Goal: Task Accomplishment & Management: Manage account settings

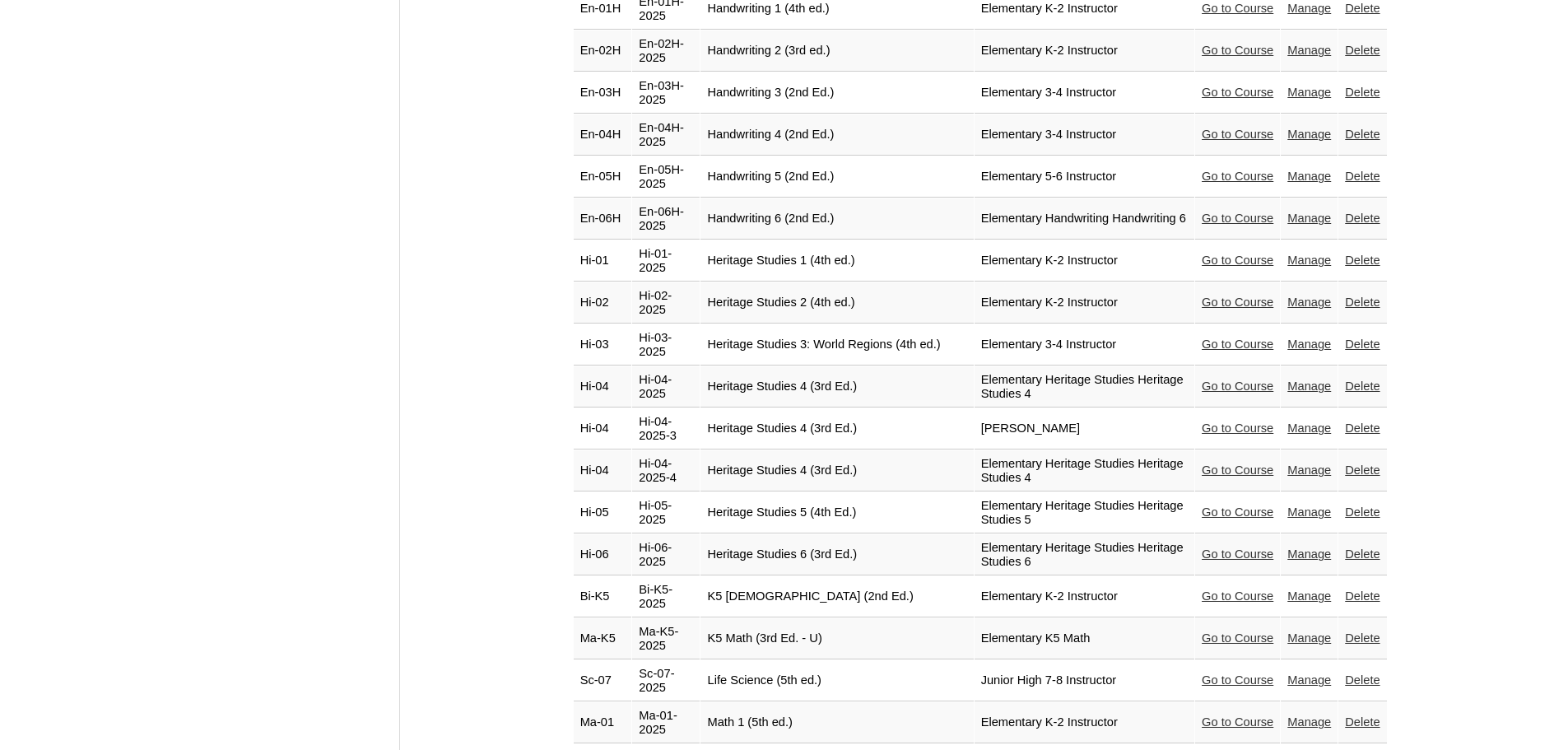
scroll to position [6588, 0]
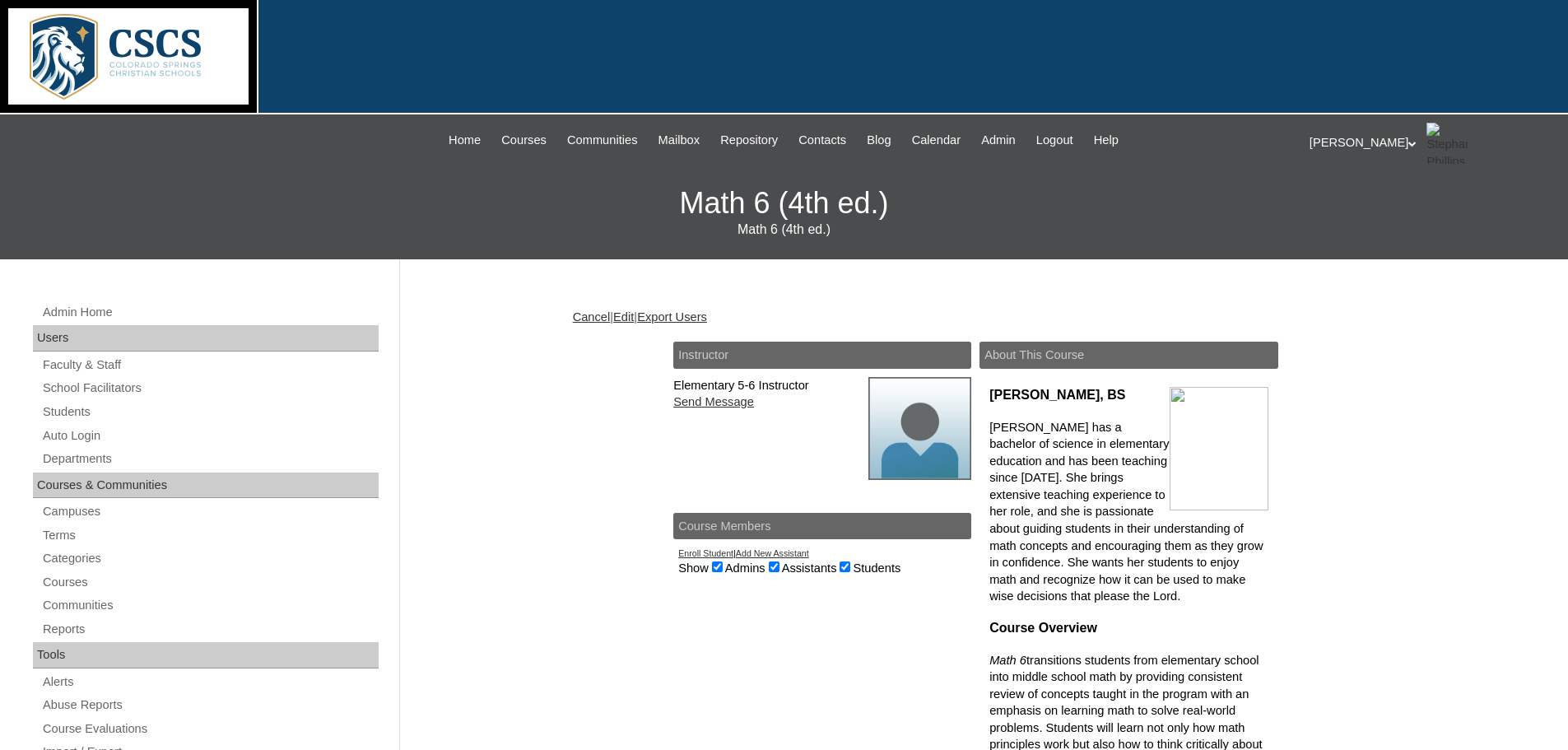
click at [634, 313] on link "Edit" at bounding box center [623, 316] width 20 height 13
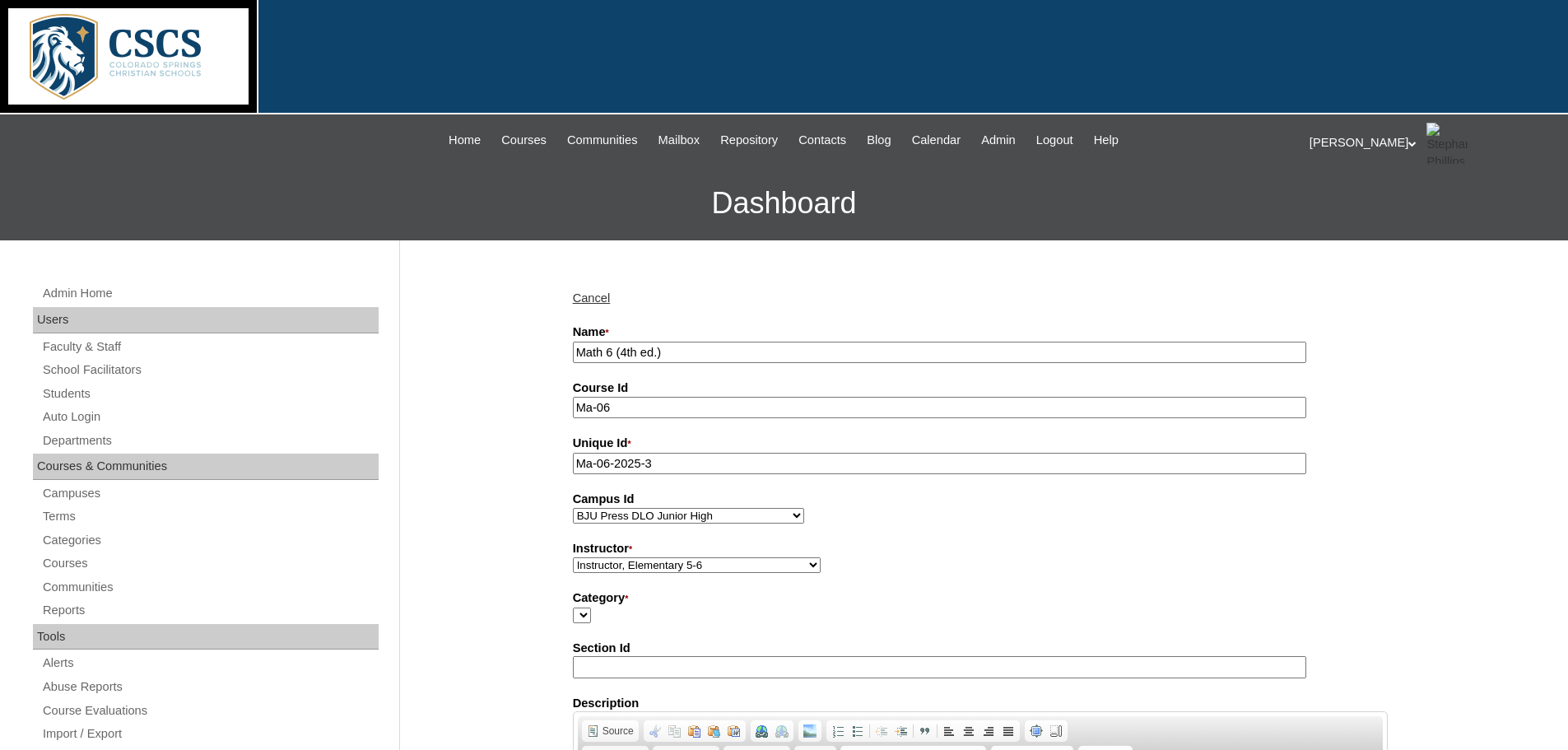
click at [573, 349] on input "Math 6 (4th ed.)" at bounding box center [939, 353] width 733 height 22
type input "Aerilys Math 6 (4th ed.)"
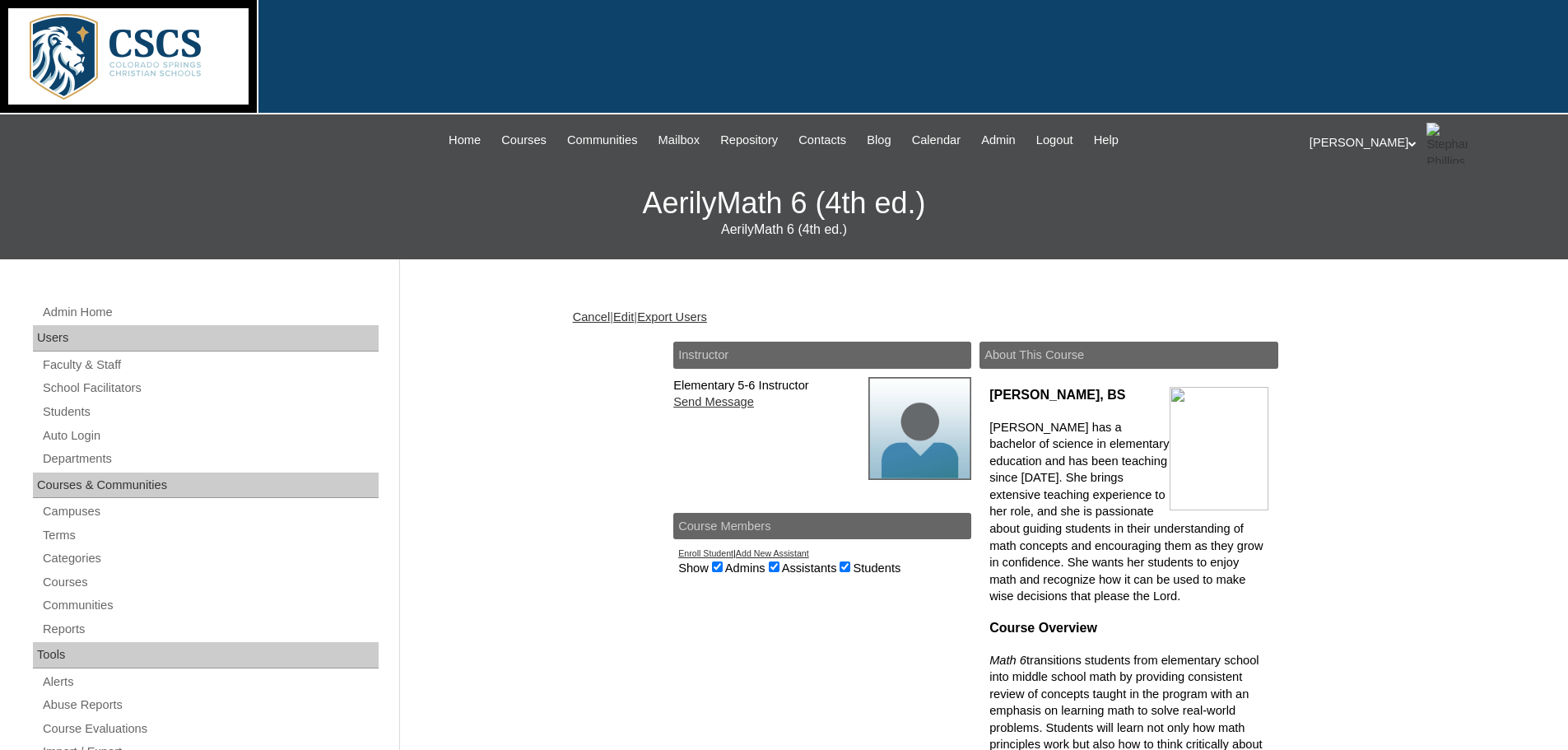
click at [634, 313] on link "Edit" at bounding box center [623, 316] width 20 height 13
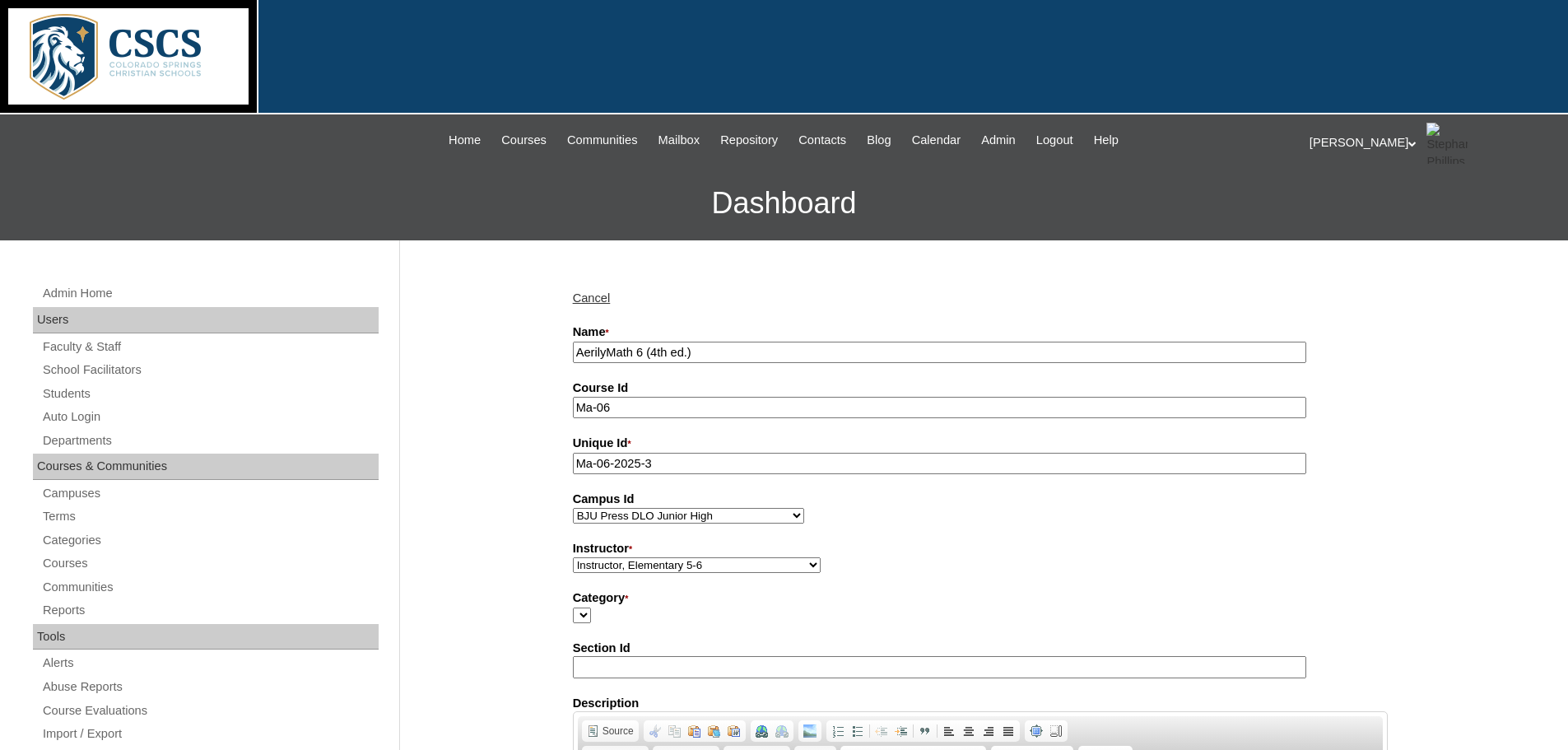
click at [609, 353] on input "AerilyMath 6 (4th ed.)" at bounding box center [939, 353] width 733 height 22
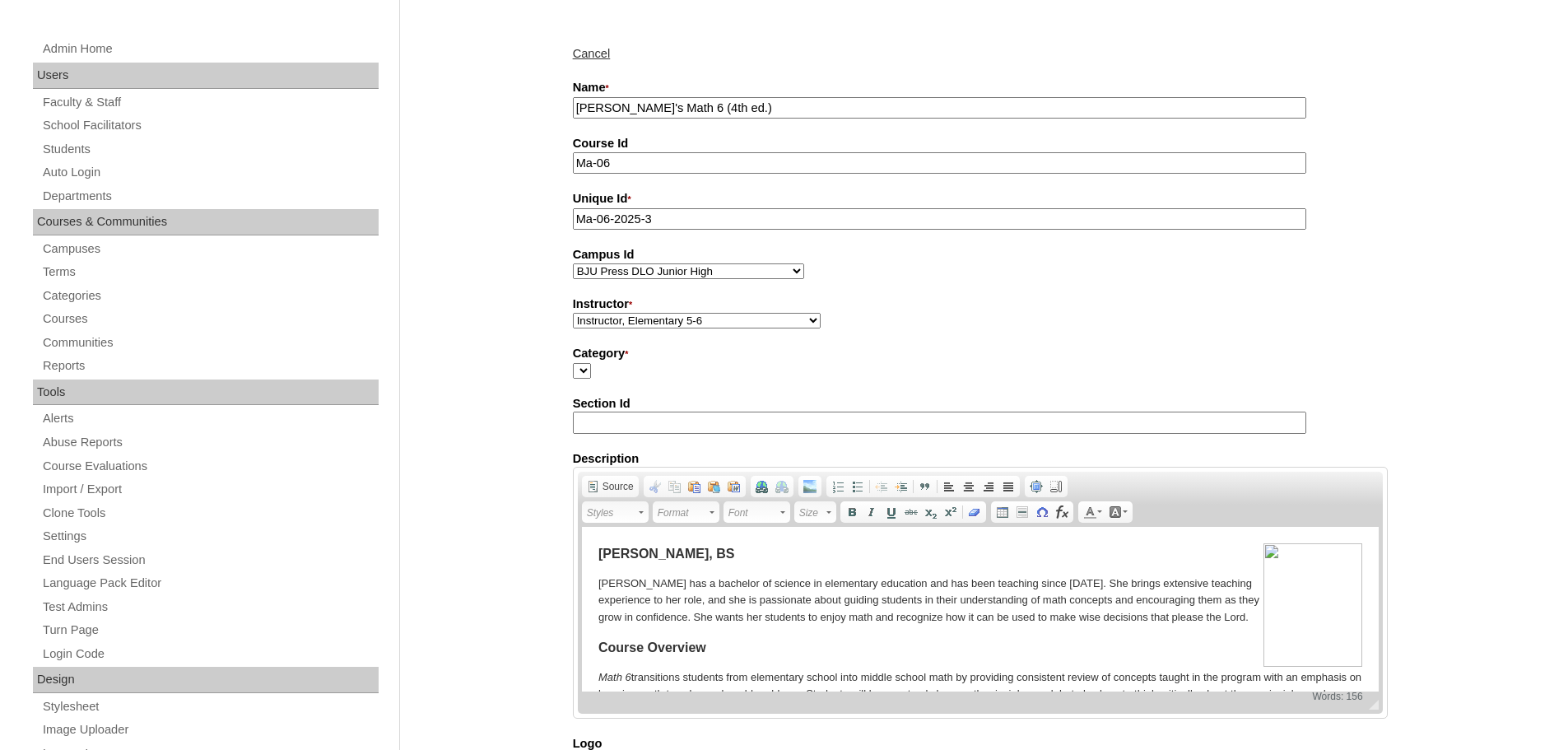
scroll to position [247, 0]
type input "Aerily's Math 6 (4th ed.)"
click at [637, 317] on select "Abriam, Mike Admin, E360 Admin, Limelight Baade, Ryan Boland, Allison Brooks, H…" at bounding box center [696, 318] width 247 height 15
select select "59748"
click at [573, 313] on select "Abriam, Mike Admin, E360 Admin, Limelight Baade, Ryan Boland, Allison Brooks, H…" at bounding box center [696, 318] width 247 height 15
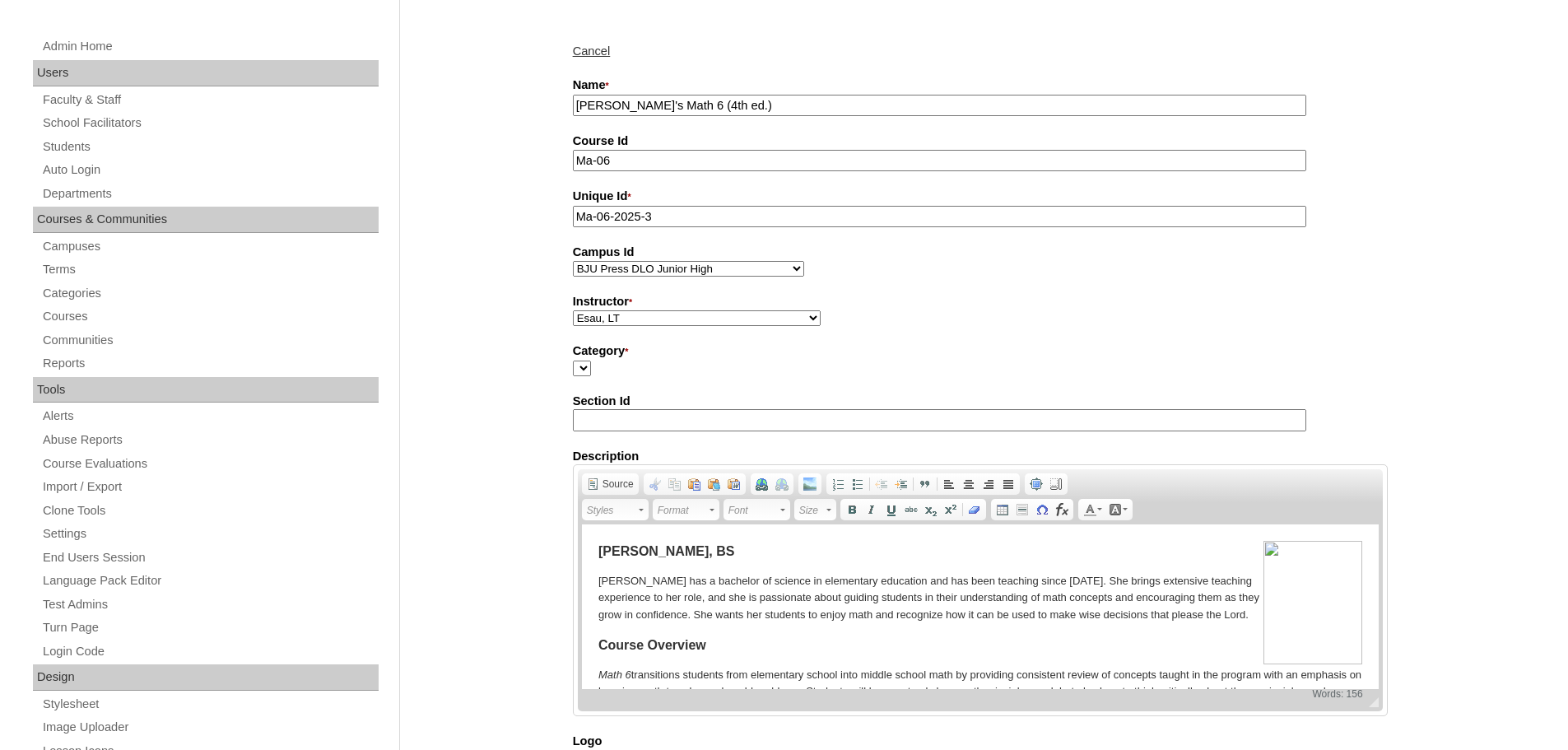
click at [512, 569] on div "Admin Home Users Faculty & Staff School Facilitators Students Auto Login Depart…" at bounding box center [784, 688] width 1568 height 1390
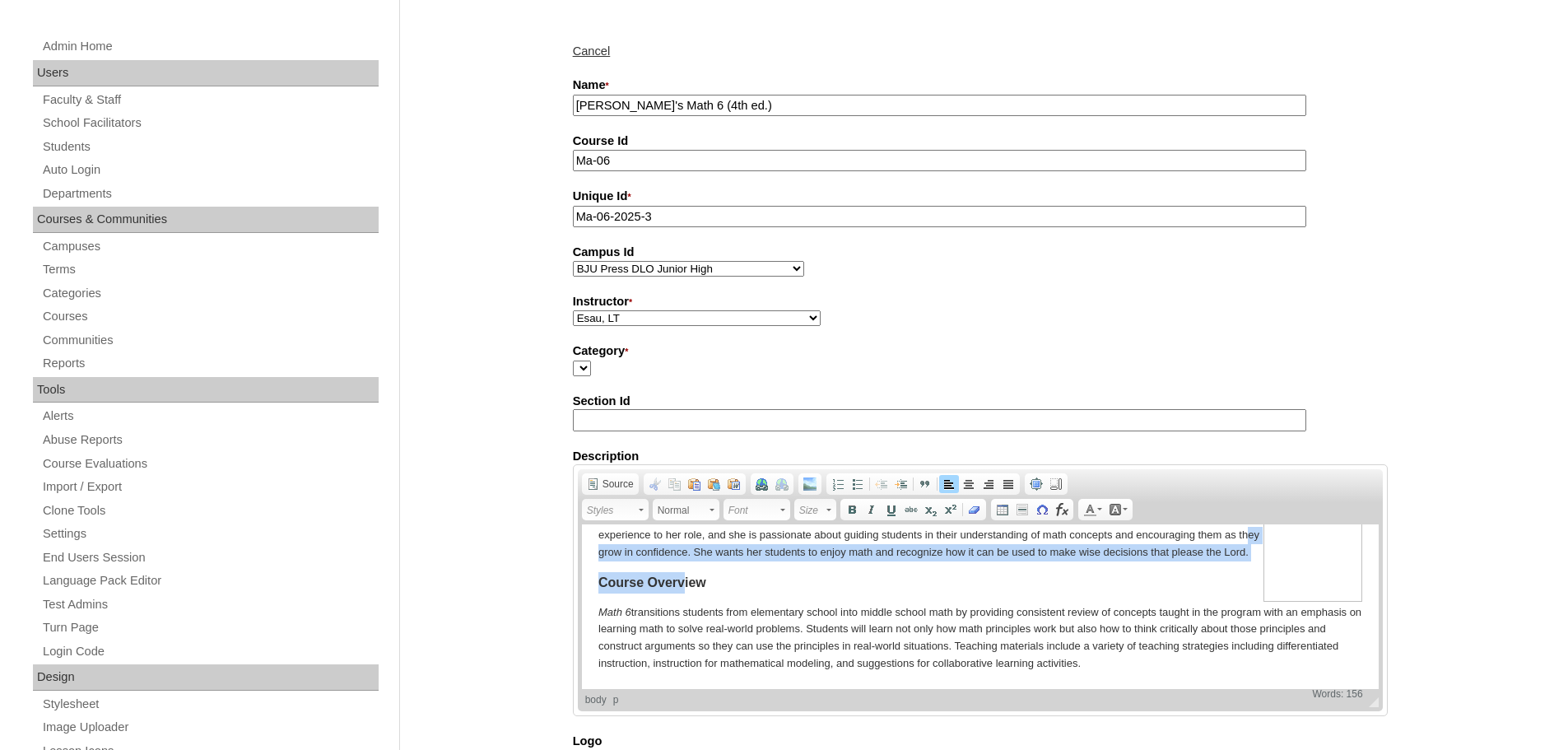
scroll to position [0, 0]
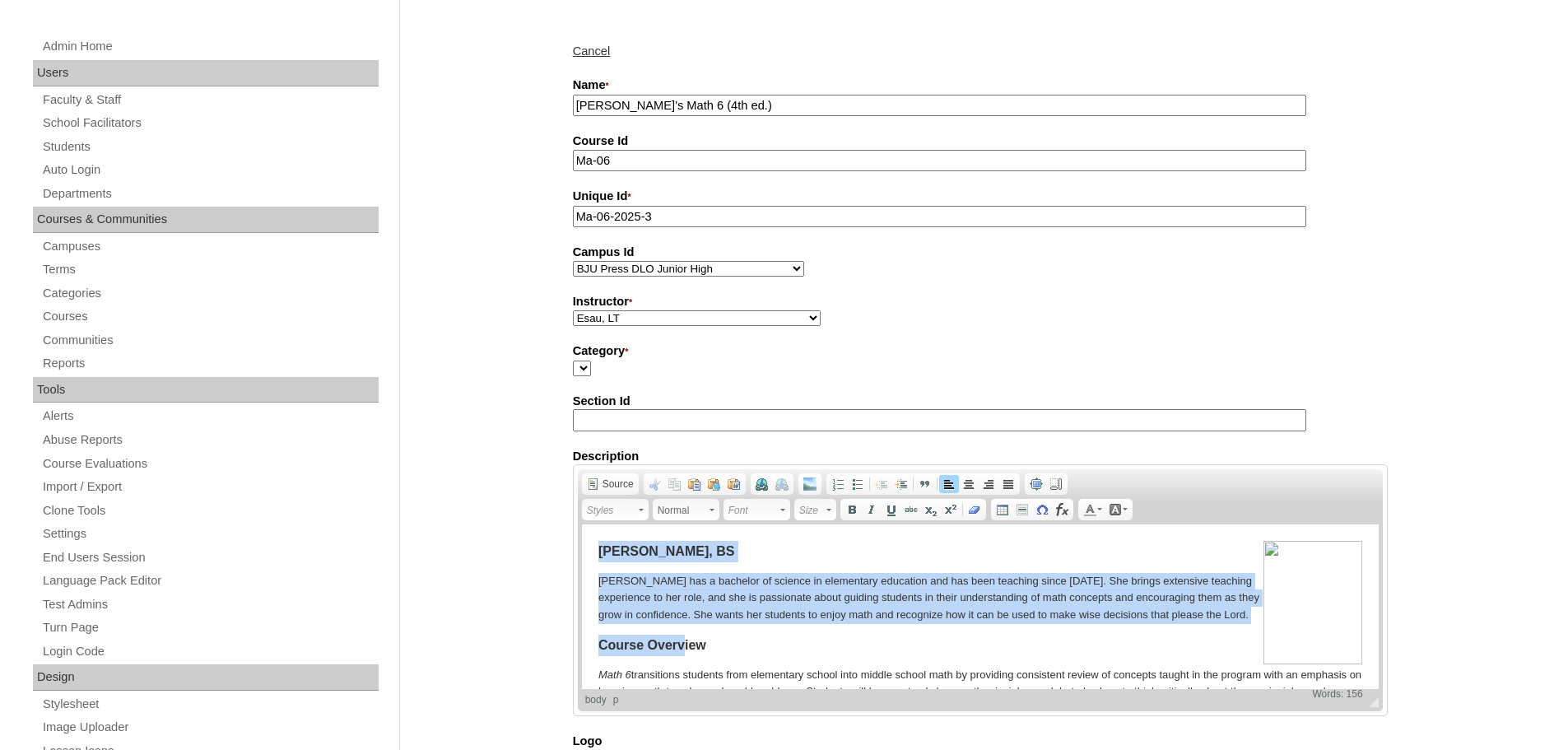
drag, startPoint x: 684, startPoint y: 565, endPoint x: 1138, endPoint y: 1051, distance: 665.1
click at [581, 525] on html "Mrs. Joanna Brennan, BS Mrs. Joanna Brennan has a bachelor of science in elemen…" at bounding box center [979, 638] width 796 height 227
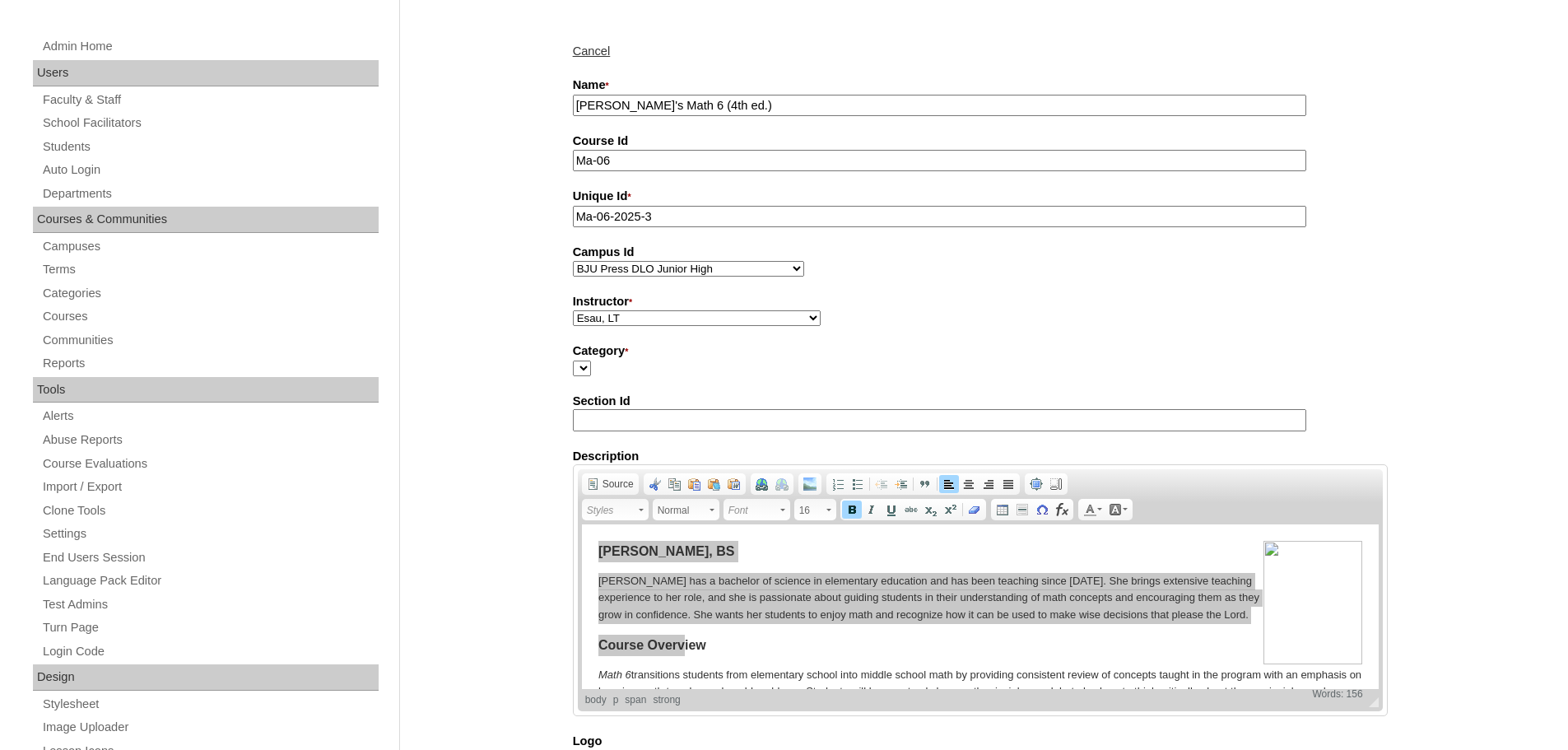
click at [525, 577] on div "Admin Home Users Faculty & Staff School Facilitators Students Auto Login Depart…" at bounding box center [784, 688] width 1568 height 1390
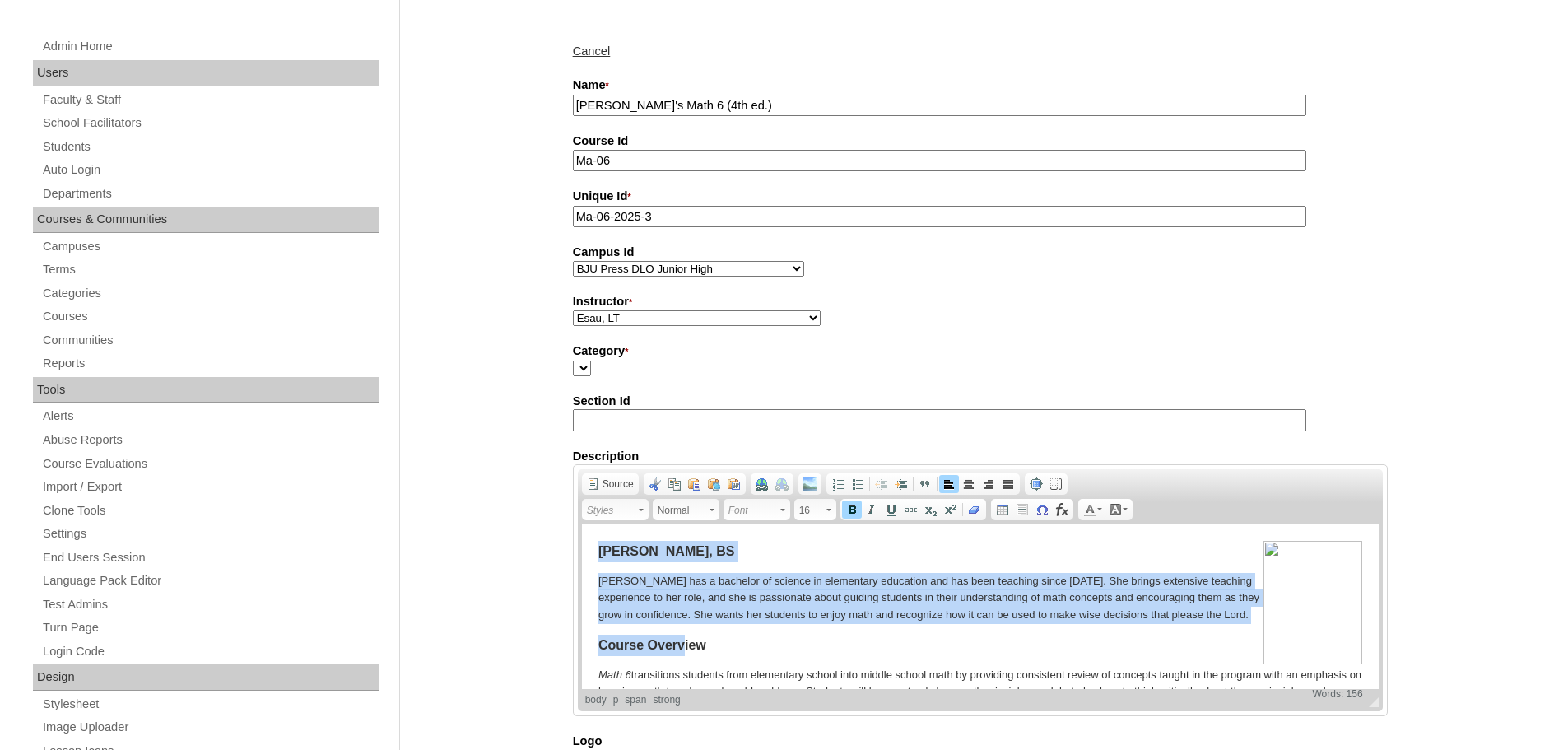
click at [703, 624] on p "Mrs. Joanna Brennan has a bachelor of science in elementary education and has b…" at bounding box center [979, 599] width 764 height 51
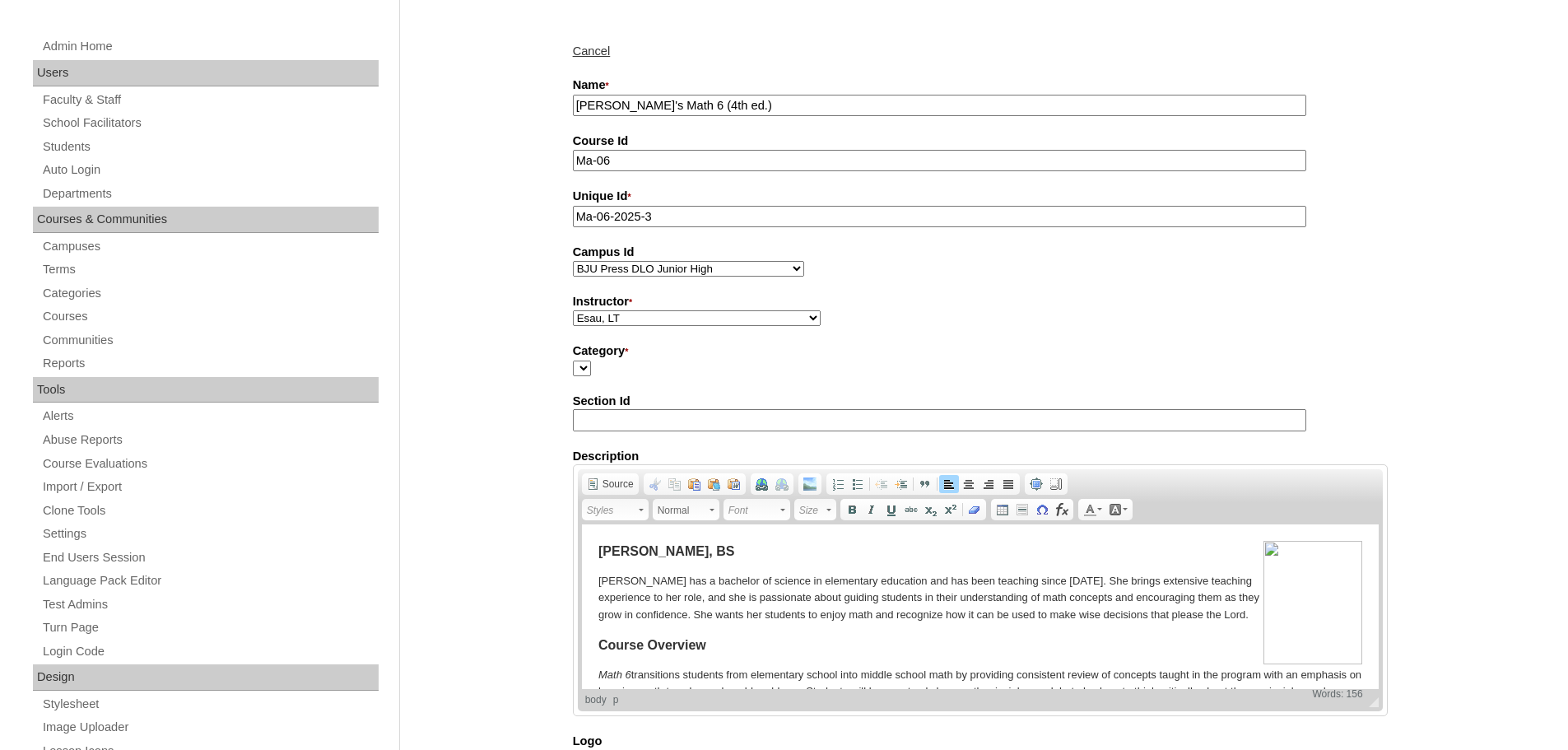
drag, startPoint x: 703, startPoint y: 629, endPoint x: 583, endPoint y: 526, distance: 158.1
click at [583, 526] on html "Mrs. Joanna Brennan, BS Mrs. Joanna Brennan has a bachelor of science in elemen…" at bounding box center [979, 638] width 796 height 227
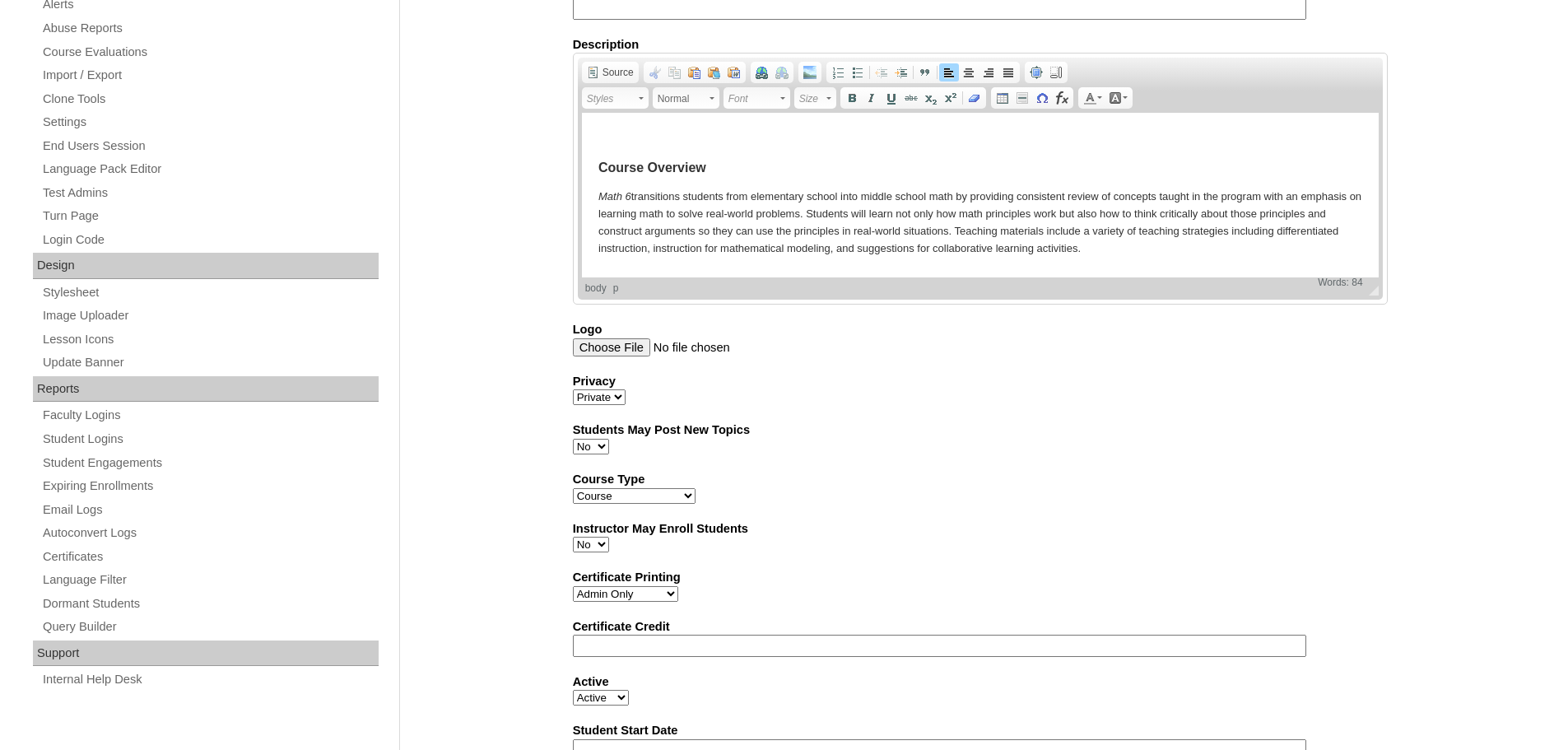
scroll to position [902, 0]
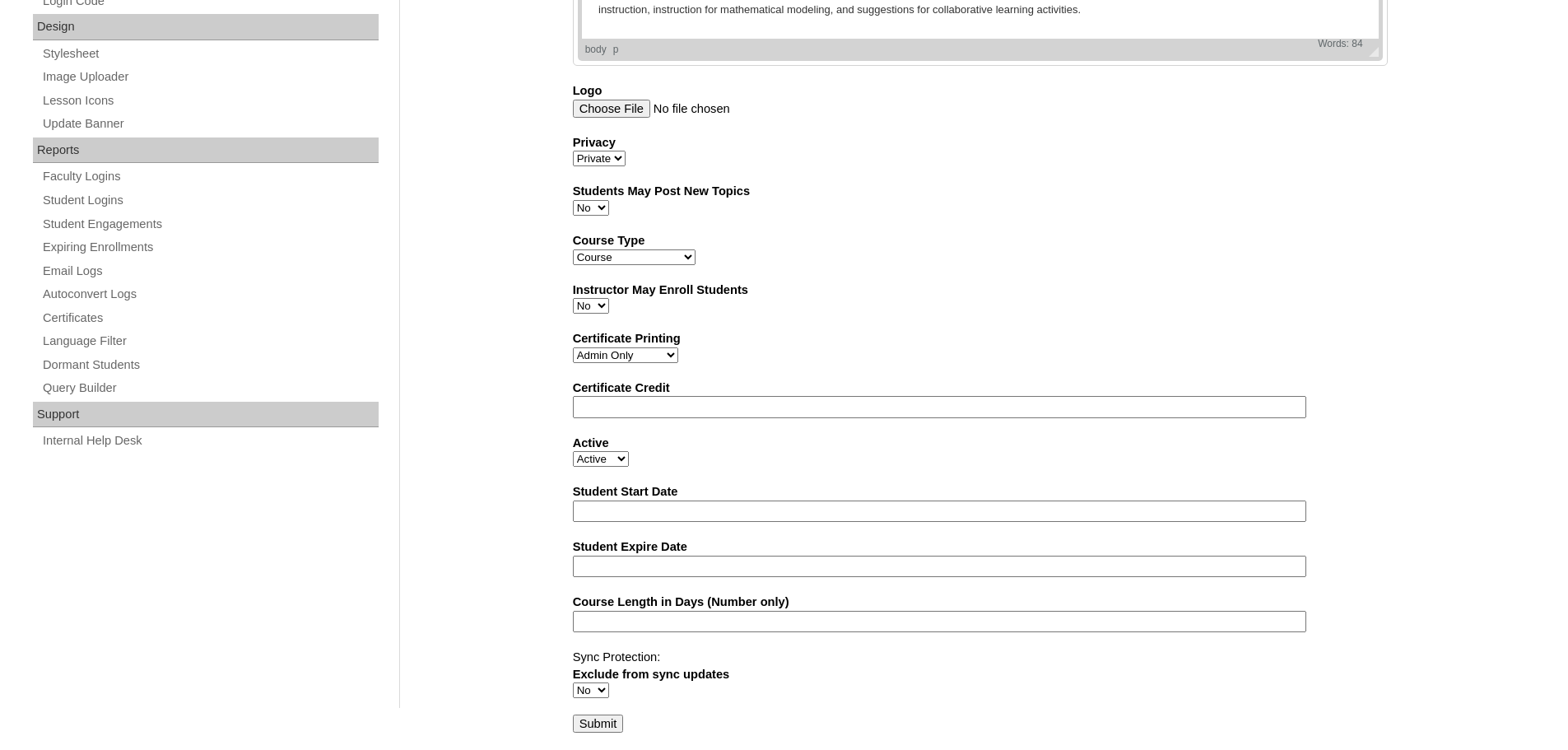
click at [603, 719] on input "Submit" at bounding box center [598, 724] width 51 height 18
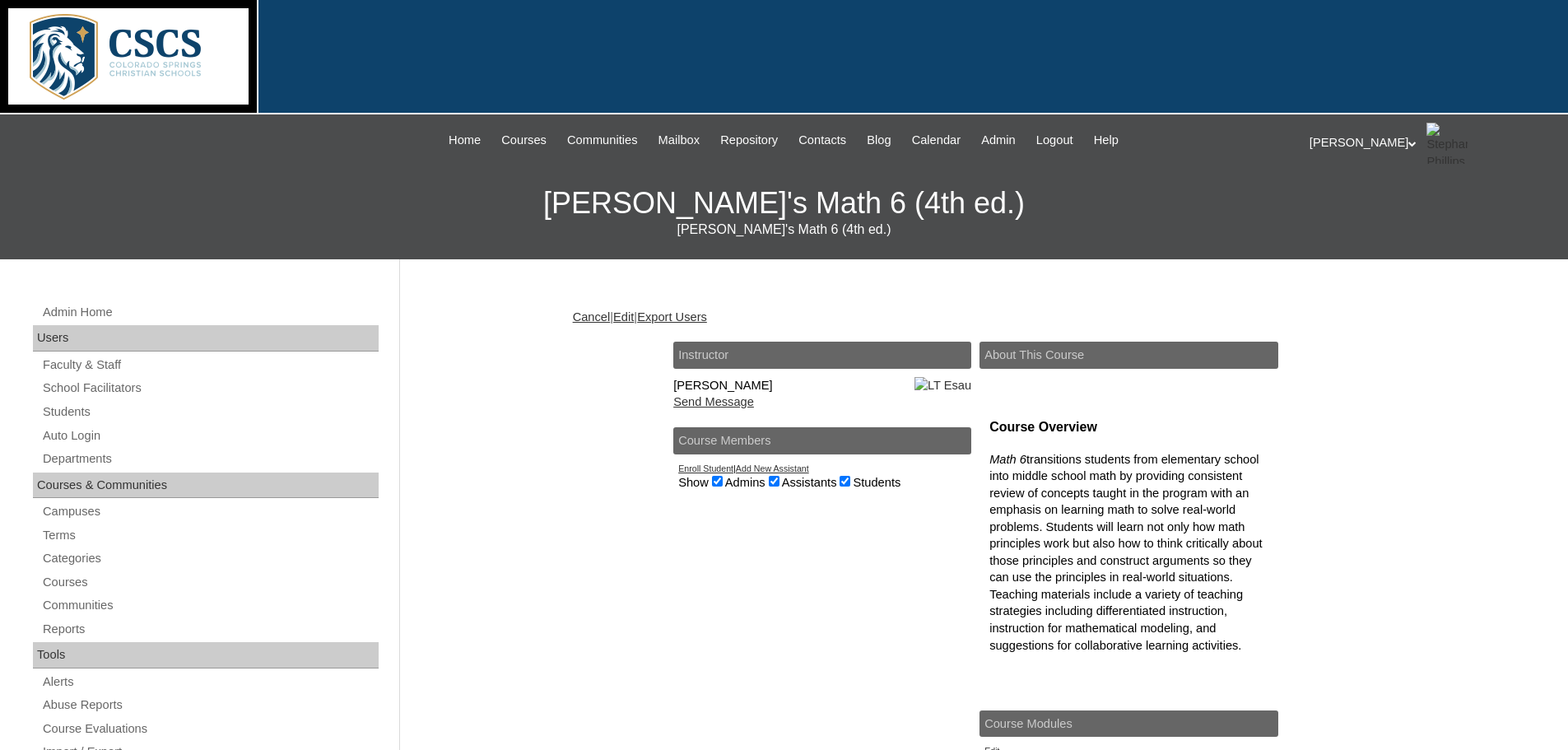
click at [695, 474] on link "Enroll Student" at bounding box center [705, 469] width 55 height 10
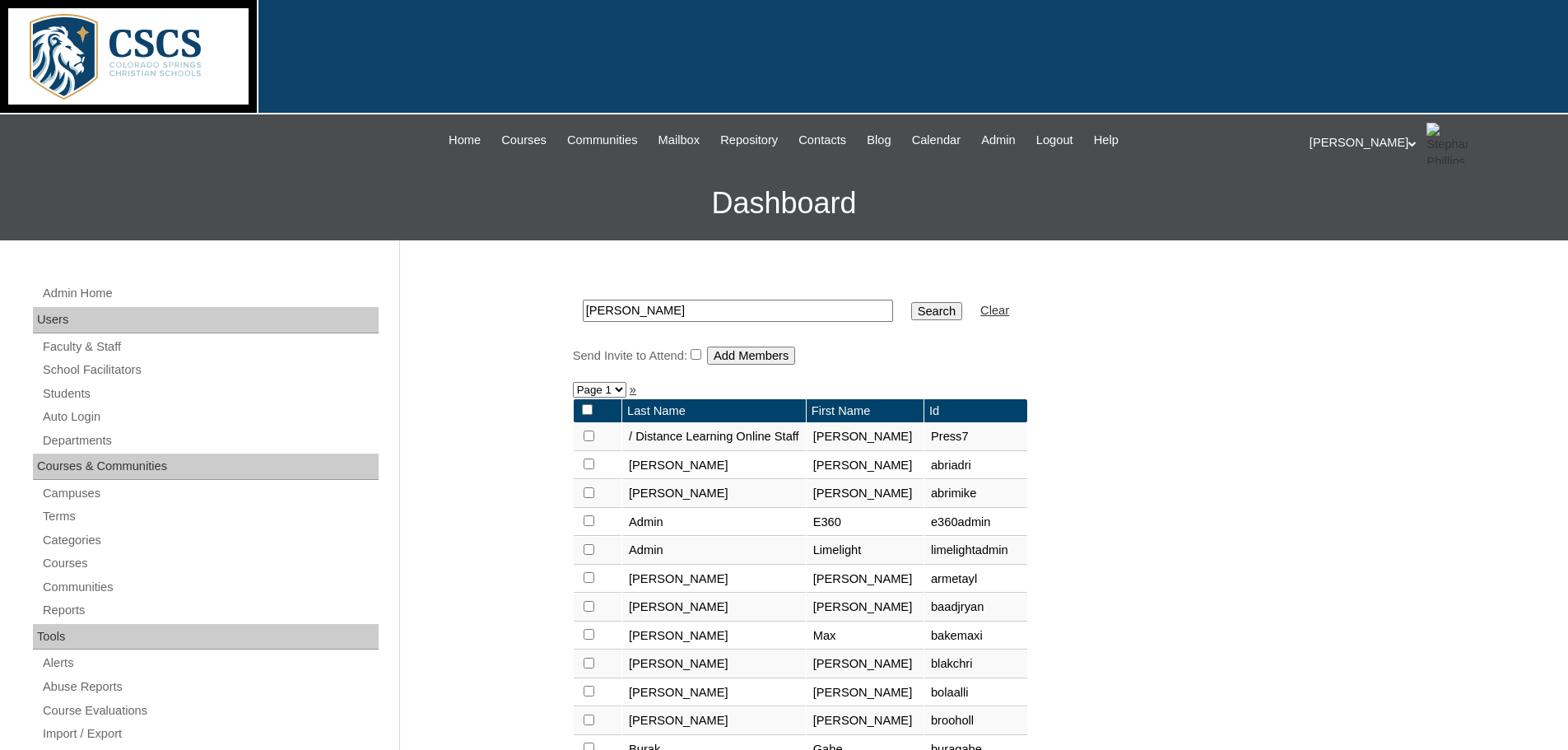
click at [659, 340] on div "esa Search Clear Send Invite to Attend: Add Members" at bounding box center [980, 327] width 815 height 75
click at [668, 310] on input "esa" at bounding box center [738, 311] width 310 height 22
type input "esau"
click at [911, 315] on input "Search" at bounding box center [937, 310] width 51 height 18
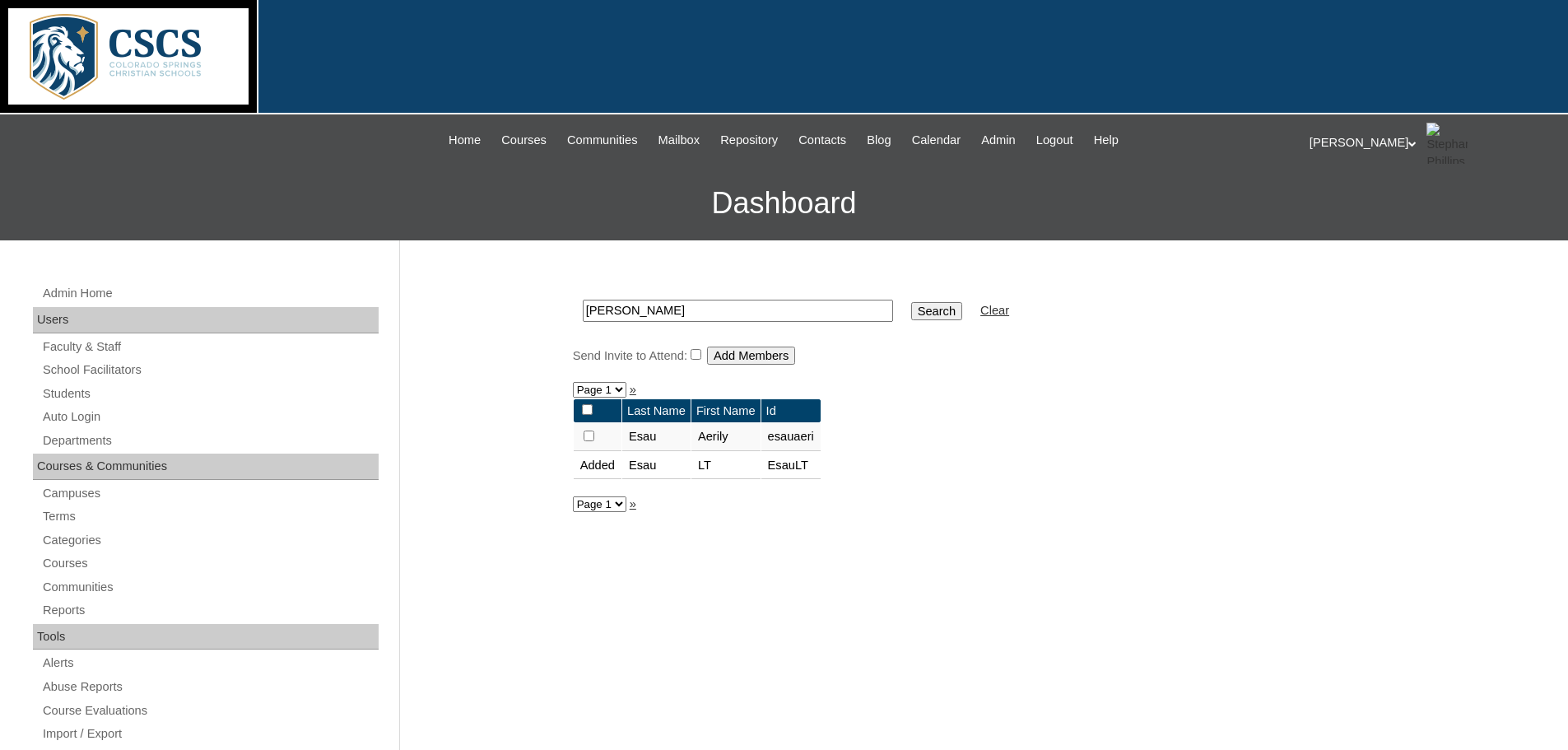
click at [592, 435] on input "checkbox" at bounding box center [589, 435] width 11 height 11
checkbox input "true"
click at [768, 352] on input "Add Members" at bounding box center [751, 355] width 88 height 18
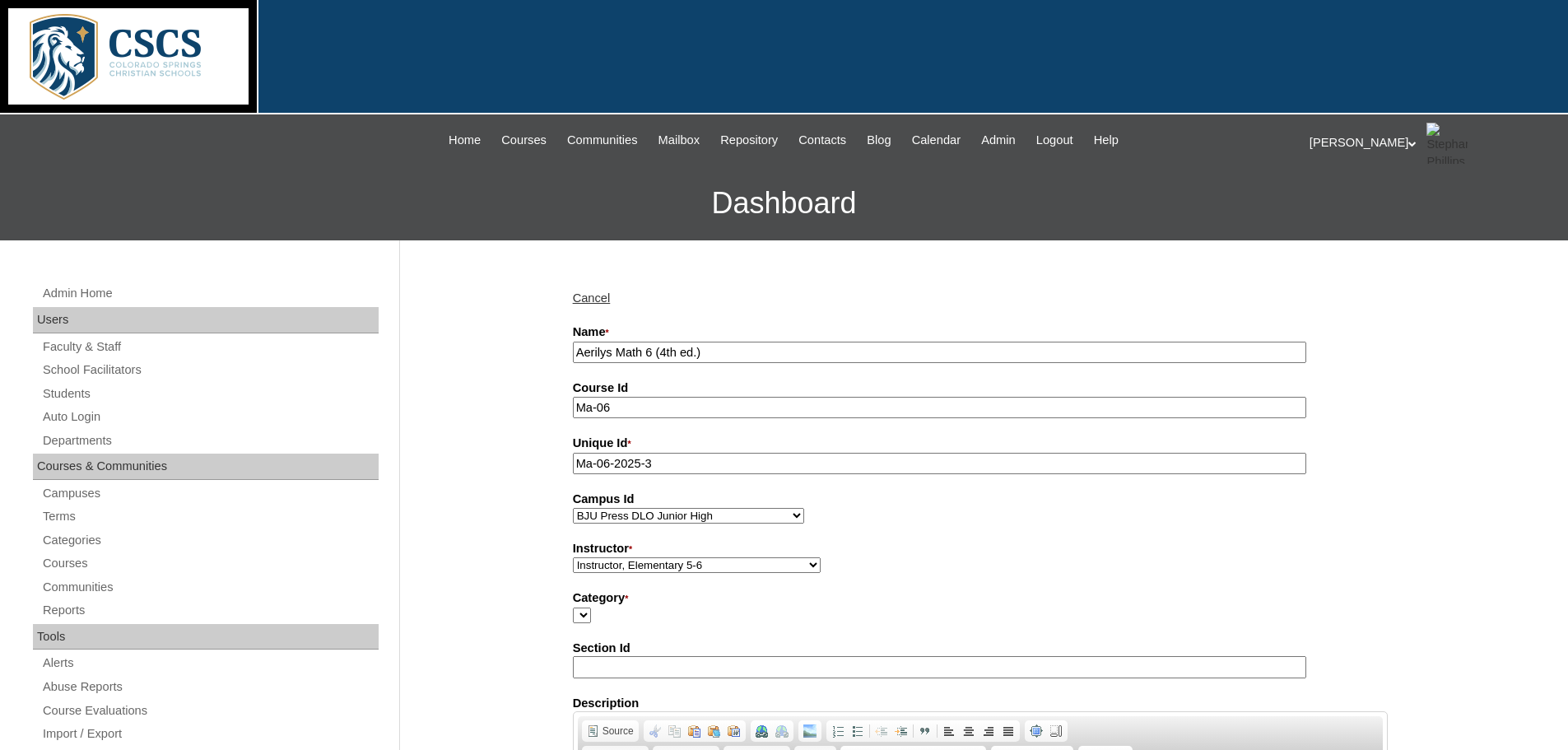
select select "3175"
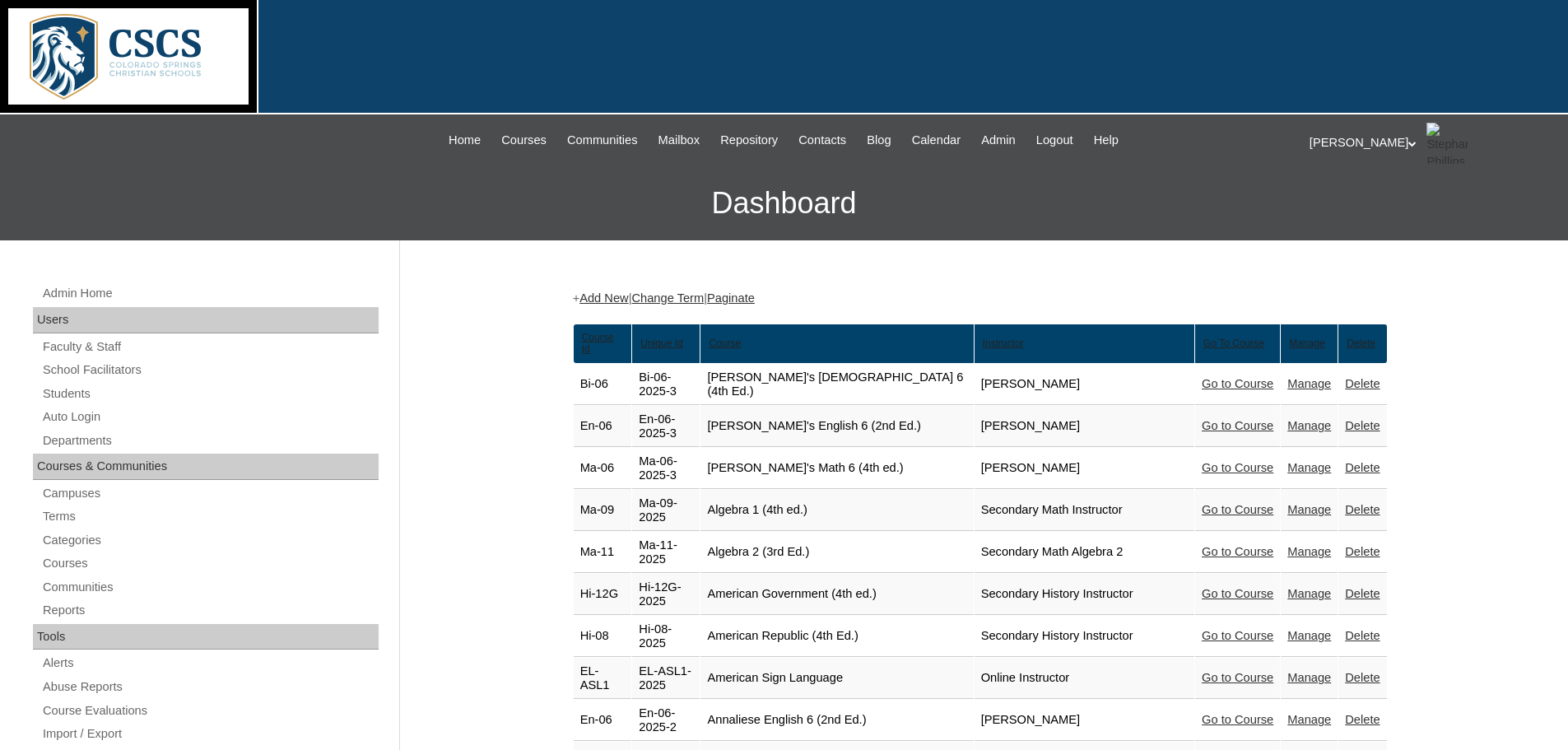
scroll to position [6588, 0]
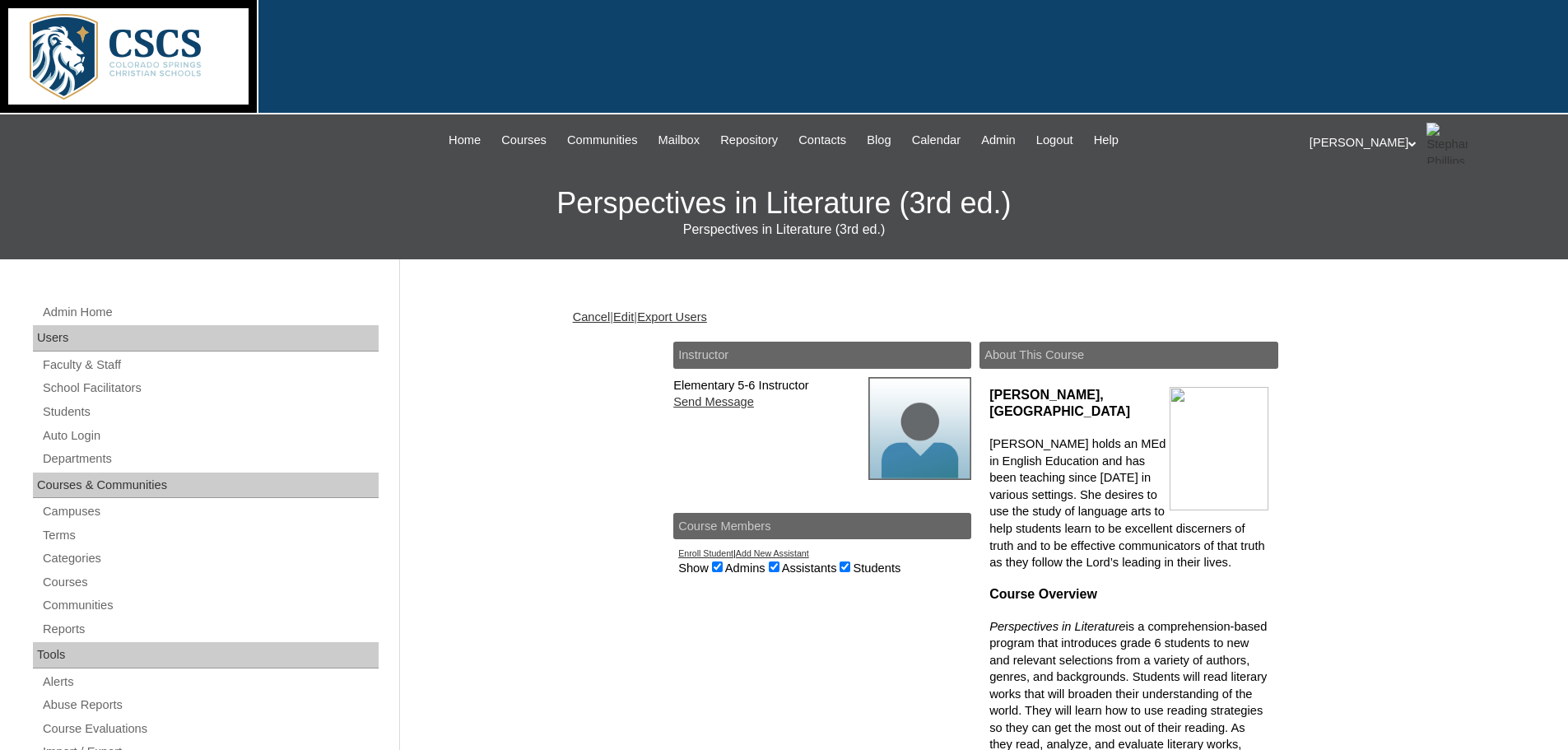
click at [632, 315] on link "Edit" at bounding box center [623, 316] width 20 height 13
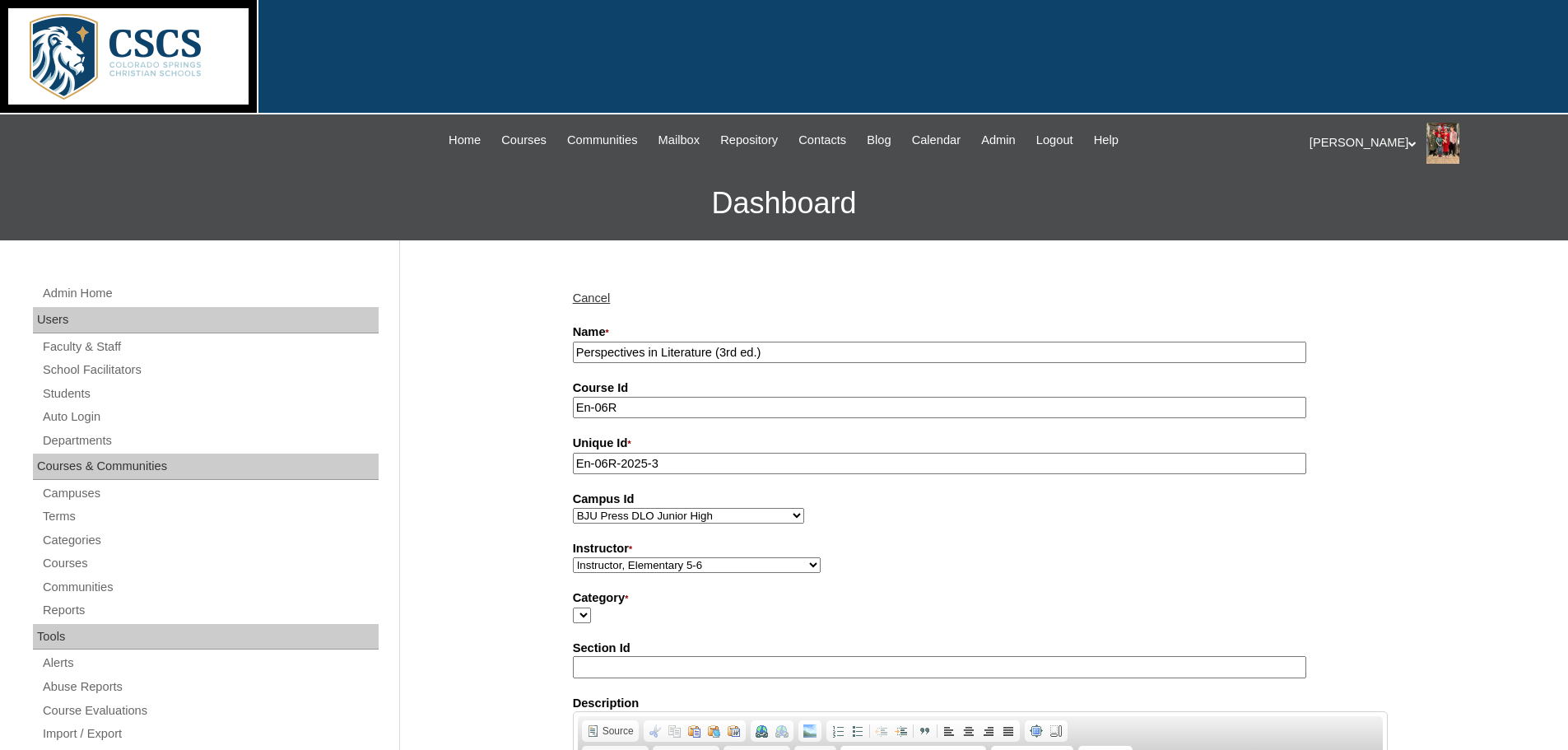
click at [573, 346] on input "Perspectives in Literature (3rd ed.)" at bounding box center [939, 353] width 733 height 22
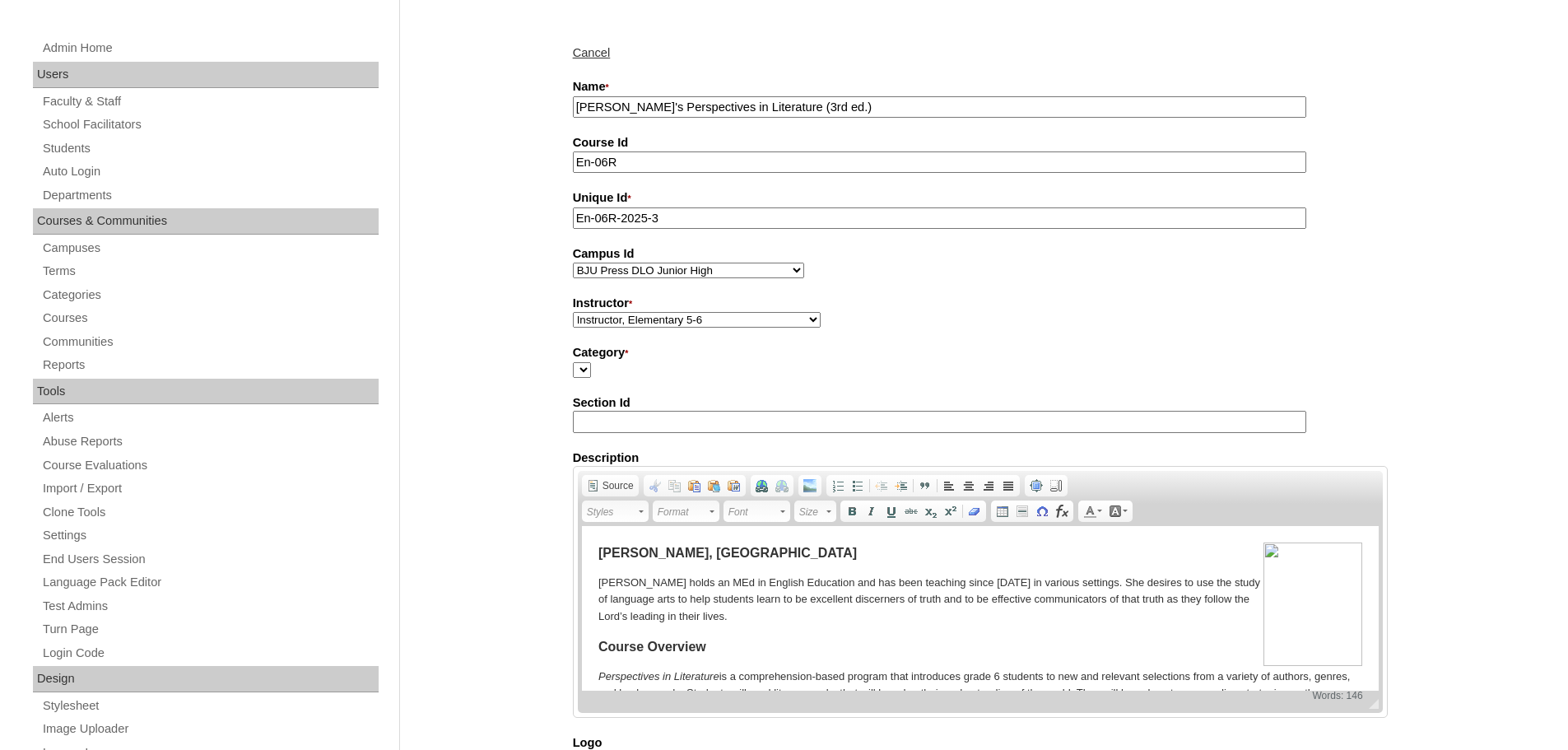
scroll to position [247, 0]
type input "Aerily's Perspectives in Literature (3rd ed.)"
click at [733, 316] on select "Abriam, Mike Admin, E360 Admin, Limelight Baade, Ryan Boland, Allison Brooks, H…" at bounding box center [696, 318] width 247 height 15
select select "59748"
click at [573, 313] on select "Abriam, Mike Admin, E360 Admin, Limelight Baade, Ryan Boland, Allison Brooks, H…" at bounding box center [696, 318] width 247 height 15
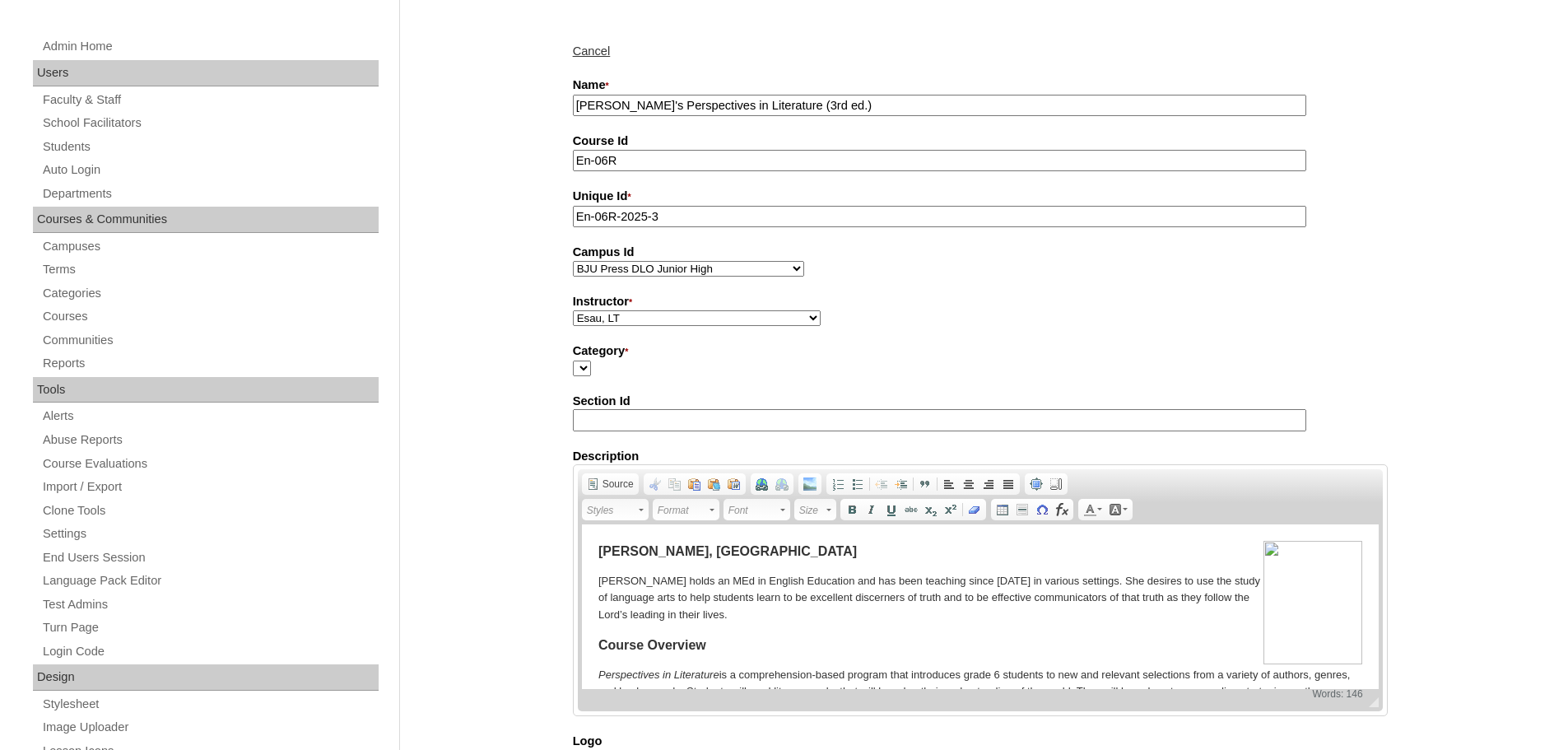
click at [506, 607] on div "Admin Home Users Faculty & Staff School Facilitators Students Auto Login Depart…" at bounding box center [784, 688] width 1568 height 1390
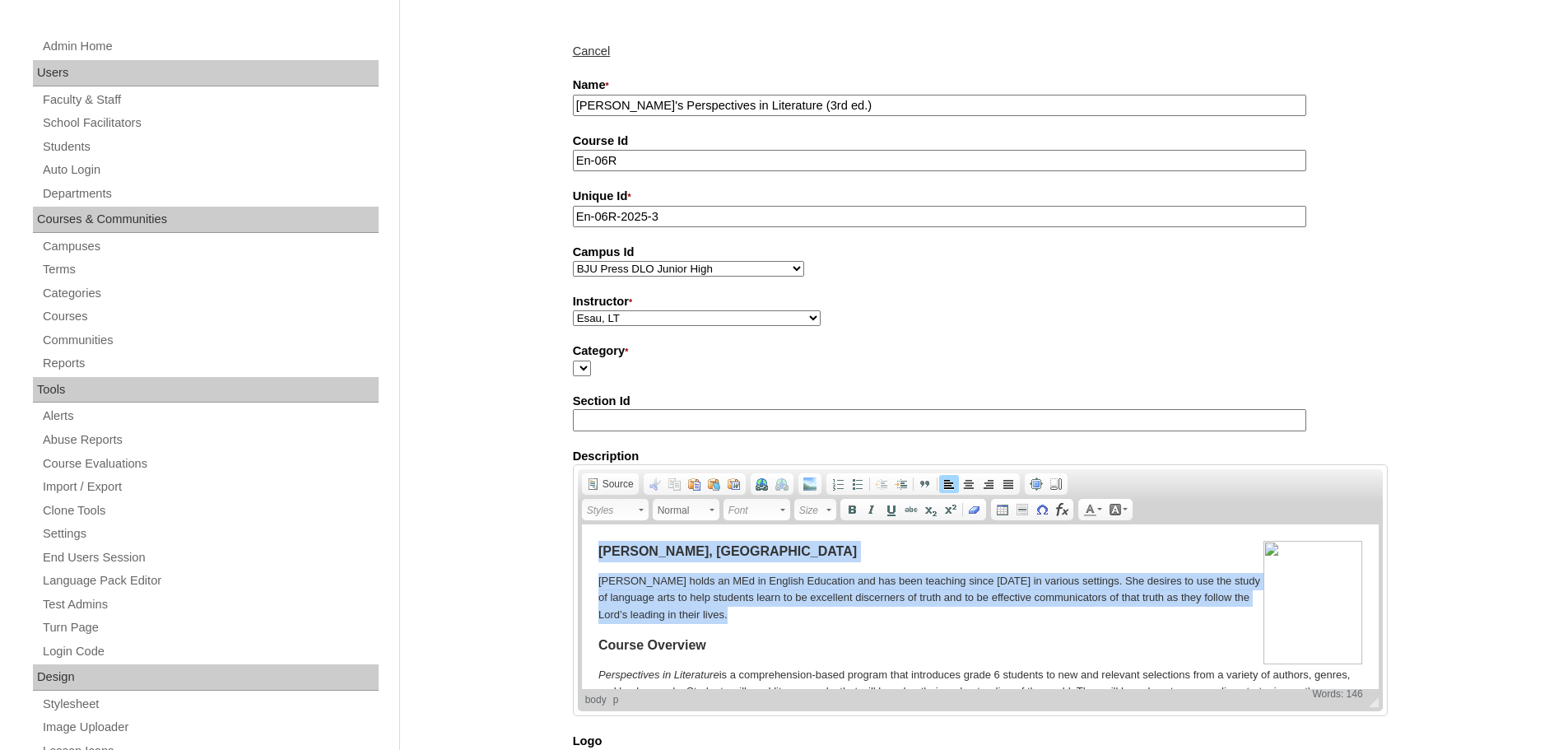
drag, startPoint x: 750, startPoint y: 612, endPoint x: 583, endPoint y: 543, distance: 180.7
click at [583, 543] on html "Mrs. Beth Cofer, MEd Mrs. Beth Cofer holds an MEd in English Education and has …" at bounding box center [979, 638] width 796 height 227
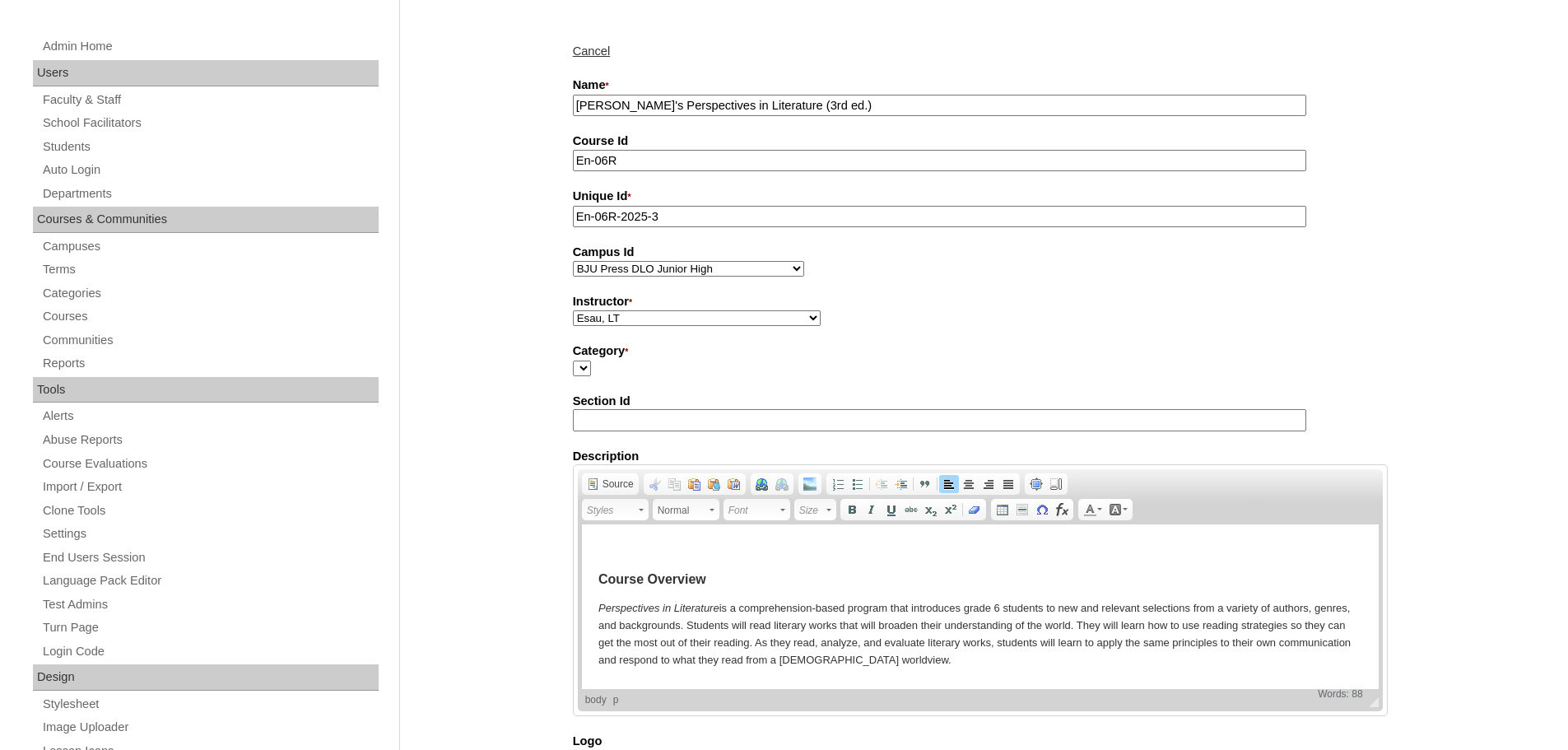
click at [469, 522] on div "Admin Home Users Faculty & Staff School Facilitators Students Auto Login Depart…" at bounding box center [784, 688] width 1568 height 1390
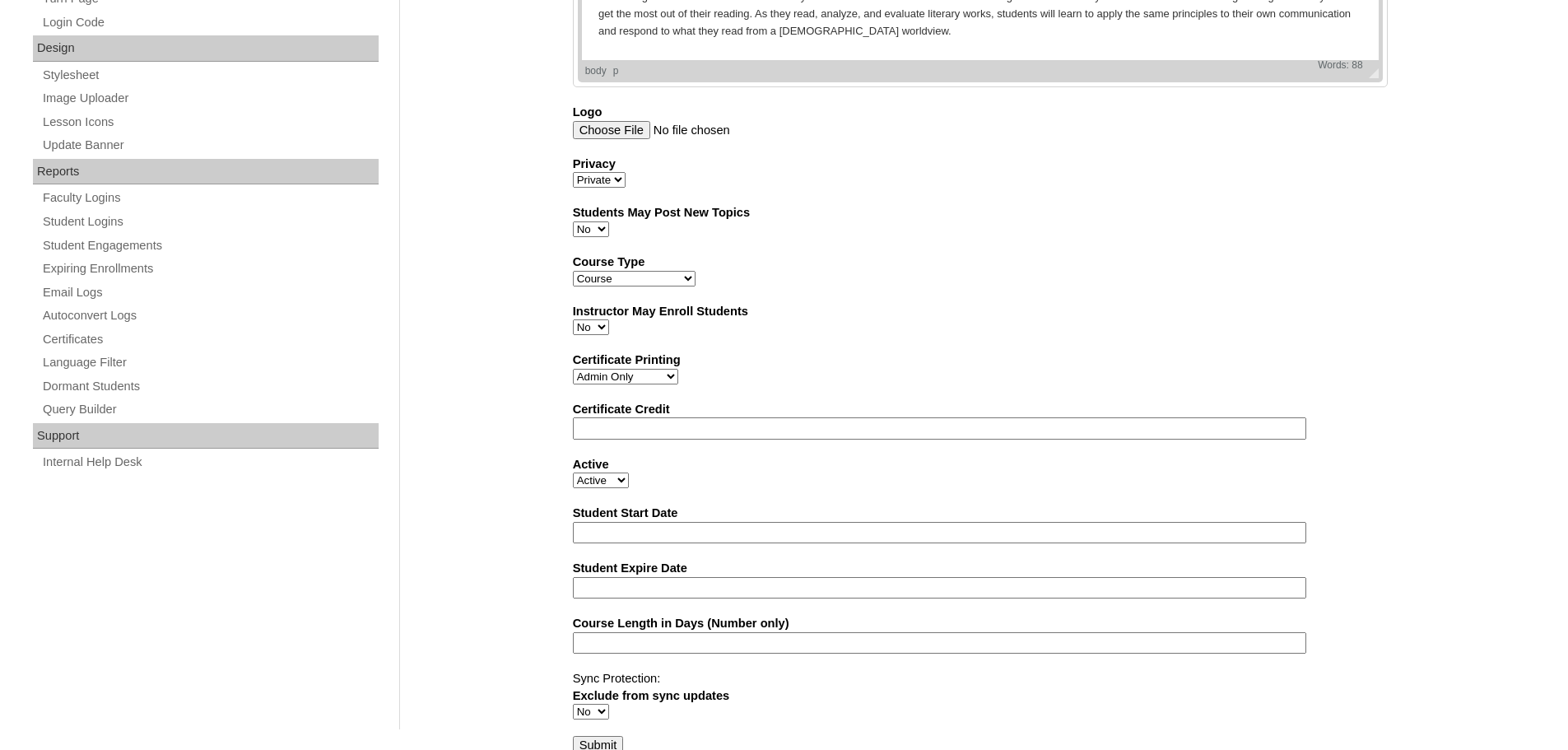
scroll to position [902, 0]
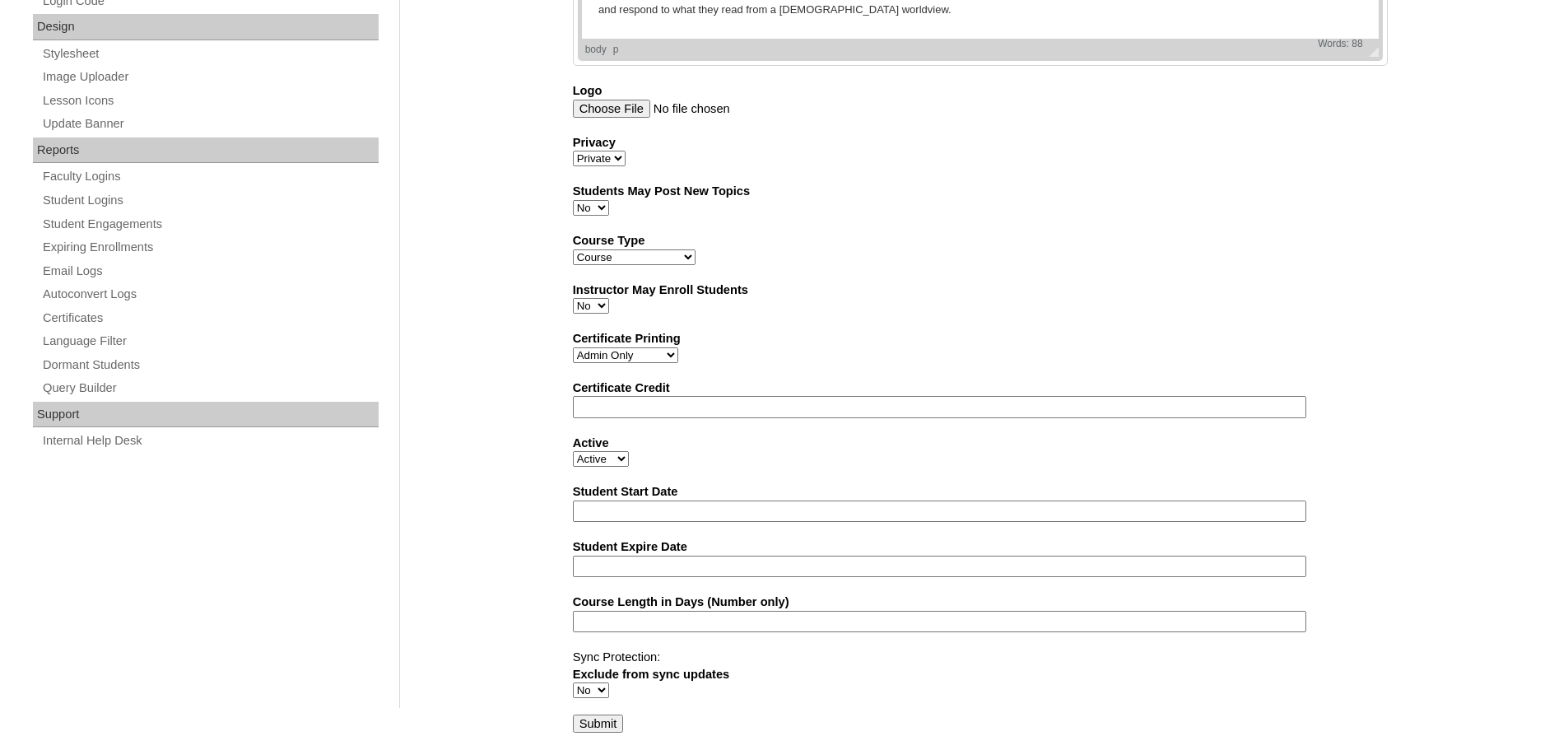
click at [597, 725] on input "Submit" at bounding box center [598, 724] width 51 height 18
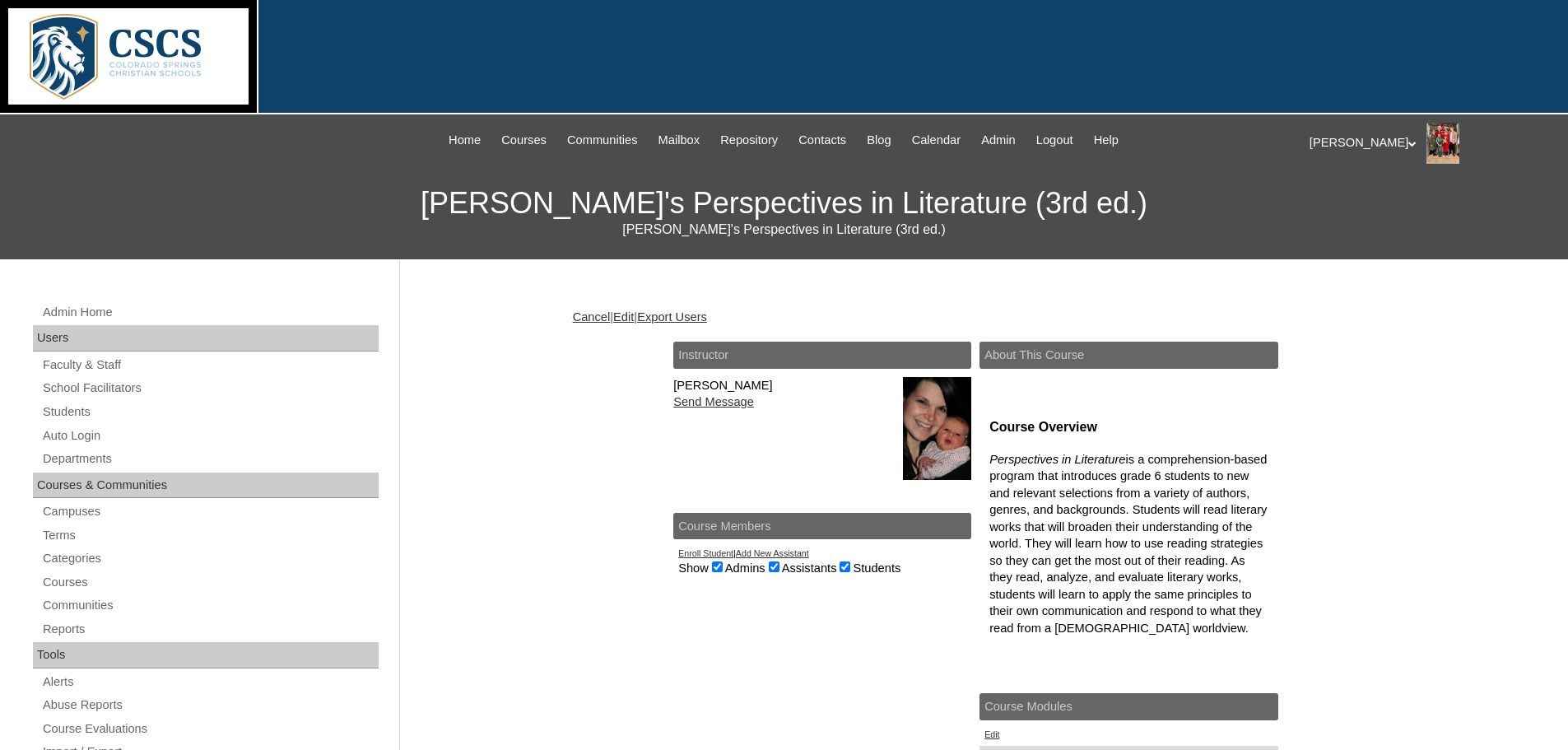
click at [700, 555] on link "Enroll Student" at bounding box center [705, 554] width 55 height 10
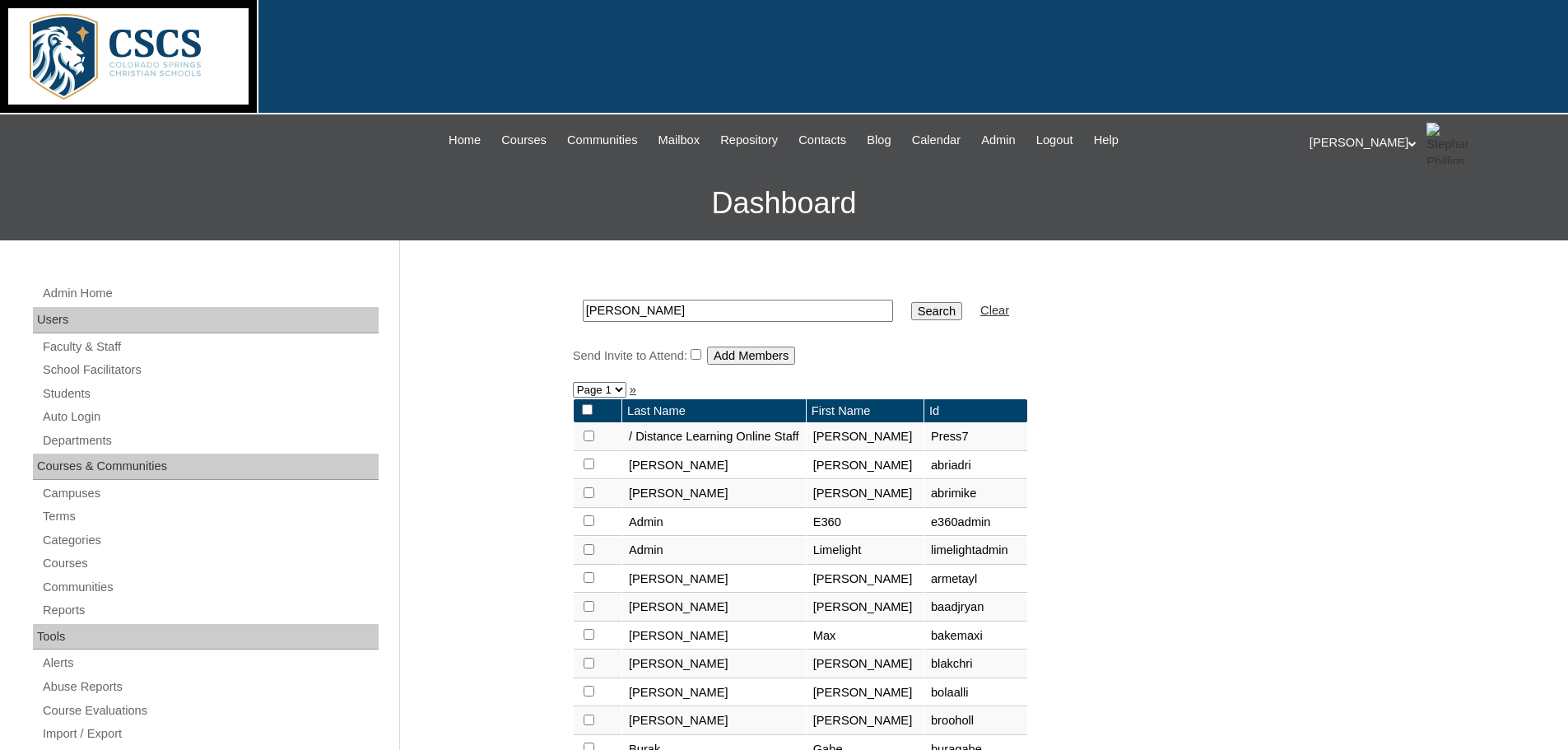
drag, startPoint x: 640, startPoint y: 316, endPoint x: 559, endPoint y: 310, distance: 81.2
type input "esau"
click at [911, 302] on input "Search" at bounding box center [937, 310] width 51 height 18
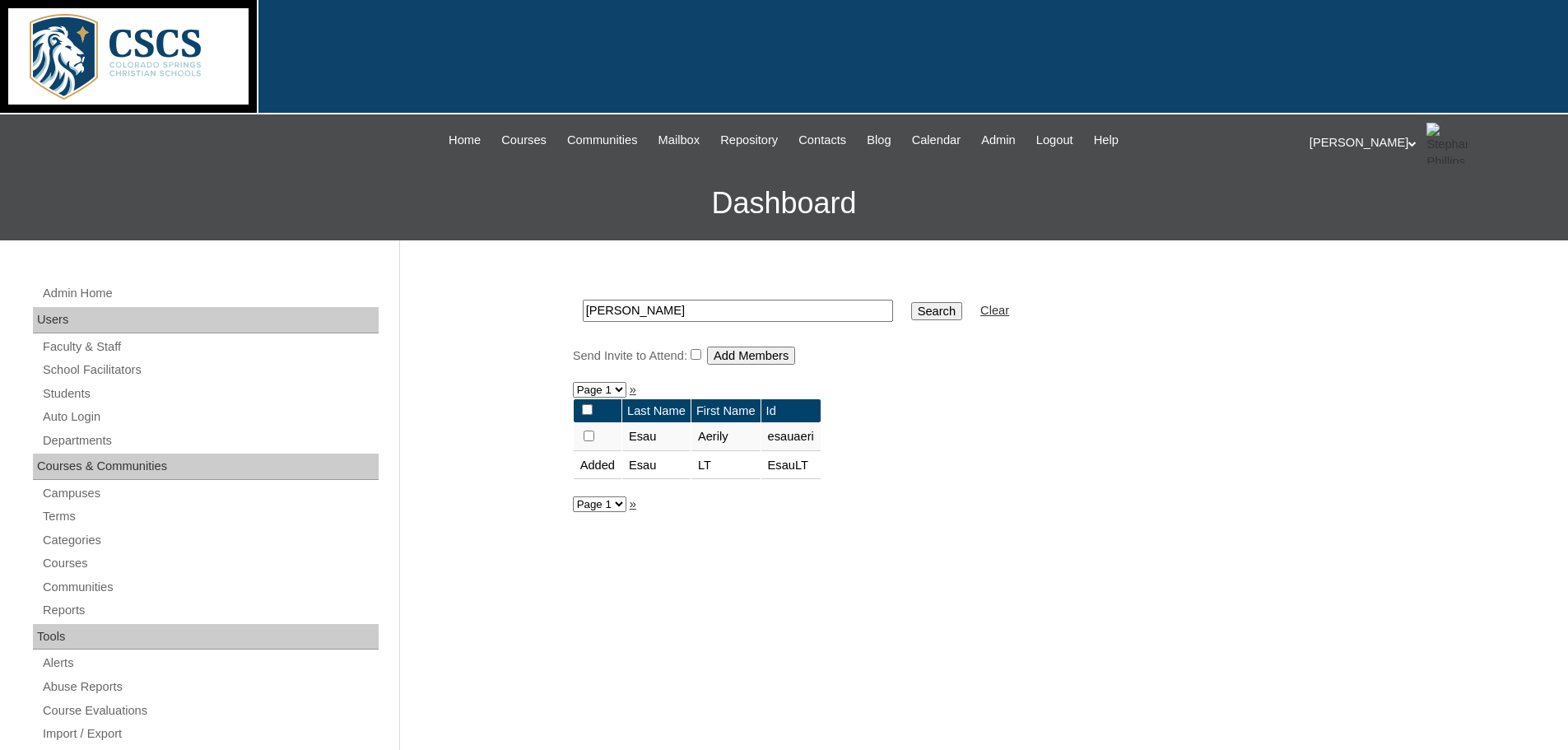
click at [584, 439] on input "checkbox" at bounding box center [589, 435] width 11 height 11
checkbox input "true"
click at [748, 357] on input "Add Members" at bounding box center [751, 355] width 88 height 18
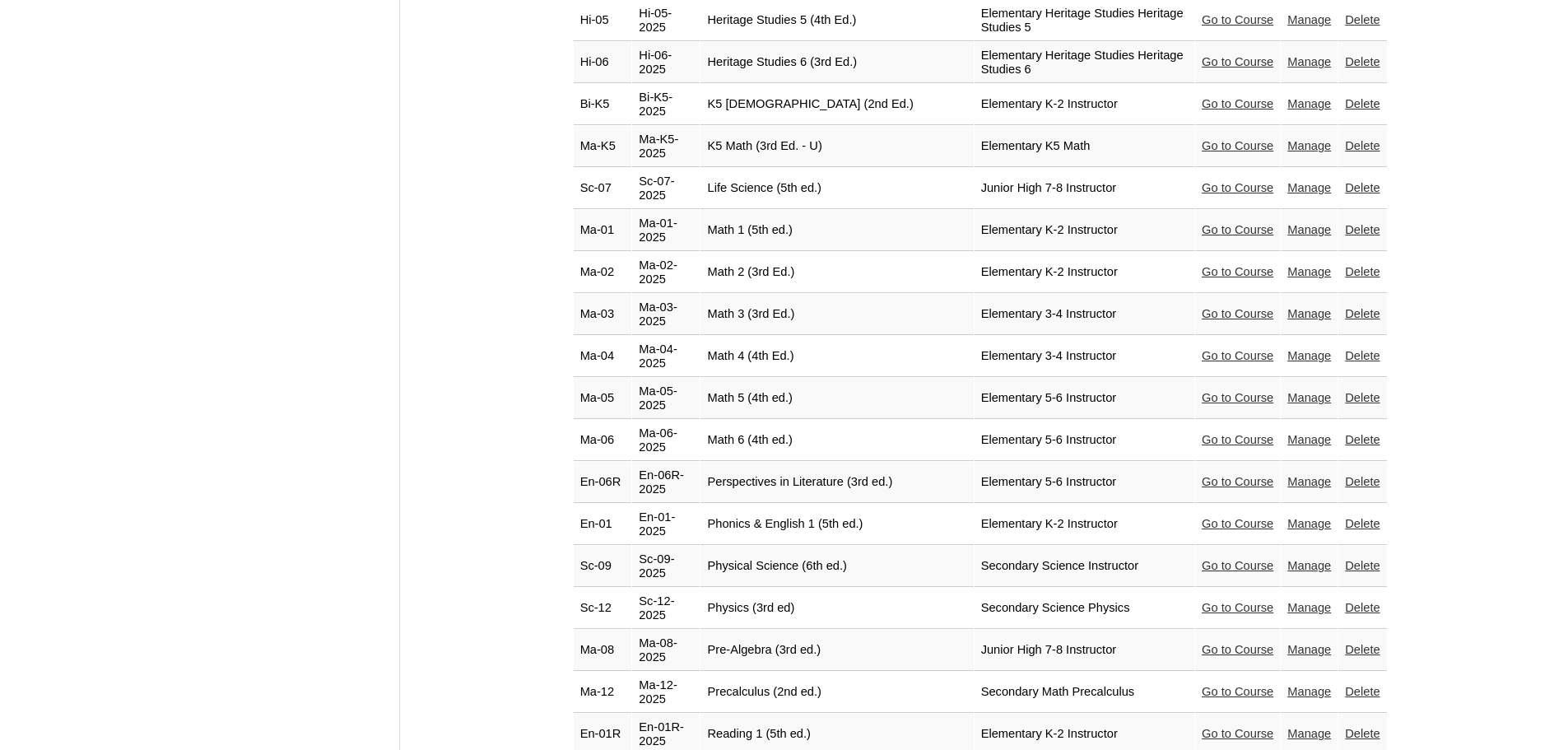
scroll to position [7082, 0]
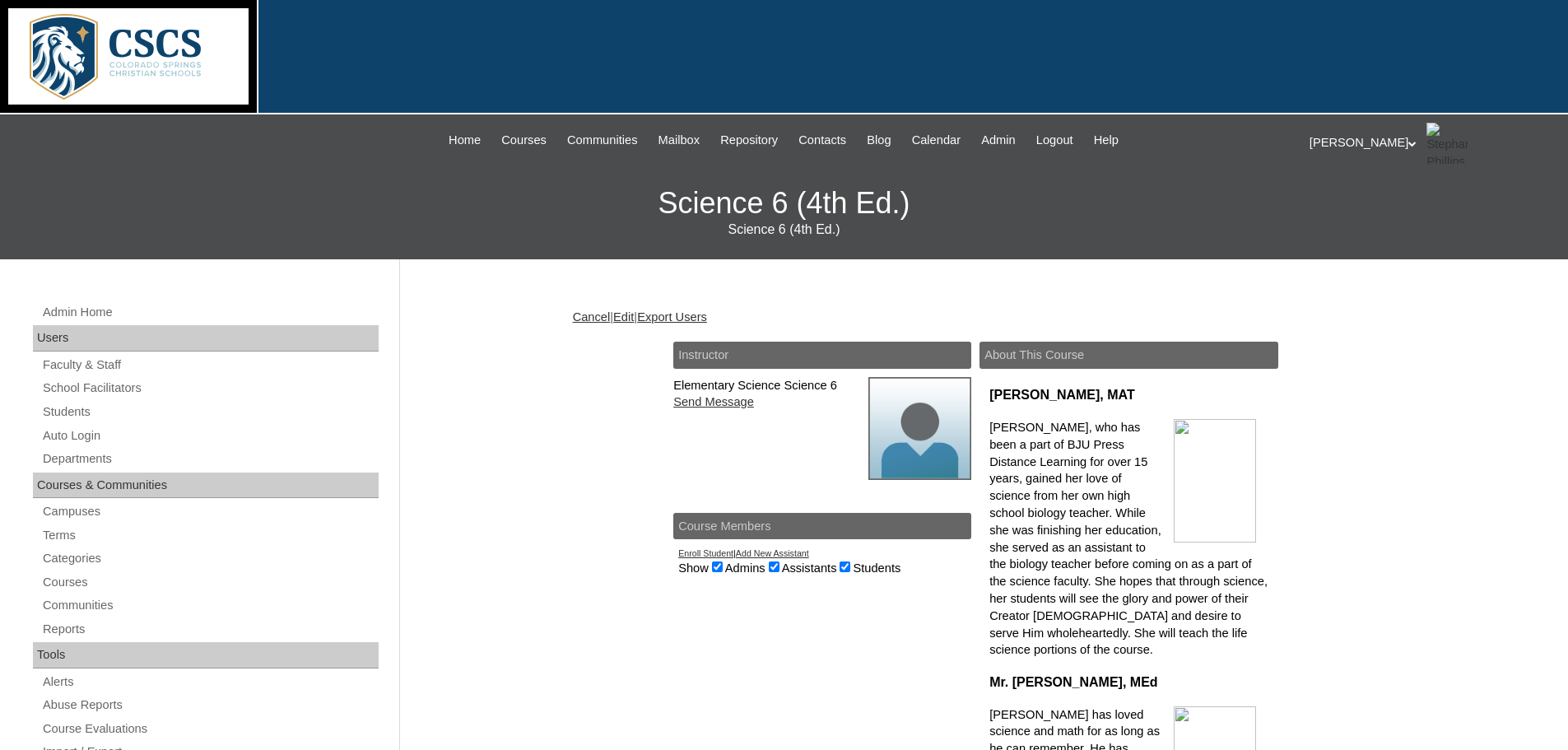
click at [634, 315] on link "Edit" at bounding box center [623, 316] width 20 height 13
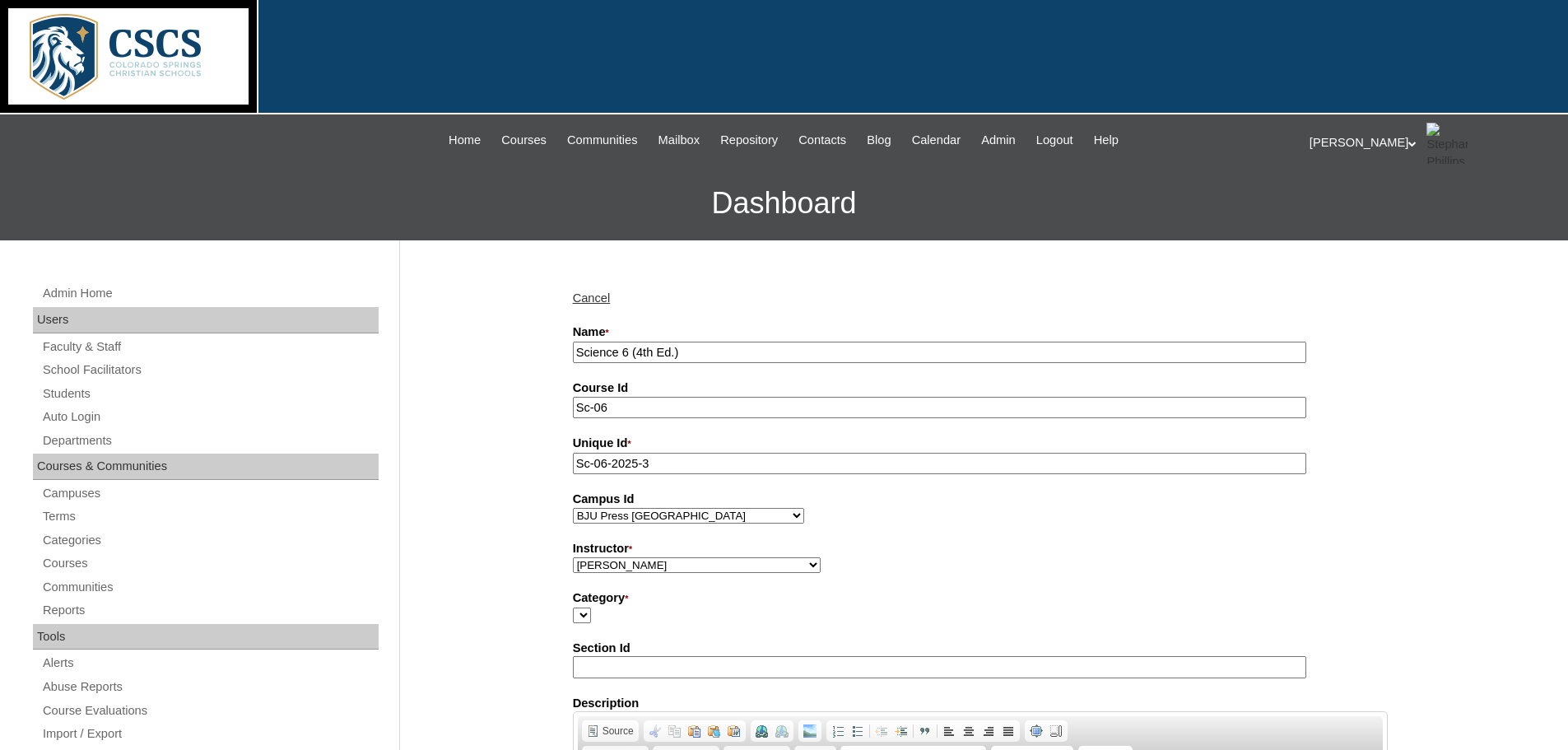
click at [575, 350] on input "Science 6 (4th Ed.)" at bounding box center [939, 353] width 733 height 22
type input "AerilyScience 6 (4th Ed.)"
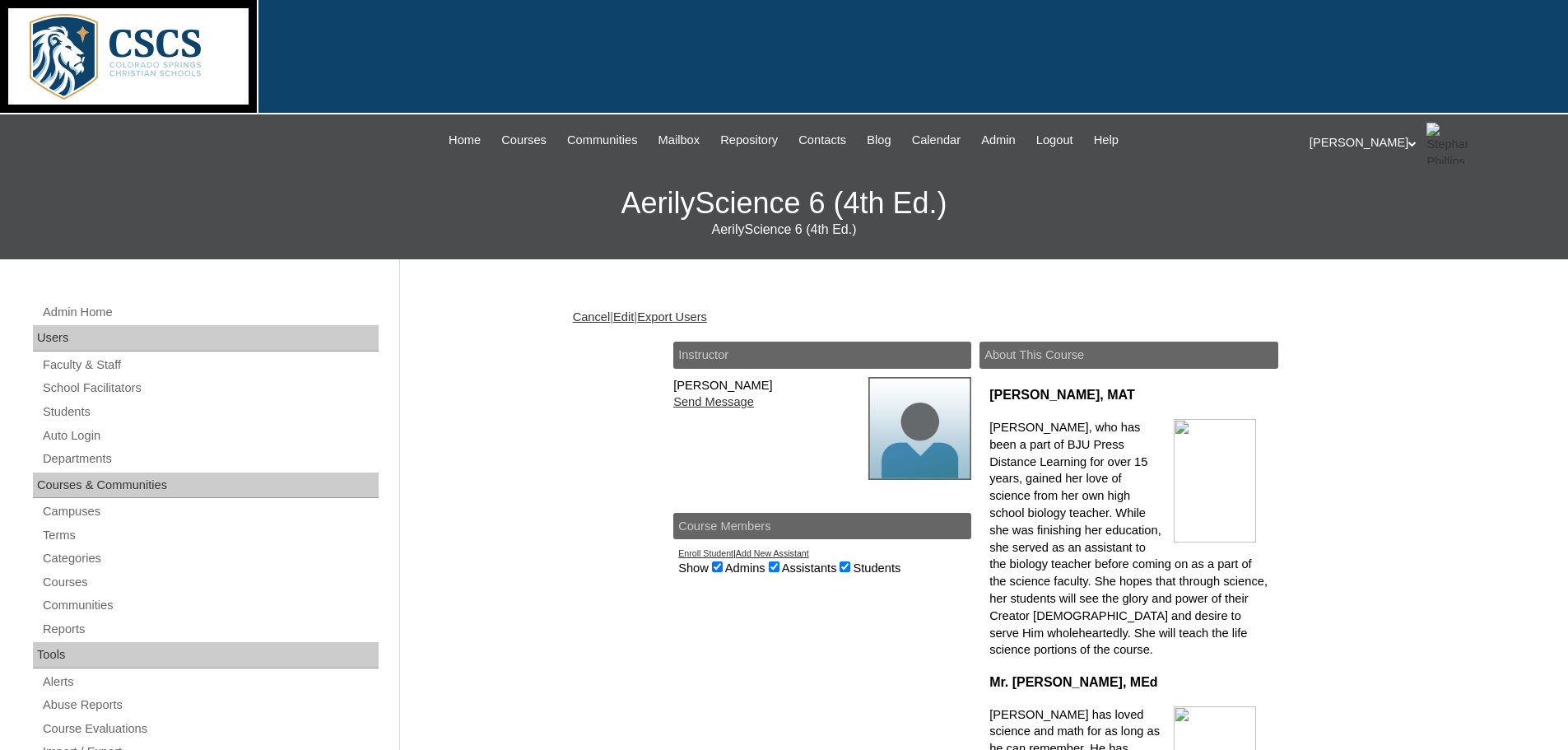
click at [634, 311] on link "Edit" at bounding box center [623, 316] width 20 height 13
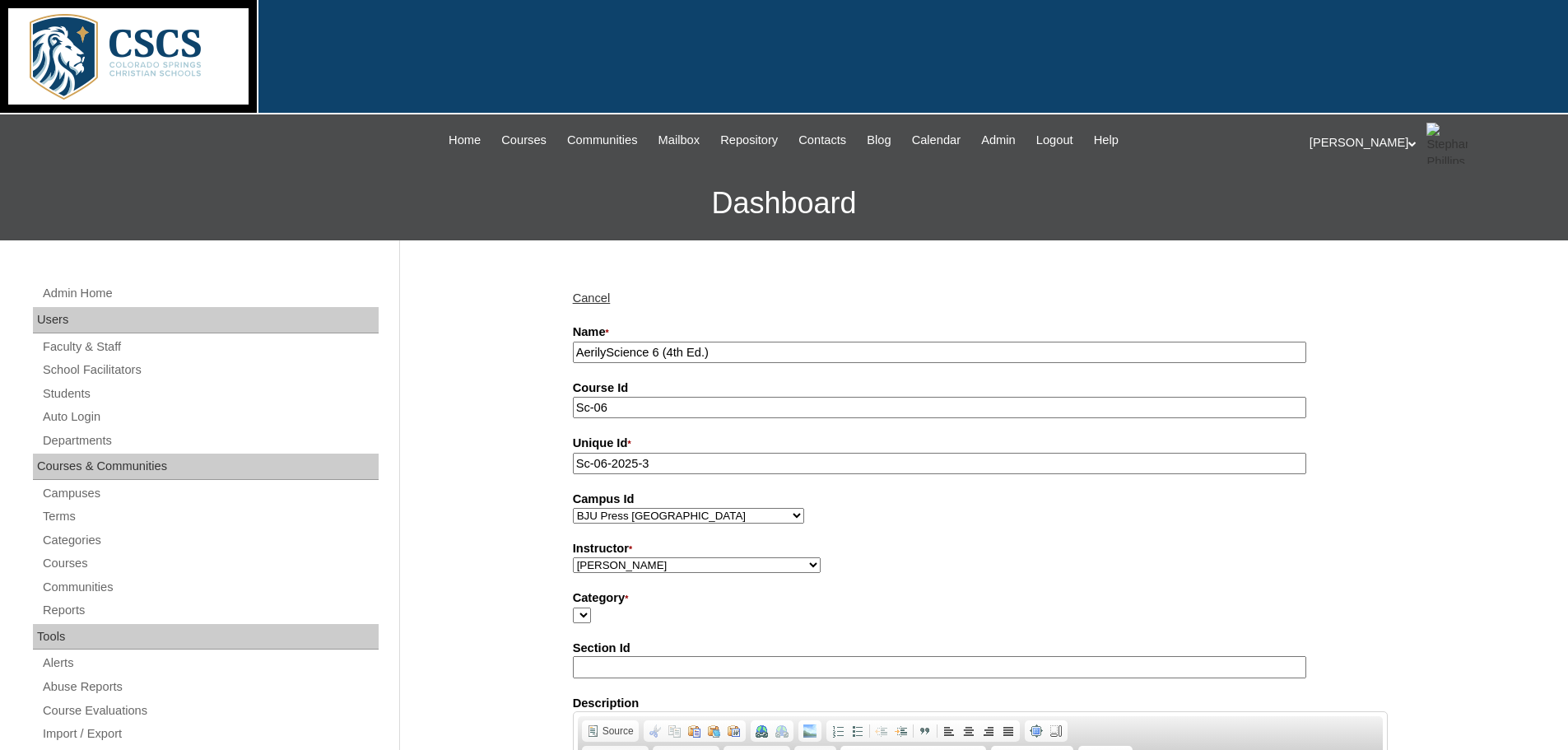
click at [608, 349] on input "AerilyScience 6 (4th Ed.)" at bounding box center [939, 353] width 733 height 22
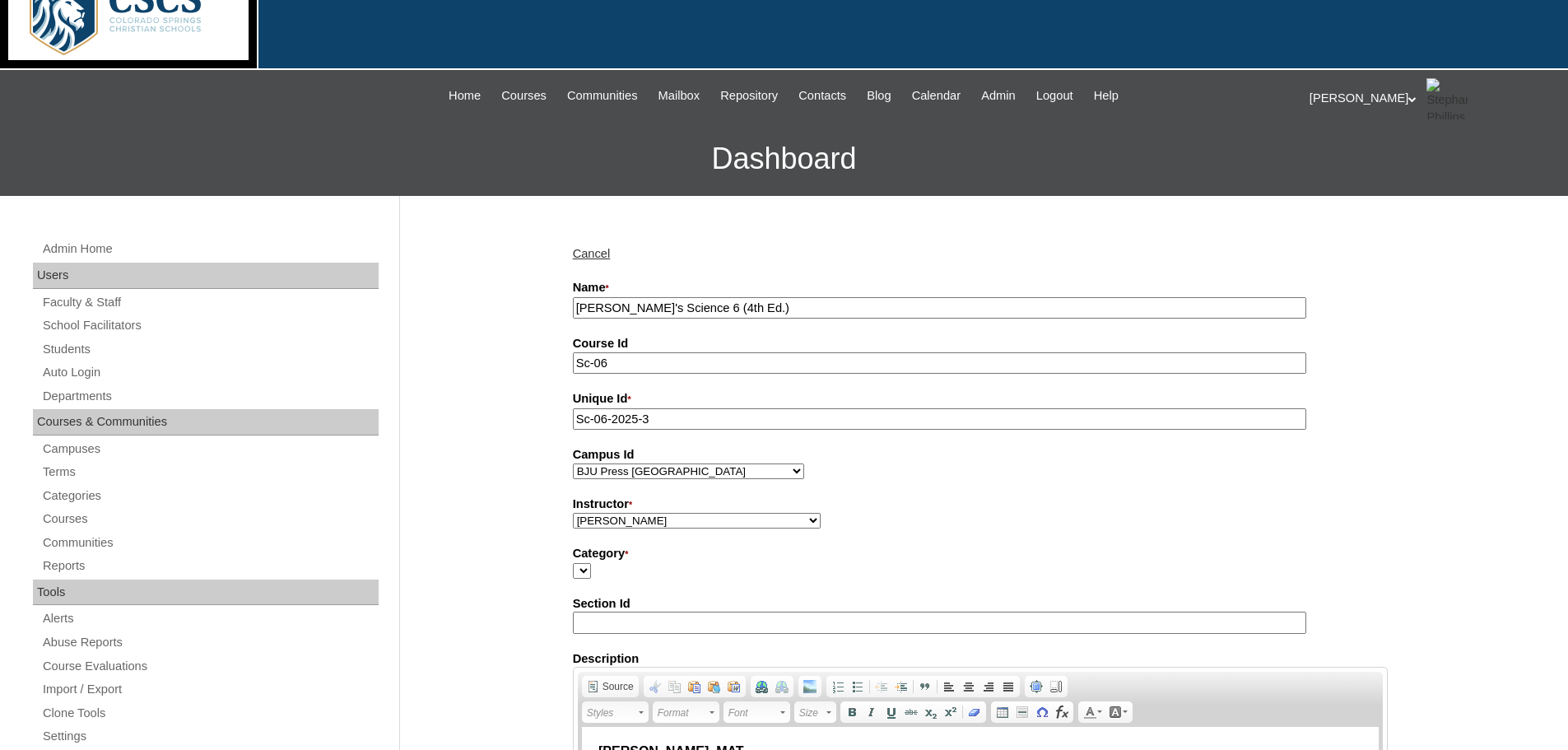
scroll to position [82, 0]
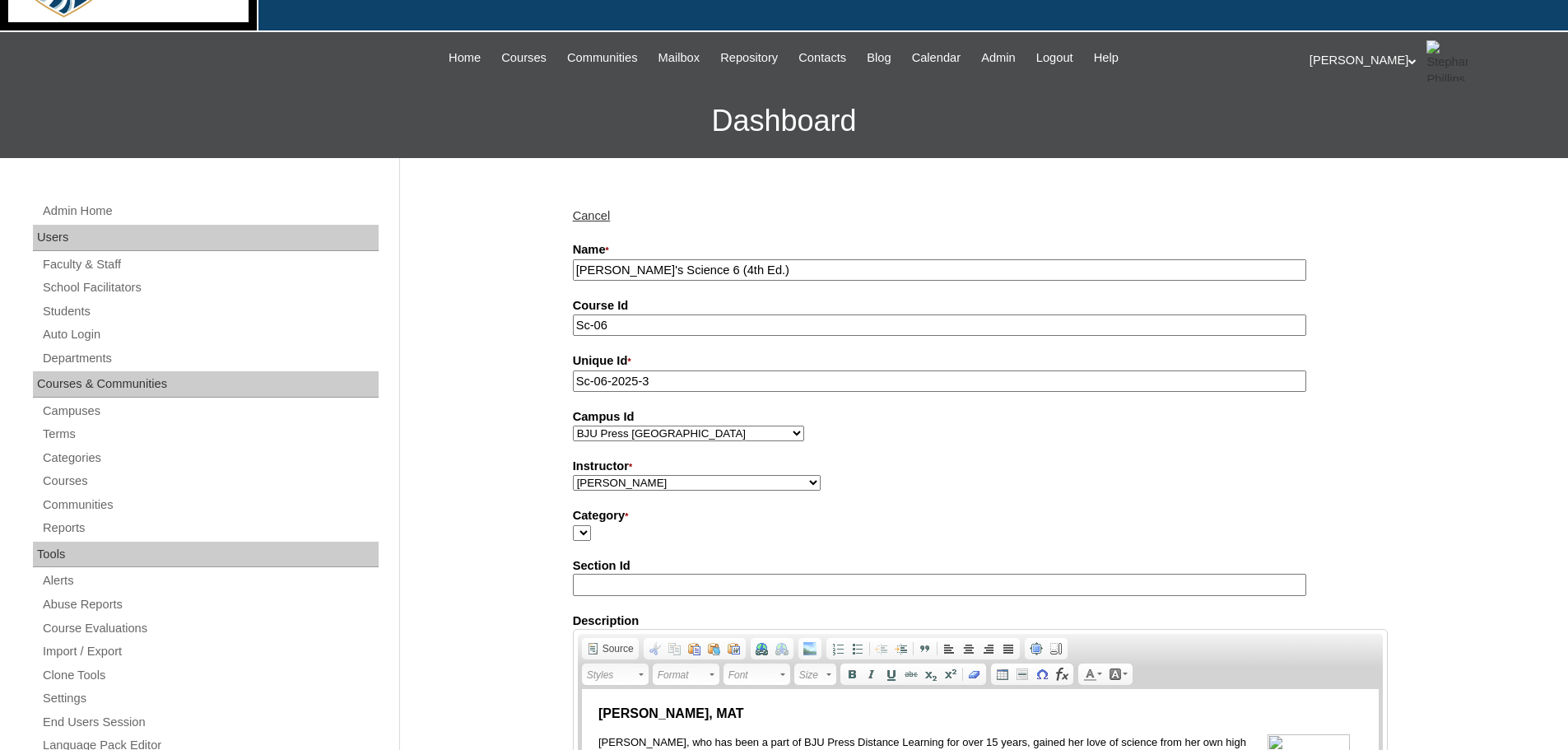
type input "[PERSON_NAME]'s Science 6 (4th Ed.)"
click at [654, 483] on select "Abriam, Mike Admin, E360 Admin, Limelight Baade, Ryan Boland, Allison Brooks, H…" at bounding box center [696, 483] width 247 height 15
select select "59748"
click at [573, 478] on select "Abriam, Mike Admin, E360 Admin, Limelight Baade, Ryan Boland, Allison Brooks, H…" at bounding box center [696, 483] width 247 height 15
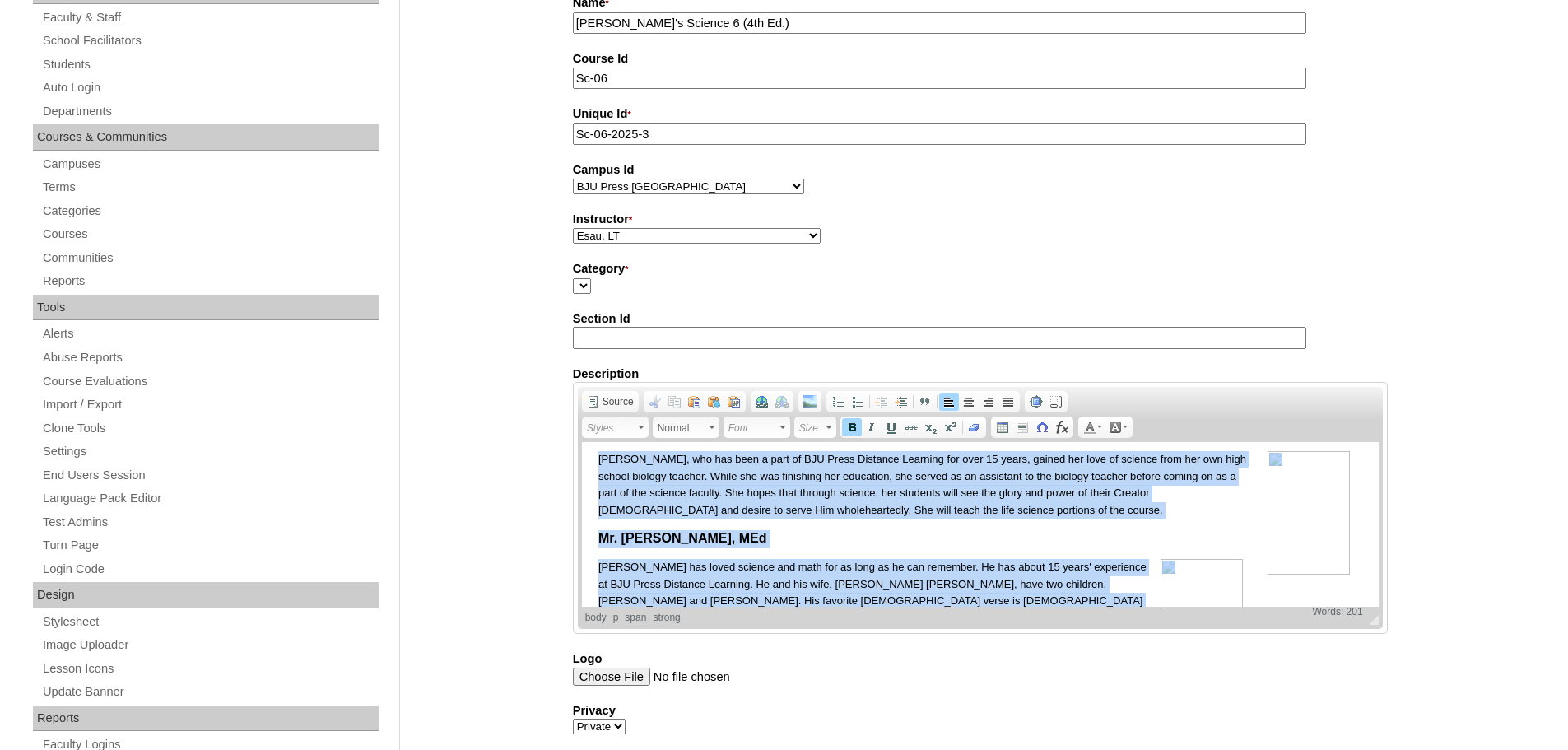
scroll to position [0, 0]
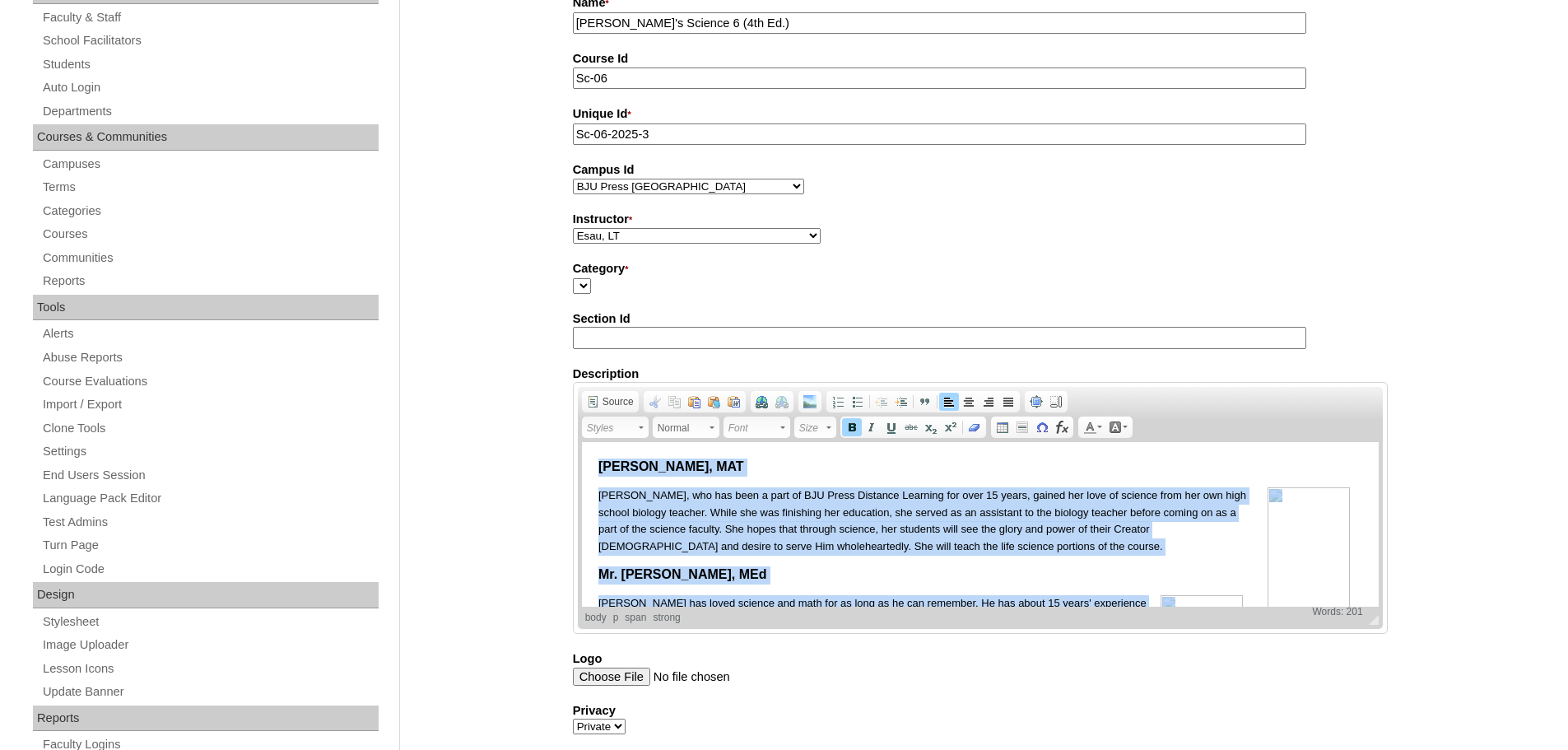
drag, startPoint x: 1021, startPoint y: 560, endPoint x: 557, endPoint y: 452, distance: 476.4
click at [581, 452] on html "Mrs. Ginger Ericson, MAT Mrs. Ericson, who has been a part of BJU Press Distanc…" at bounding box center [979, 615] width 796 height 346
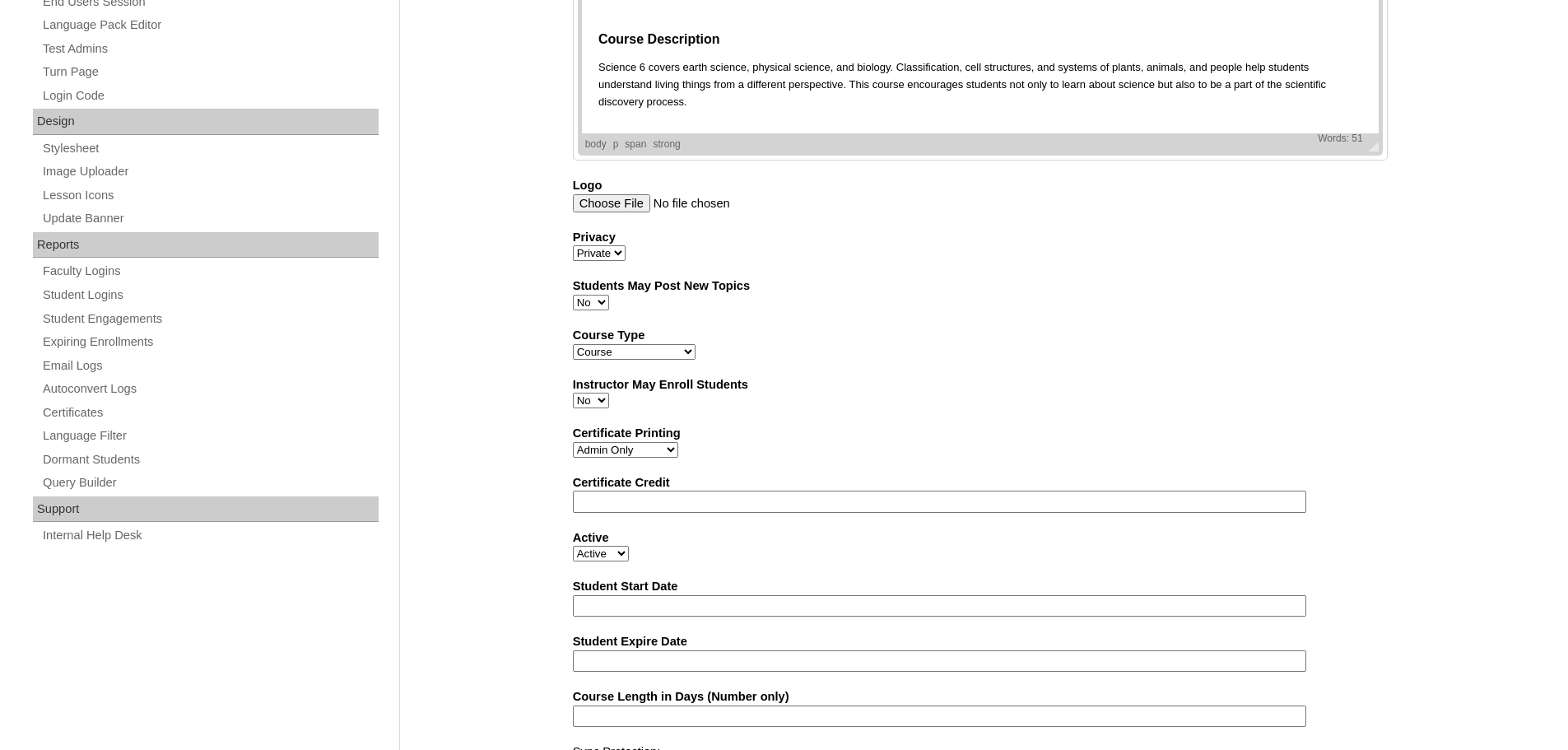
scroll to position [902, 0]
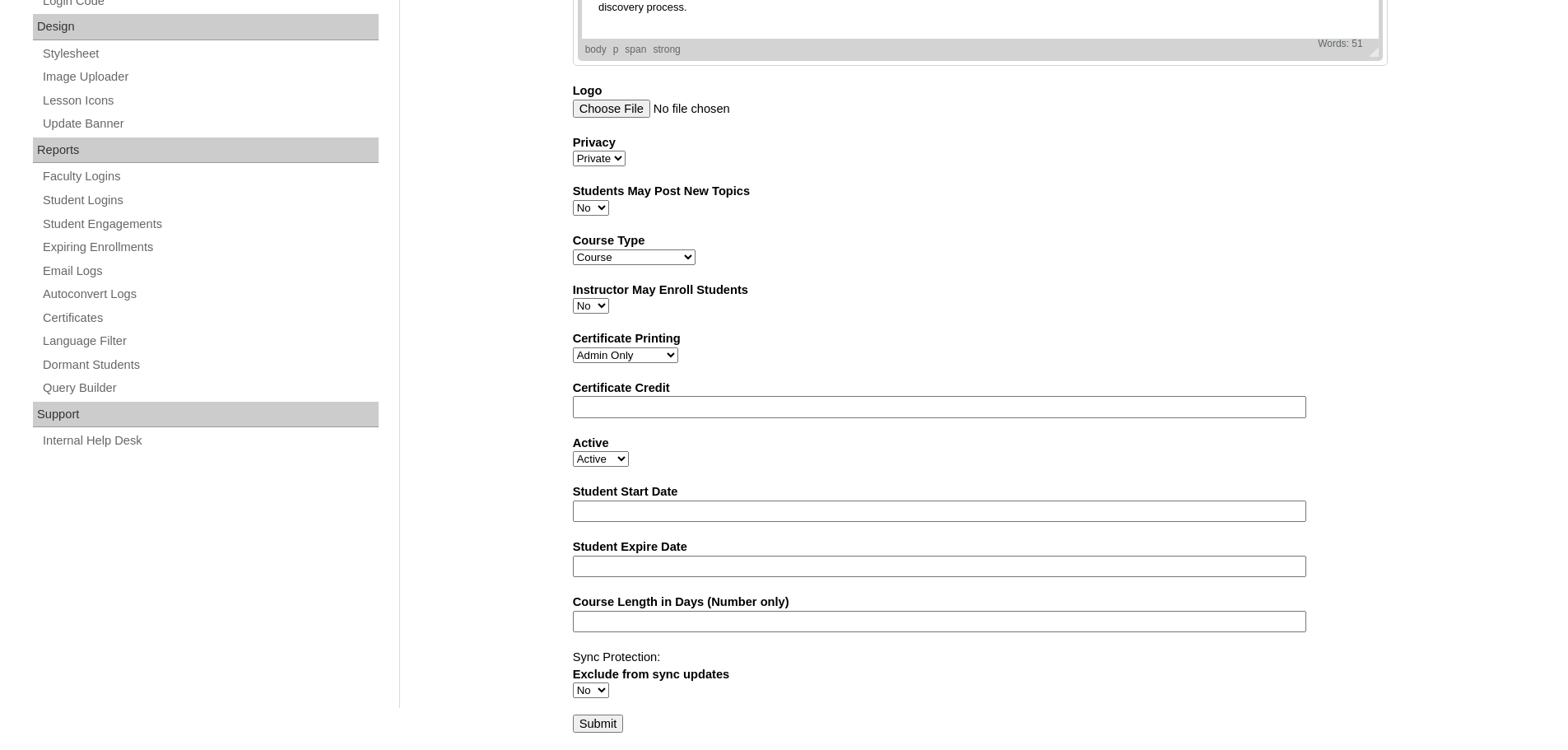
click at [604, 716] on input "Submit" at bounding box center [598, 724] width 51 height 18
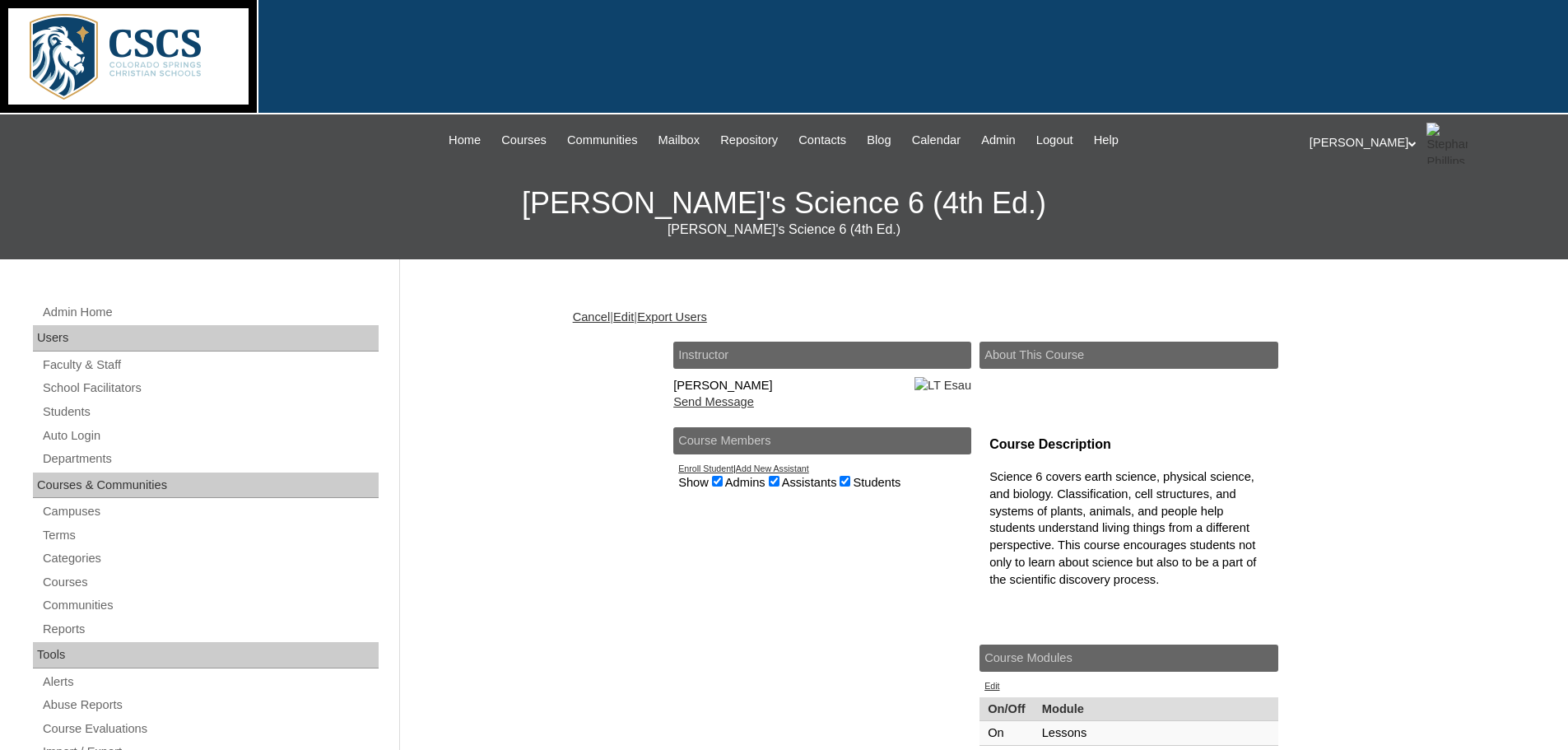
click at [712, 474] on link "Enroll Student" at bounding box center [705, 469] width 55 height 10
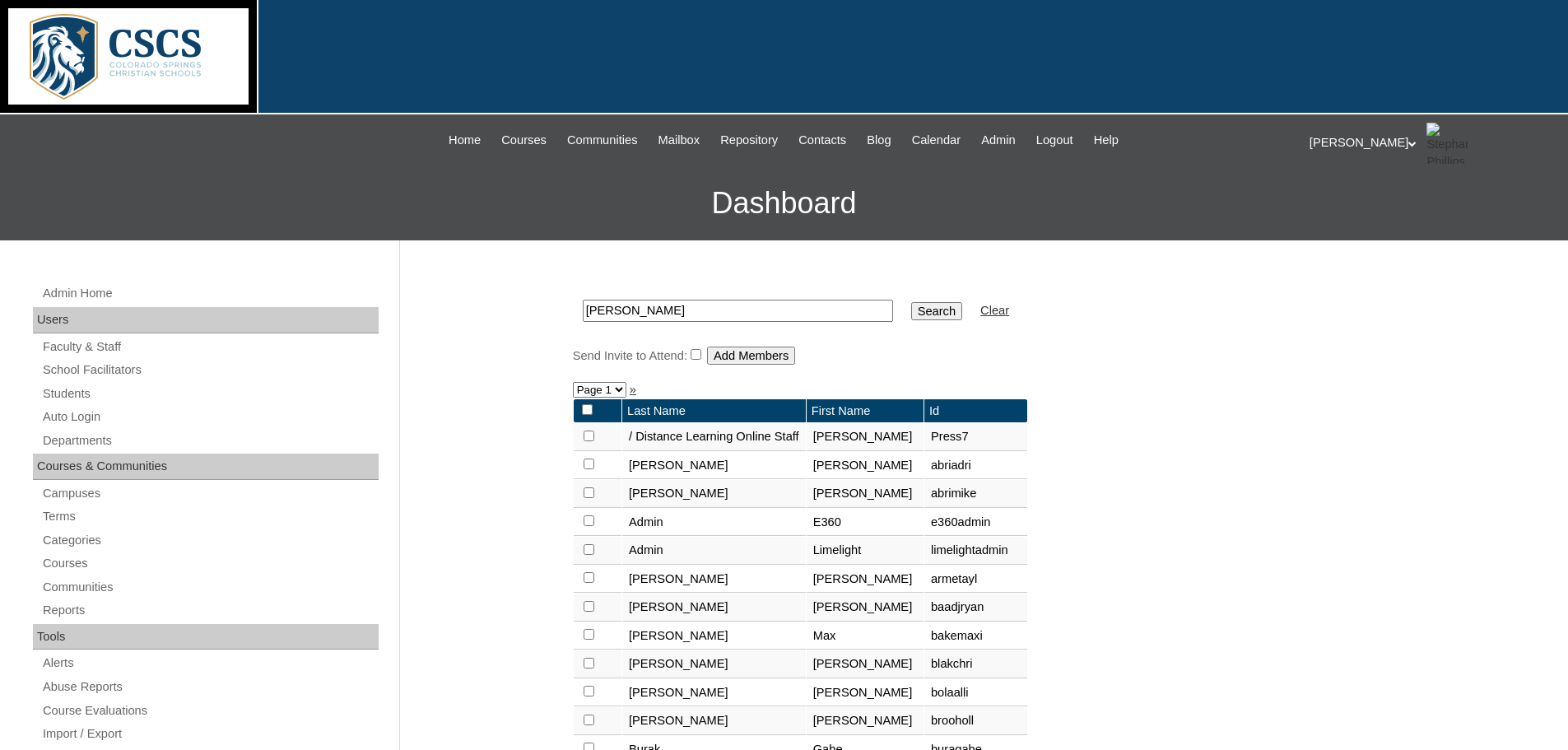
drag, startPoint x: 641, startPoint y: 309, endPoint x: 533, endPoint y: 308, distance: 108.0
type input "esau"
click at [911, 311] on input "Search" at bounding box center [937, 310] width 51 height 18
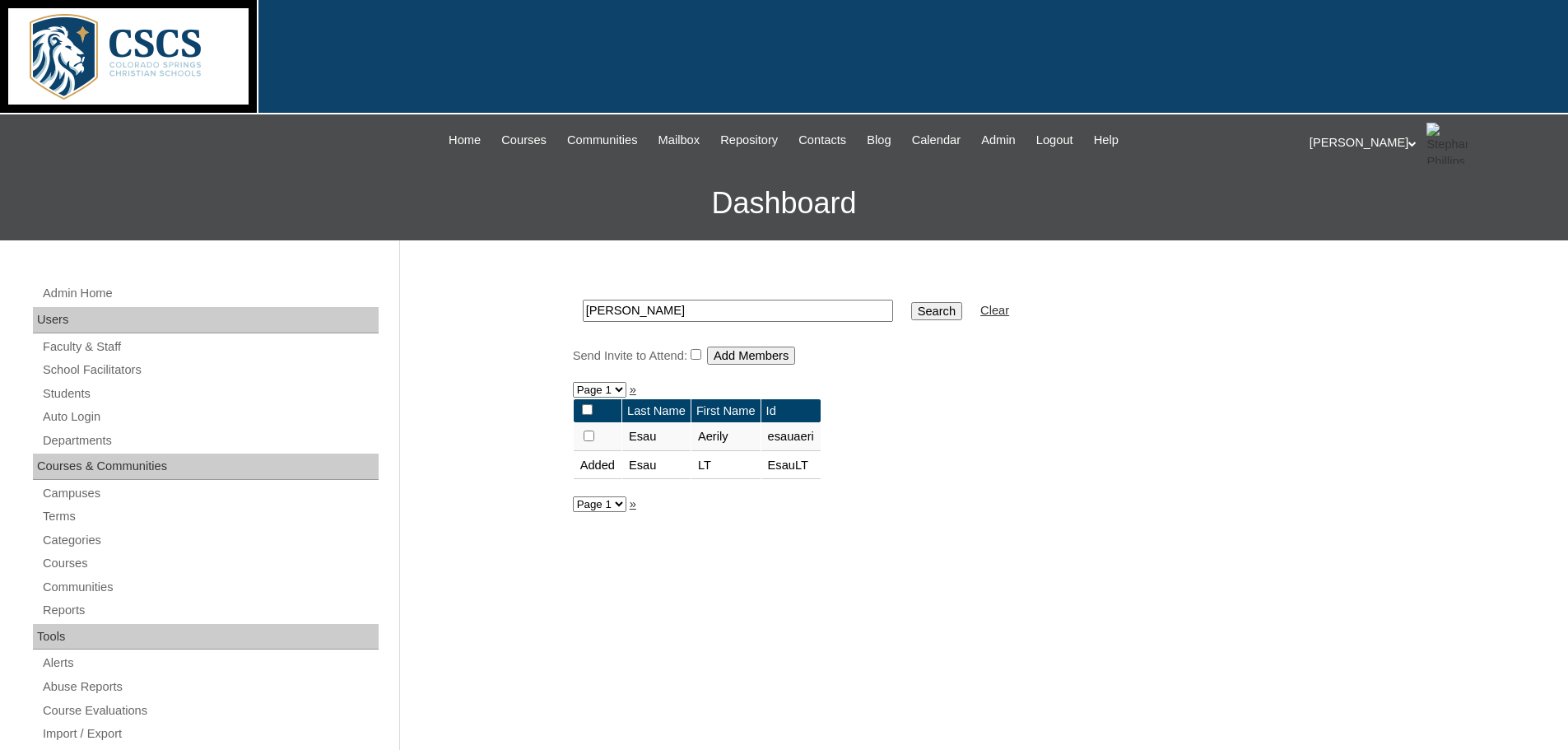
click at [586, 438] on input "checkbox" at bounding box center [589, 435] width 11 height 11
checkbox input "true"
click at [768, 356] on input "Add Members" at bounding box center [751, 355] width 88 height 18
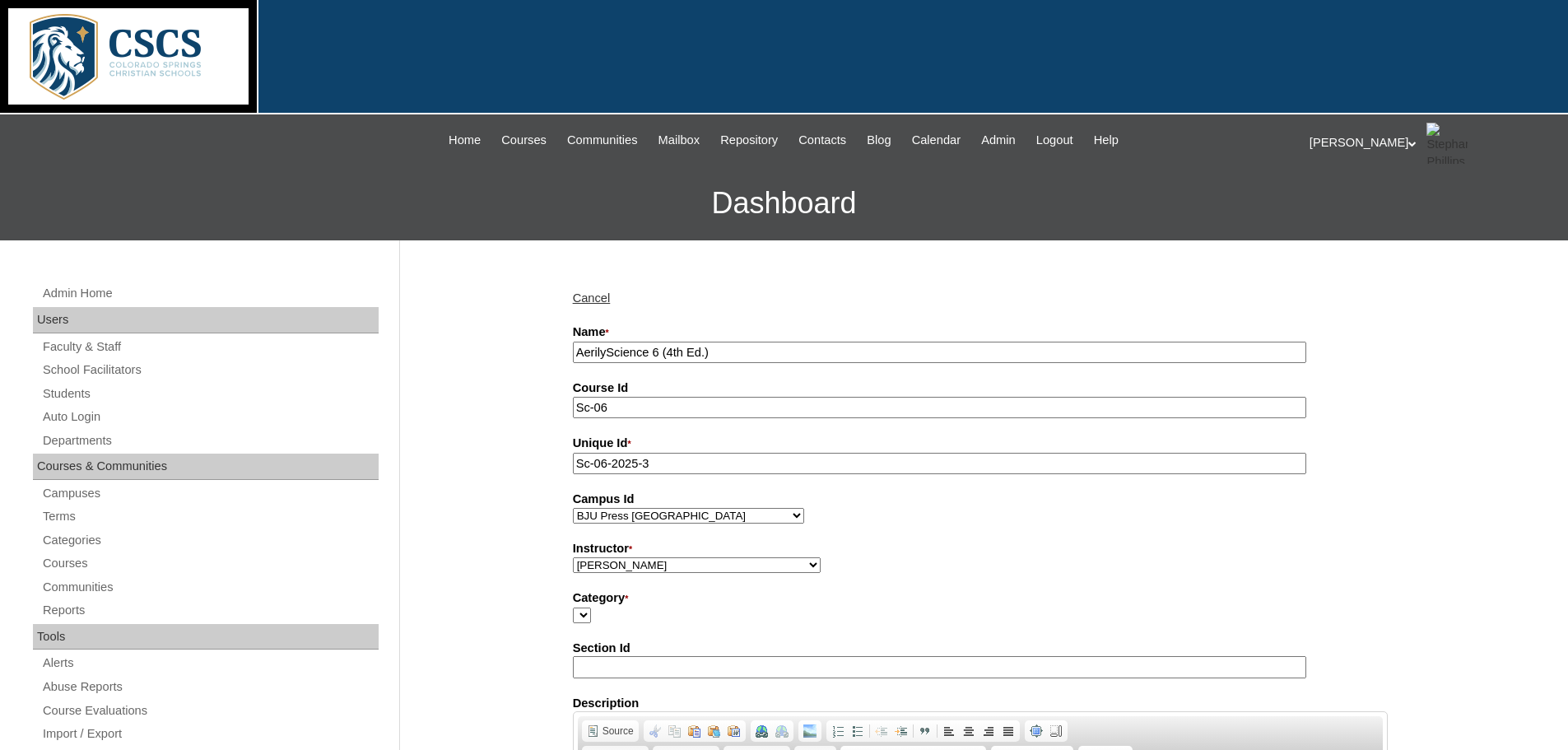
select select "59751"
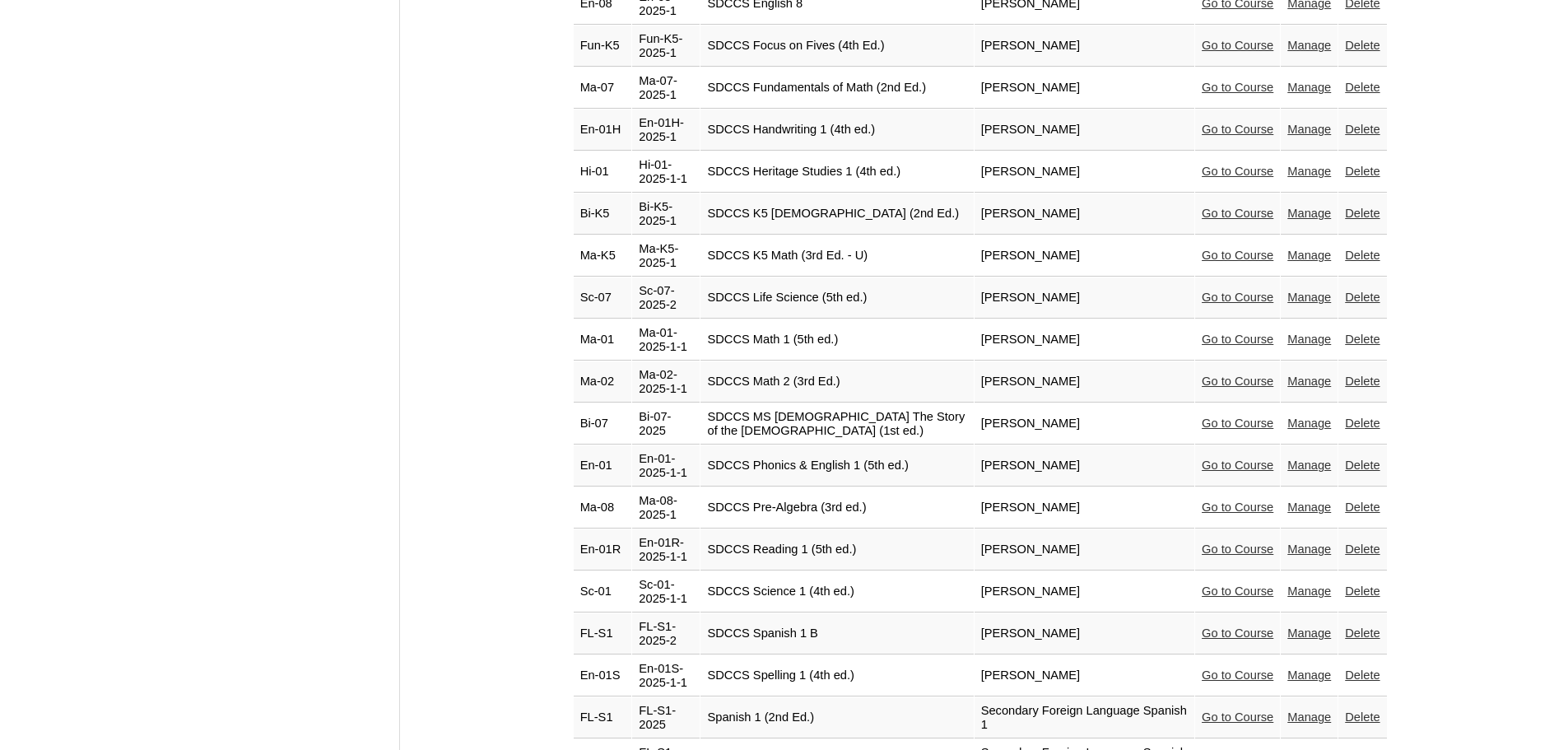
scroll to position [8680, 0]
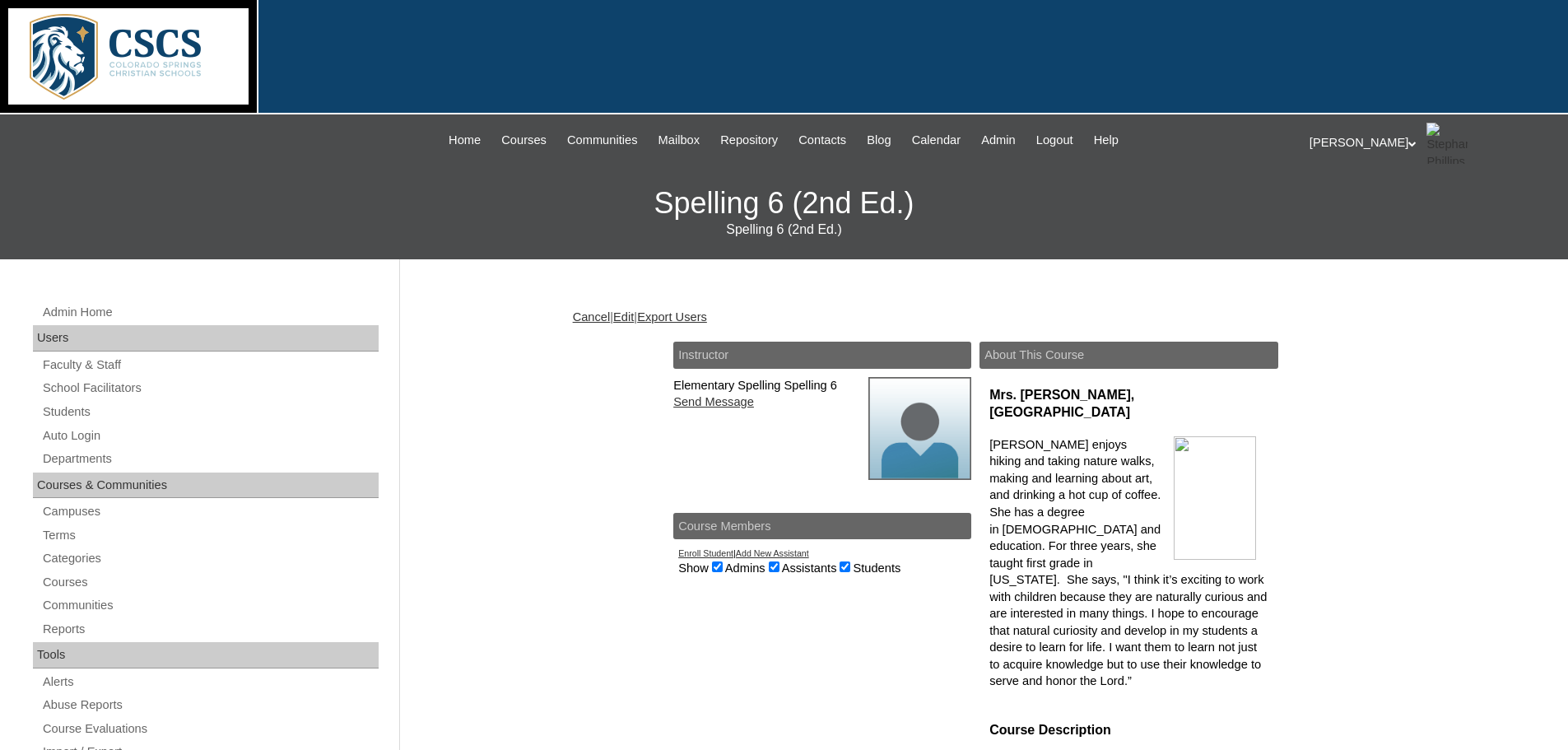
click at [634, 315] on link "Edit" at bounding box center [623, 316] width 20 height 13
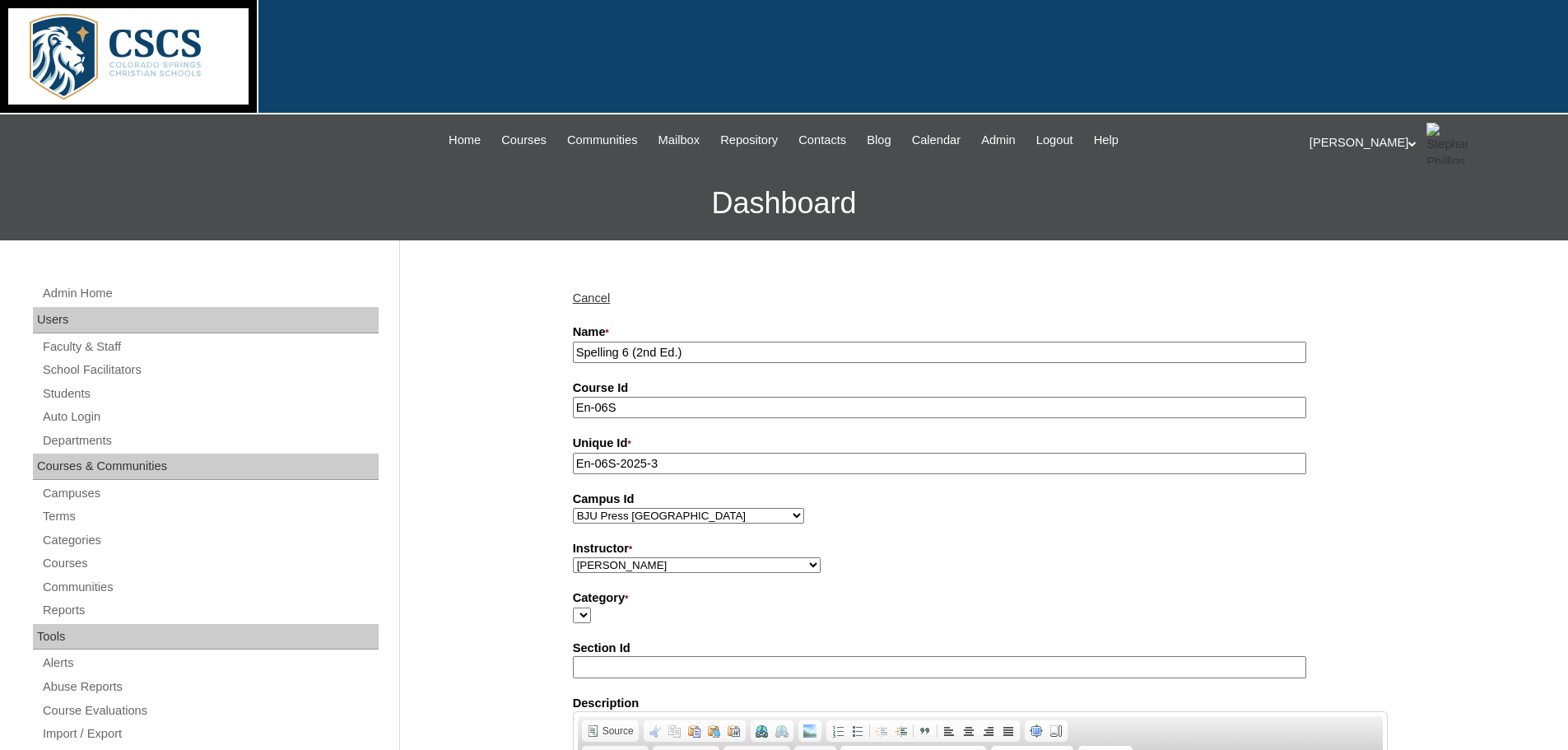
click at [573, 348] on input "Spelling 6 (2nd Ed.)" at bounding box center [939, 353] width 733 height 22
type input "Aerilys Spelling 6 (2nd Ed.)"
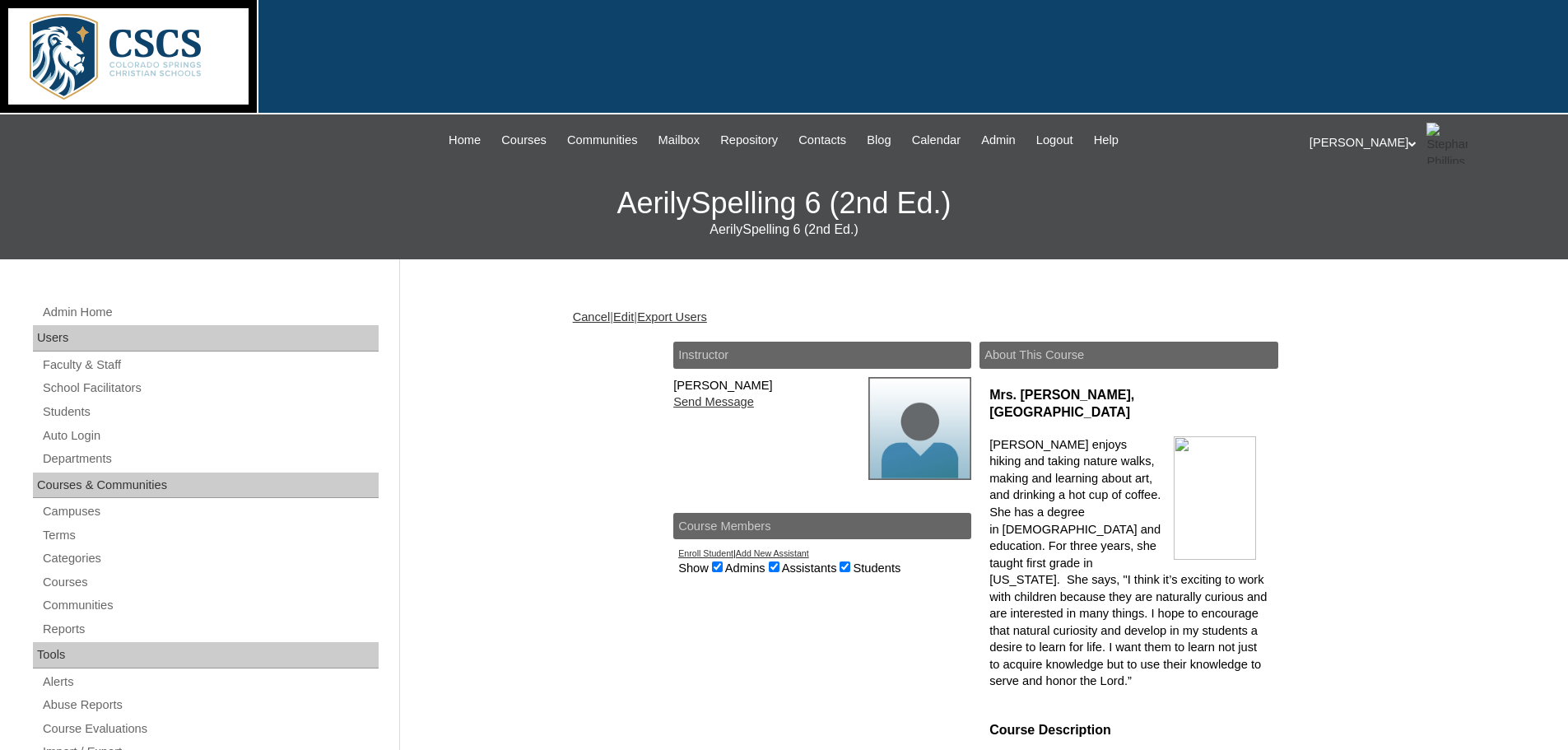
click at [634, 315] on link "Edit" at bounding box center [623, 316] width 20 height 13
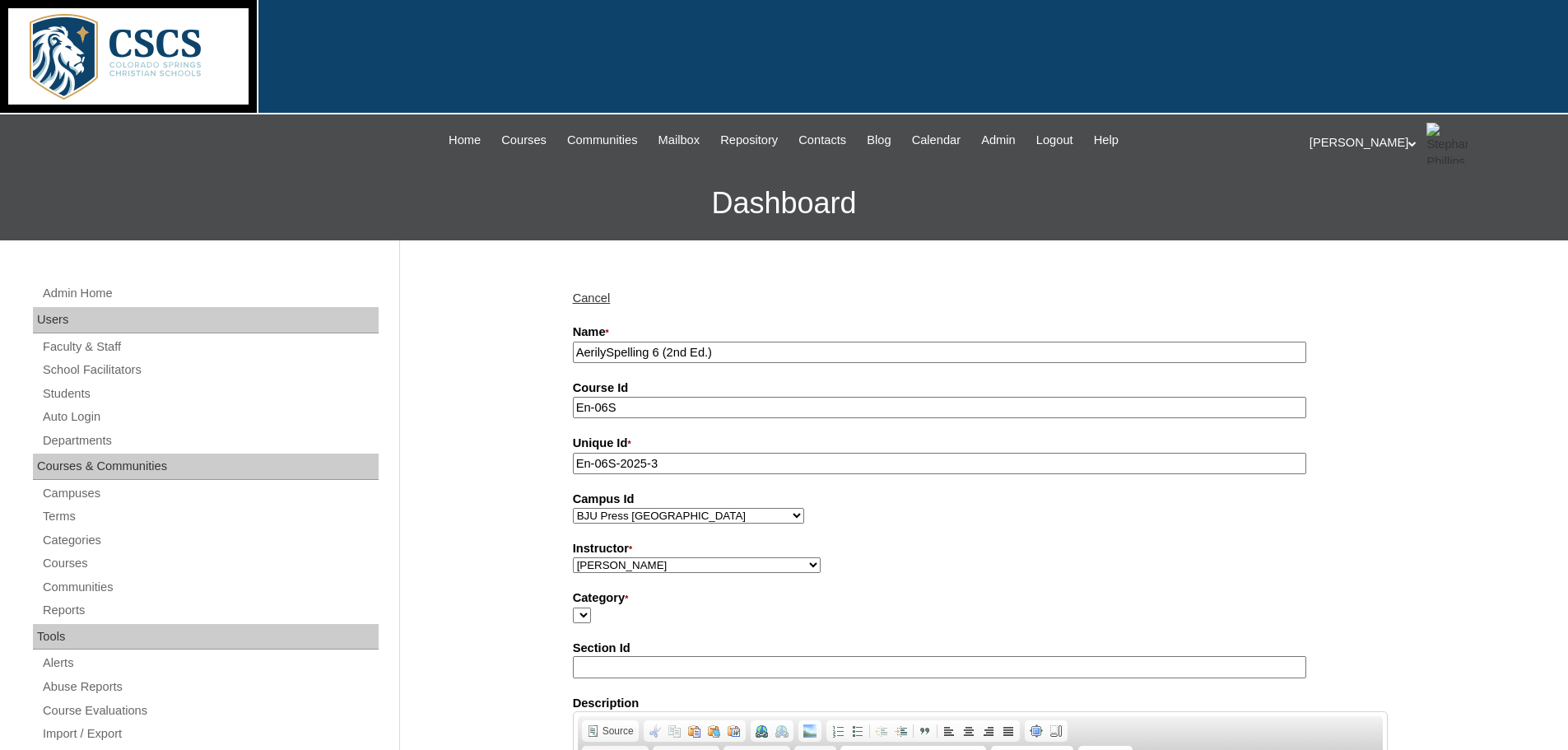
click at [607, 350] on input "AerilySpelling 6 (2nd Ed.)" at bounding box center [939, 353] width 733 height 22
type input "Aerily's Spelling 6 (2nd Ed.)"
click at [615, 564] on select "Abriam, Mike Admin, E360 Admin, Limelight Baade, Ryan Boland, Allison Brooks, H…" at bounding box center [696, 565] width 247 height 15
select select "59748"
click at [573, 560] on select "Abriam, Mike Admin, E360 Admin, Limelight Baade, Ryan Boland, Allison Brooks, H…" at bounding box center [696, 565] width 247 height 15
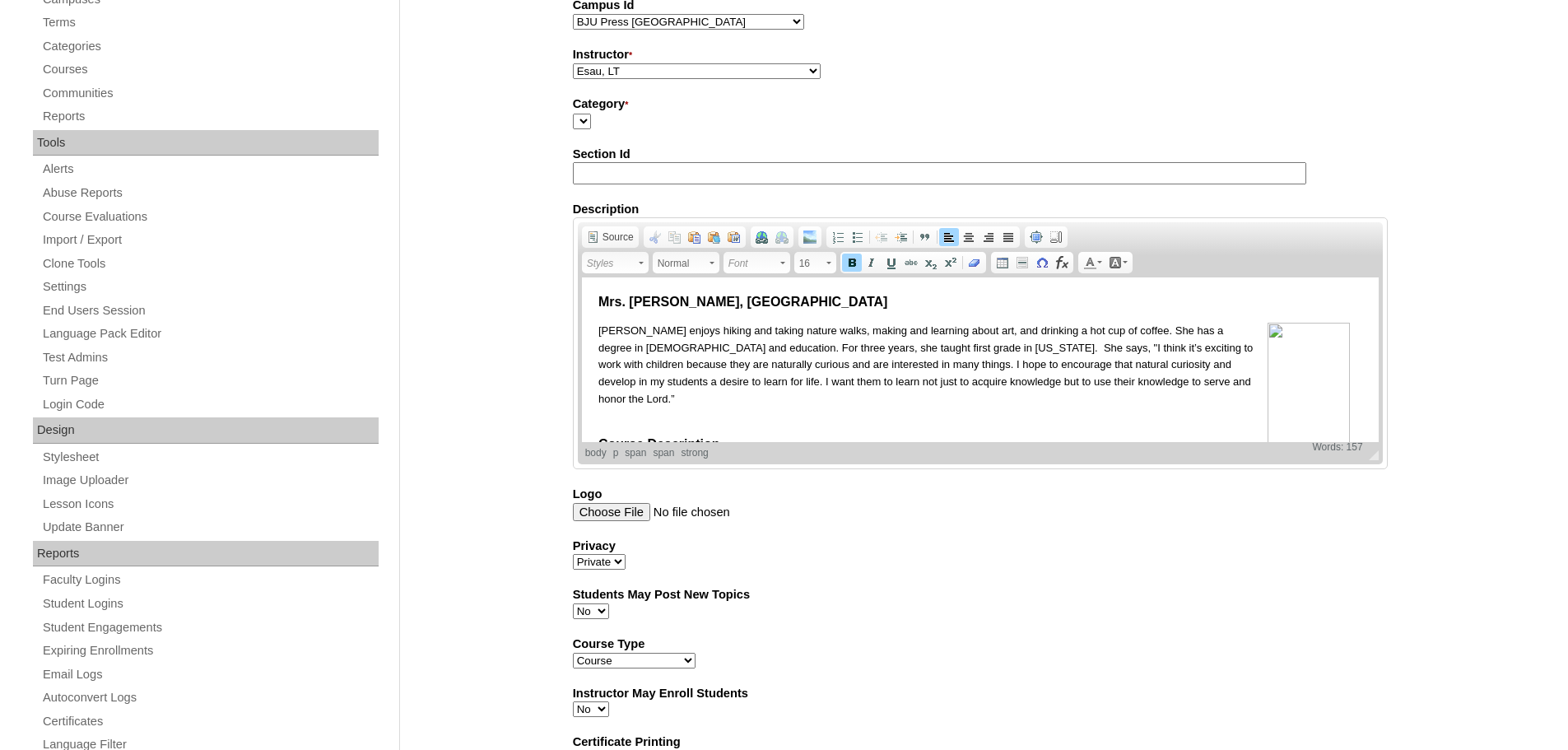
drag, startPoint x: 648, startPoint y: 390, endPoint x: 597, endPoint y: 303, distance: 100.8
click at [597, 303] on body "Mrs. Andrea Hall, BS Mrs. Hall enjoys hiking and taking nature walks, making an…" at bounding box center [979, 405] width 764 height 222
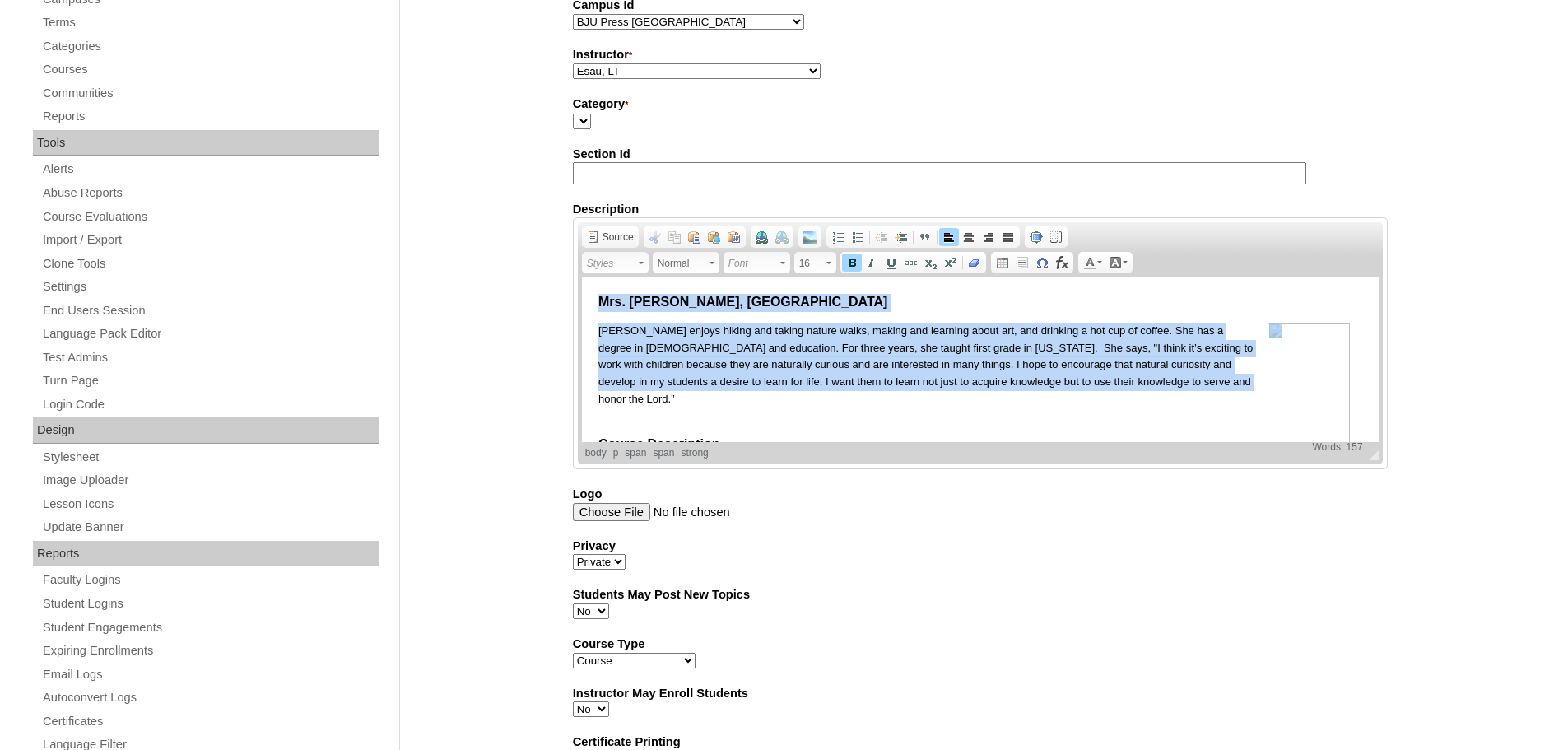
drag, startPoint x: 638, startPoint y: 395, endPoint x: 560, endPoint y: 246, distance: 168.2
click at [581, 277] on html "Mrs. Andrea Hall, BS Mrs. Hall enjoys hiking and taking nature walks, making an…" at bounding box center [979, 405] width 796 height 255
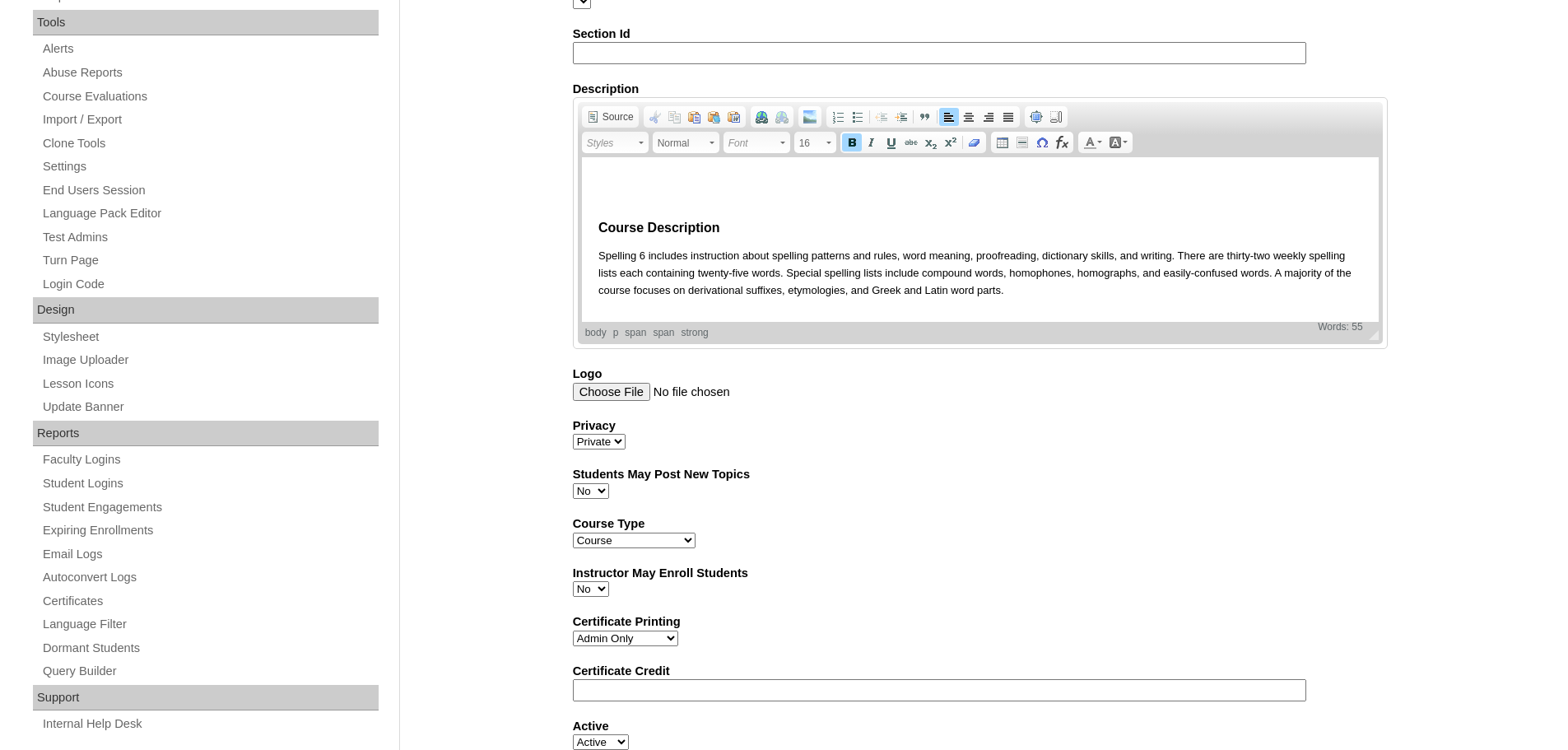
scroll to position [902, 0]
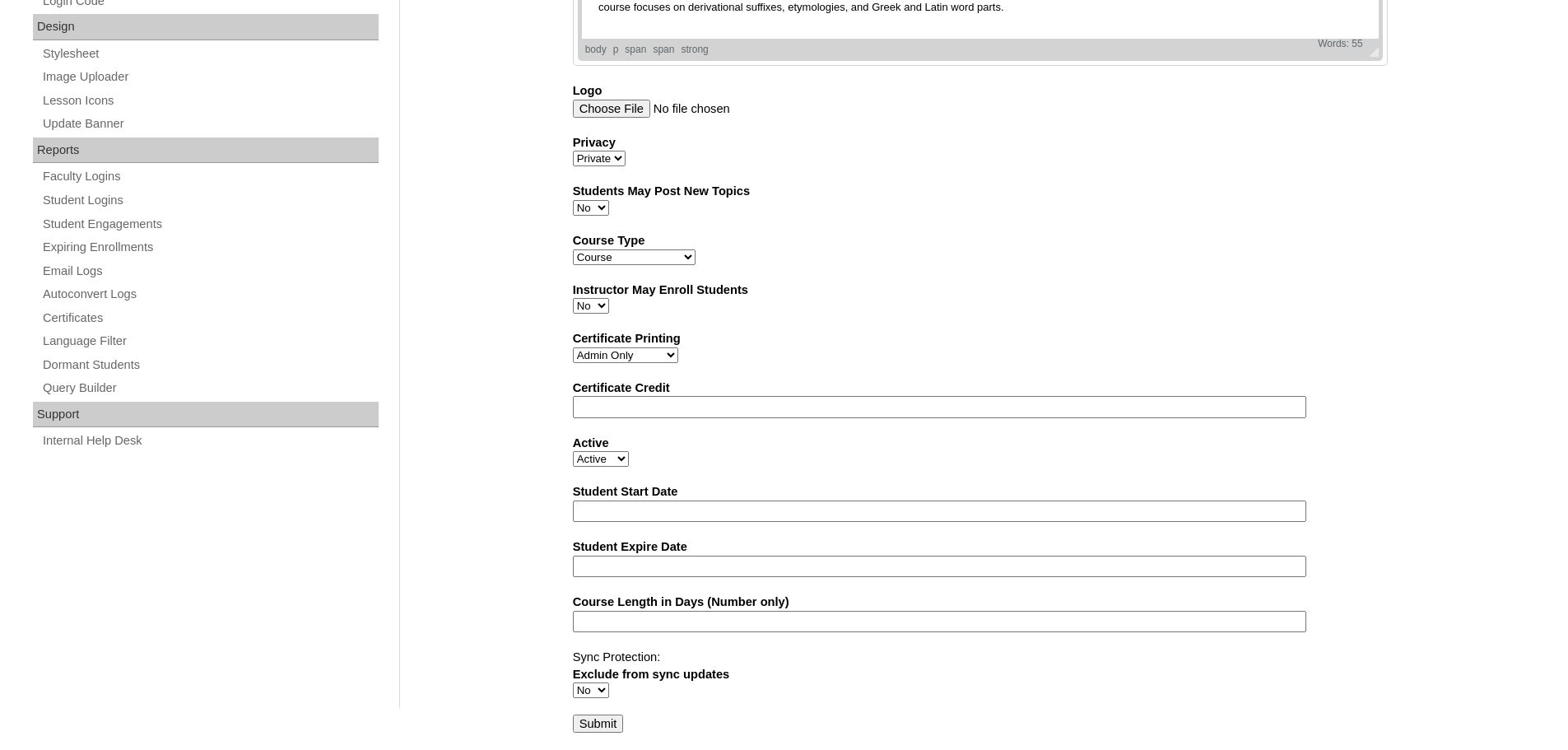
click at [575, 717] on input "Submit" at bounding box center [598, 724] width 51 height 18
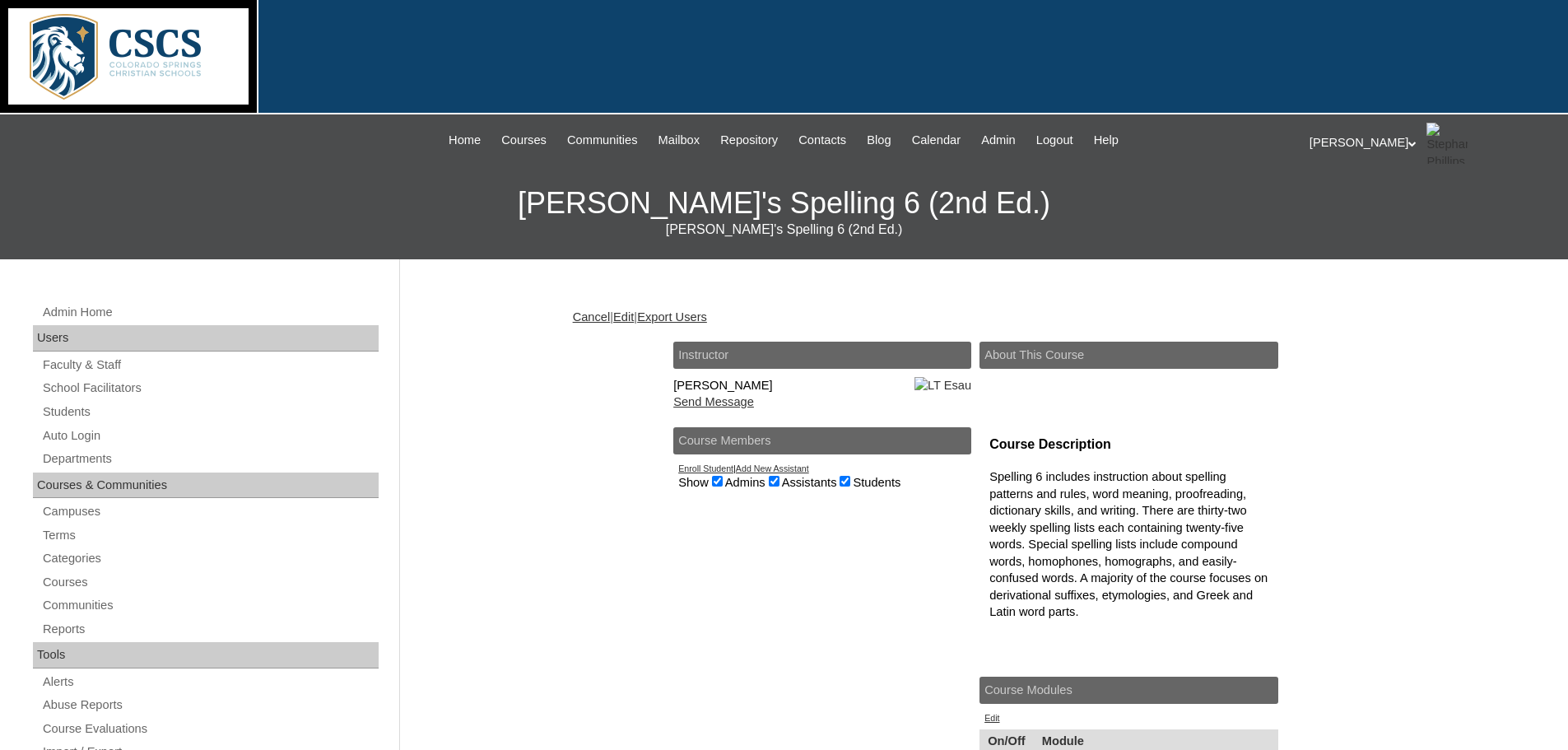
click at [712, 474] on link "Enroll Student" at bounding box center [705, 469] width 55 height 10
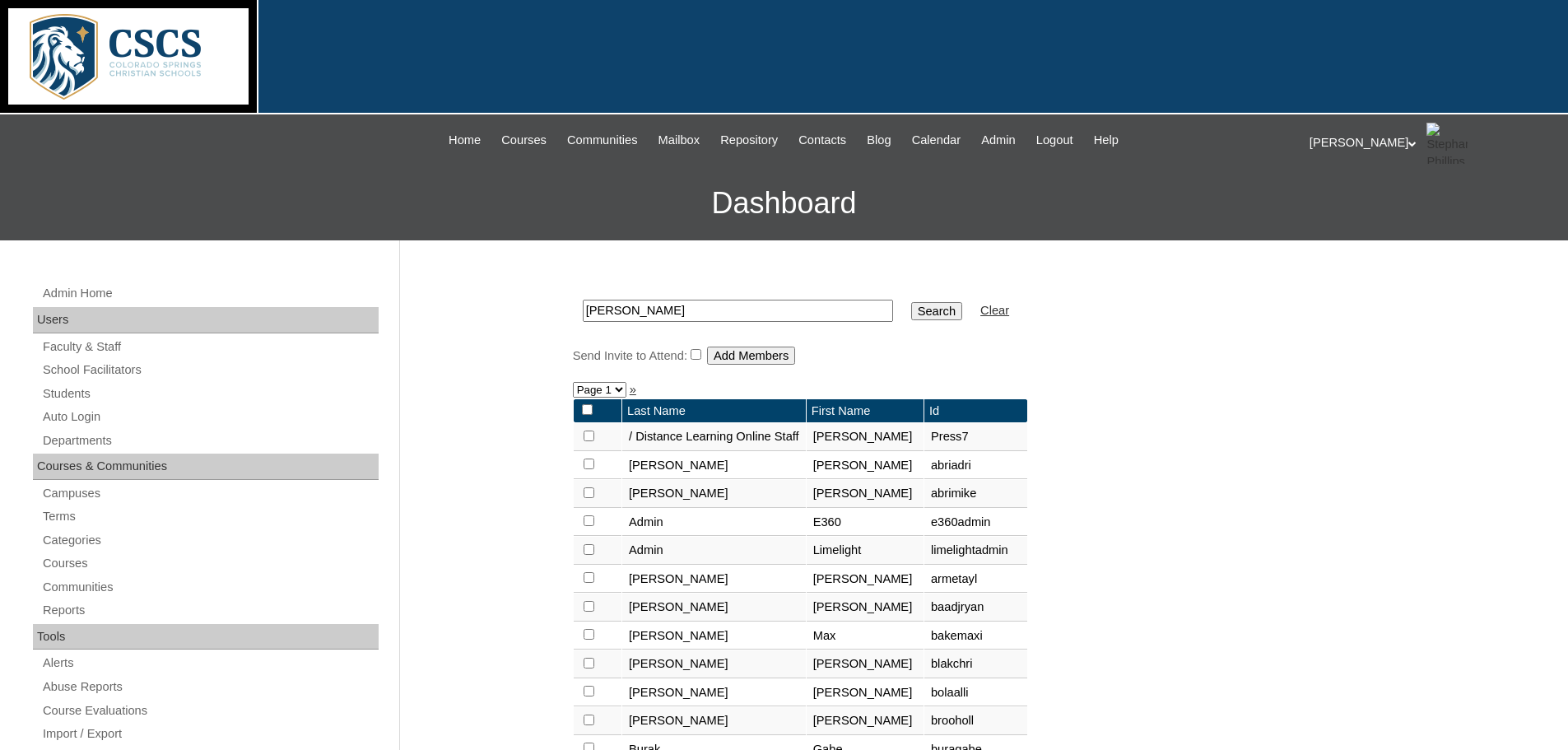
drag, startPoint x: 569, startPoint y: 301, endPoint x: 535, endPoint y: 301, distance: 34.0
type input "esau"
click at [911, 309] on input "Search" at bounding box center [937, 310] width 51 height 18
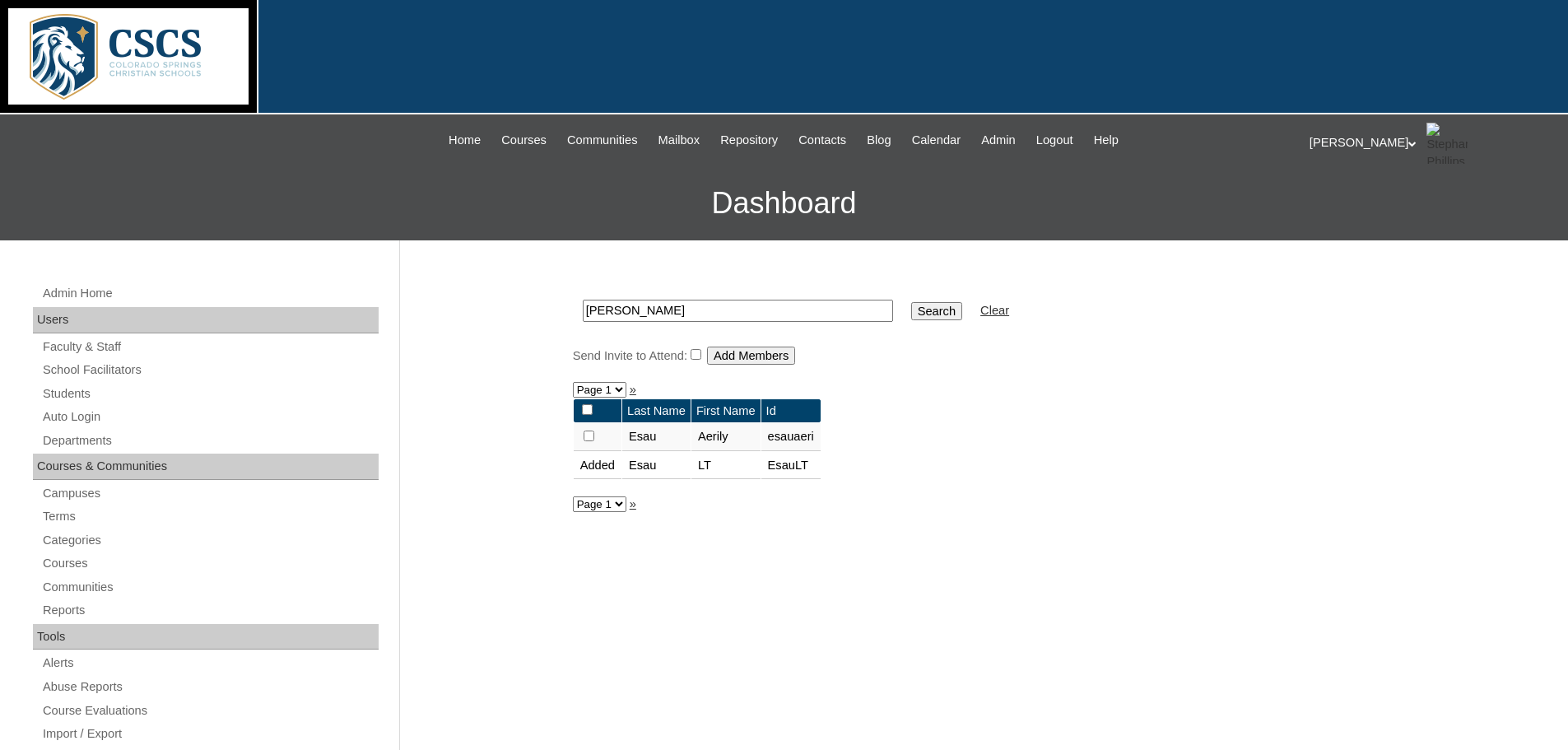
click at [584, 437] on input "checkbox" at bounding box center [589, 435] width 11 height 11
checkbox input "true"
click at [780, 356] on input "Add Members" at bounding box center [751, 355] width 88 height 18
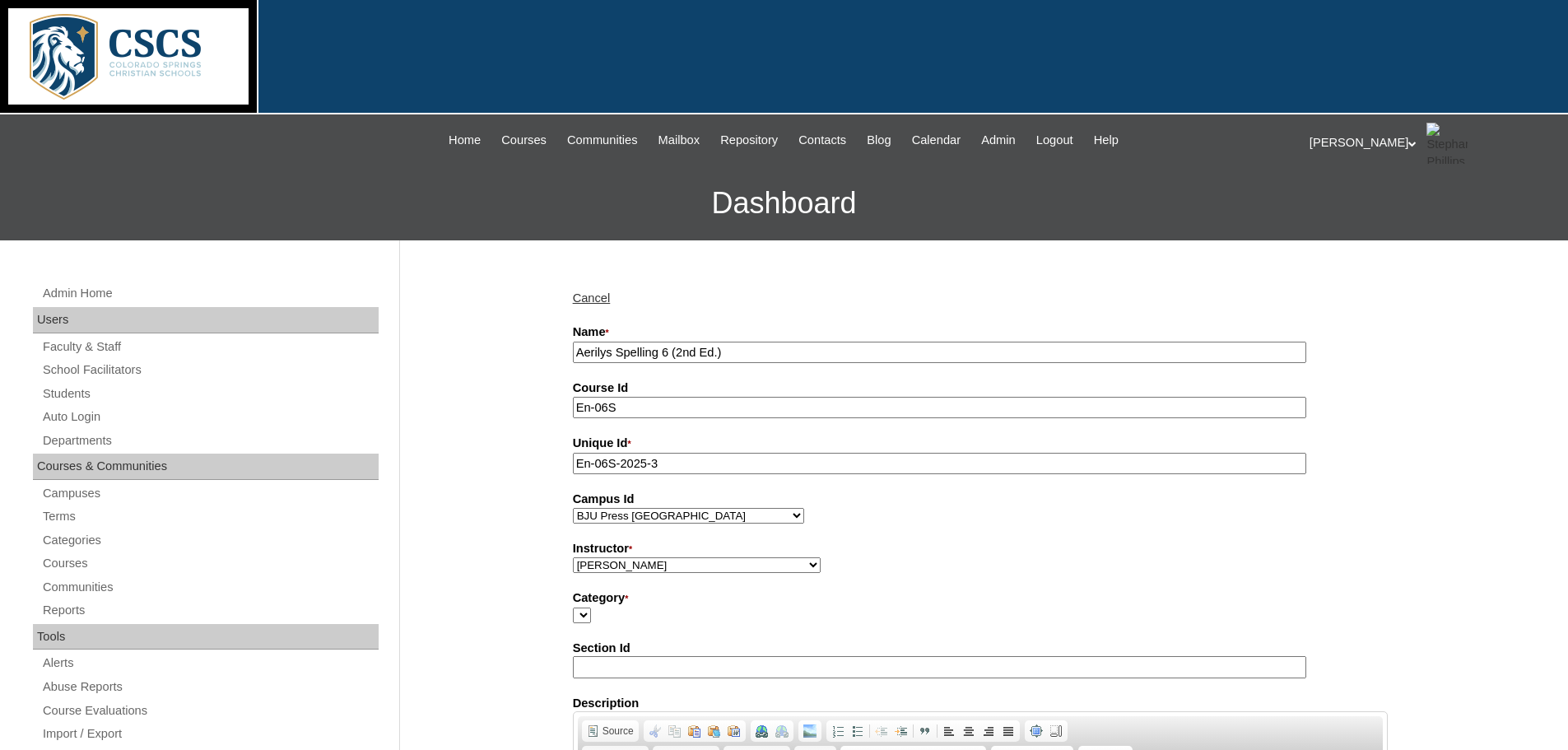
select select "59751"
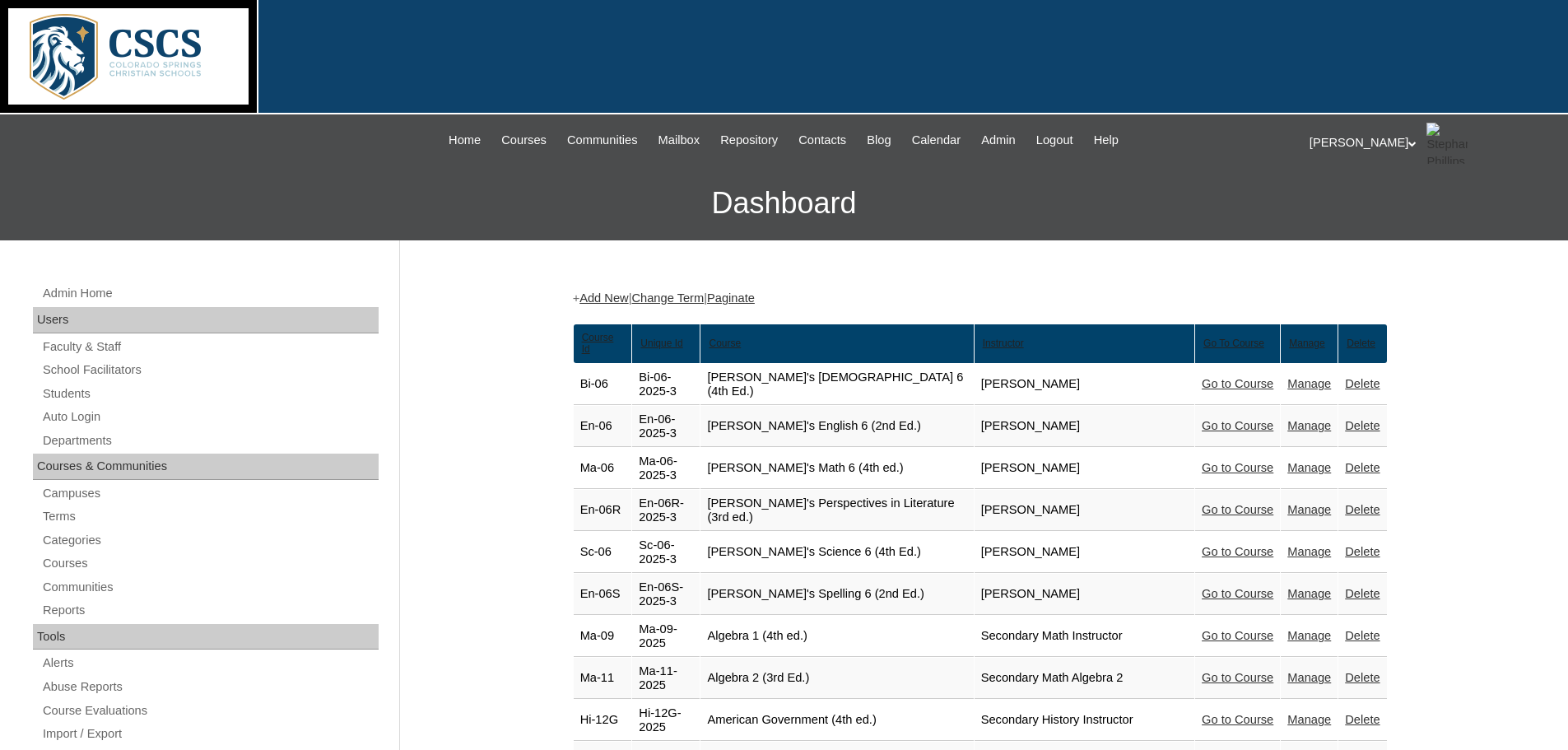
scroll to position [8680, 0]
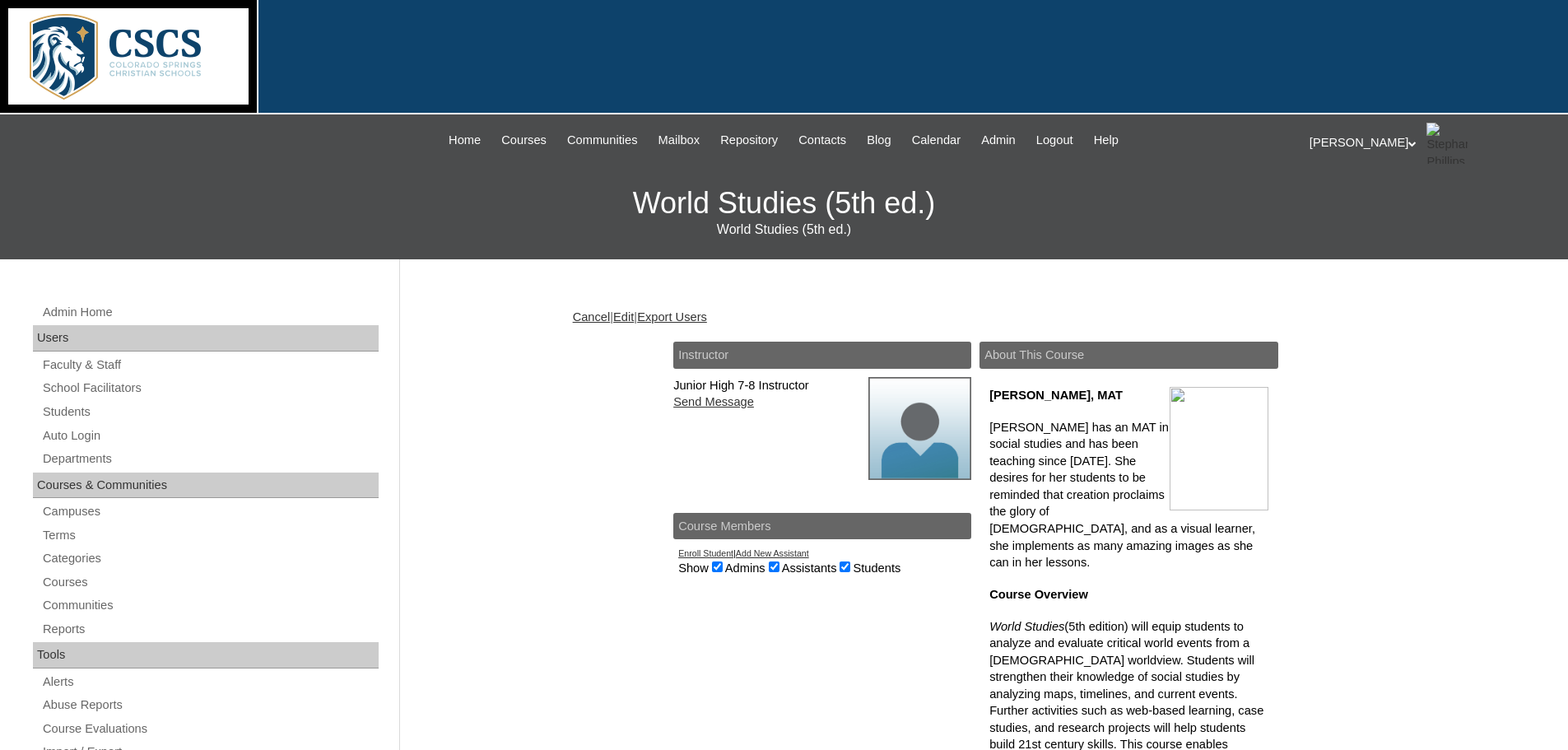
click at [634, 317] on link "Edit" at bounding box center [623, 316] width 20 height 13
click at [634, 314] on link "Edit" at bounding box center [623, 316] width 20 height 13
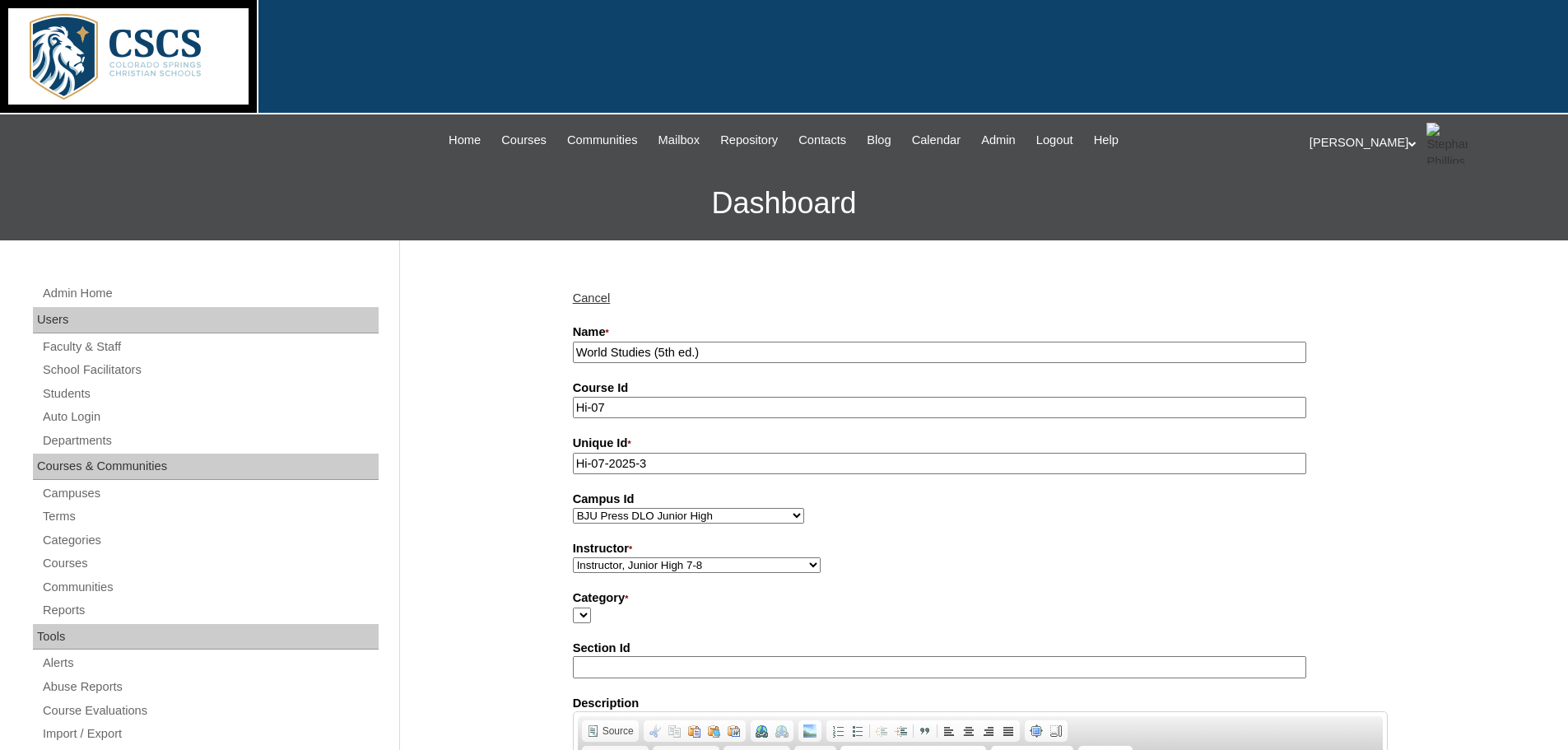
click at [577, 352] on input "World Studies (5th ed.)" at bounding box center [939, 353] width 733 height 22
type input "AerilyWorld Studies (5th ed.)"
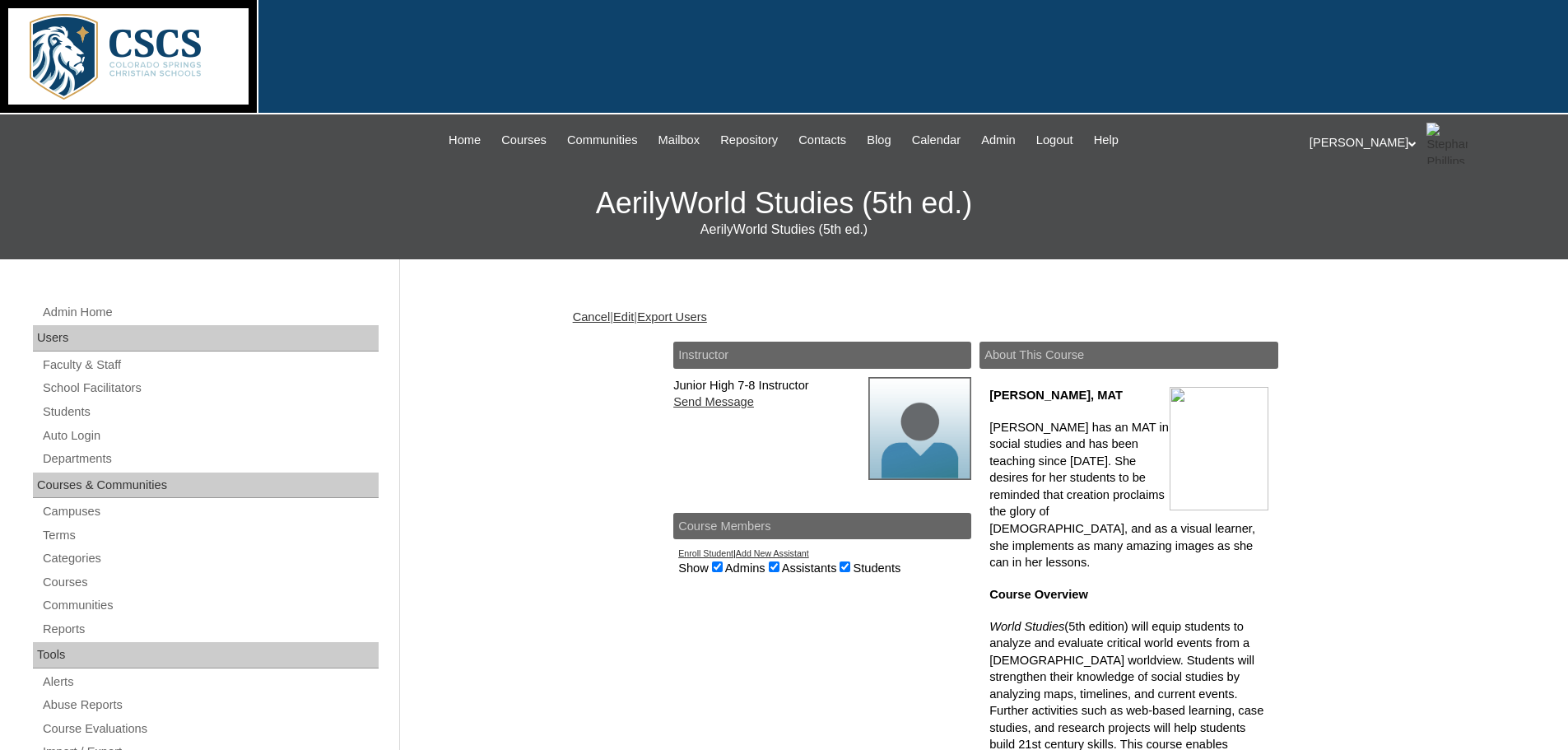
click at [634, 315] on link "Edit" at bounding box center [623, 316] width 20 height 13
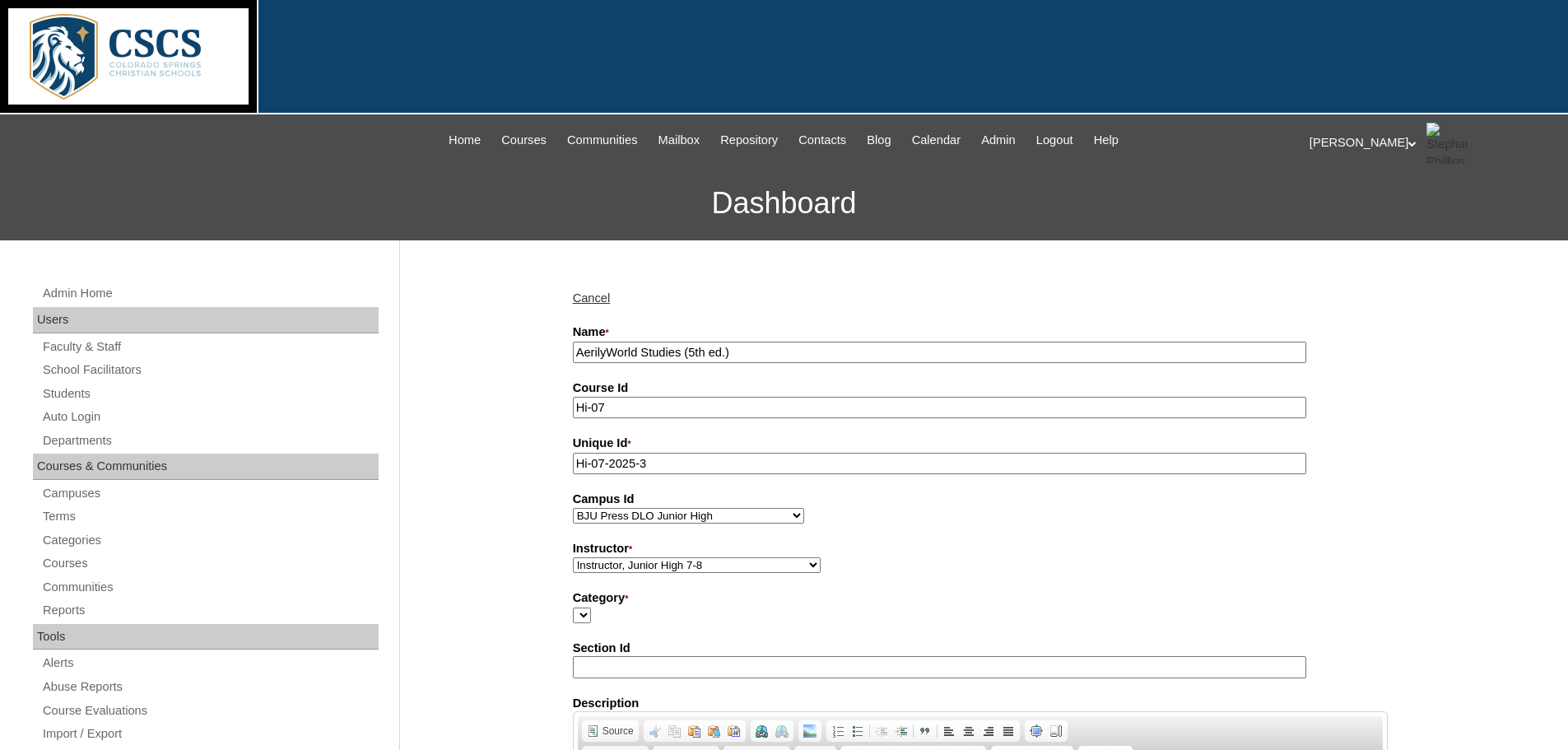
click at [607, 350] on input "AerilyWorld Studies (5th ed.)" at bounding box center [939, 353] width 733 height 22
type input "Aerily's World Studies (5th ed.)"
click at [615, 566] on select "Abriam, Mike Admin, E360 Admin, Limelight Baade, Ryan Boland, Allison Brooks, H…" at bounding box center [696, 565] width 247 height 15
select select "59748"
click at [573, 560] on select "Abriam, Mike Admin, E360 Admin, Limelight Baade, Ryan Boland, Allison Brooks, H…" at bounding box center [696, 565] width 247 height 15
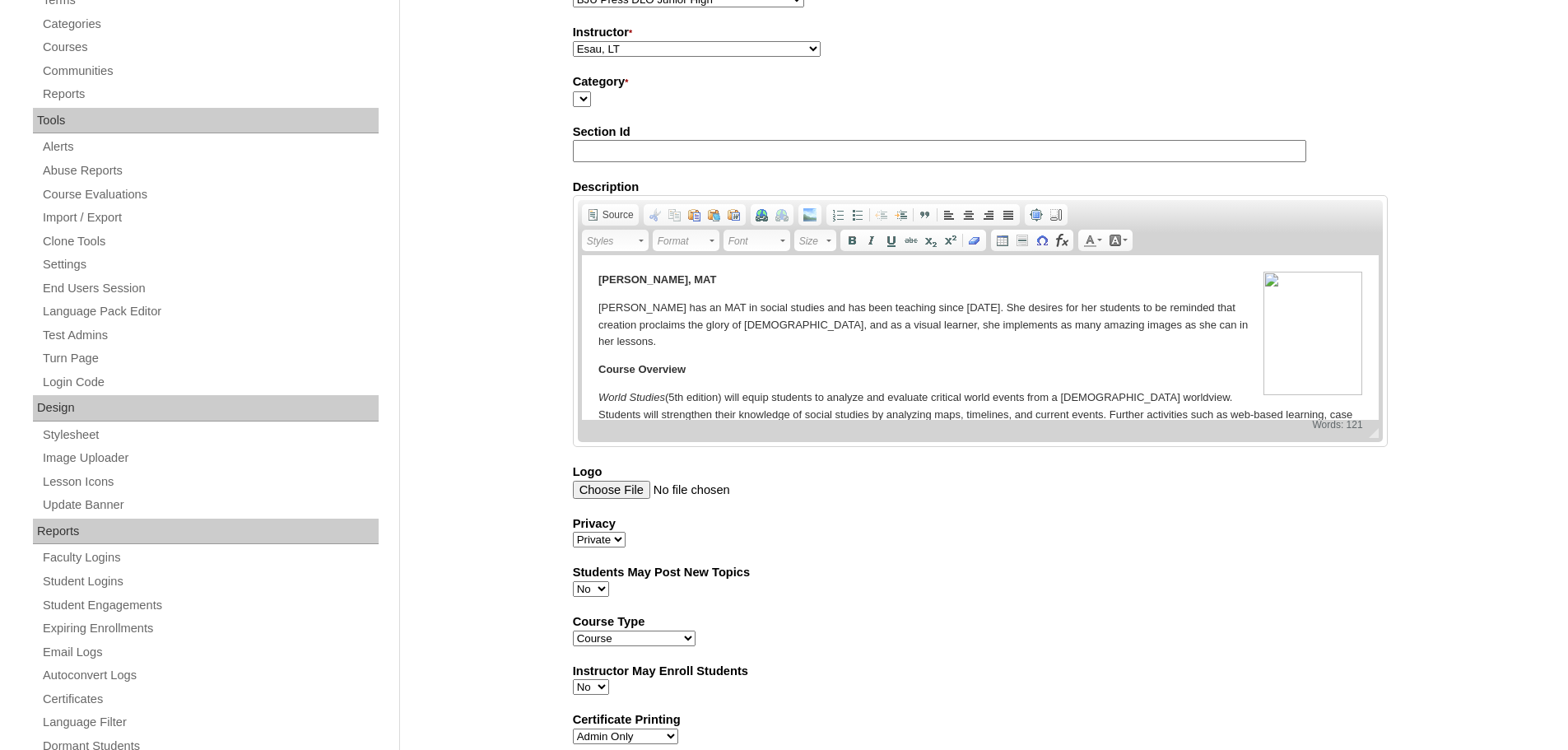
scroll to position [494, 0]
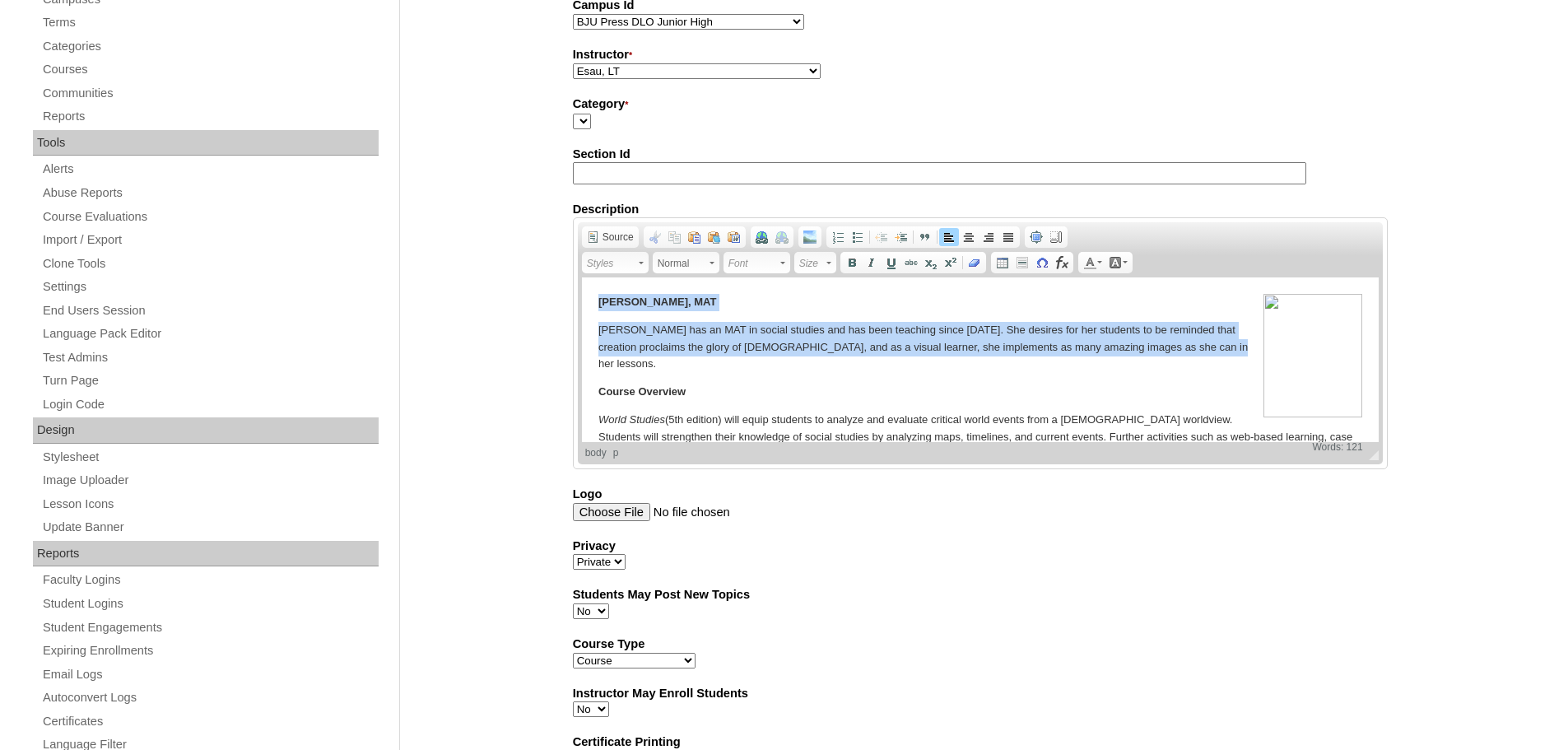
drag, startPoint x: 1239, startPoint y: 352, endPoint x: 570, endPoint y: 298, distance: 671.2
click at [581, 298] on html "Mrs. Amanda Zemke, MAT ​Mrs. Amanda Zemke has an MAT in social studies and has …" at bounding box center [979, 387] width 796 height 219
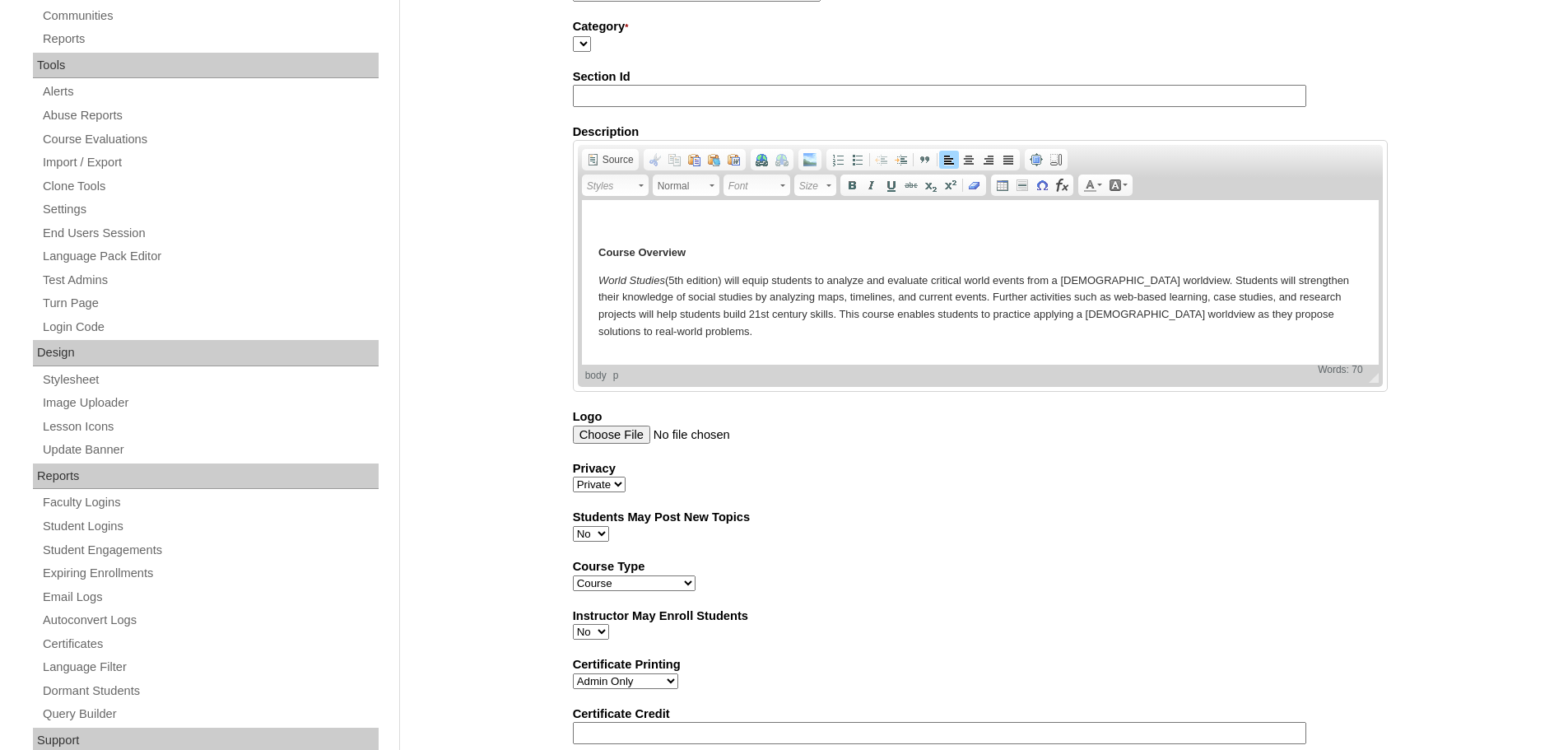
scroll to position [902, 0]
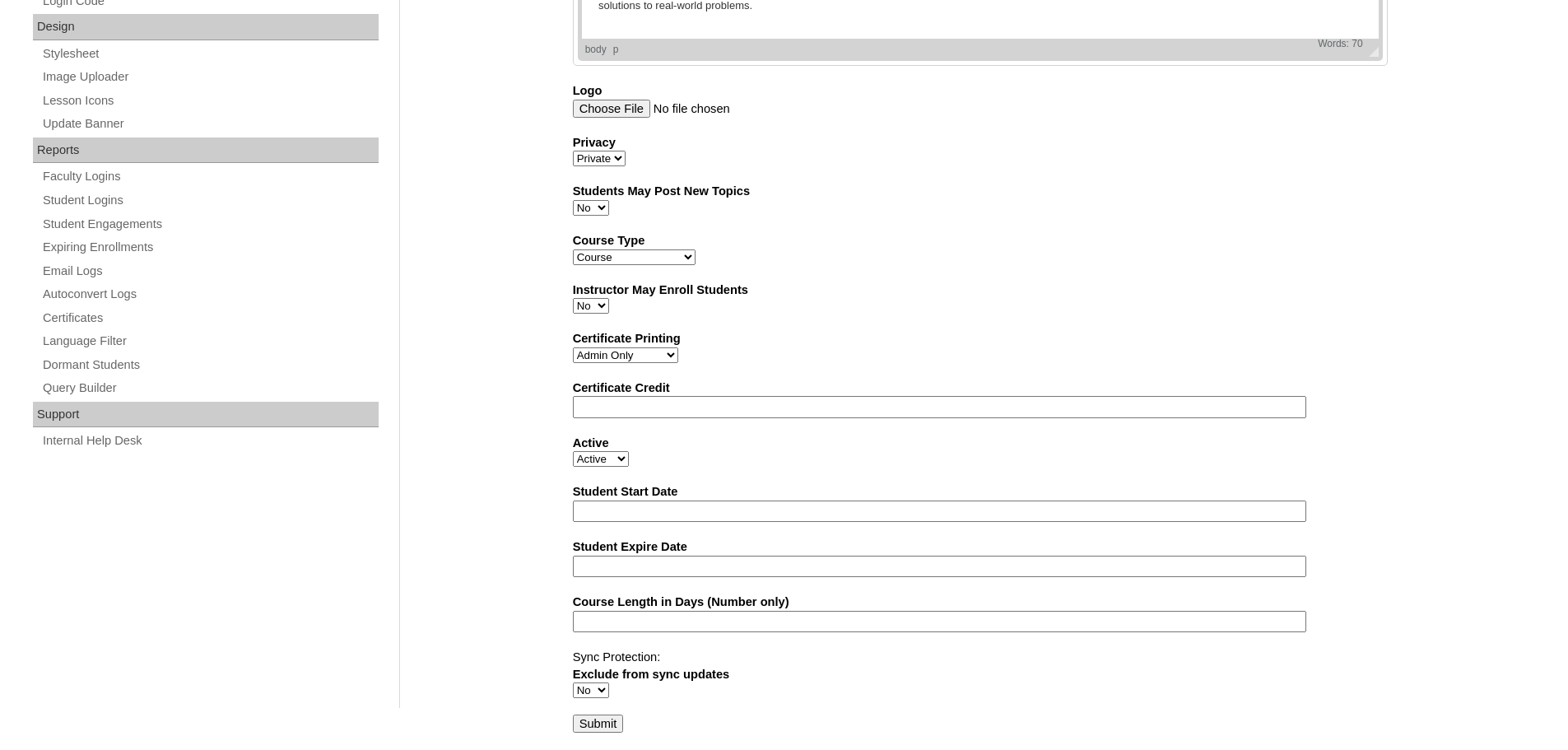
click at [590, 716] on input "Submit" at bounding box center [598, 724] width 51 height 18
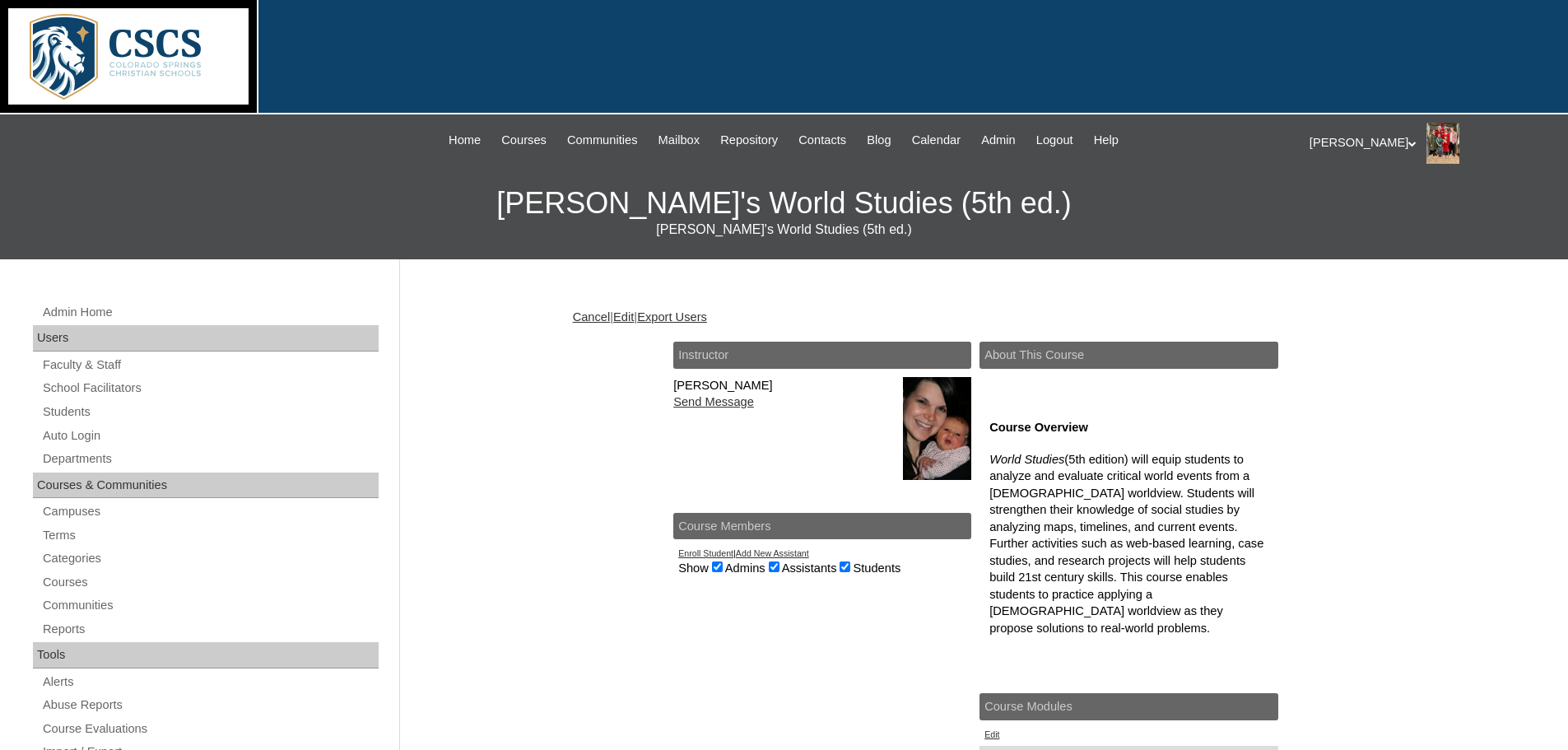
click at [703, 554] on link "Enroll Student" at bounding box center [705, 554] width 55 height 10
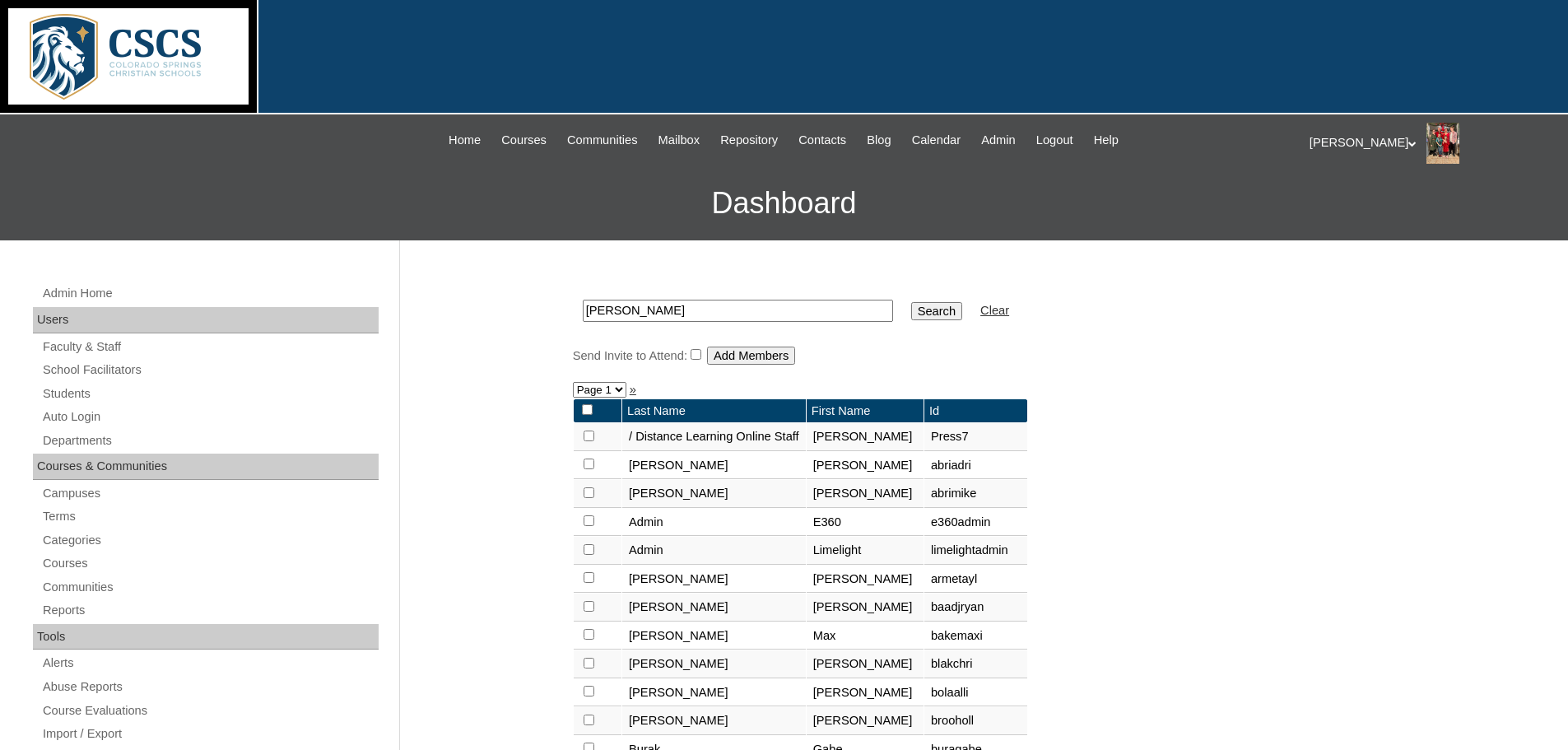
drag, startPoint x: 671, startPoint y: 308, endPoint x: 534, endPoint y: 308, distance: 137.0
type input "esau"
click at [903, 297] on td "Search" at bounding box center [936, 311] width 67 height 39
click at [911, 304] on input "Search" at bounding box center [937, 310] width 51 height 18
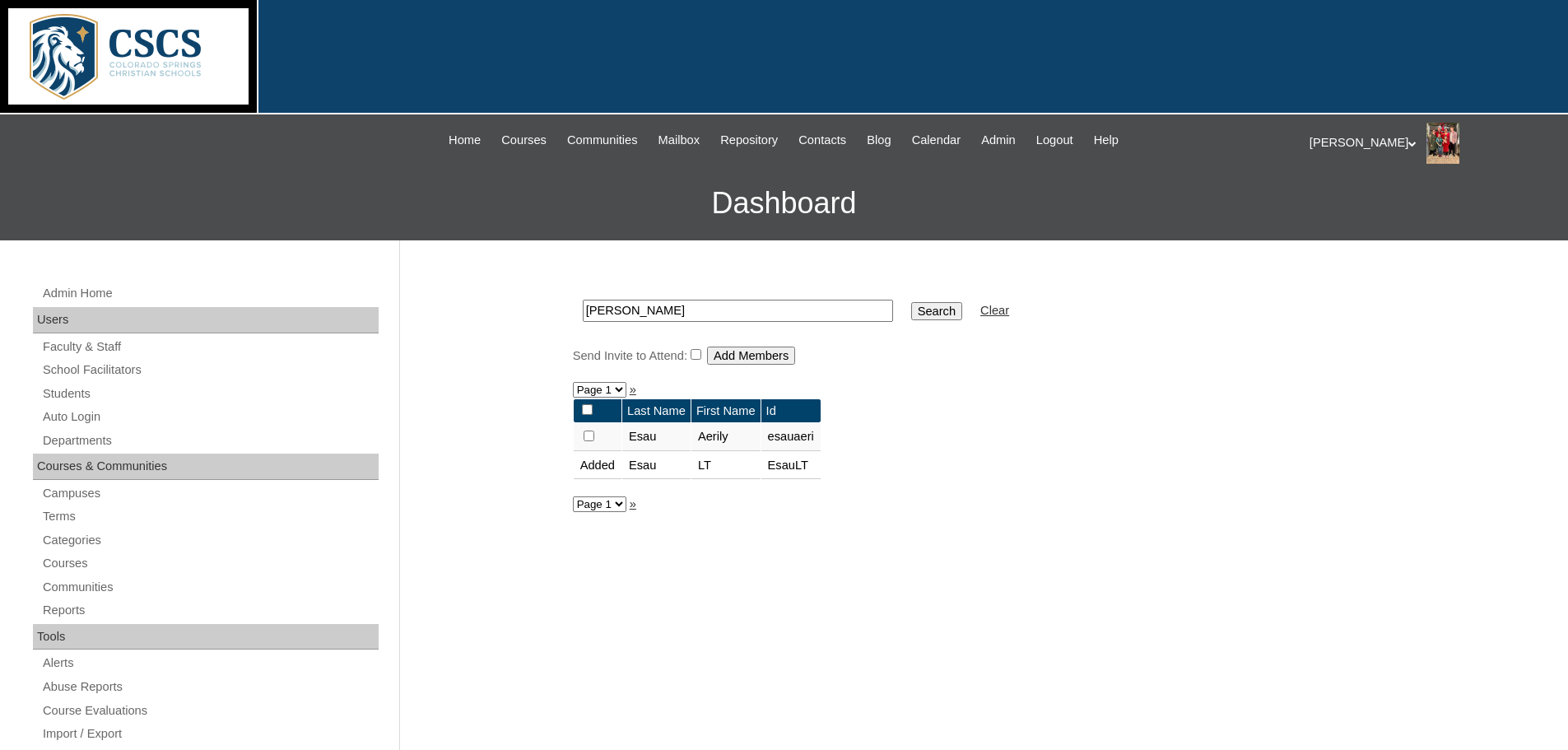
click at [589, 435] on input "checkbox" at bounding box center [589, 435] width 11 height 11
checkbox input "true"
click at [777, 354] on input "Add Members" at bounding box center [751, 355] width 88 height 18
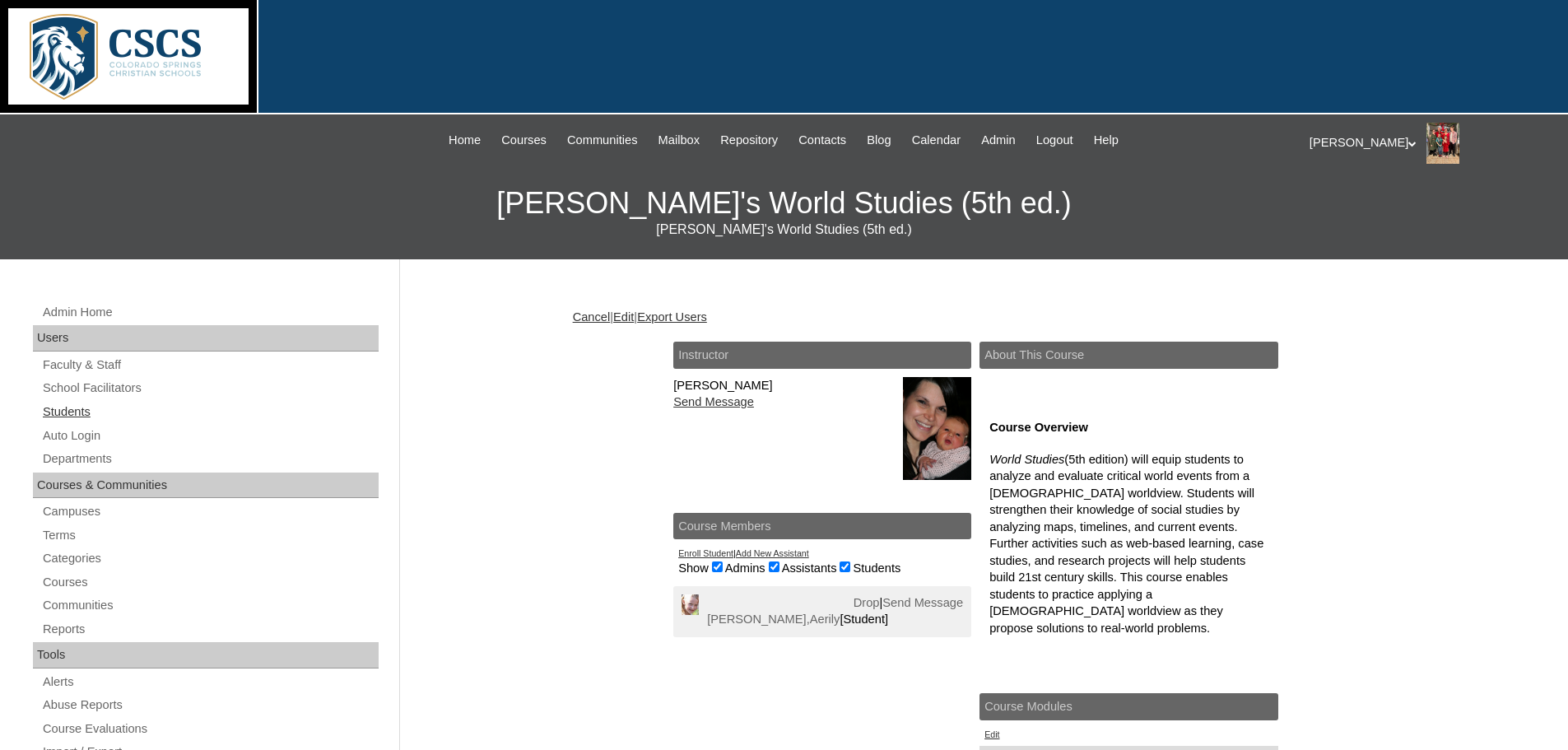
click at [70, 412] on link "Students" at bounding box center [209, 412] width 337 height 20
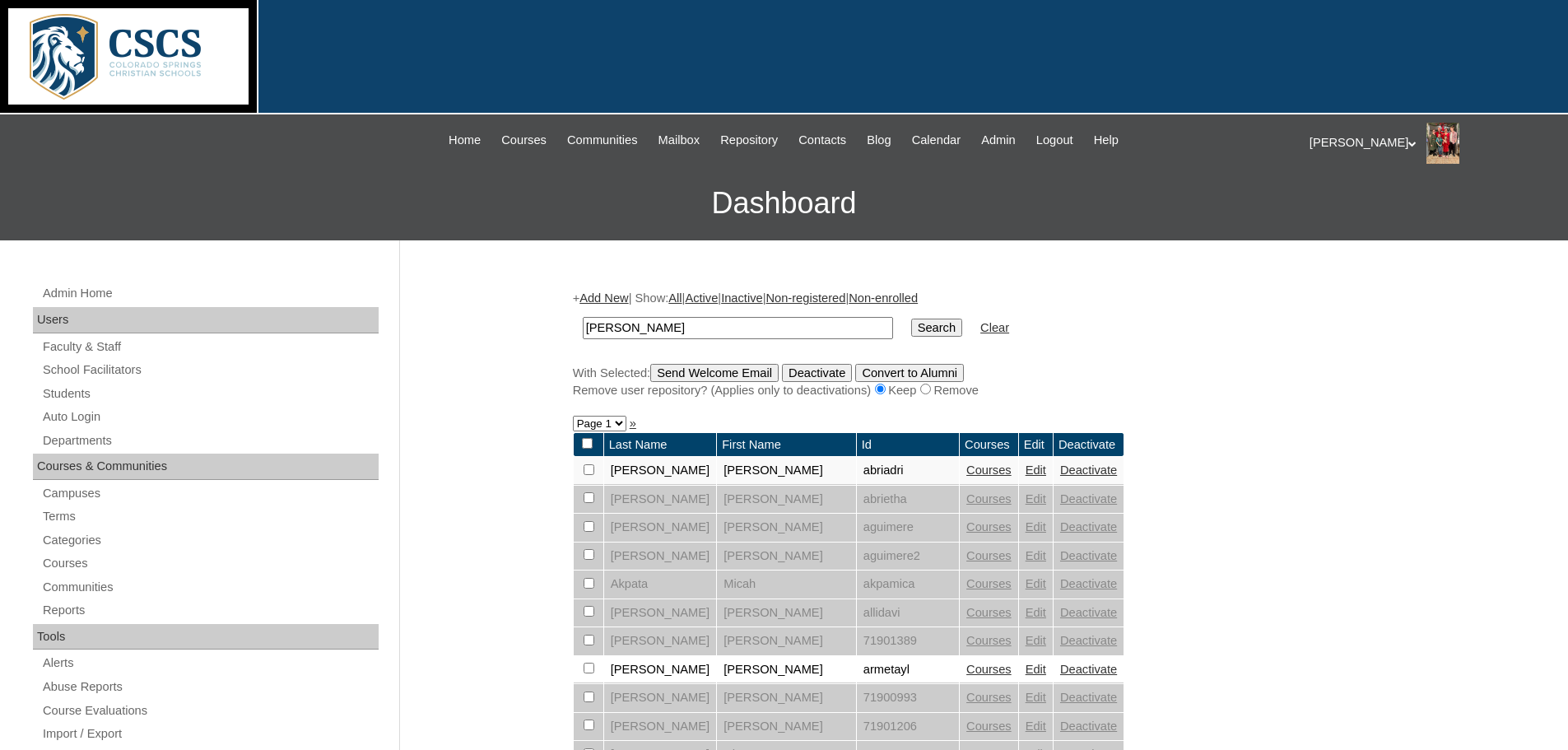
drag, startPoint x: 655, startPoint y: 327, endPoint x: 521, endPoint y: 325, distance: 134.0
type input "esau"
click at [911, 327] on input "Search" at bounding box center [937, 327] width 51 height 18
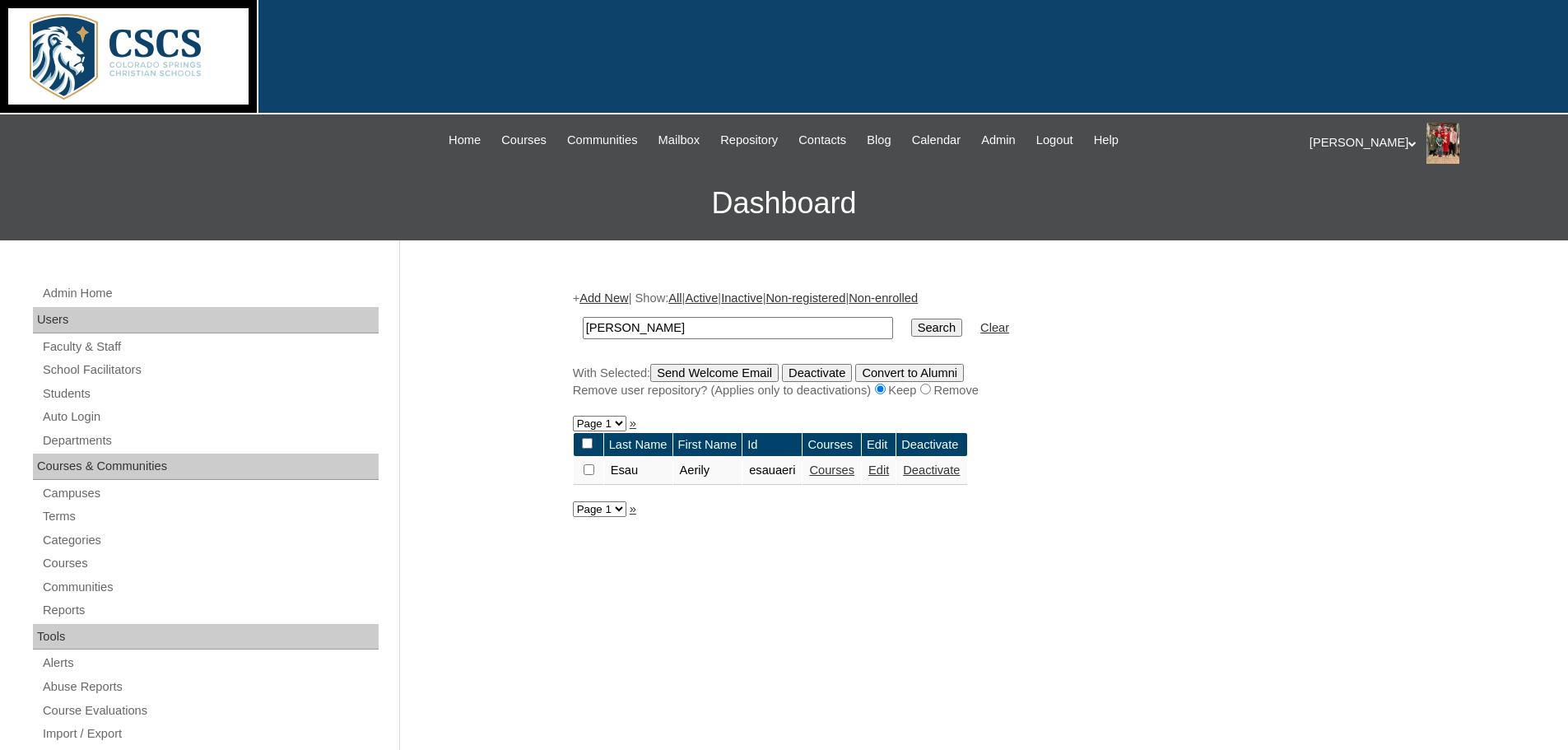
click at [852, 473] on link "Courses" at bounding box center [831, 469] width 45 height 13
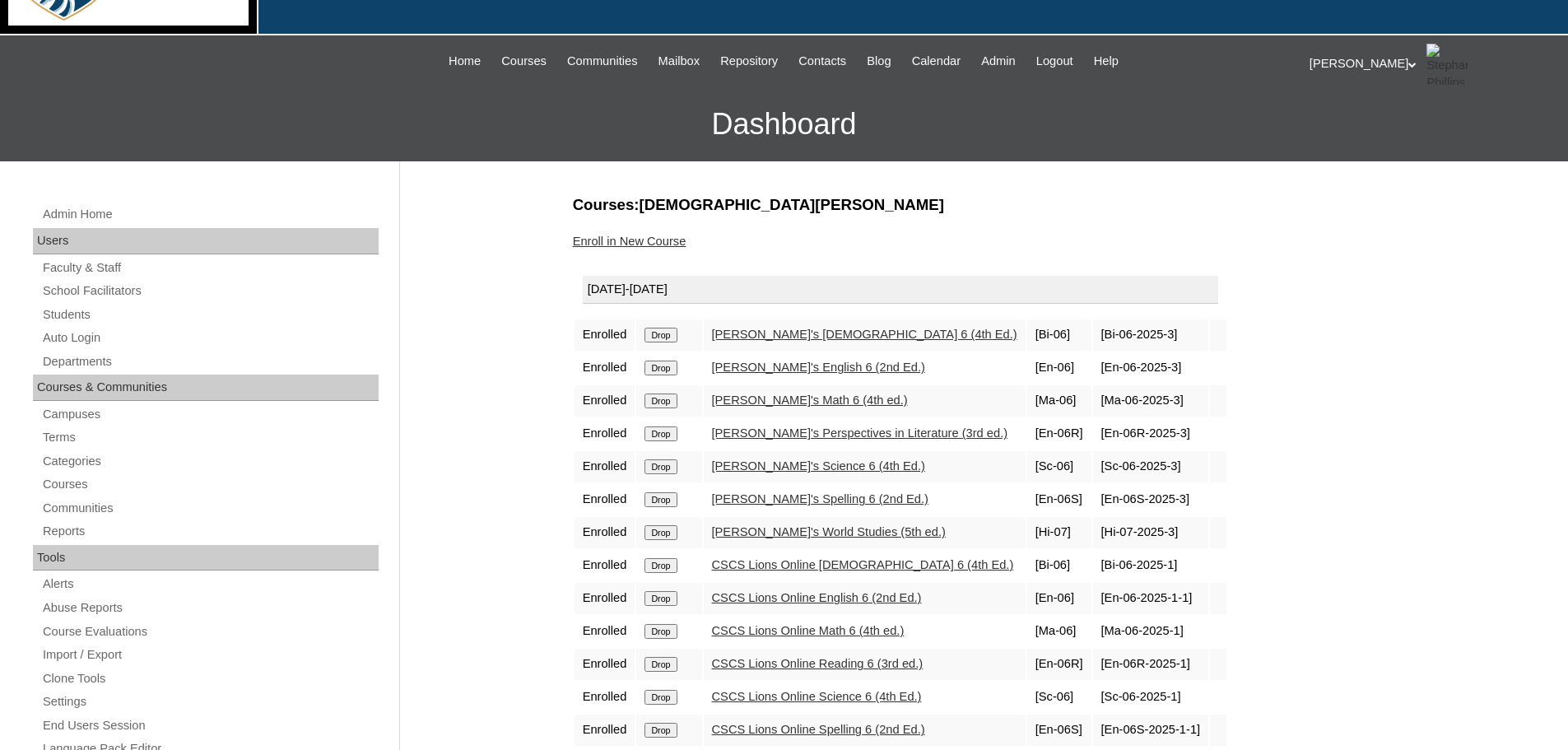
scroll to position [165, 0]
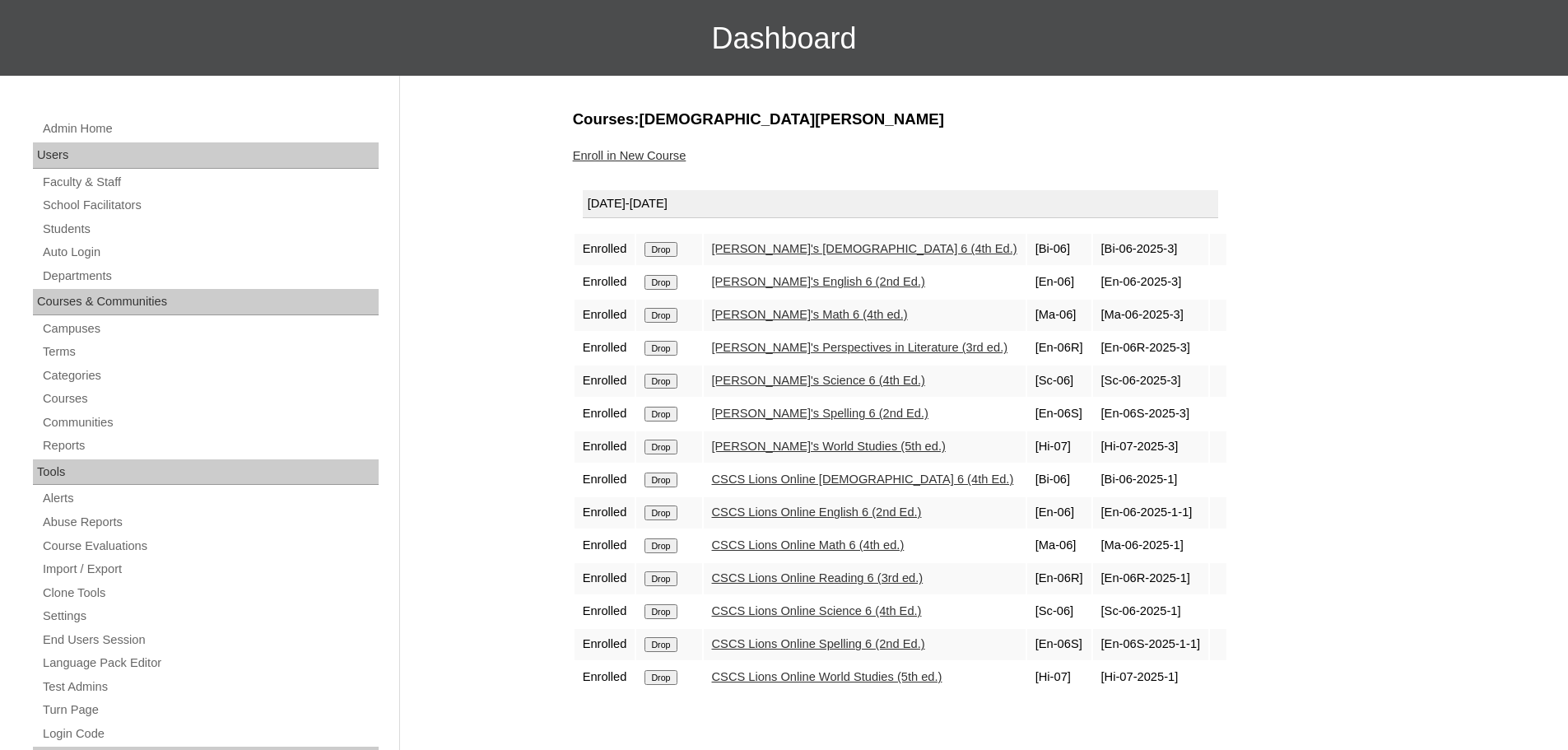
click at [666, 486] on input "Drop" at bounding box center [660, 480] width 32 height 14
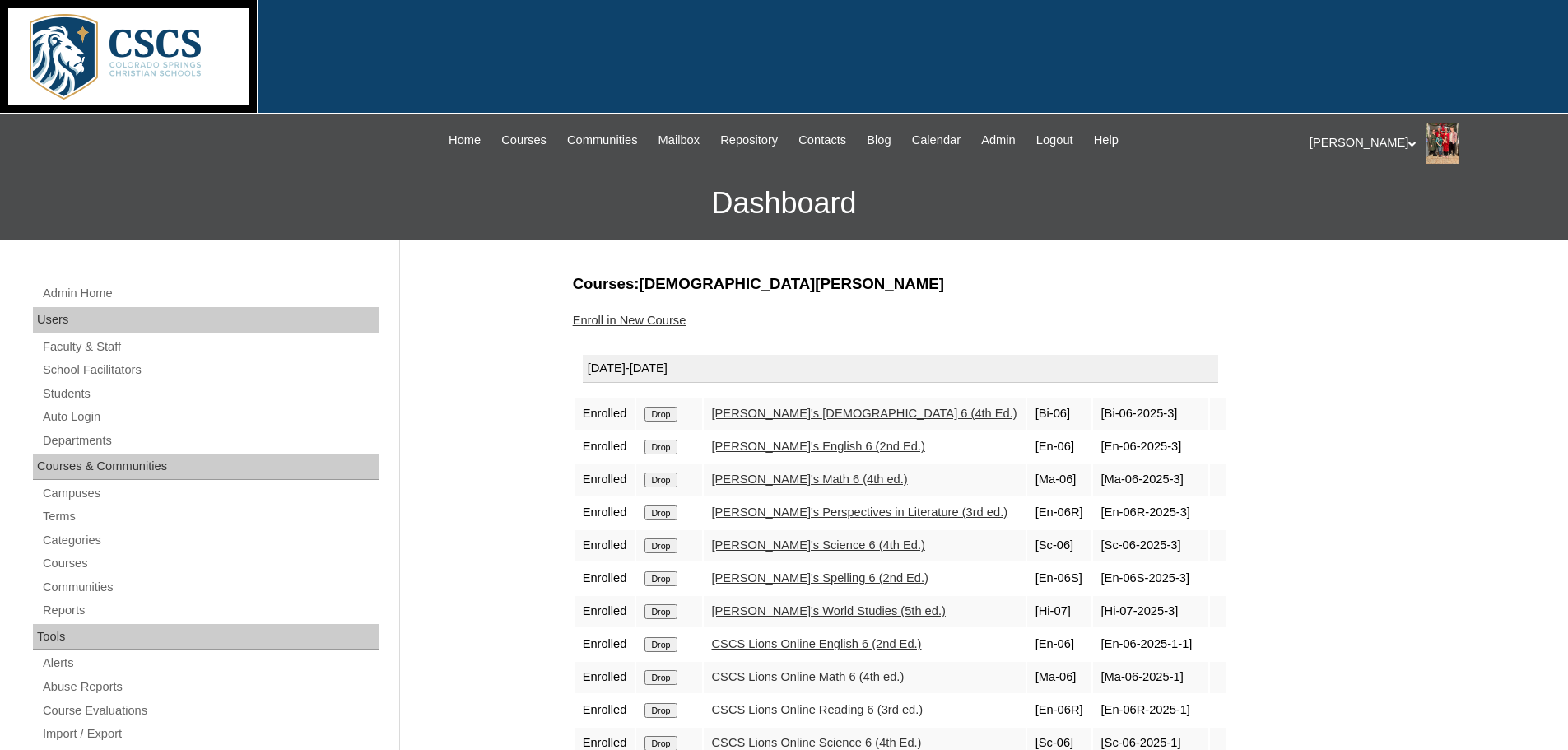
click at [668, 649] on input "Drop" at bounding box center [660, 645] width 32 height 14
click at [669, 639] on input "Drop" at bounding box center [660, 645] width 32 height 14
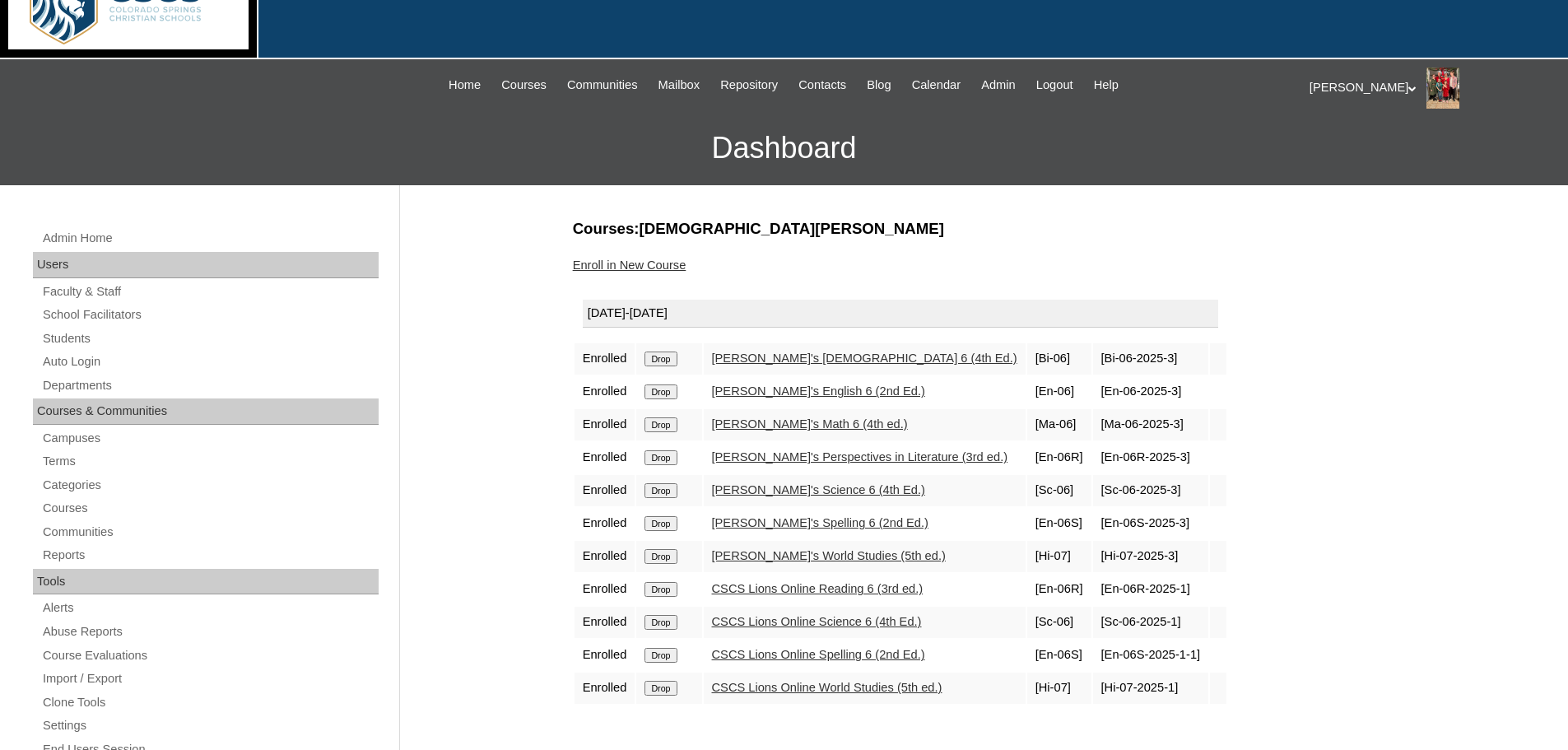
scroll to position [82, 0]
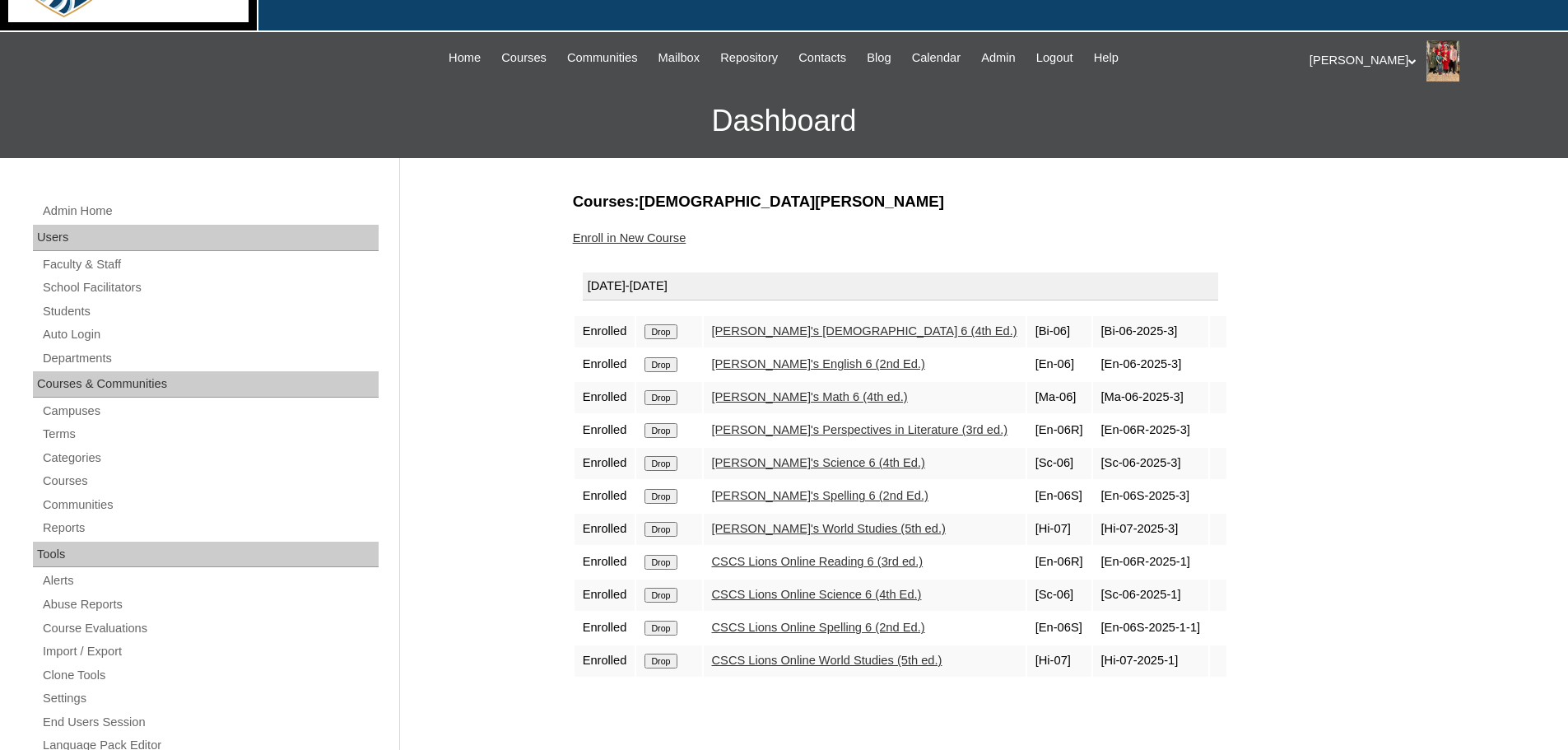
click at [674, 560] on input "Drop" at bounding box center [660, 562] width 32 height 14
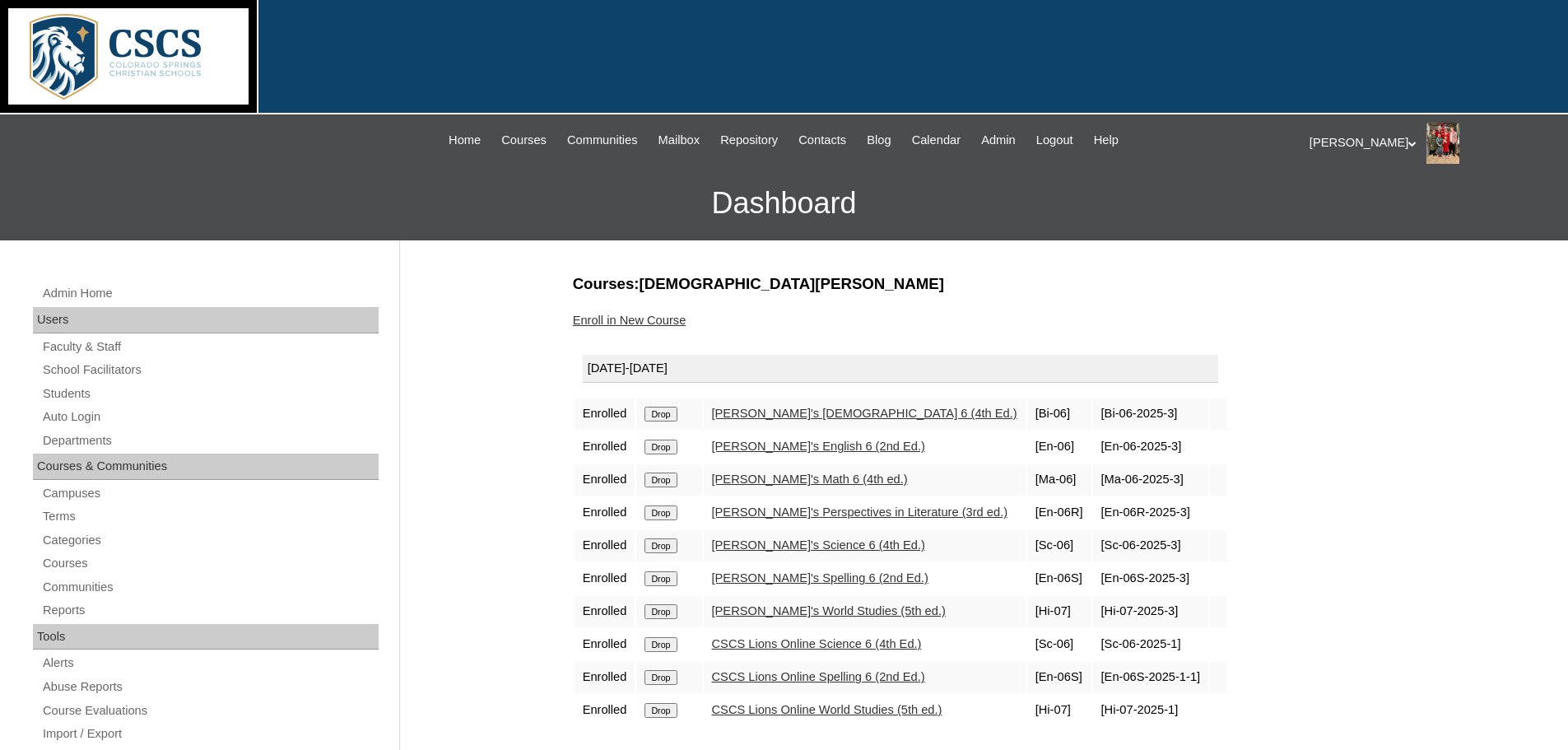
click at [664, 642] on input "Drop" at bounding box center [660, 645] width 32 height 14
click at [662, 648] on input "Drop" at bounding box center [660, 645] width 32 height 14
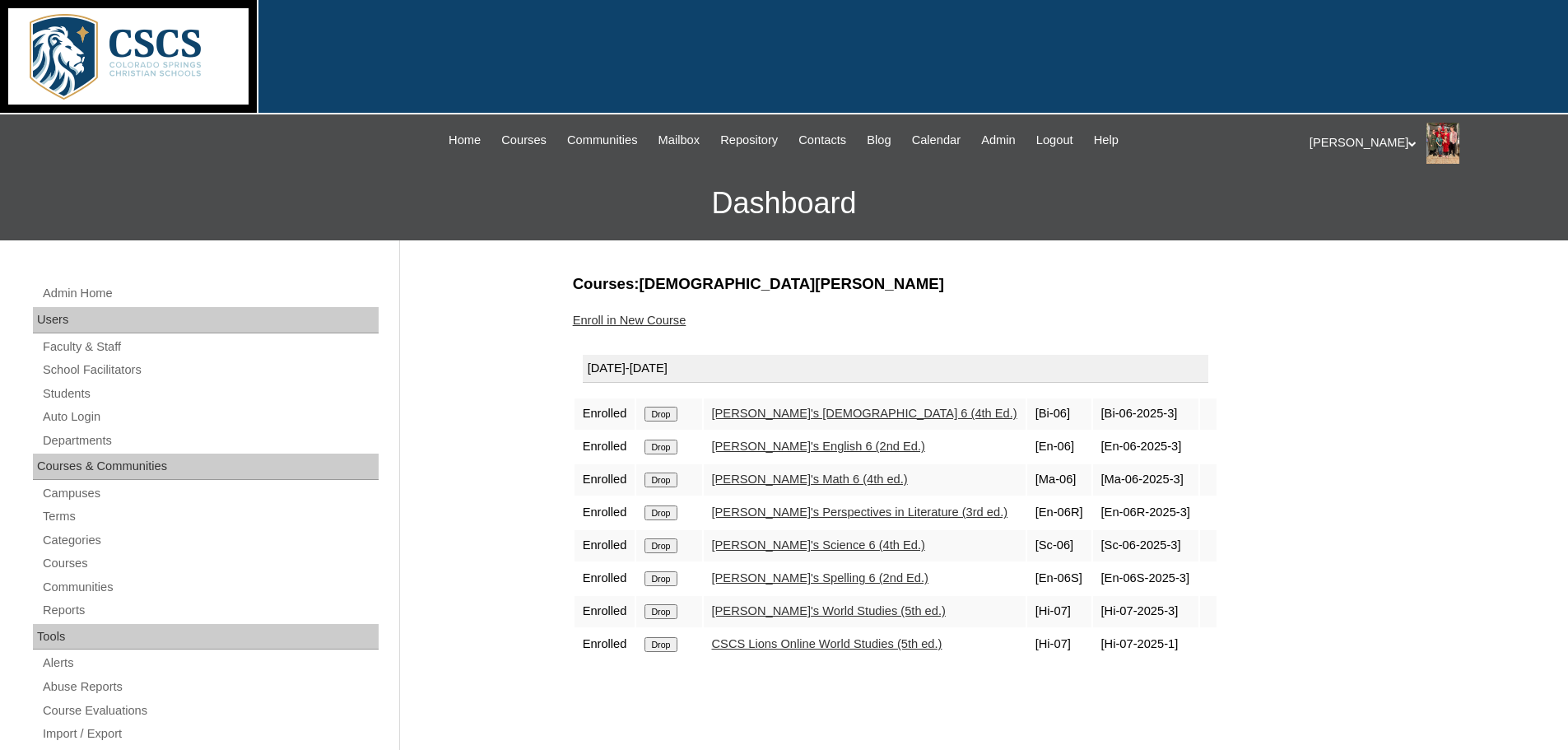
click at [665, 644] on input "Drop" at bounding box center [660, 645] width 32 height 14
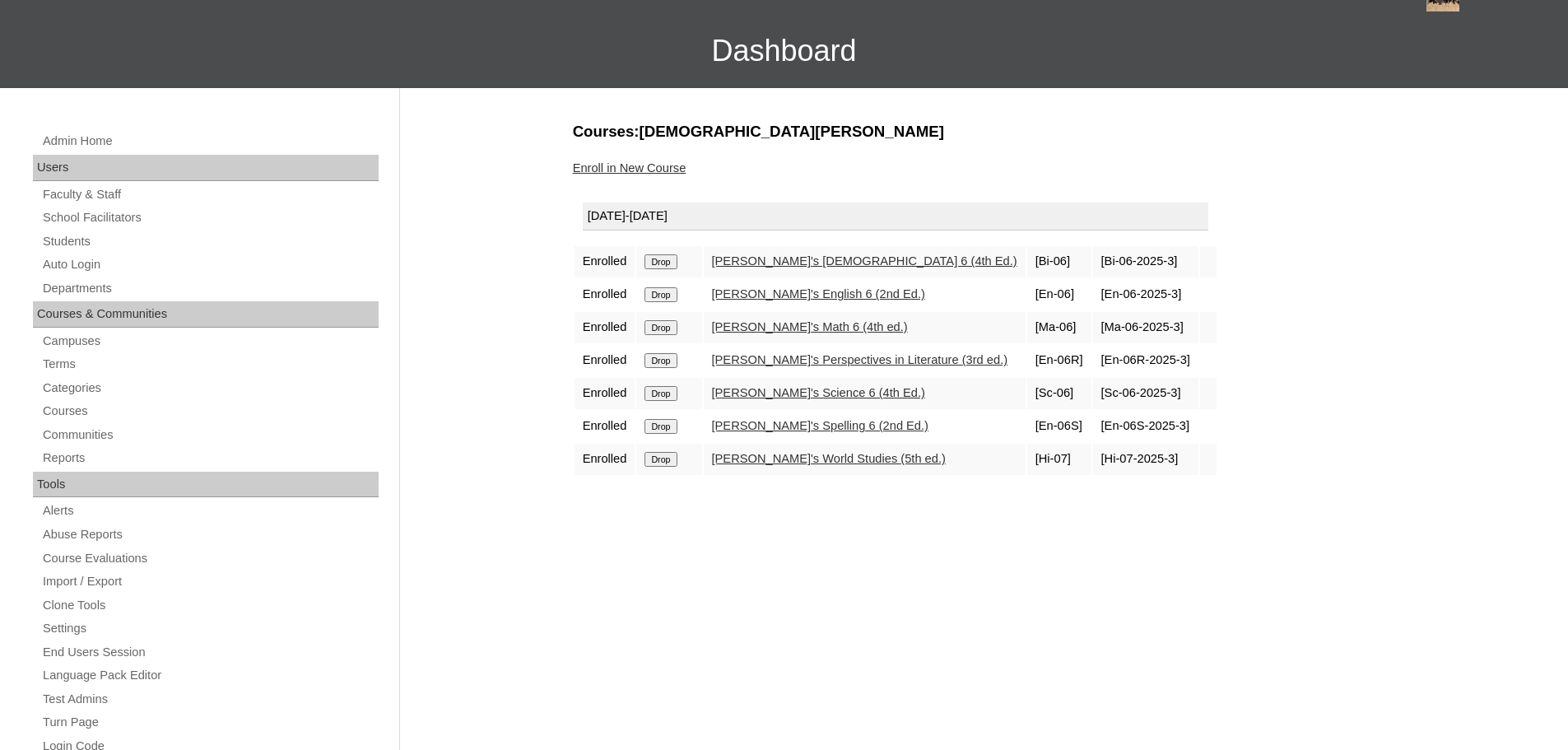
scroll to position [165, 0]
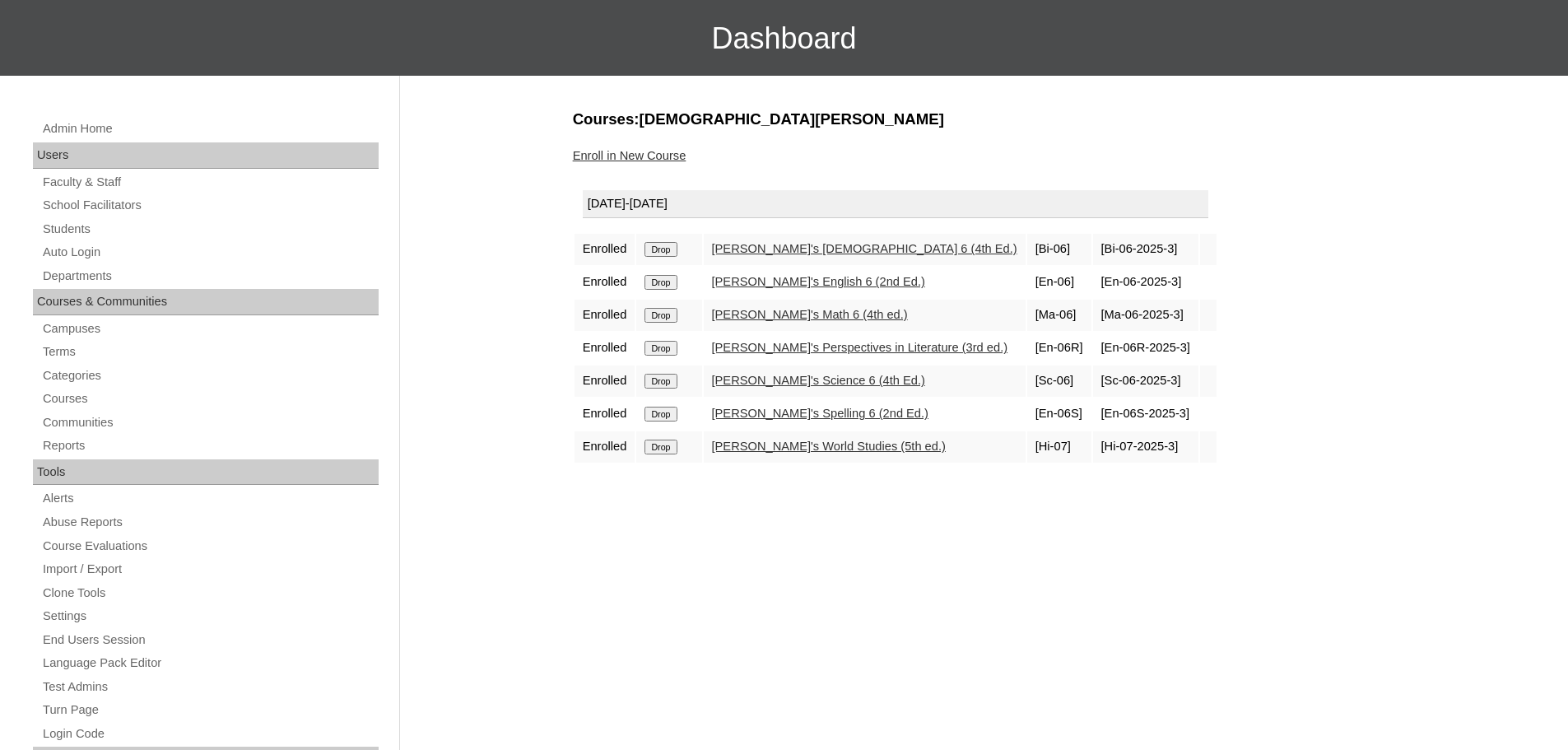
click at [749, 283] on link "Aerily's English 6 (2nd Ed.)" at bounding box center [818, 281] width 213 height 13
click at [776, 314] on link "Aerily's Math 6 (4th ed.)" at bounding box center [810, 314] width 195 height 13
click at [758, 279] on link "Aerily's English 6 (2nd Ed.)" at bounding box center [818, 281] width 213 height 13
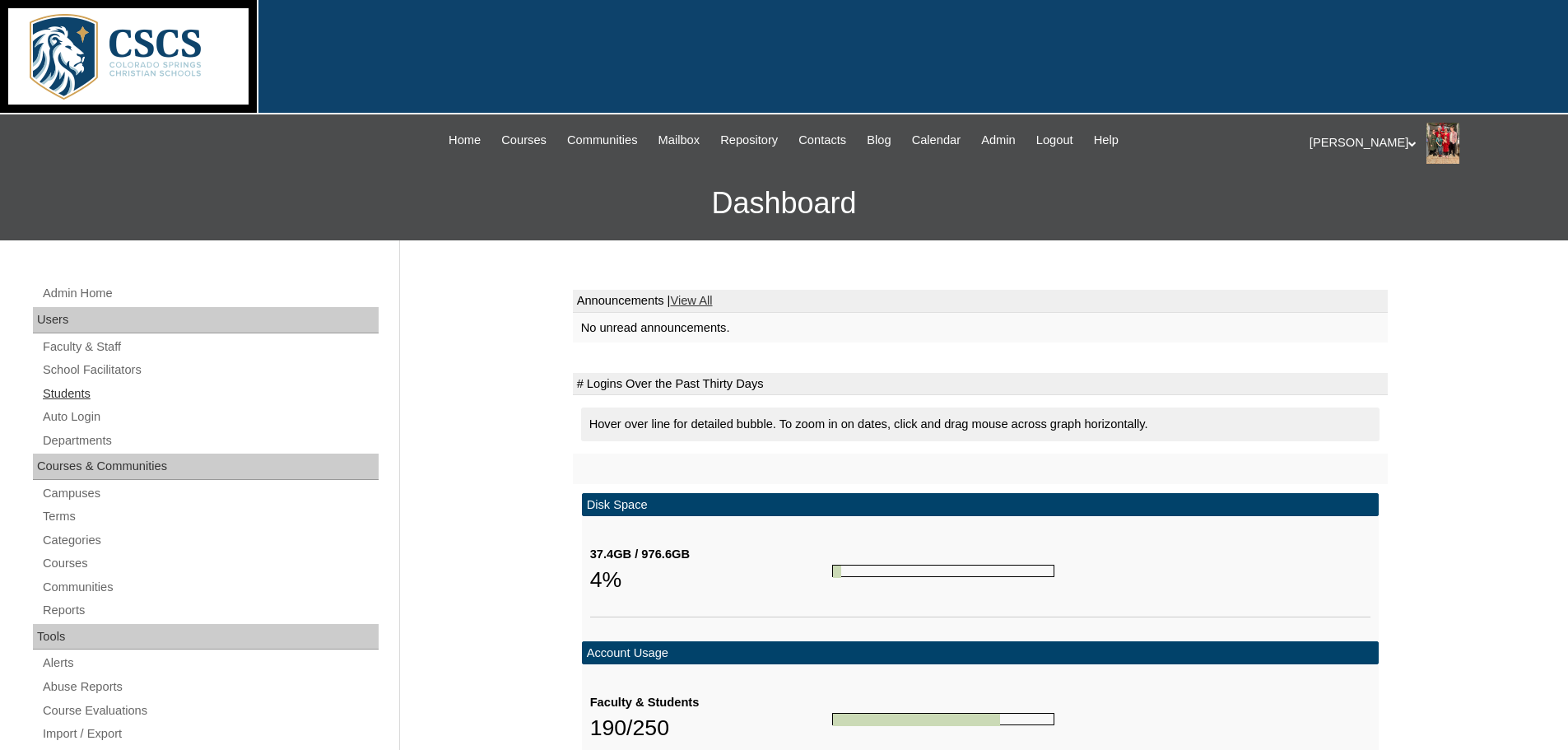
click at [58, 391] on link "Students" at bounding box center [209, 394] width 337 height 20
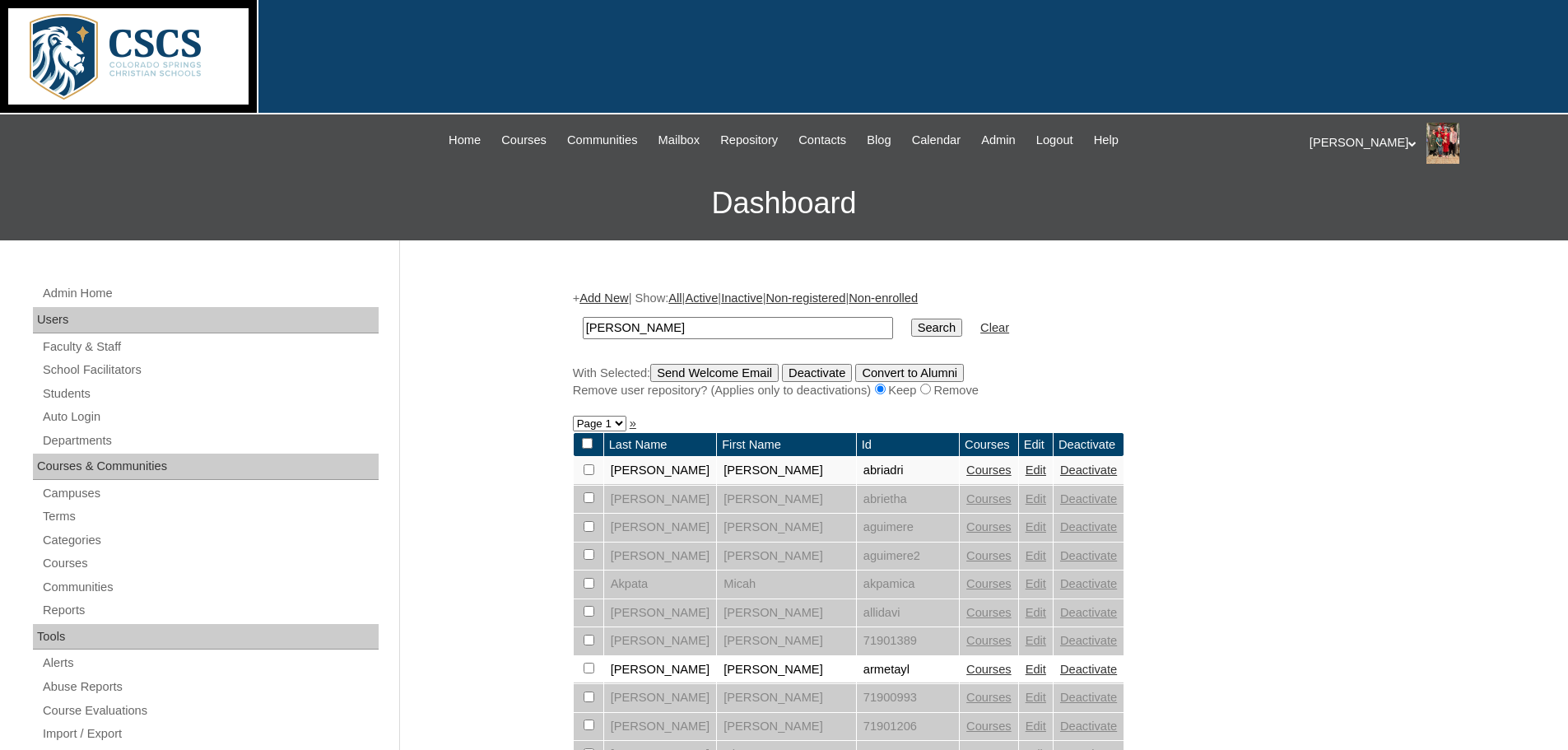
drag, startPoint x: 716, startPoint y: 332, endPoint x: 439, endPoint y: 315, distance: 277.5
type input "esau"
click at [911, 319] on input "Search" at bounding box center [937, 327] width 51 height 18
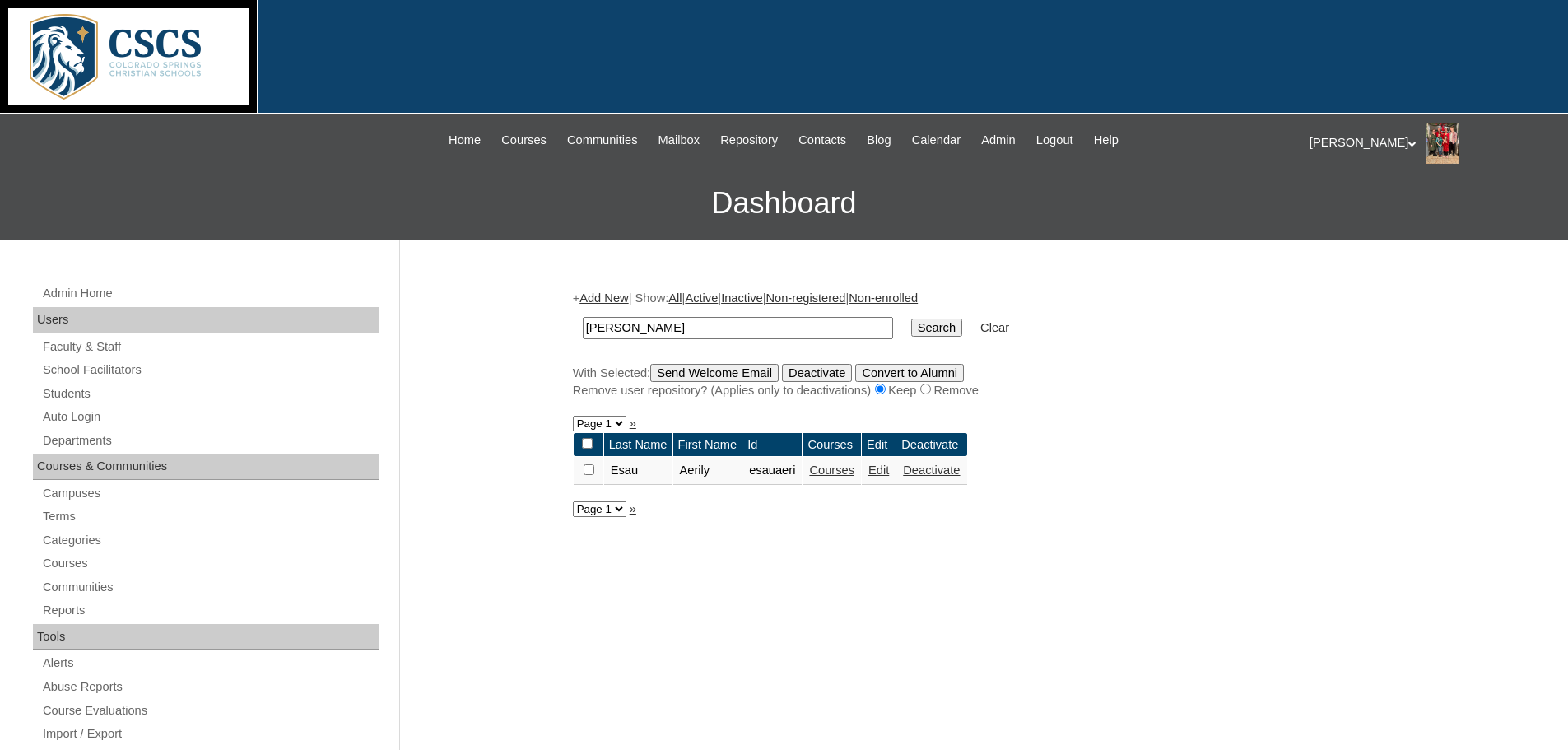
click at [842, 474] on link "Courses" at bounding box center [831, 469] width 45 height 13
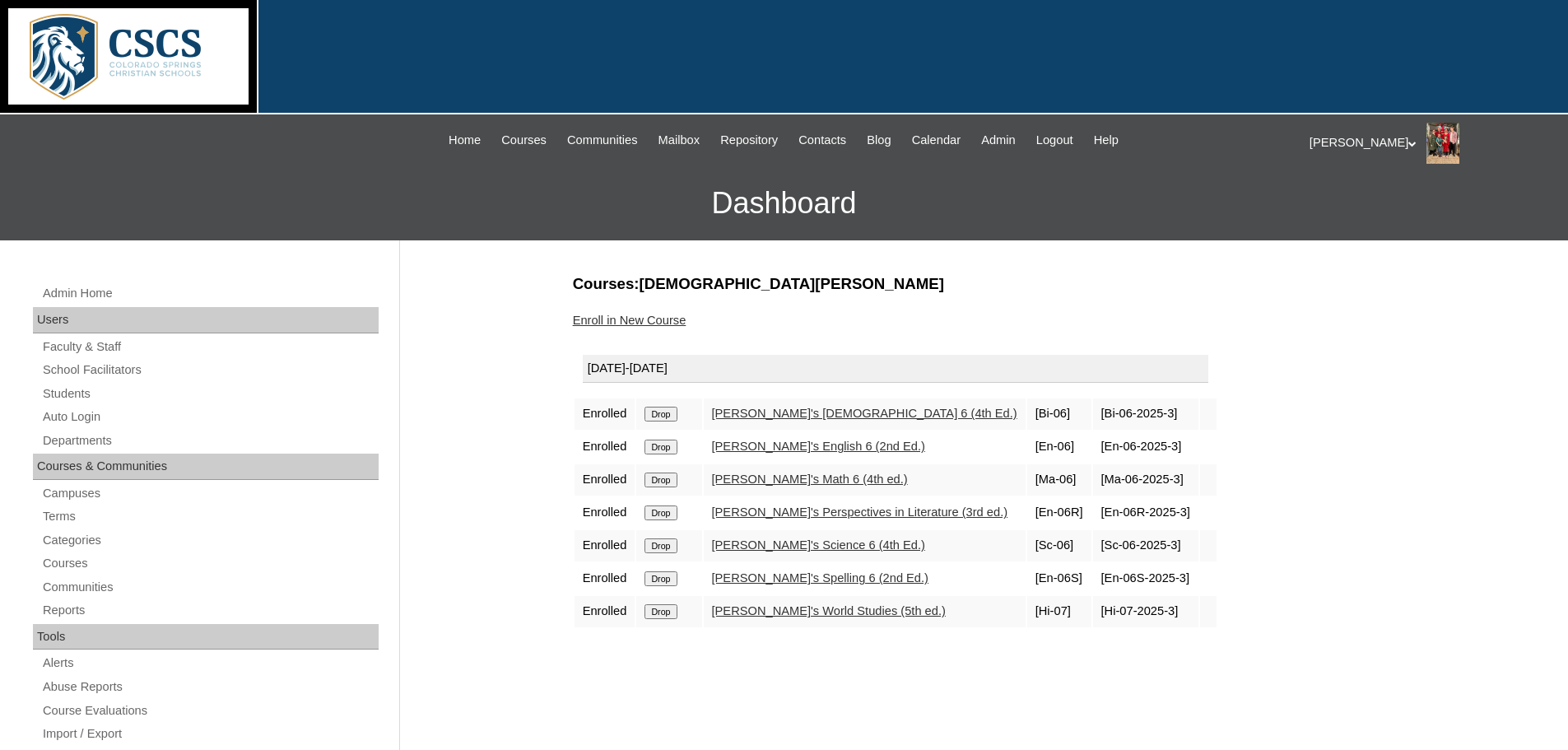
click at [790, 545] on link "[PERSON_NAME]'s Science 6 (4th Ed.)" at bounding box center [818, 544] width 213 height 13
click at [76, 394] on link "Students" at bounding box center [209, 394] width 337 height 20
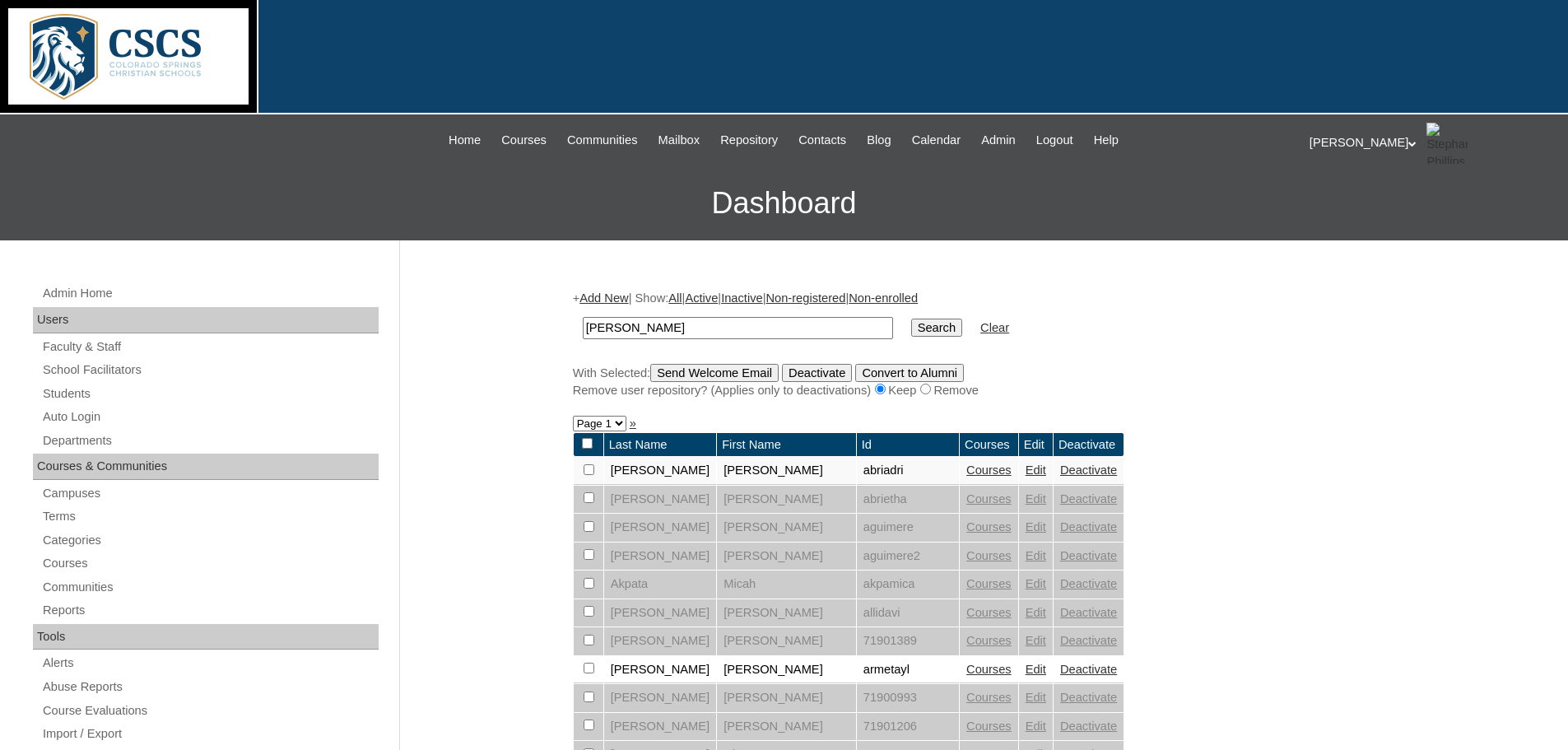
drag, startPoint x: 682, startPoint y: 332, endPoint x: 508, endPoint y: 325, distance: 174.1
type input "[PERSON_NAME]"
click at [911, 319] on input "Search" at bounding box center [937, 327] width 51 height 18
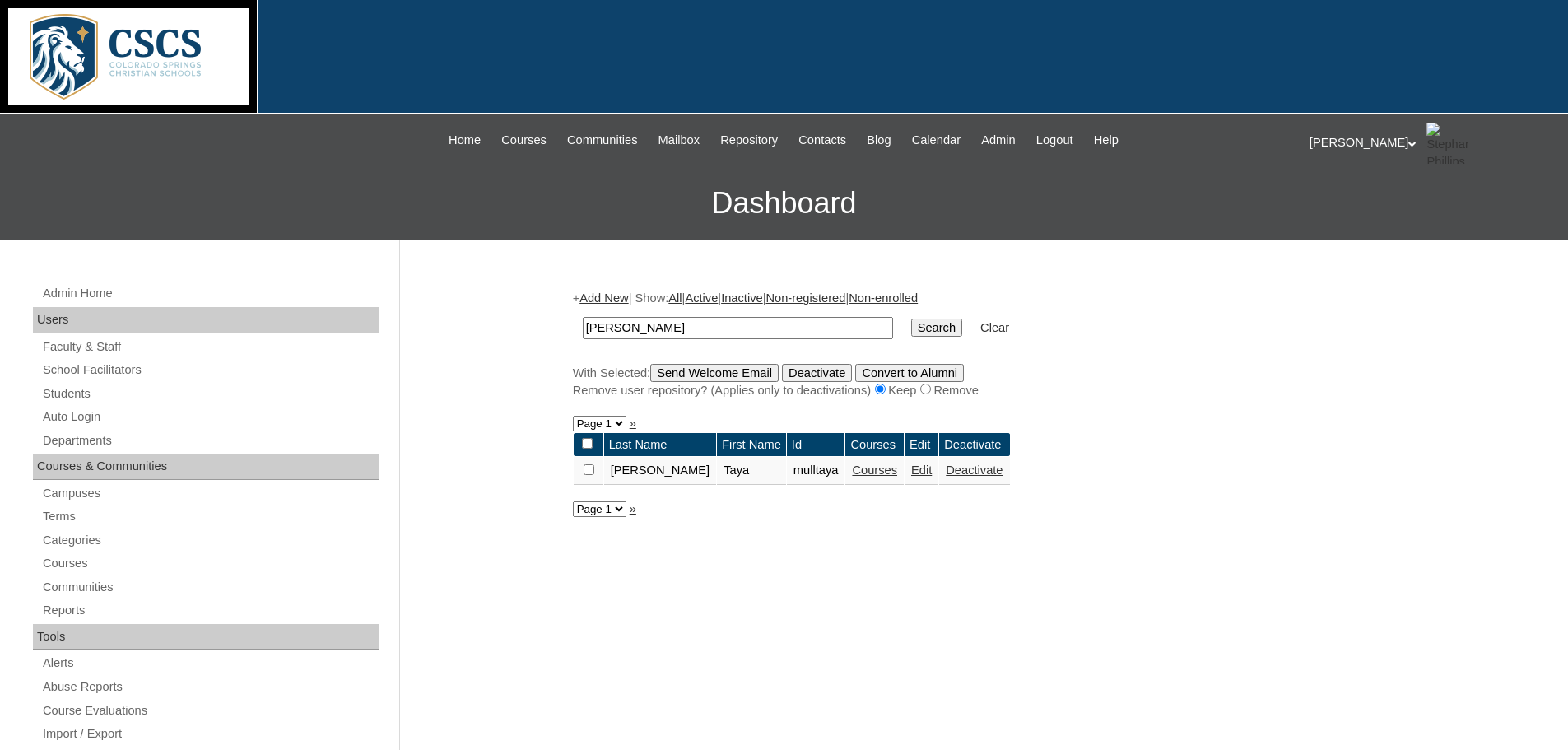
click at [852, 473] on link "Courses" at bounding box center [874, 469] width 45 height 13
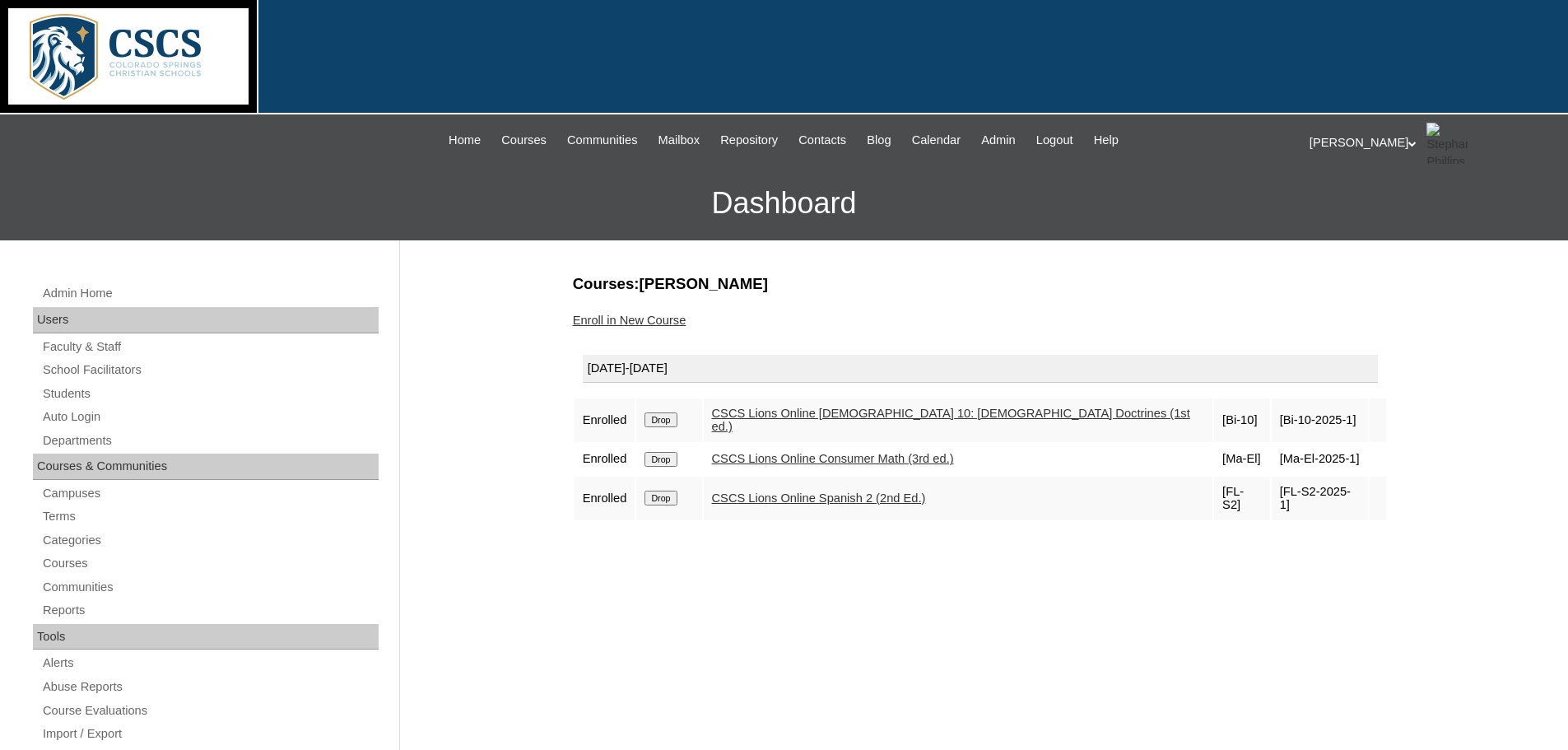
click at [631, 321] on link "Enroll in New Course" at bounding box center [630, 320] width 114 height 13
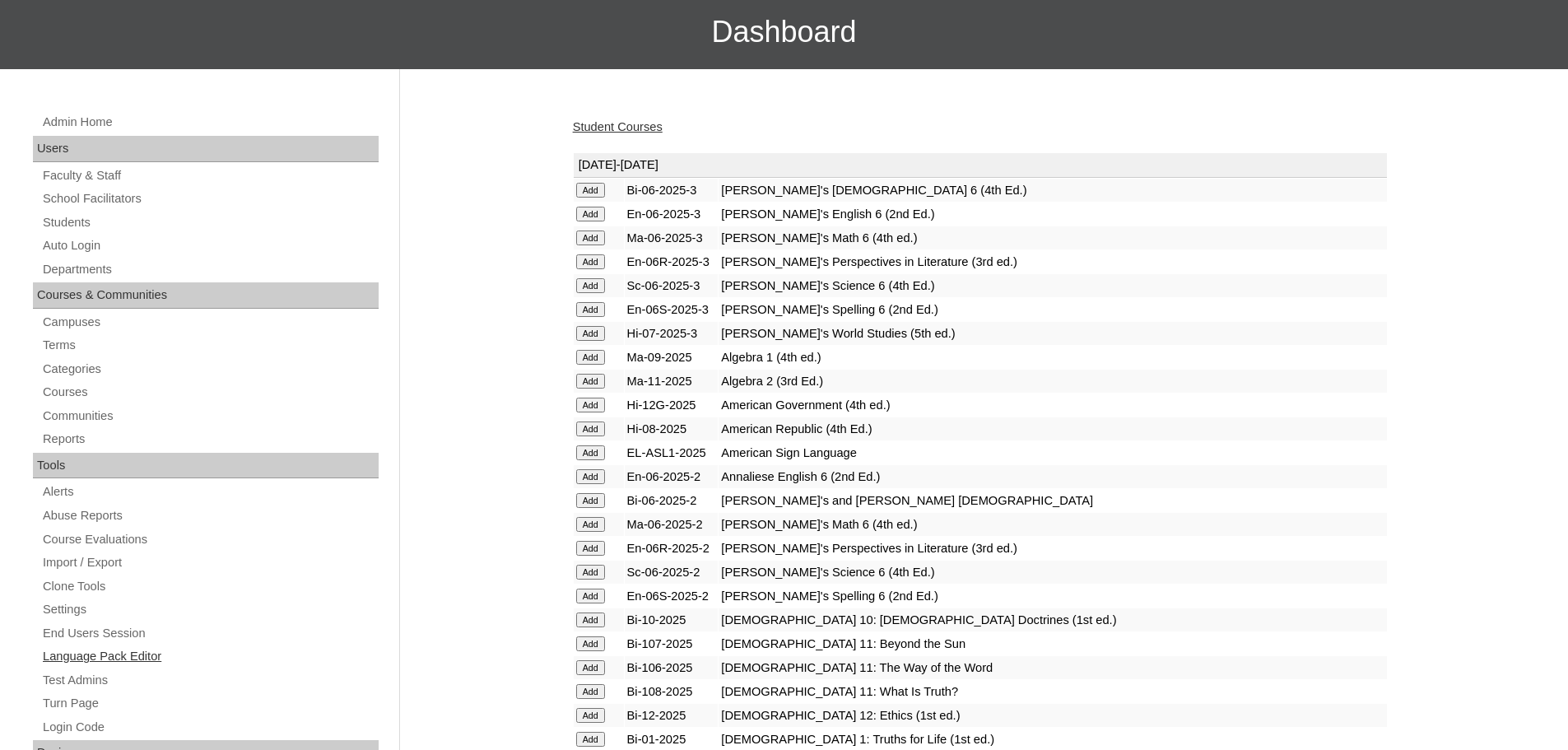
scroll to position [329, 0]
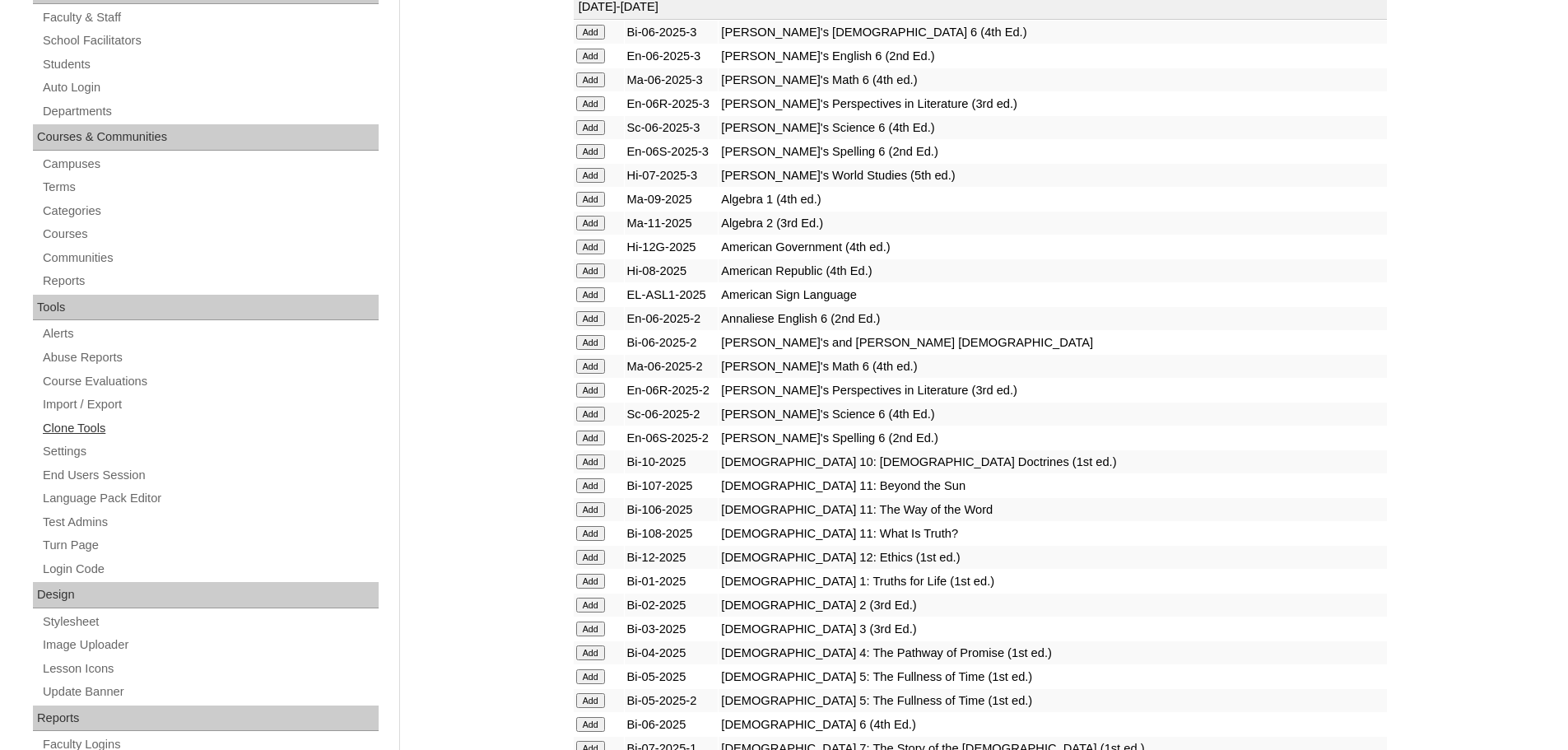
click at [98, 430] on link "Clone Tools" at bounding box center [209, 429] width 337 height 20
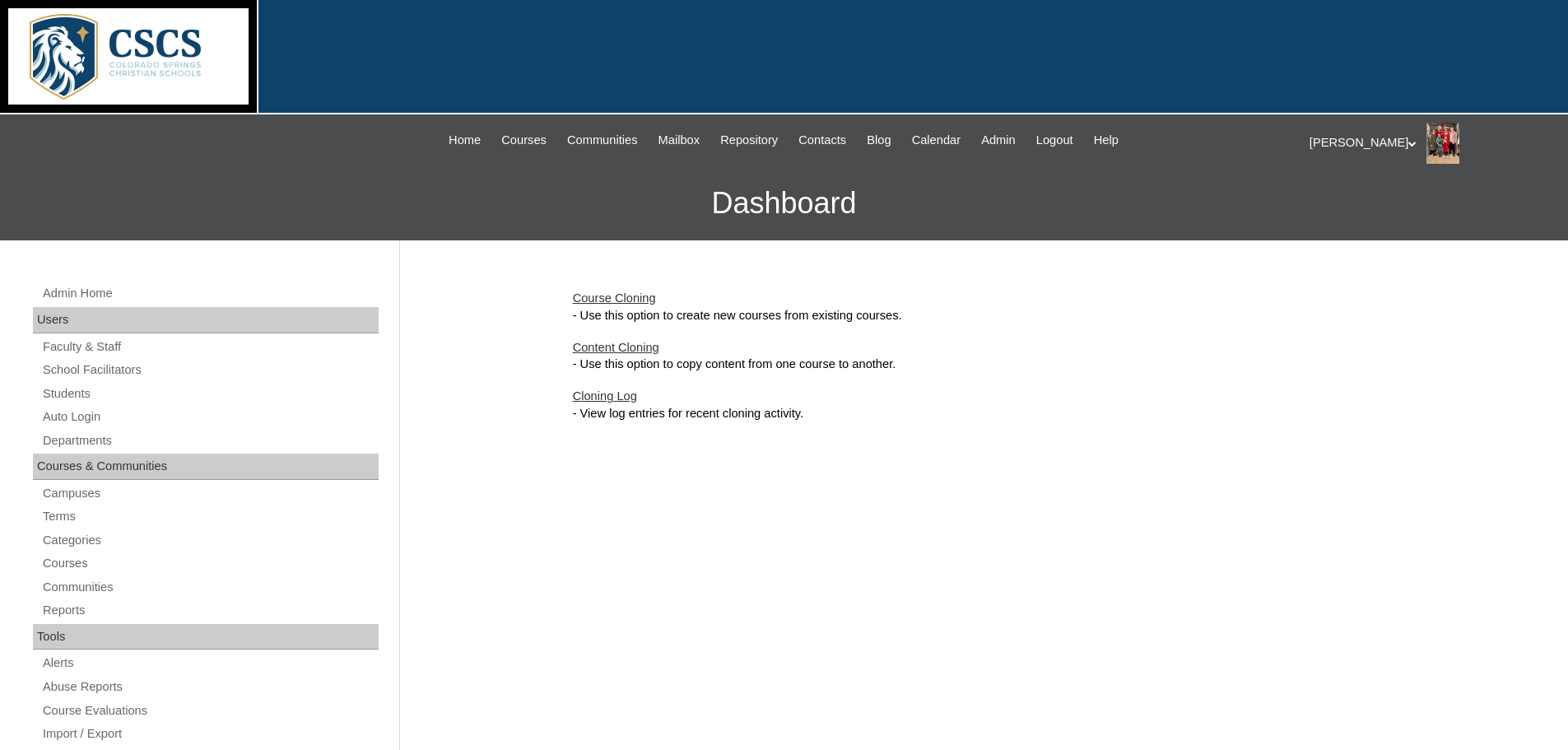
click at [623, 298] on link "Course Cloning" at bounding box center [614, 298] width 83 height 13
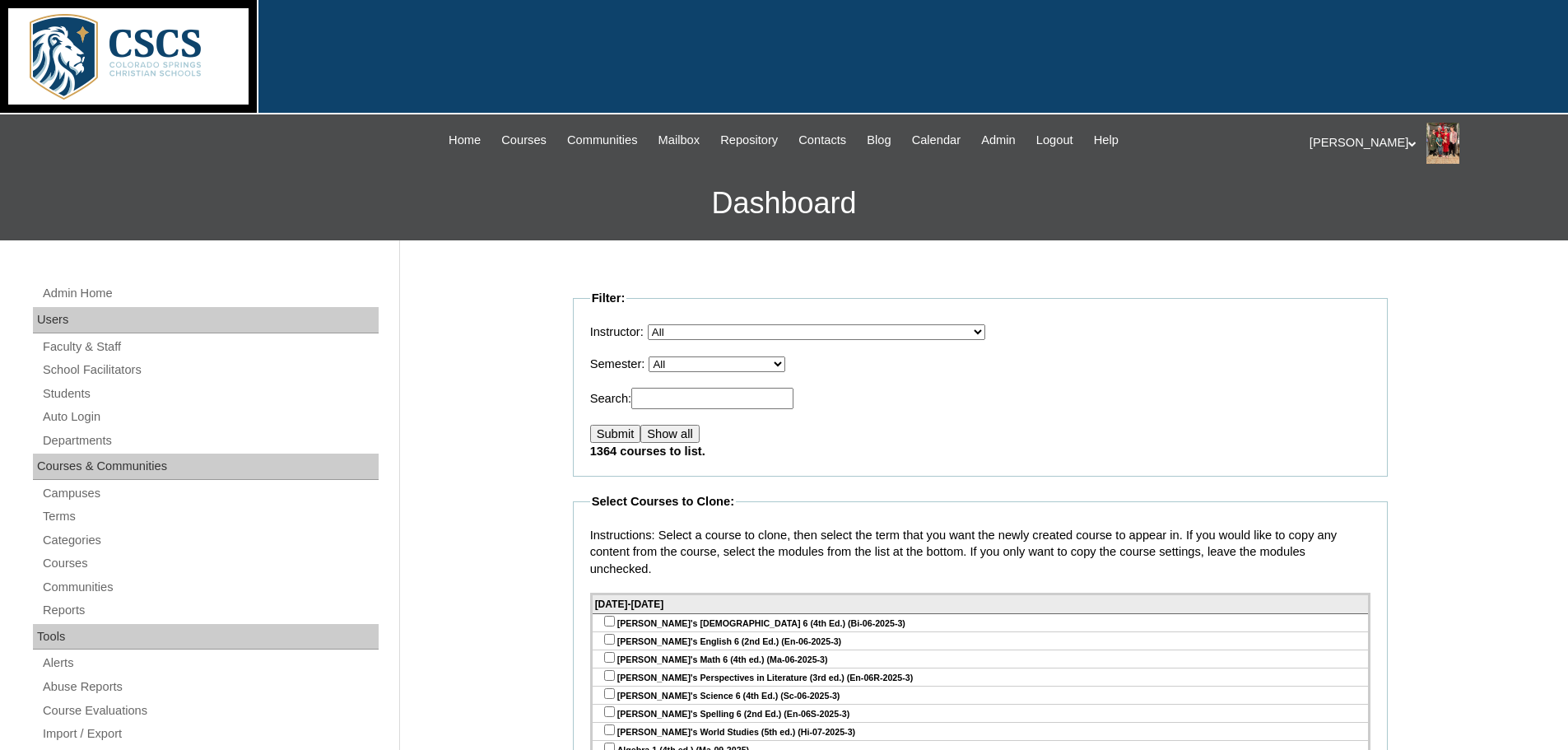
click at [714, 331] on select "All [PERSON_NAME], E360 Admin, Limelight Algebra 1, Secondary Math Algebra 2, S…" at bounding box center [816, 332] width 337 height 15
click at [1111, 321] on fieldset "Filter: Instructor: All Abriam, Mike Admin, E360 Admin, Limelight Algebra 1, Se…" at bounding box center [980, 384] width 815 height 187
click at [80, 557] on link "Courses" at bounding box center [209, 564] width 337 height 20
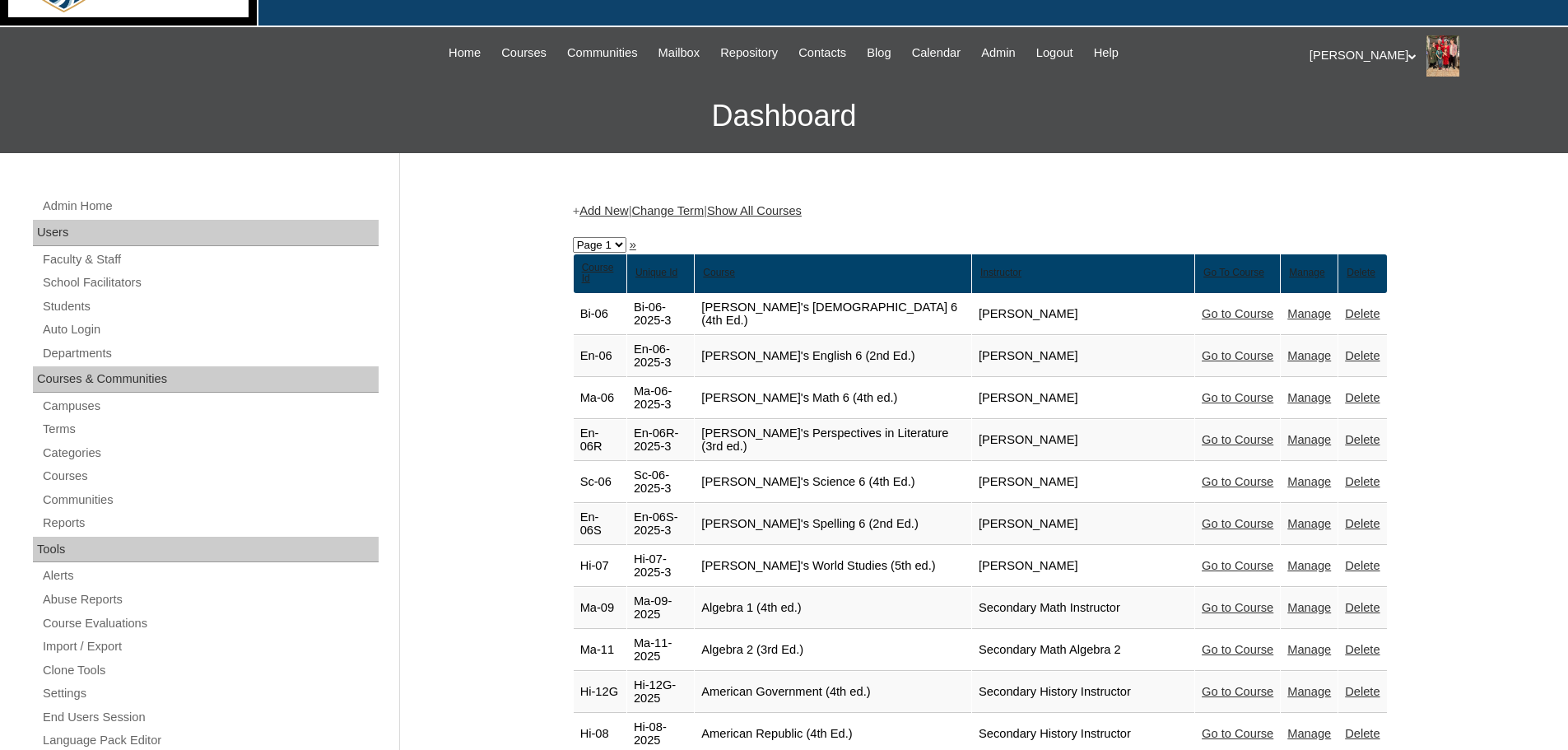
scroll to position [165, 0]
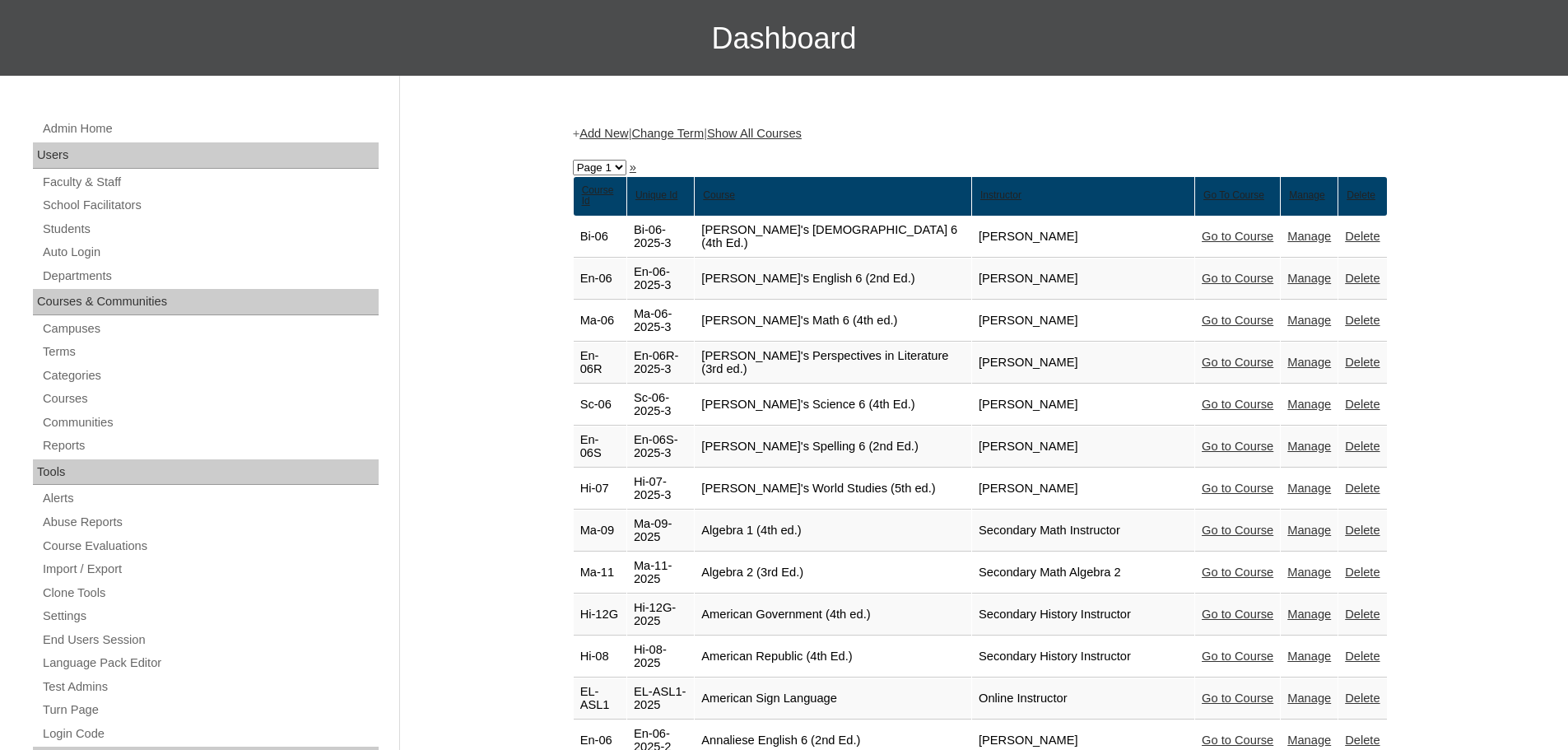
click at [778, 129] on link "Show All Courses" at bounding box center [754, 133] width 94 height 13
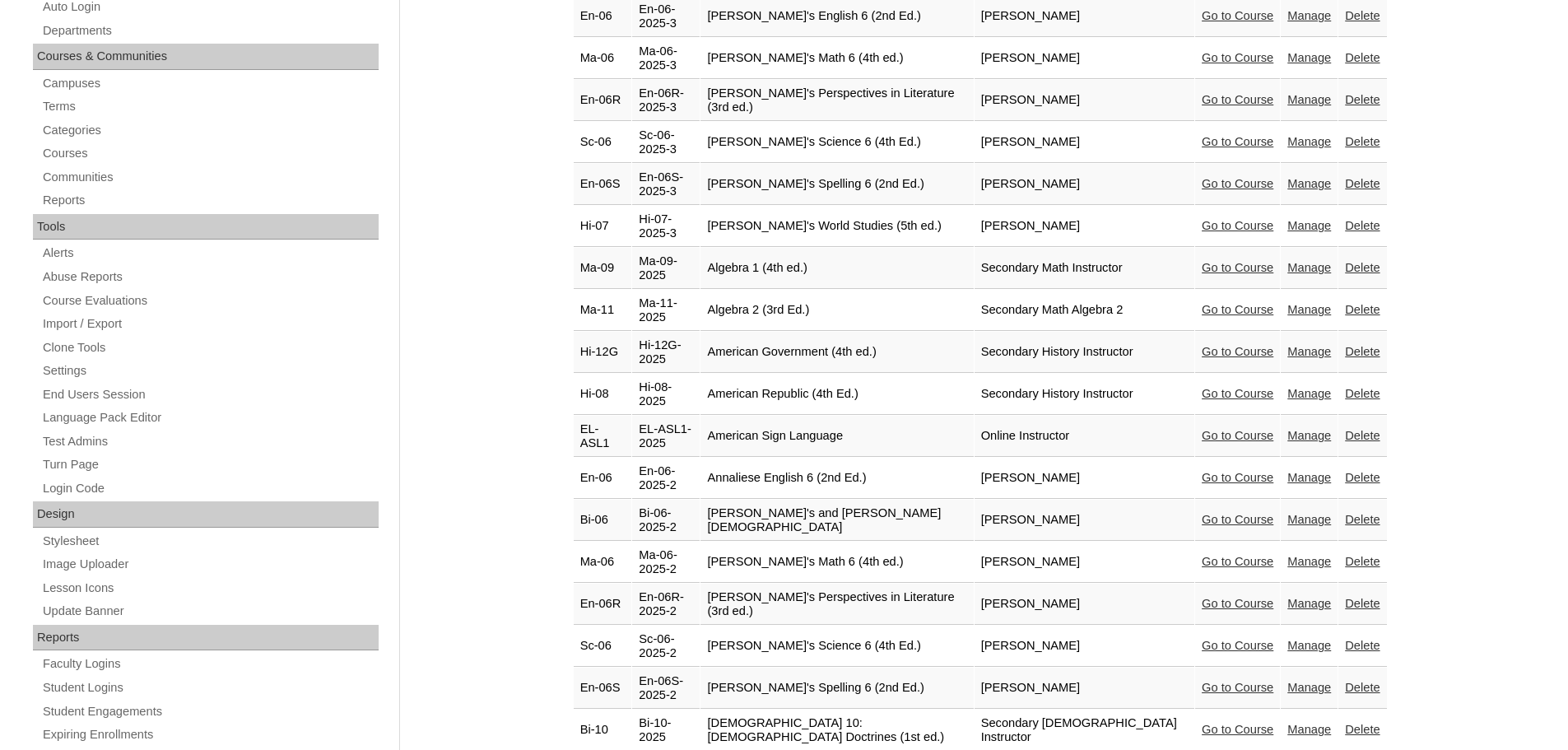
scroll to position [247, 0]
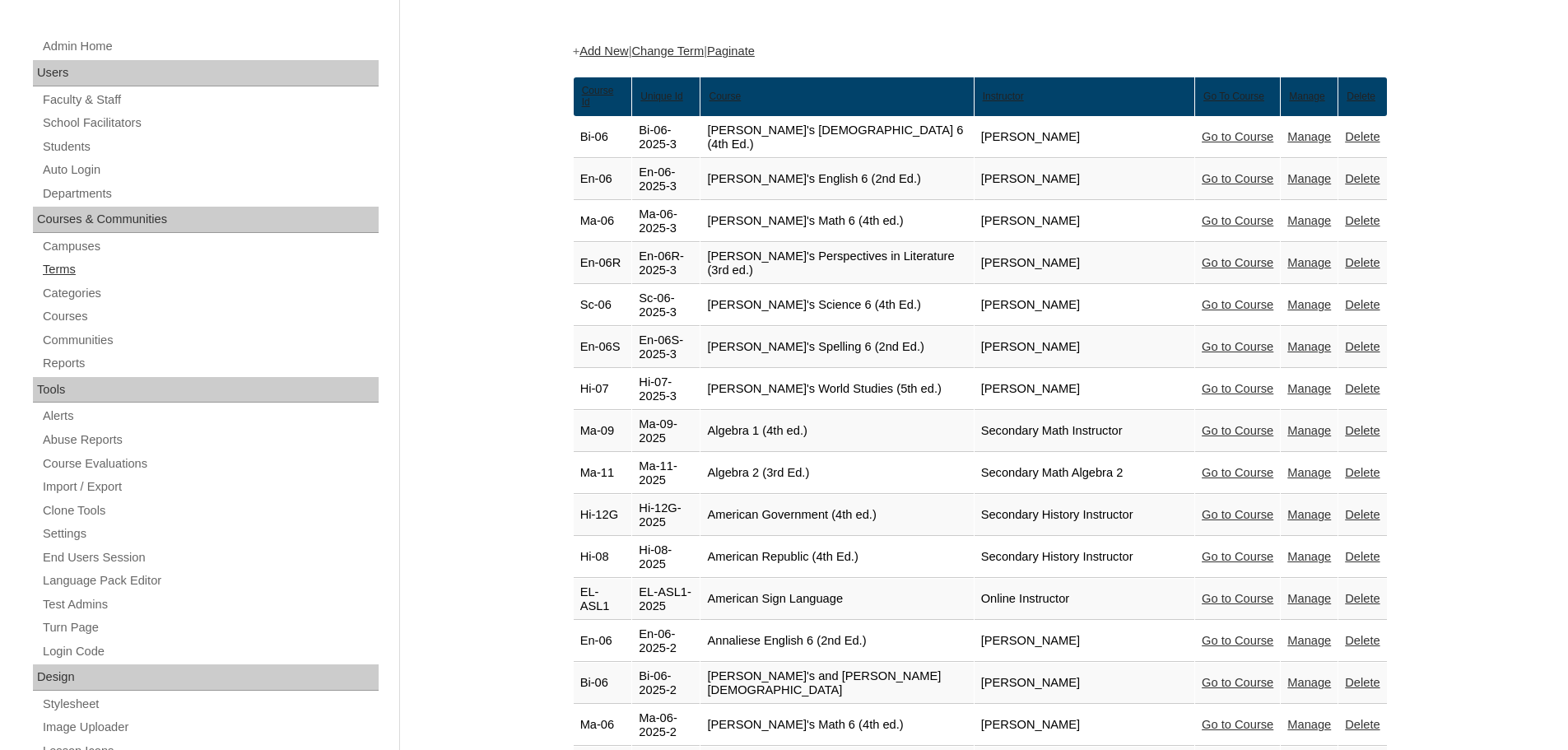
click at [64, 270] on link "Terms" at bounding box center [209, 270] width 337 height 20
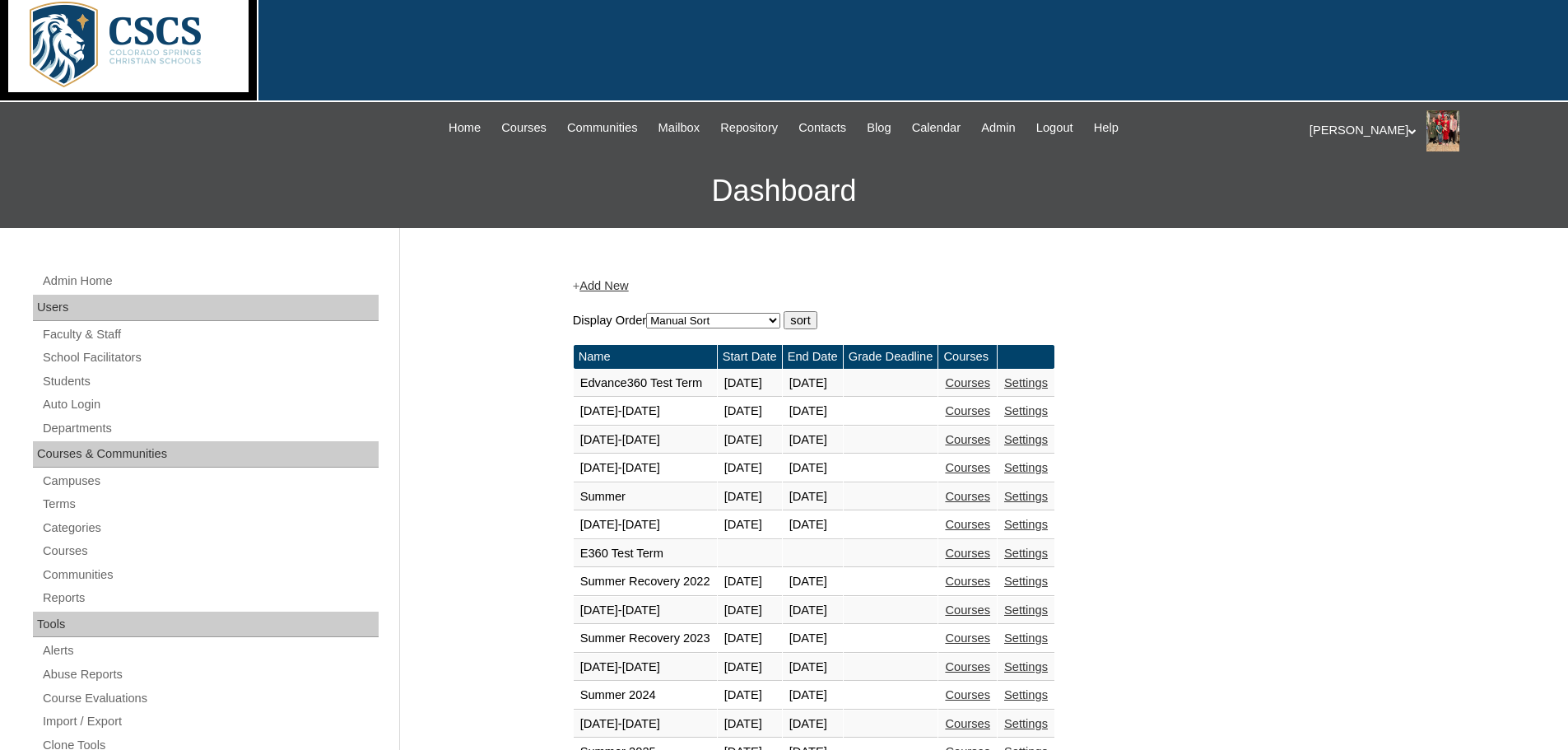
scroll to position [247, 0]
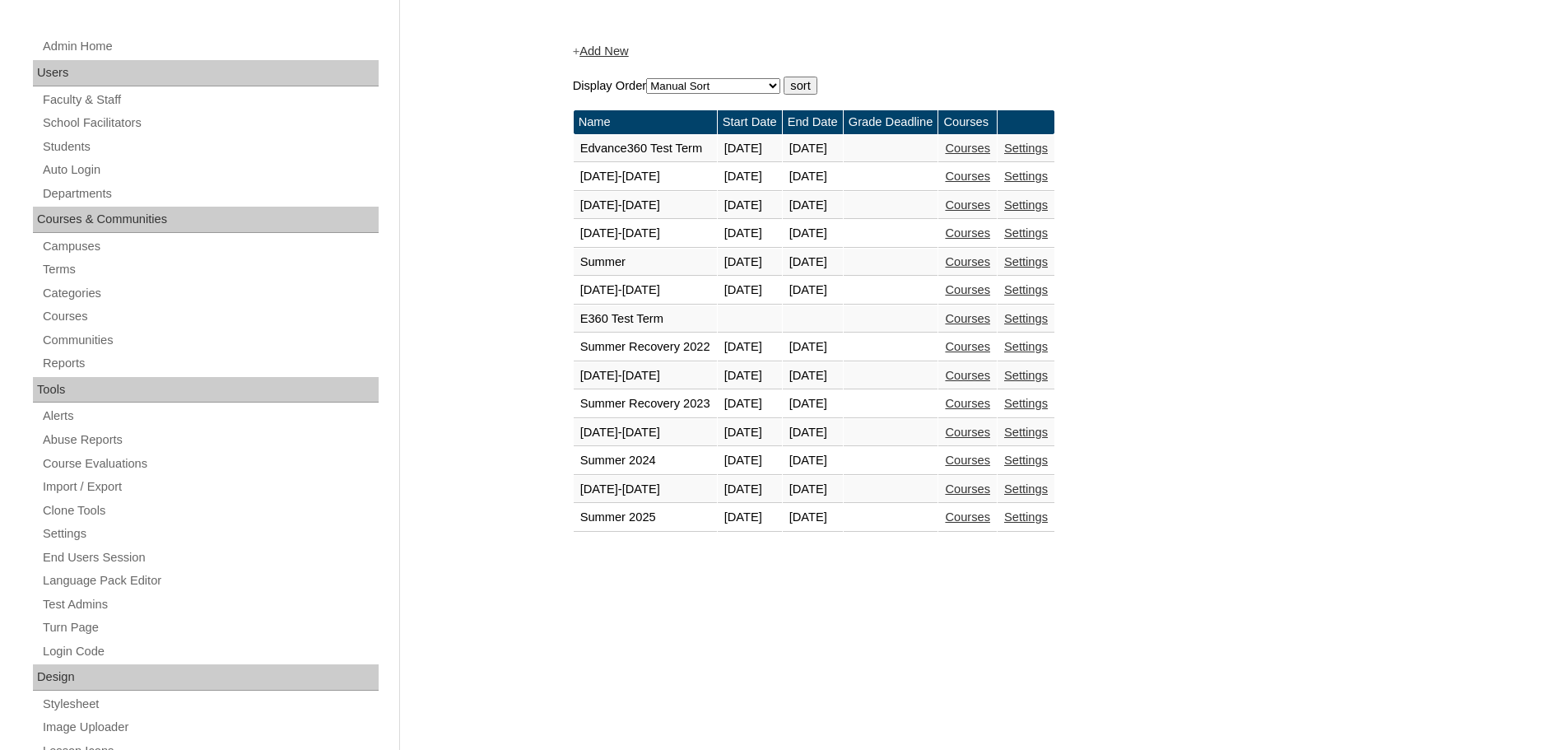
click at [990, 435] on link "Courses" at bounding box center [967, 432] width 45 height 13
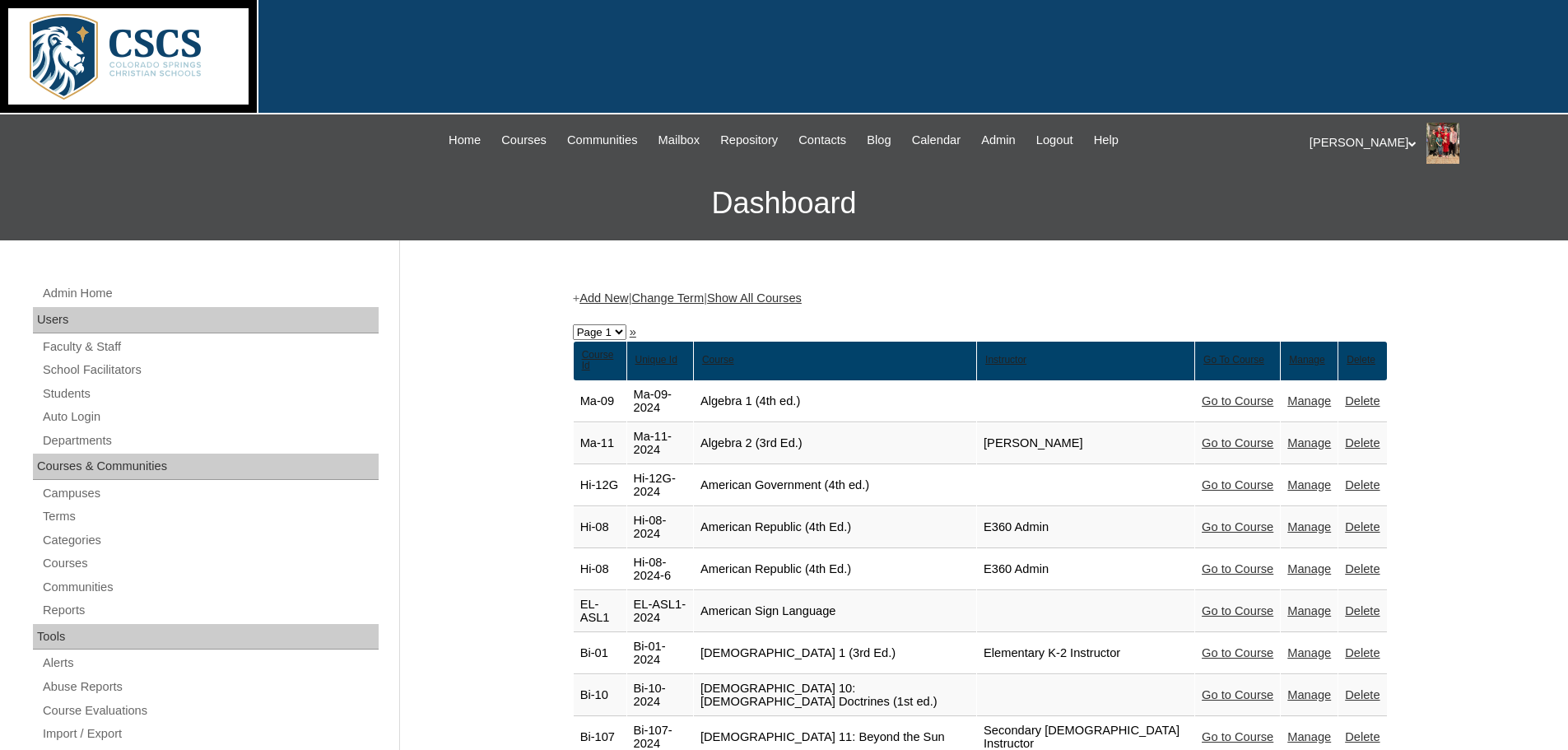
click at [784, 299] on link "Show All Courses" at bounding box center [754, 298] width 94 height 13
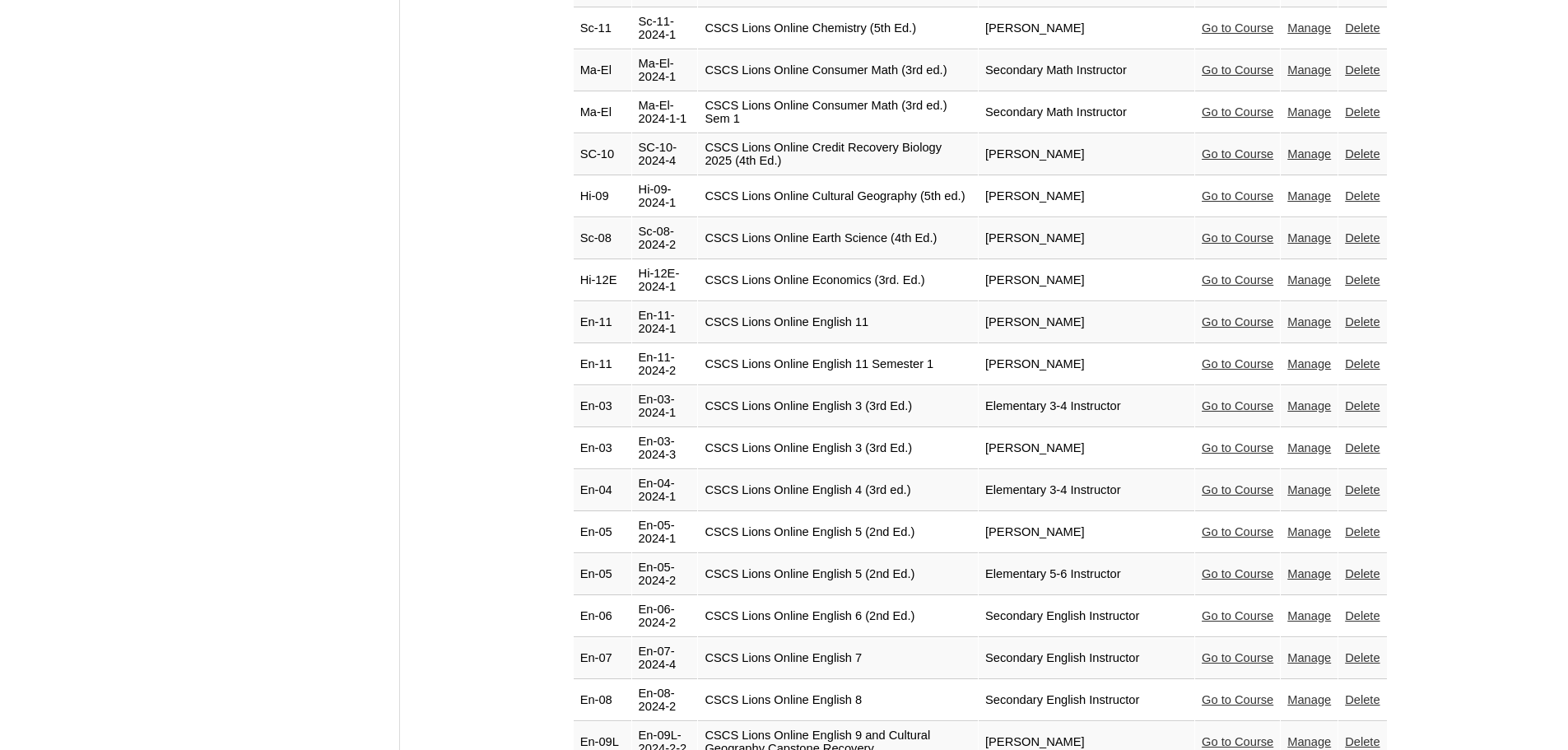
scroll to position [2553, 0]
click at [1239, 316] on link "Go to Course" at bounding box center [1237, 322] width 71 height 13
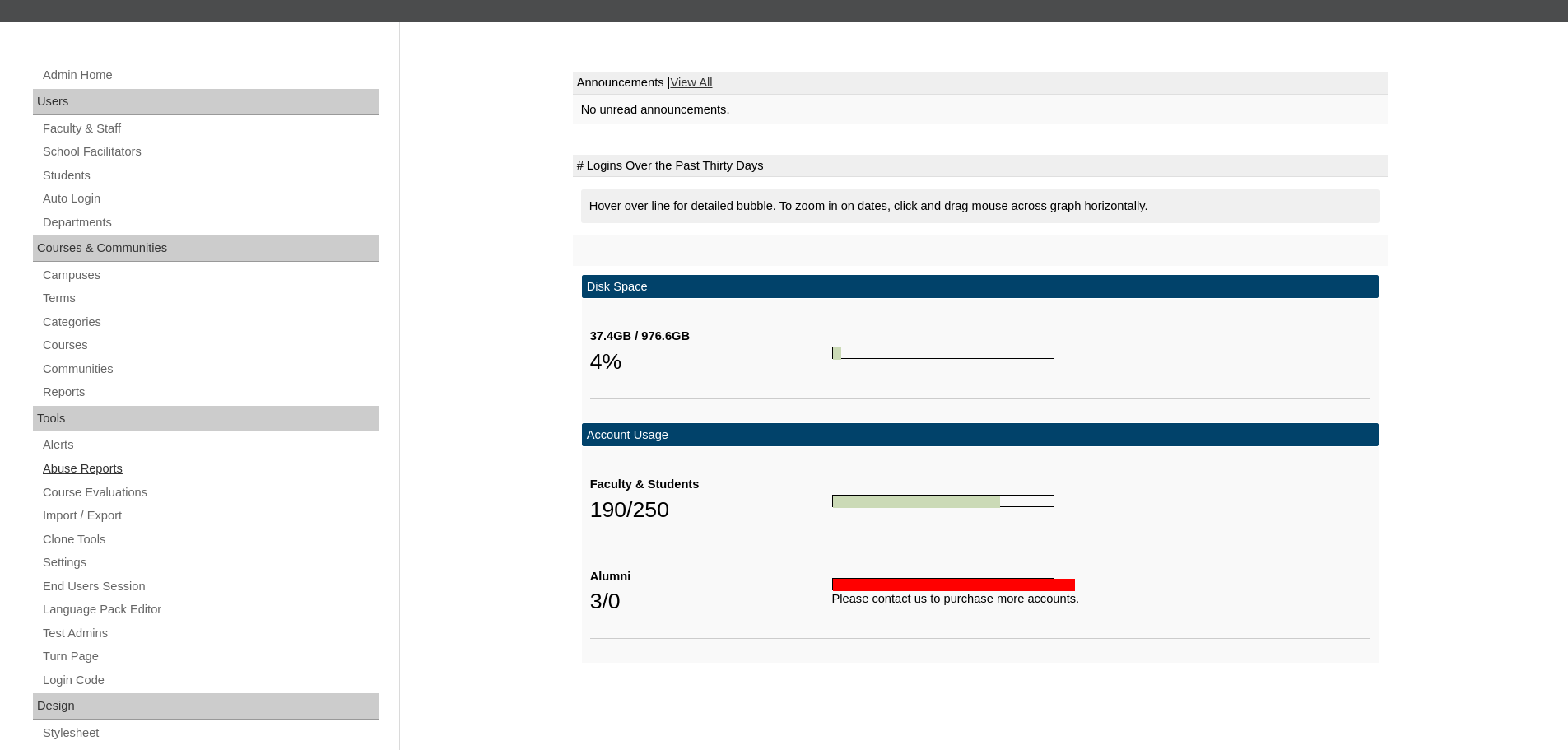
scroll to position [247, 0]
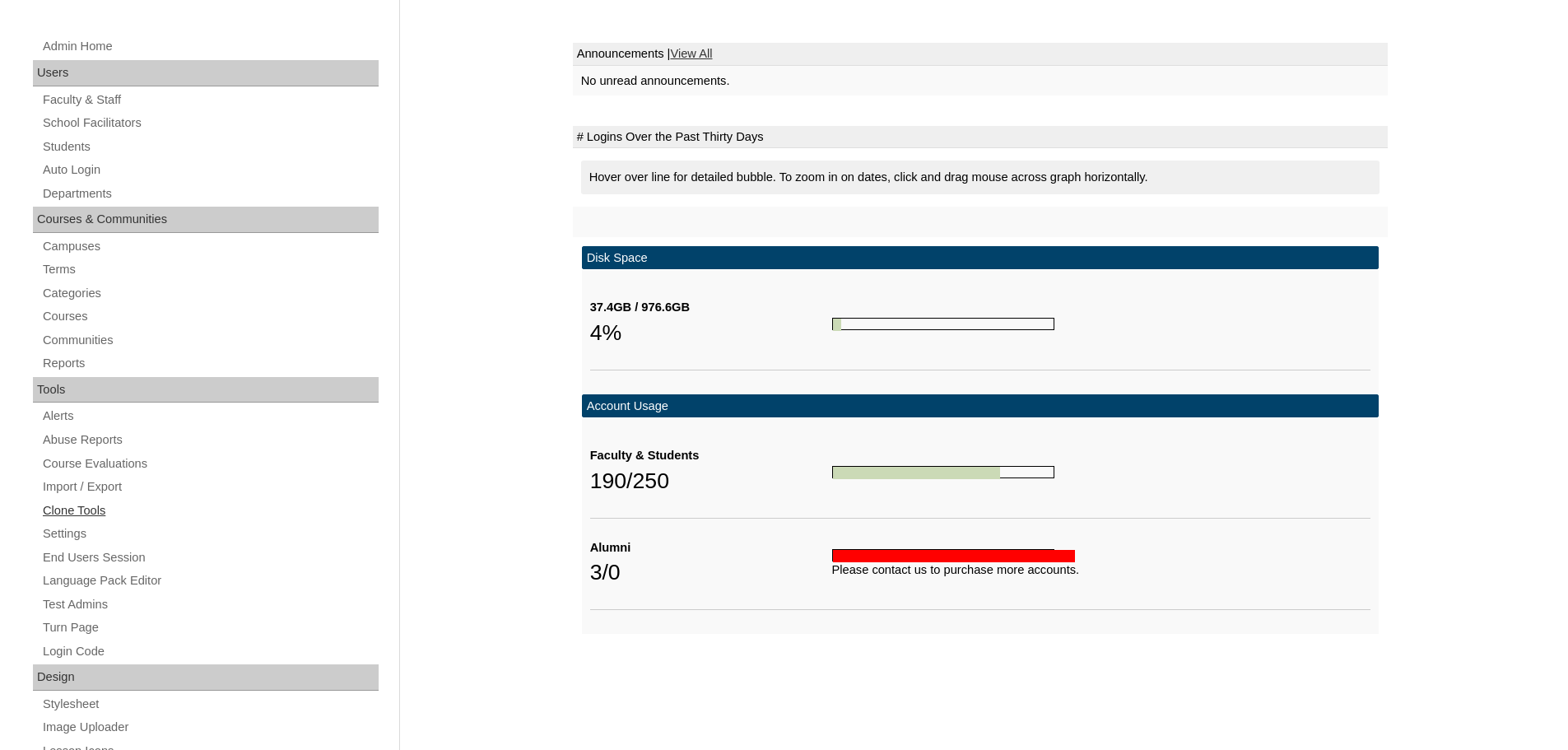
click at [93, 511] on link "Clone Tools" at bounding box center [209, 511] width 337 height 20
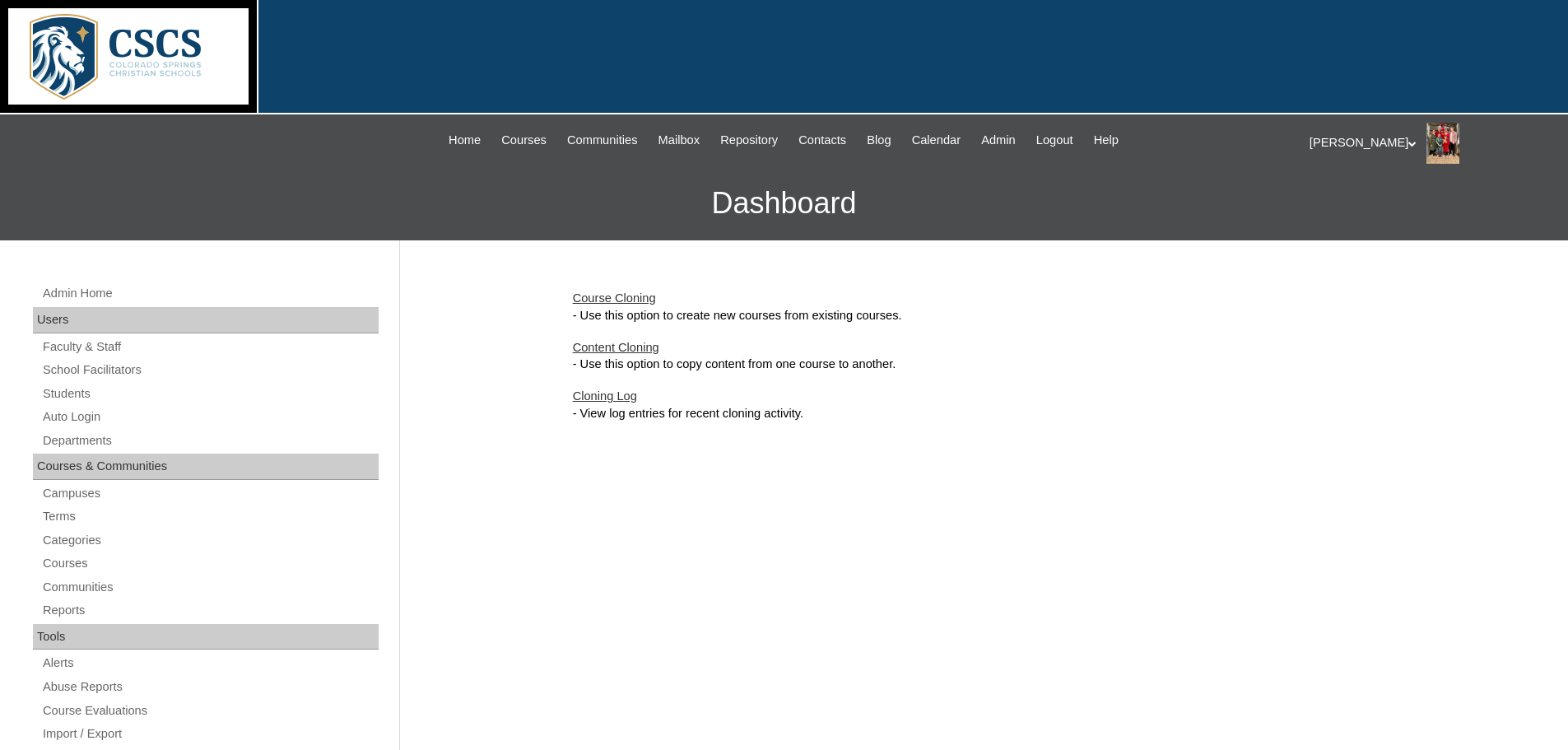
click at [608, 297] on link "Course Cloning" at bounding box center [614, 298] width 83 height 13
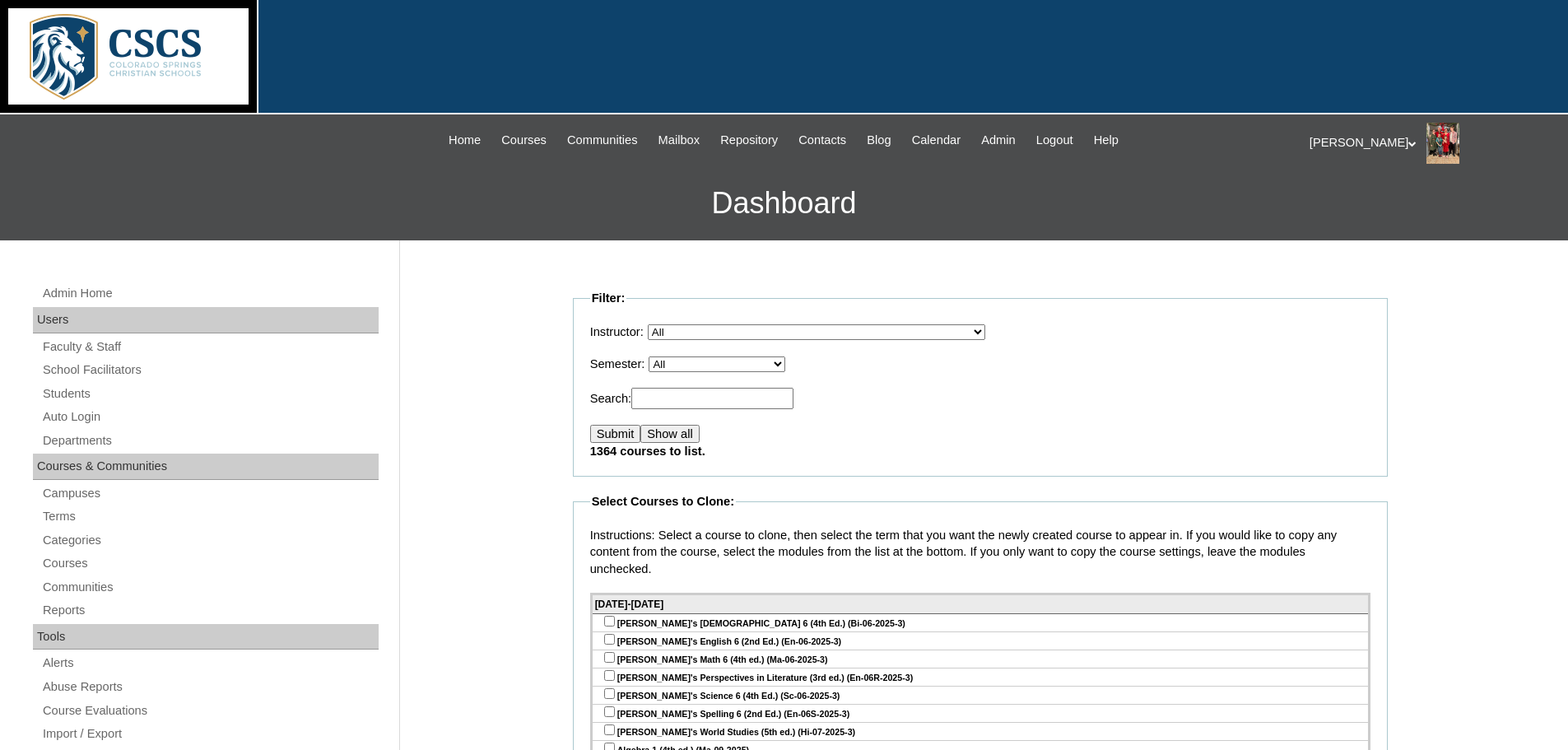
click at [727, 357] on select "All E360 Test Term Edvance360 Test Term [DATE]-[DATE] [DATE]-[DATE] [DATE]-[DAT…" at bounding box center [716, 364] width 137 height 15
select select "51"
click at [654, 356] on select "All E360 Test Term Edvance360 Test Term [DATE]-[DATE] [DATE]-[DATE] [DATE]-[DAT…" at bounding box center [716, 364] width 137 height 15
click at [609, 430] on input "Submit" at bounding box center [615, 434] width 51 height 18
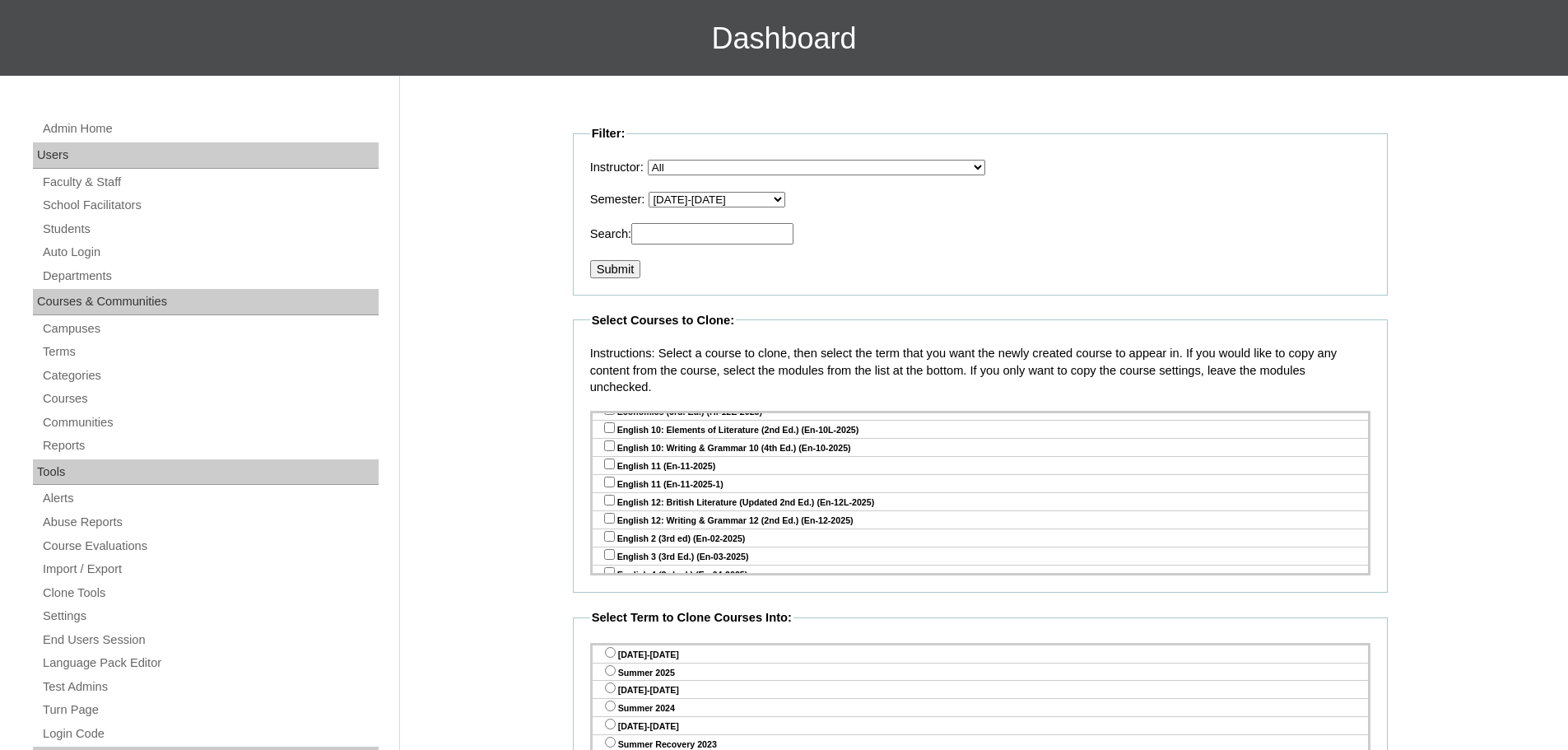
scroll to position [2224, 0]
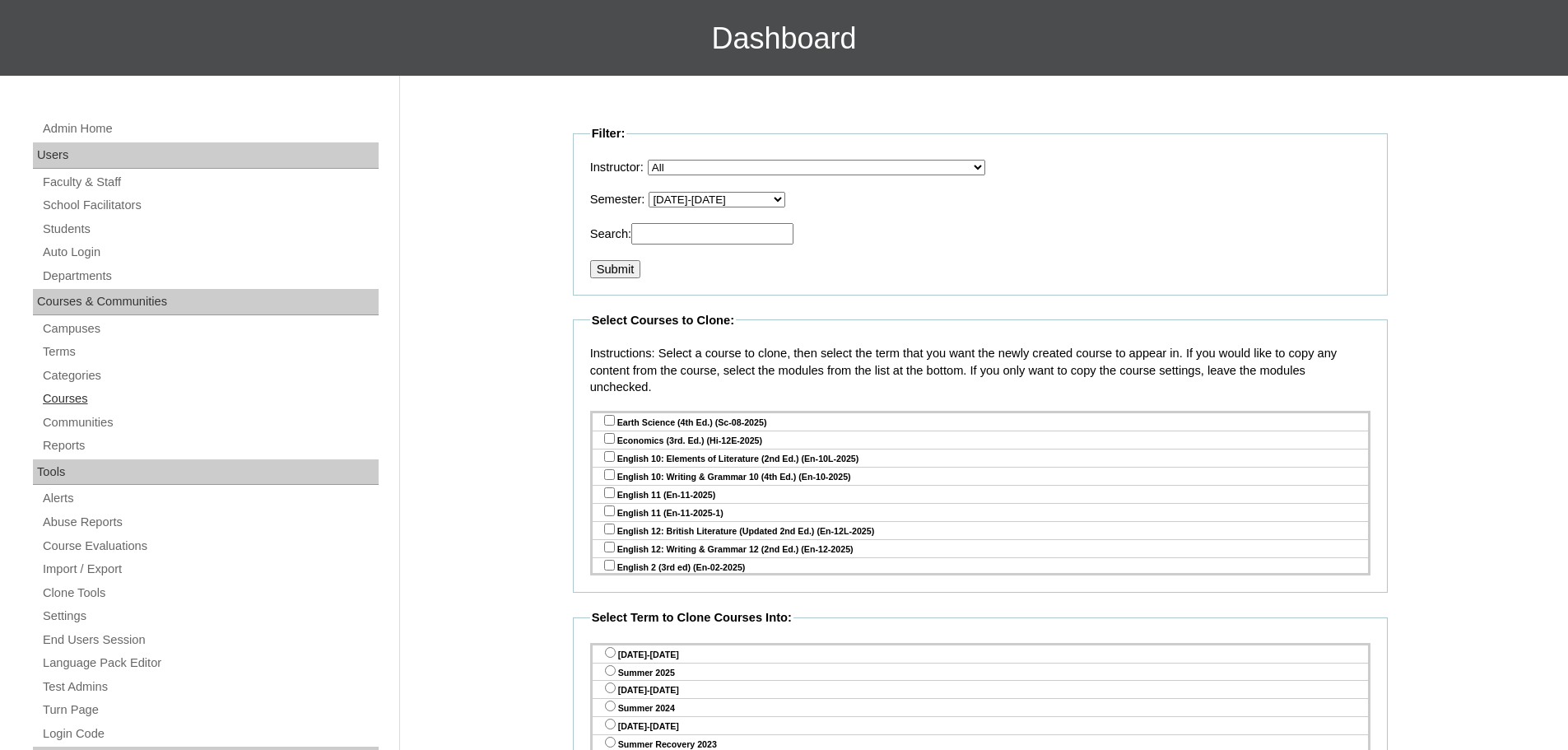
click at [77, 396] on link "Courses" at bounding box center [209, 399] width 337 height 20
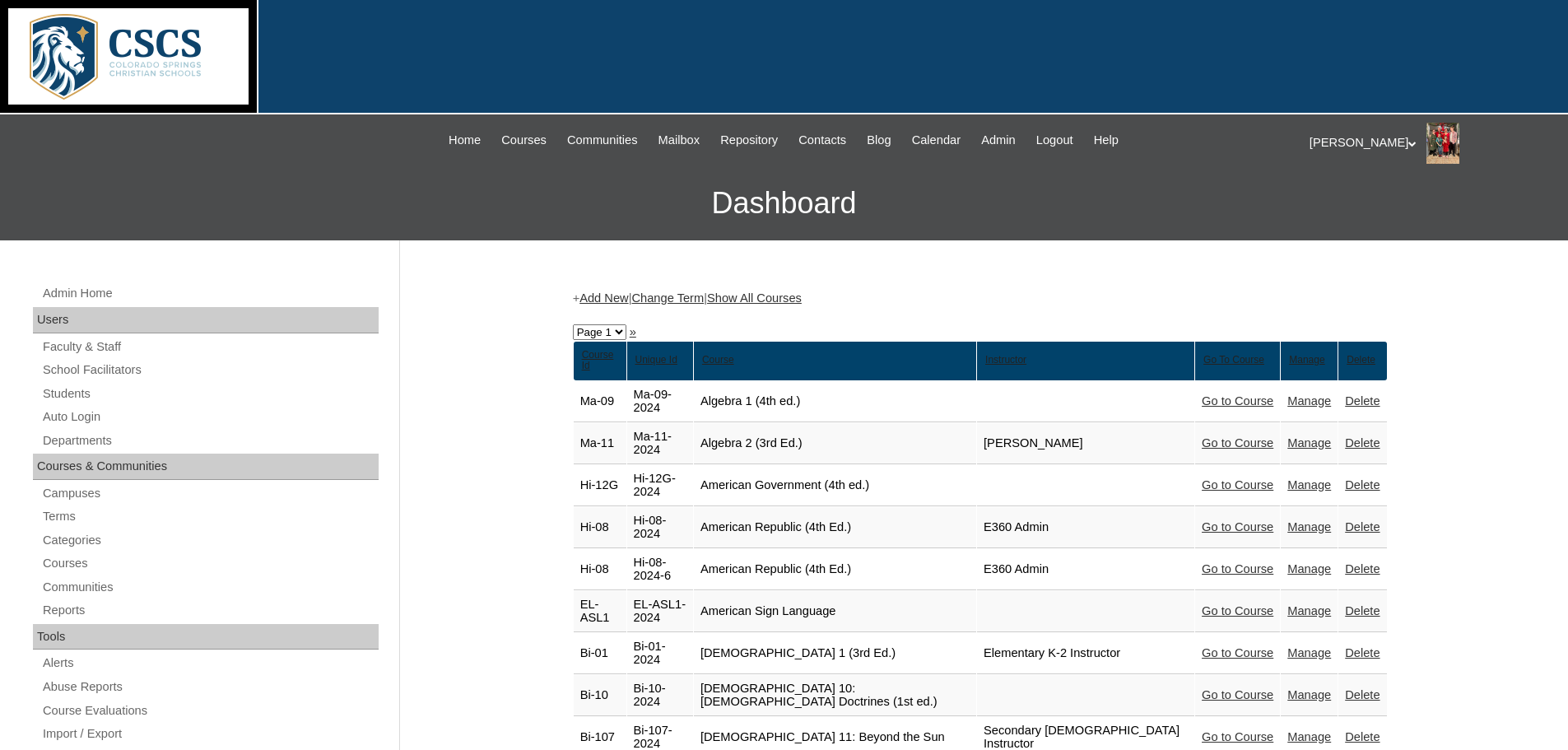
click at [784, 293] on link "Show All Courses" at bounding box center [754, 298] width 94 height 13
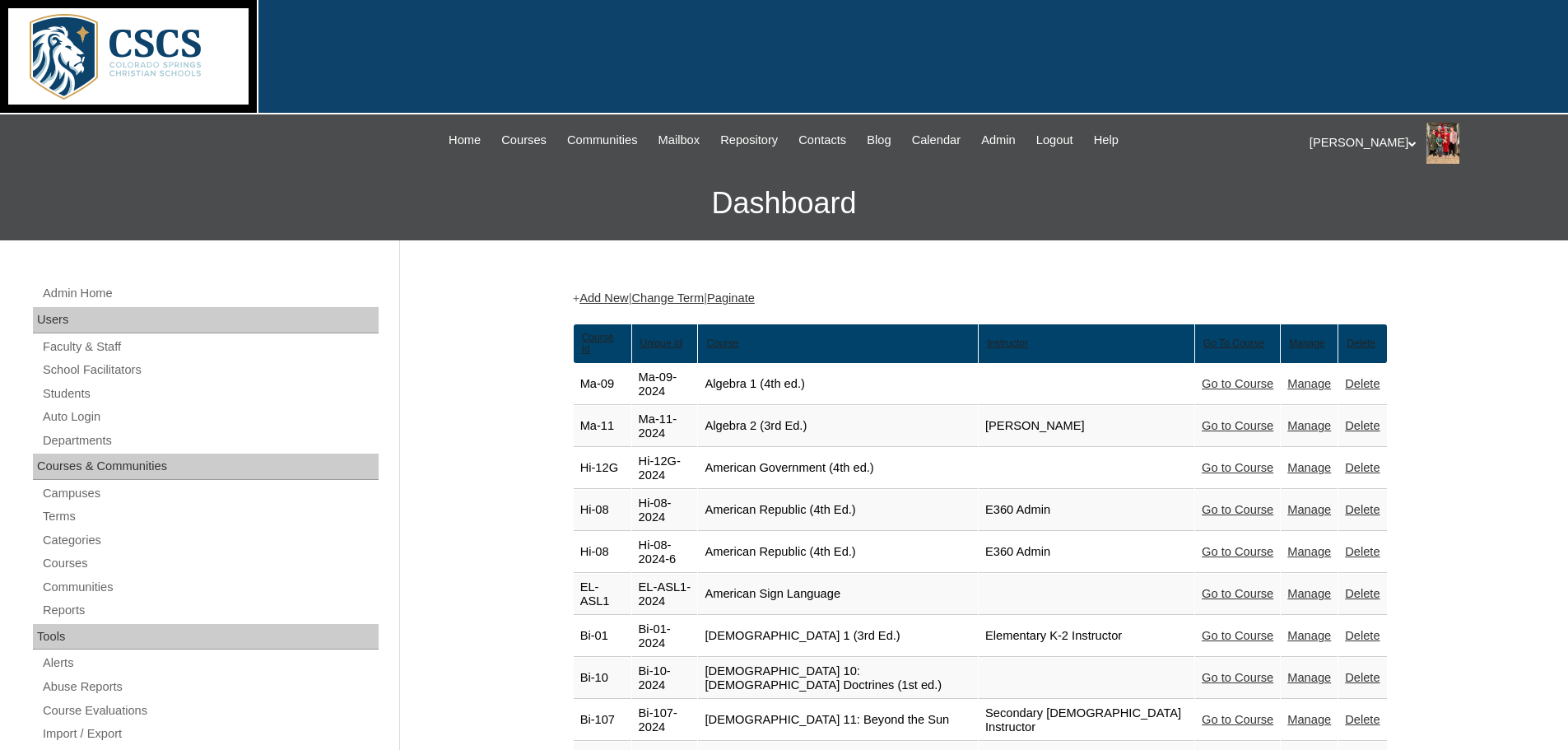
click at [704, 299] on link "Change Term" at bounding box center [667, 298] width 72 height 13
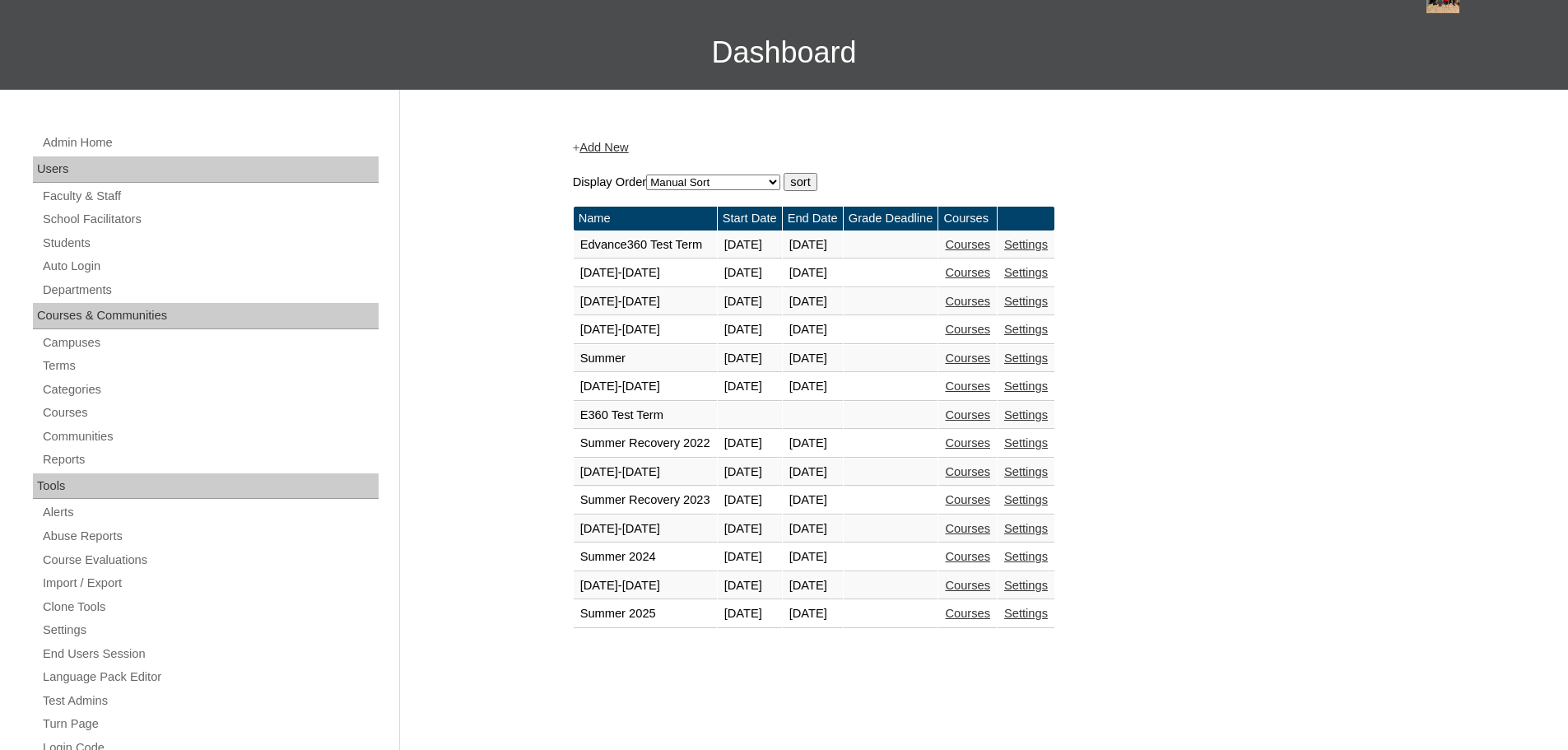
scroll to position [329, 0]
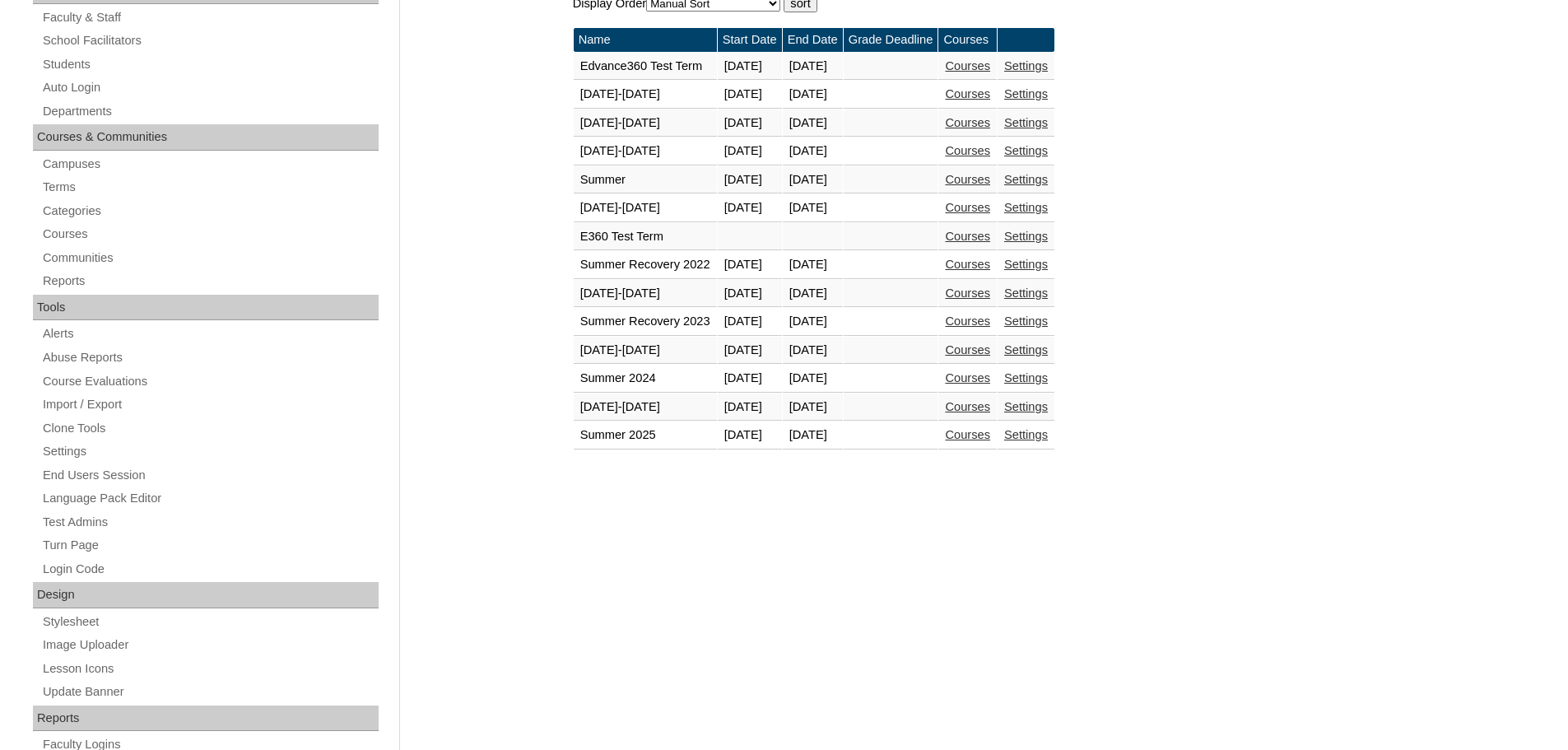
click at [990, 408] on link "Courses" at bounding box center [967, 406] width 45 height 13
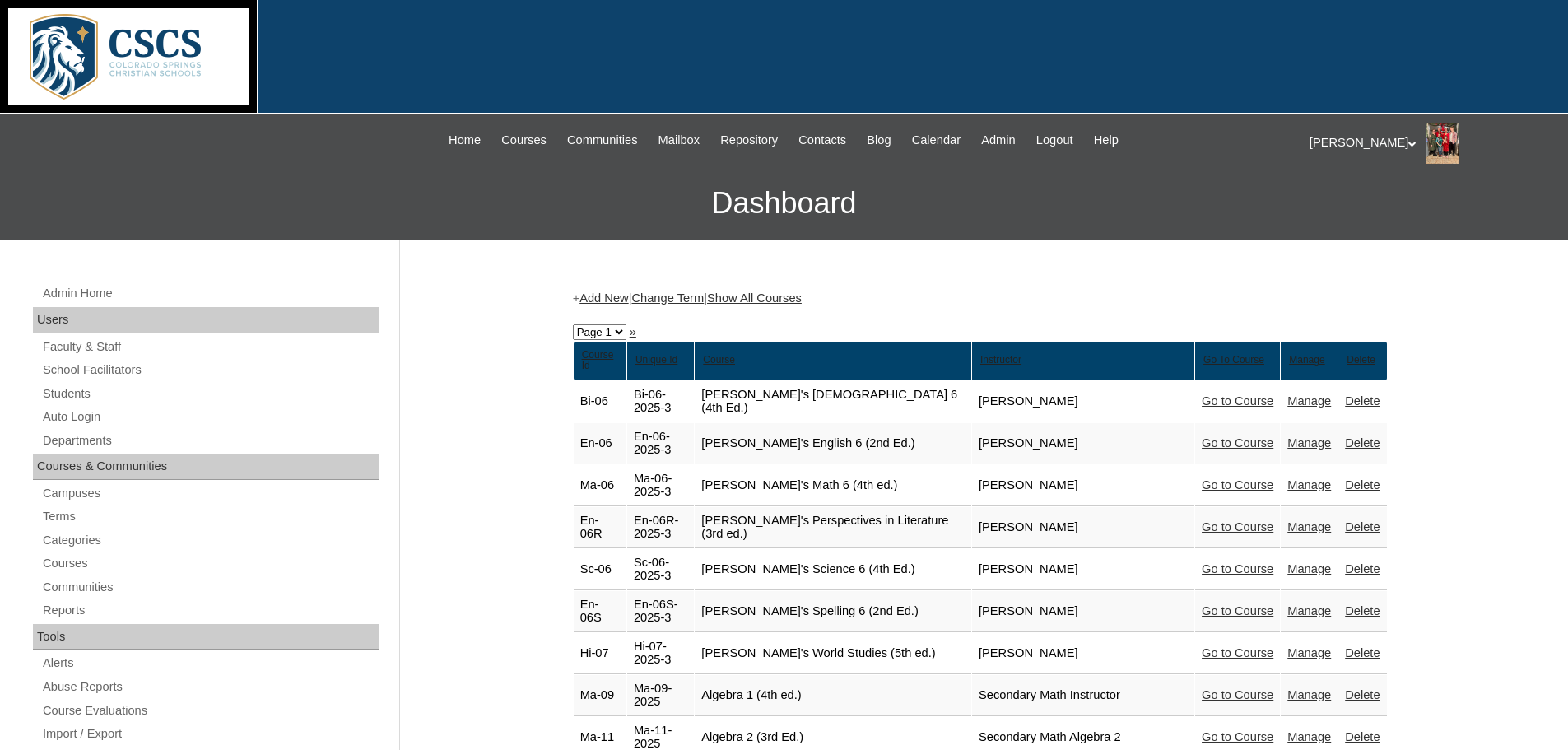
click at [798, 299] on link "Show All Courses" at bounding box center [754, 298] width 94 height 13
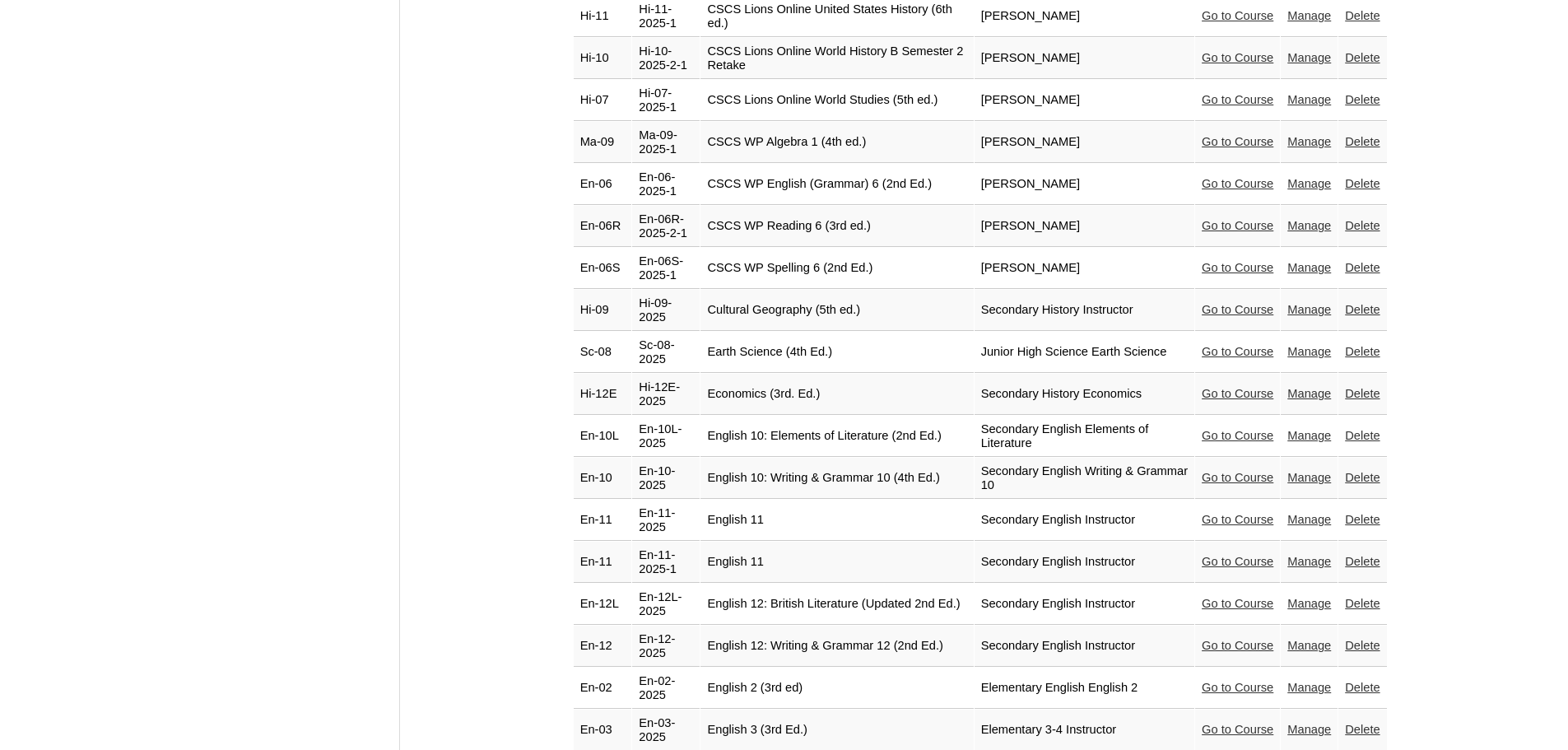
scroll to position [5270, 0]
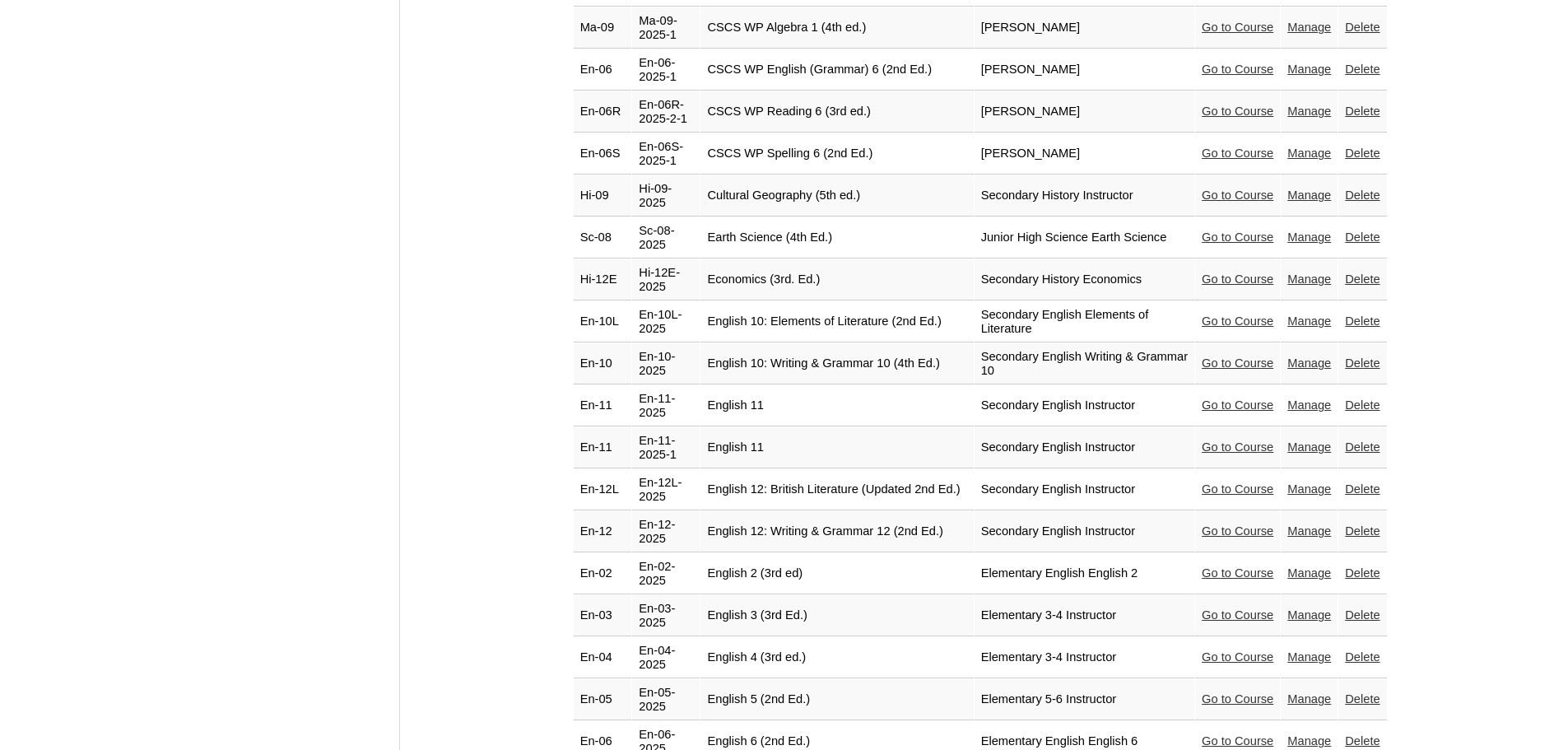
click at [1299, 440] on link "Manage" at bounding box center [1309, 446] width 43 height 13
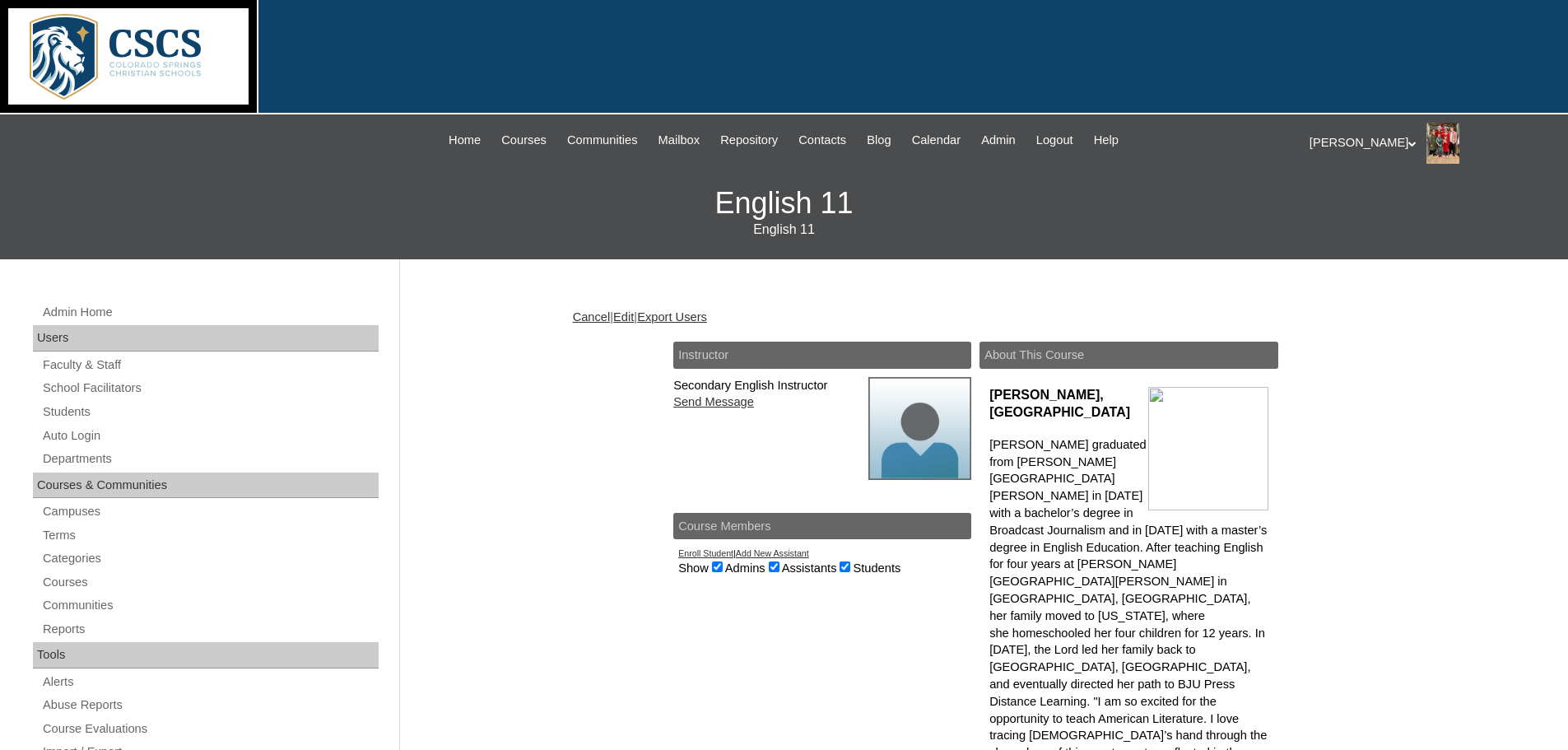
click at [634, 315] on link "Edit" at bounding box center [623, 316] width 20 height 13
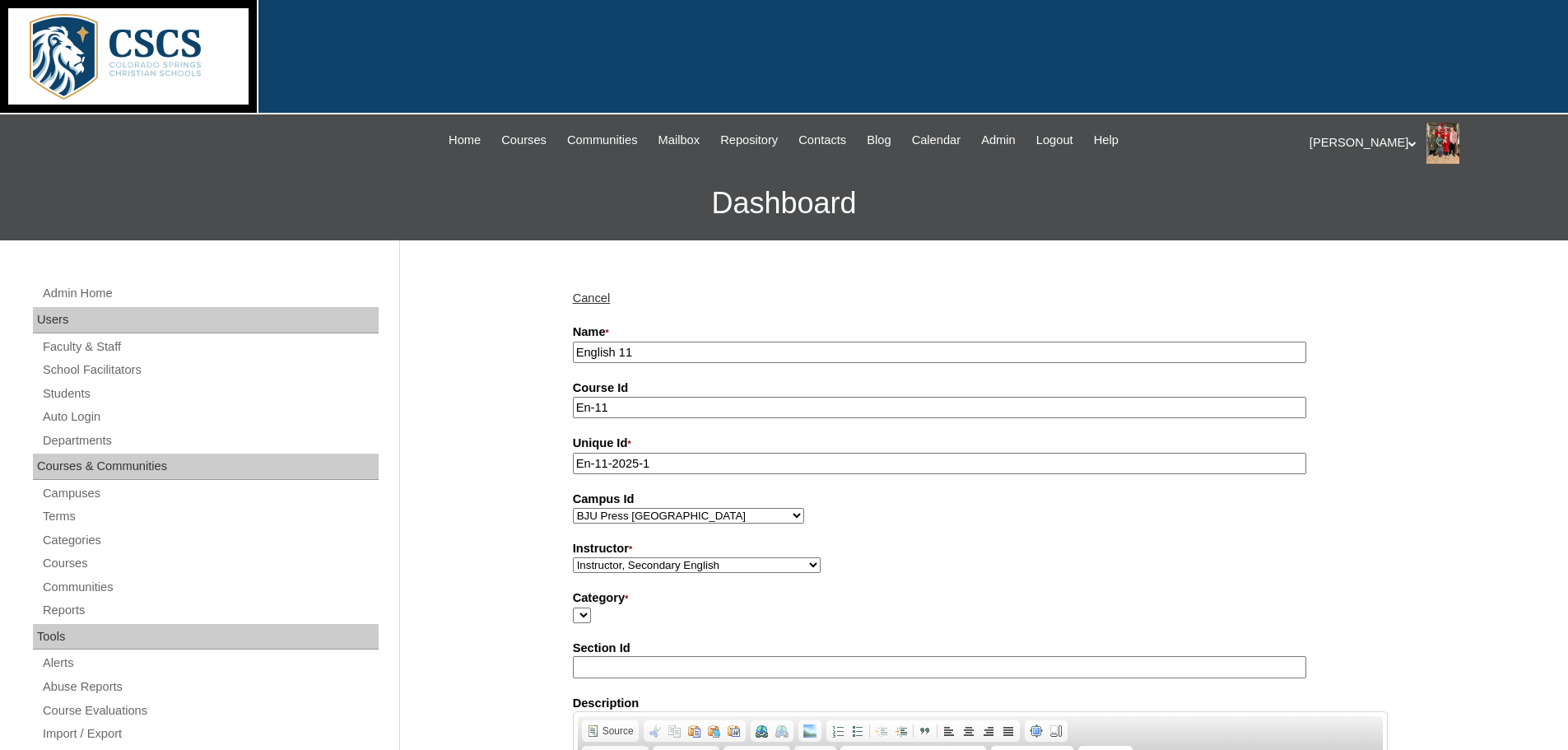
click at [578, 352] on input "English 11" at bounding box center [939, 353] width 733 height 22
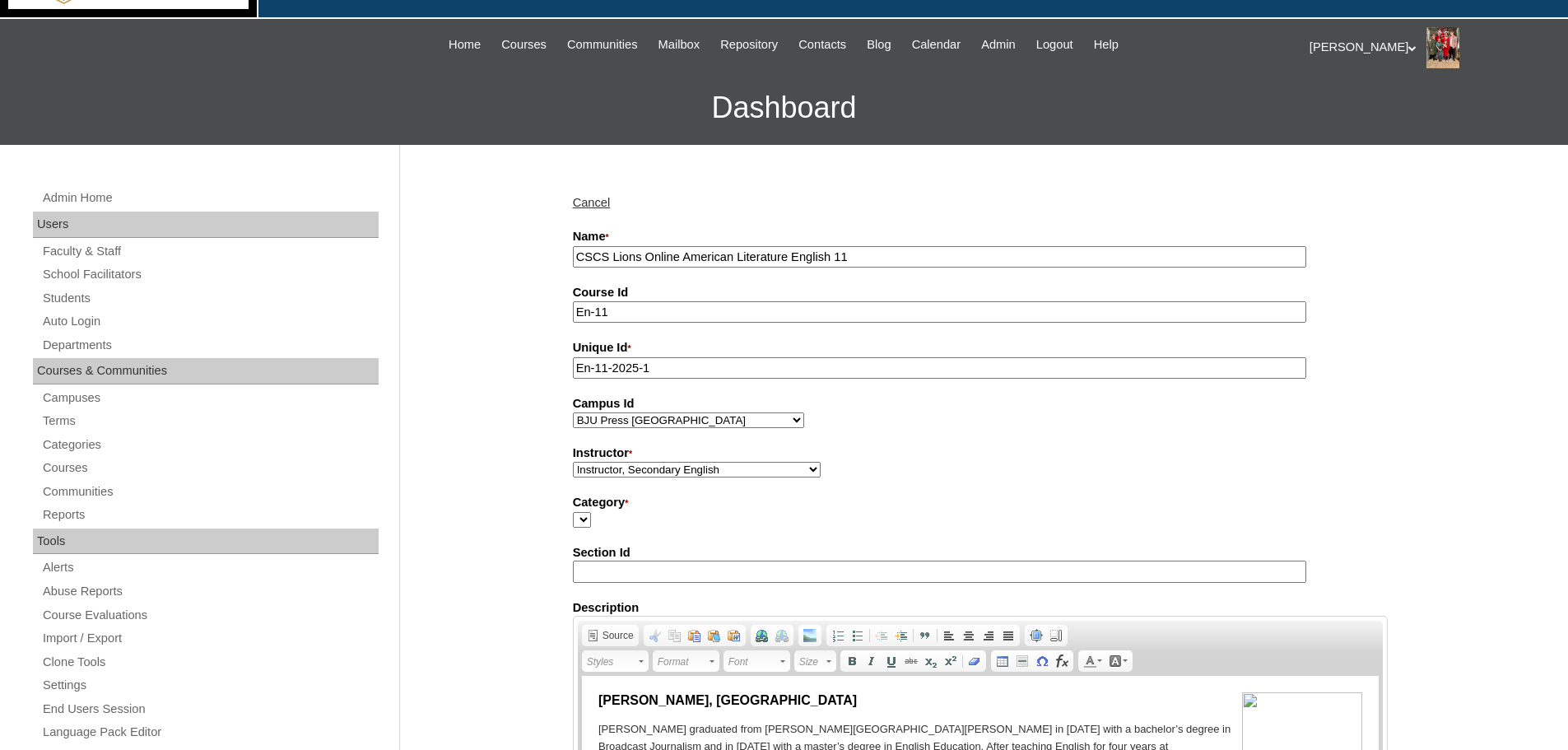
scroll to position [247, 0]
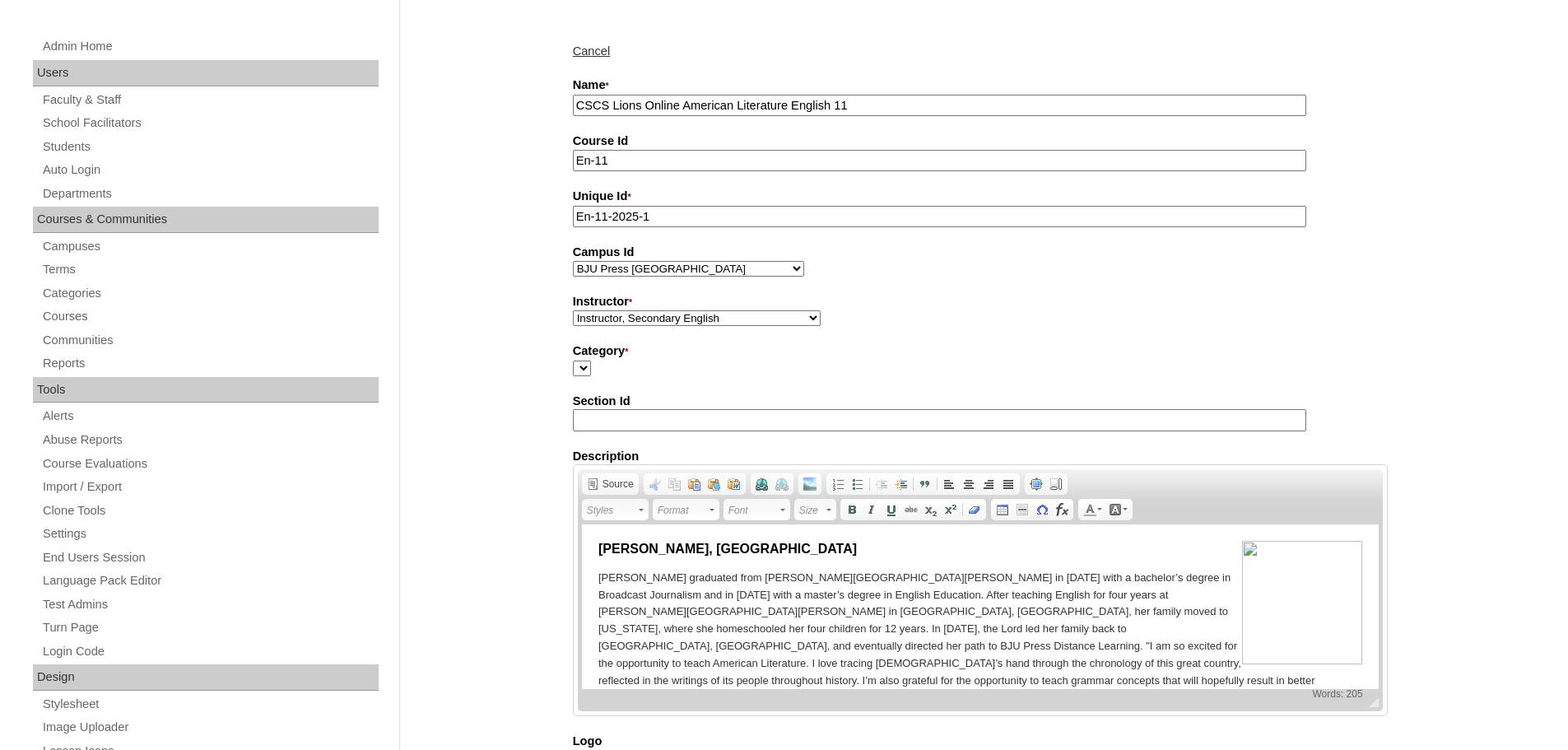
type input "CSCS Lions Online American Literature English 11"
click at [717, 322] on select "[PERSON_NAME], E360 Admin, Limelight [PERSON_NAME], [PERSON_NAME], [PERSON_NAME…" at bounding box center [696, 318] width 247 height 15
select select "59456"
click at [573, 313] on select "[PERSON_NAME], E360 Admin, Limelight [PERSON_NAME], [PERSON_NAME], [PERSON_NAME…" at bounding box center [696, 318] width 247 height 15
drag, startPoint x: 496, startPoint y: 579, endPoint x: 555, endPoint y: 586, distance: 59.4
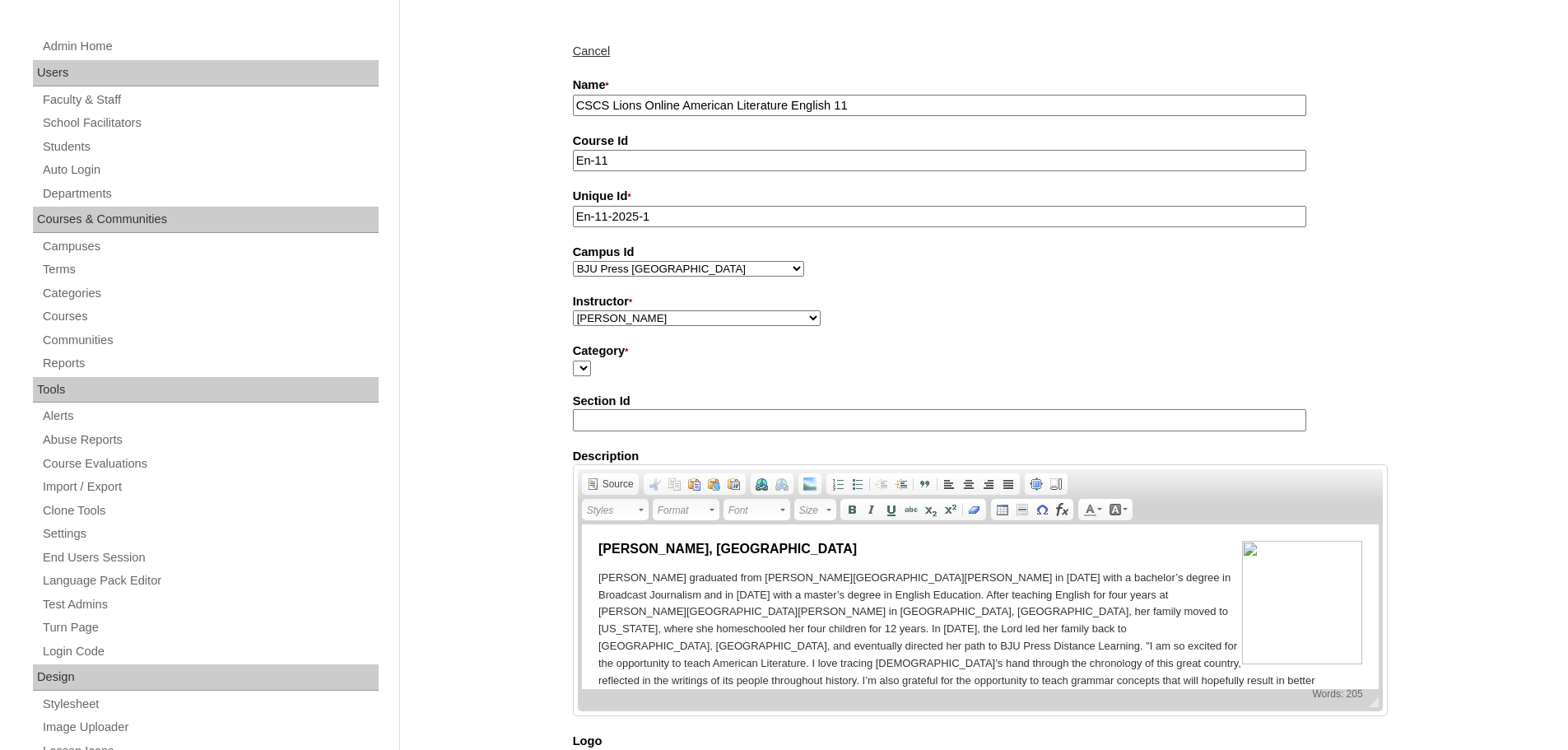
click at [499, 579] on div "Admin Home Users Faculty & Staff School Facilitators Students Auto Login Depart…" at bounding box center [784, 688] width 1568 height 1390
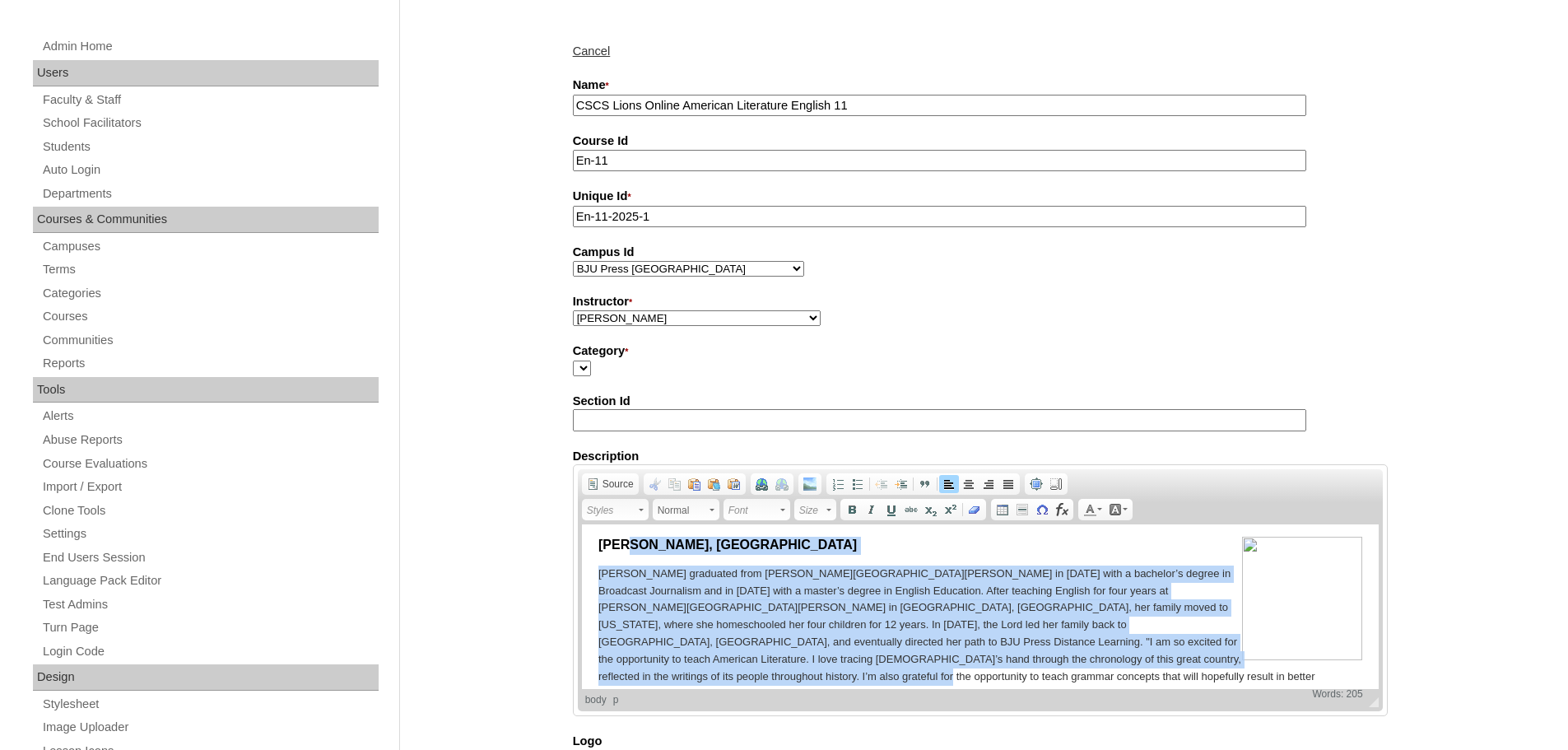
scroll to position [0, 0]
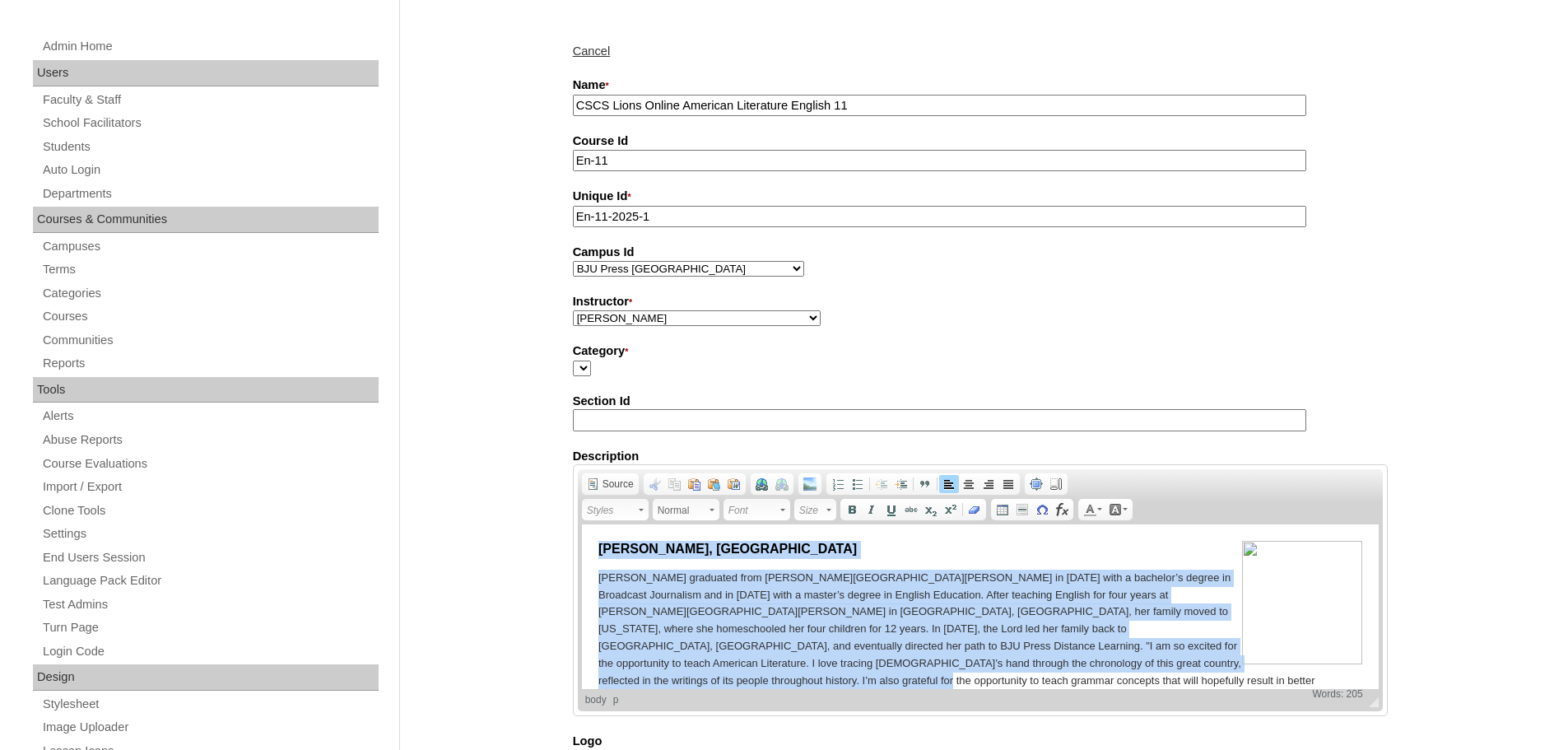
drag, startPoint x: 1141, startPoint y: 621, endPoint x: 563, endPoint y: 533, distance: 584.7
click at [581, 533] on html "[PERSON_NAME], MEd [PERSON_NAME] graduated from [PERSON_NAME][GEOGRAPHIC_DATA][…" at bounding box center [979, 683] width 796 height 317
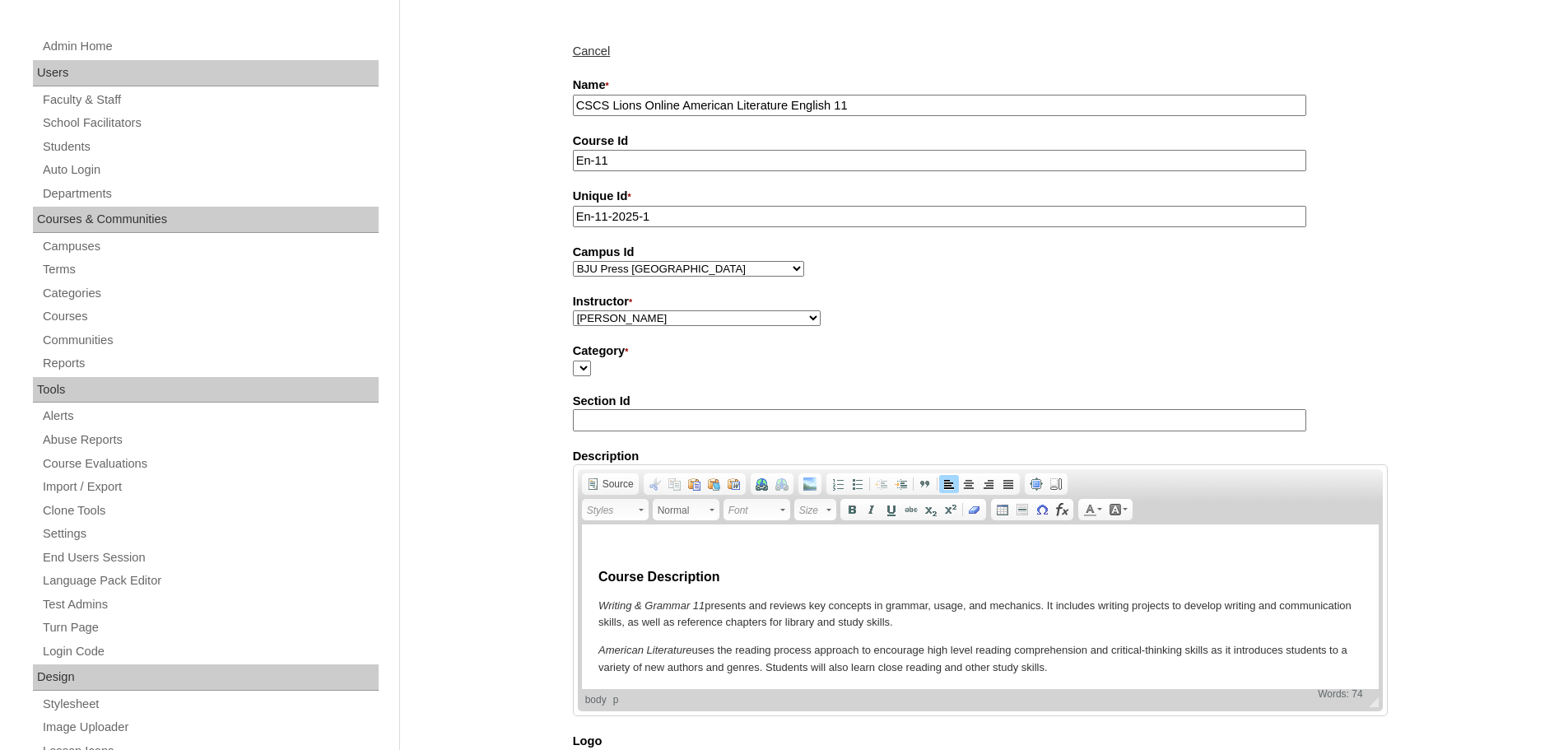
click at [595, 580] on html "Course Description Writing & Grammar 11 presents and reviews key concepts in gr…" at bounding box center [979, 609] width 796 height 169
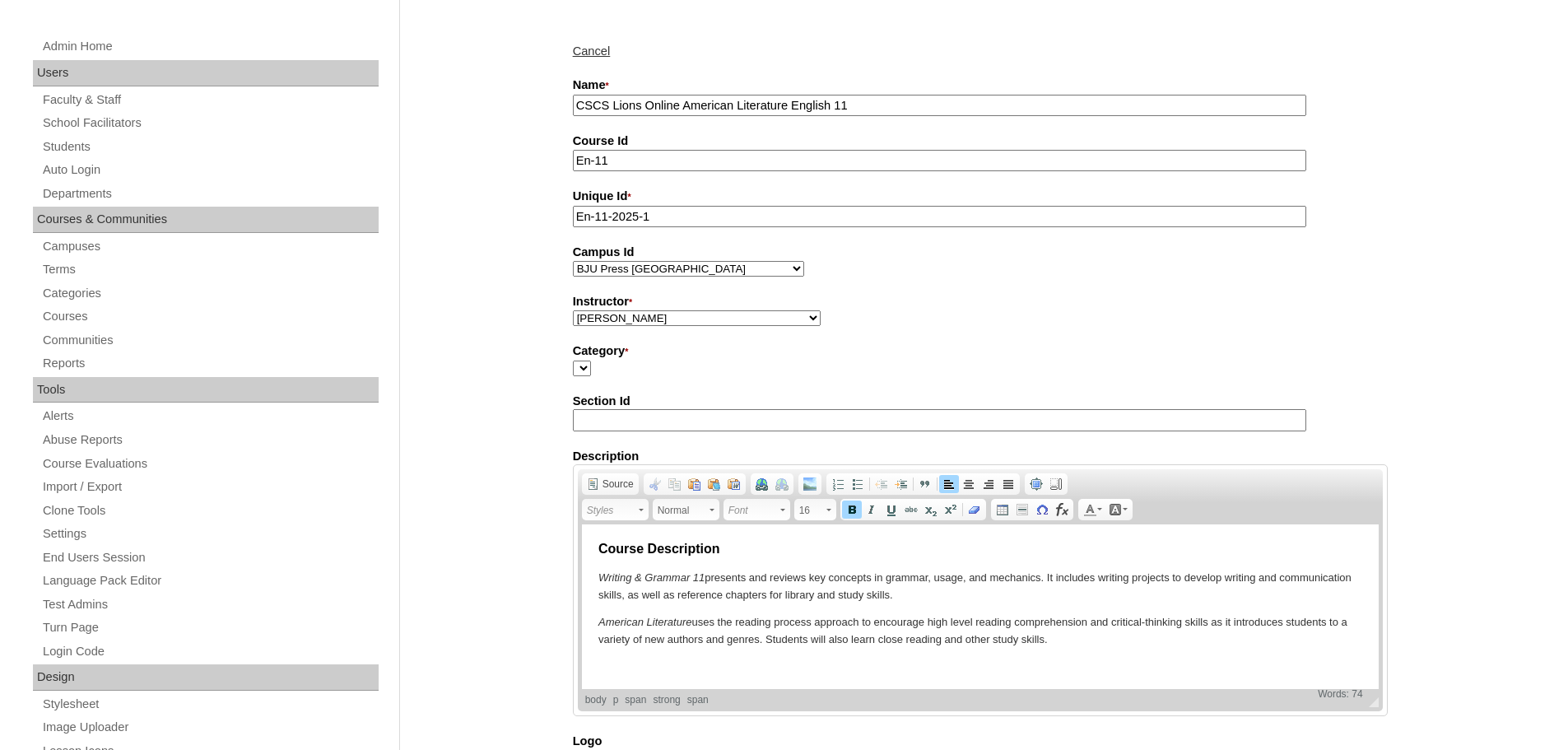
click at [495, 567] on div "Admin Home Users Faculty & Staff School Facilitators Students Auto Login Depart…" at bounding box center [784, 688] width 1568 height 1390
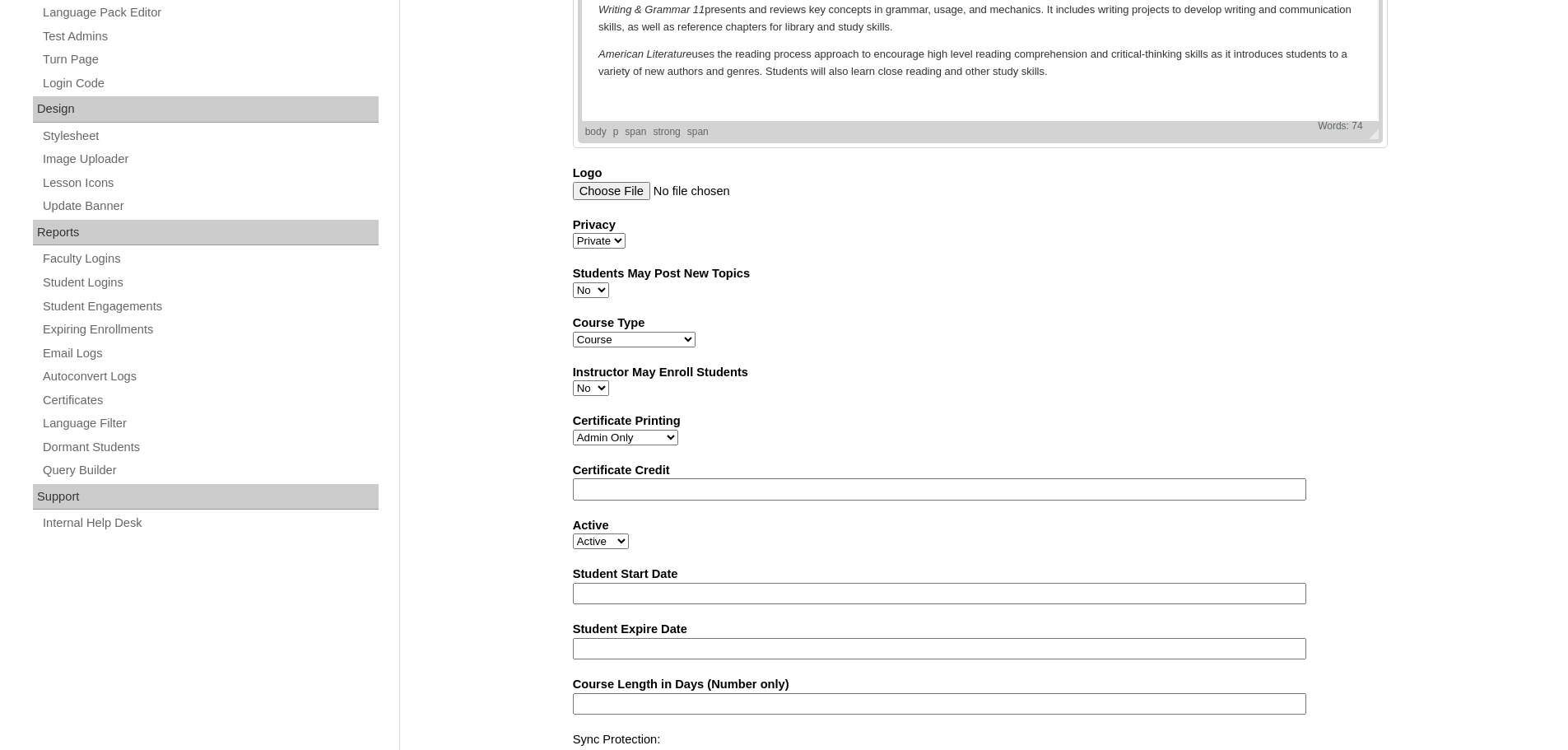
scroll to position [902, 0]
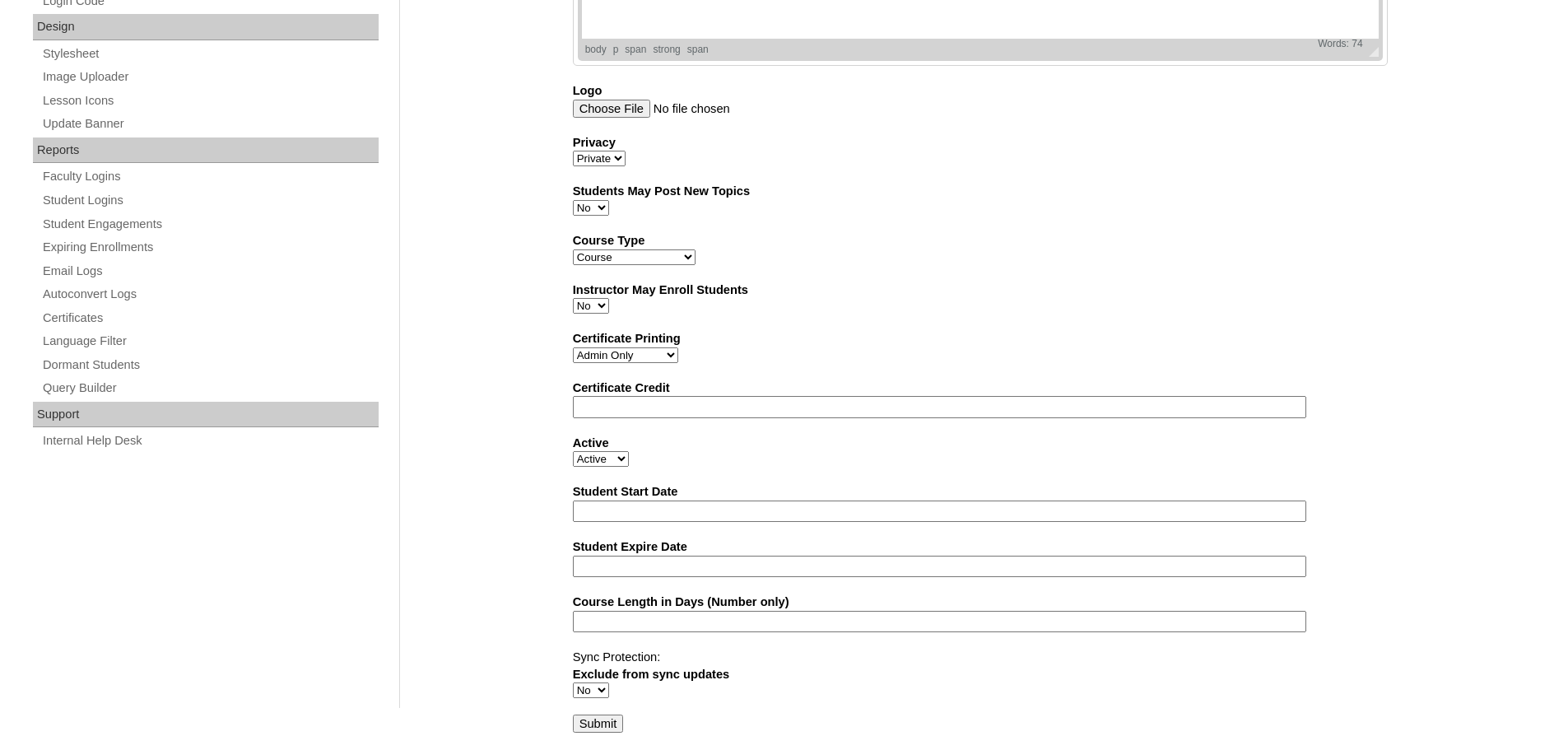
click at [594, 719] on input "Submit" at bounding box center [598, 724] width 51 height 18
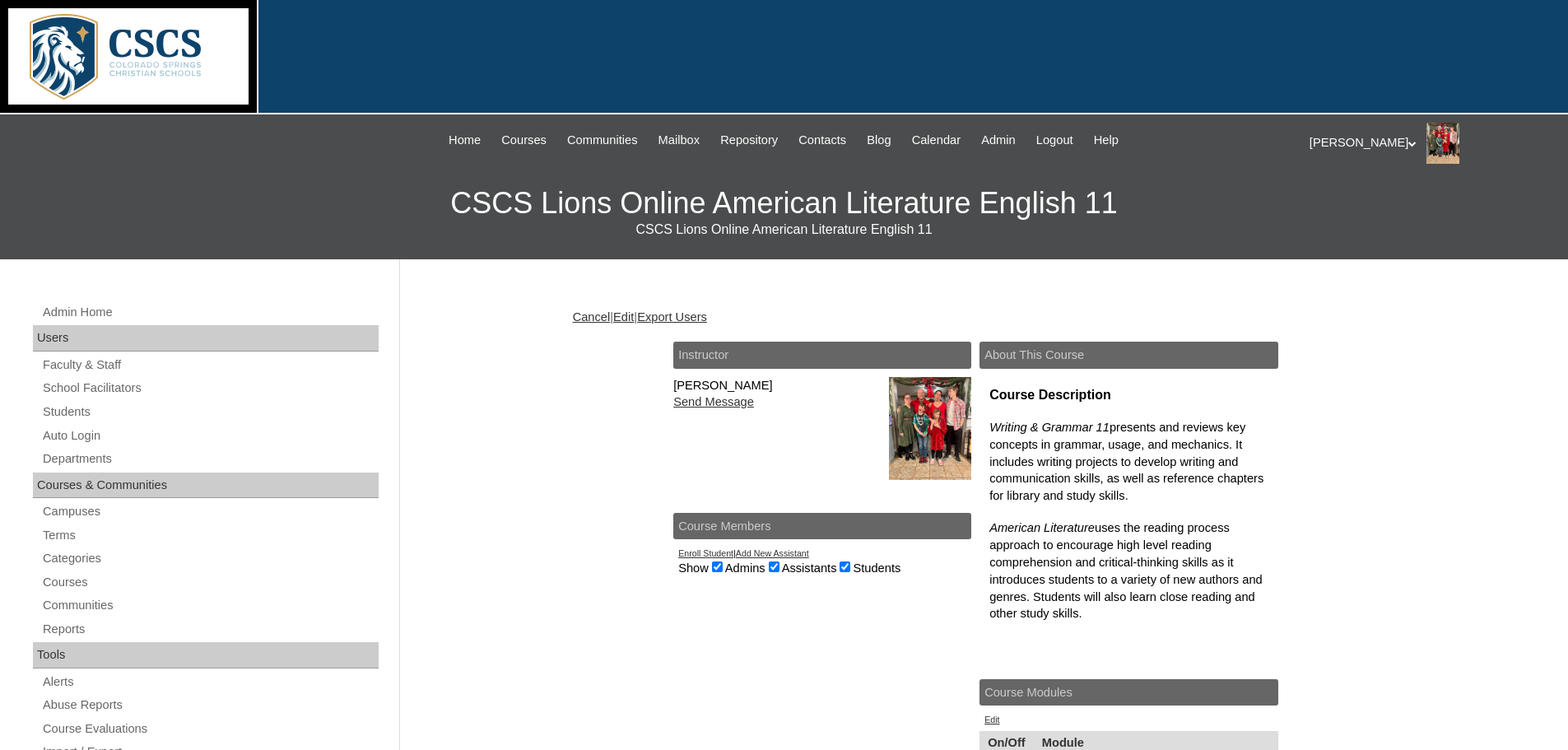
click at [702, 552] on link "Enroll Student" at bounding box center [705, 554] width 55 height 10
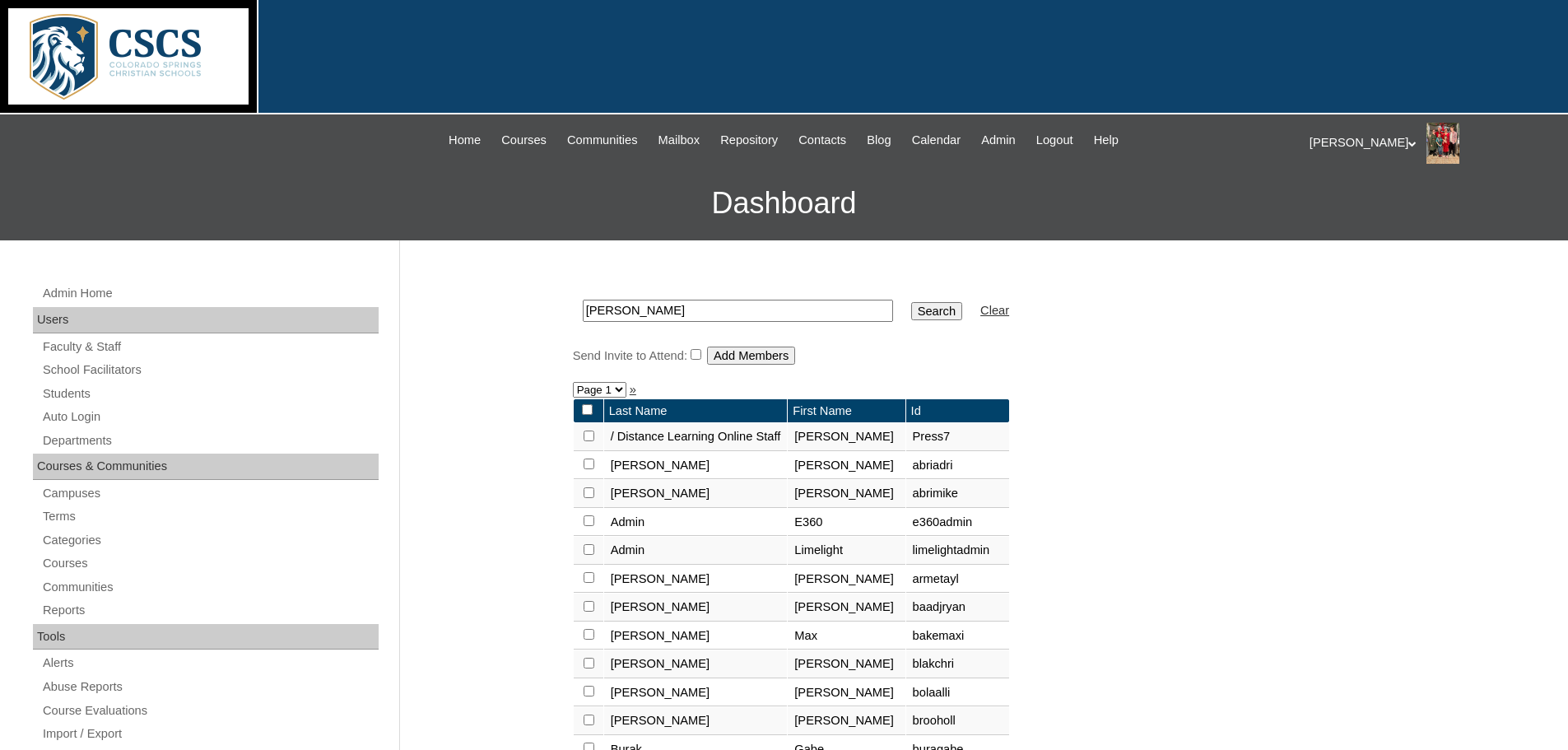
drag, startPoint x: 631, startPoint y: 303, endPoint x: 551, endPoint y: 300, distance: 80.1
type input "mullins"
click at [911, 306] on input "Search" at bounding box center [937, 310] width 51 height 18
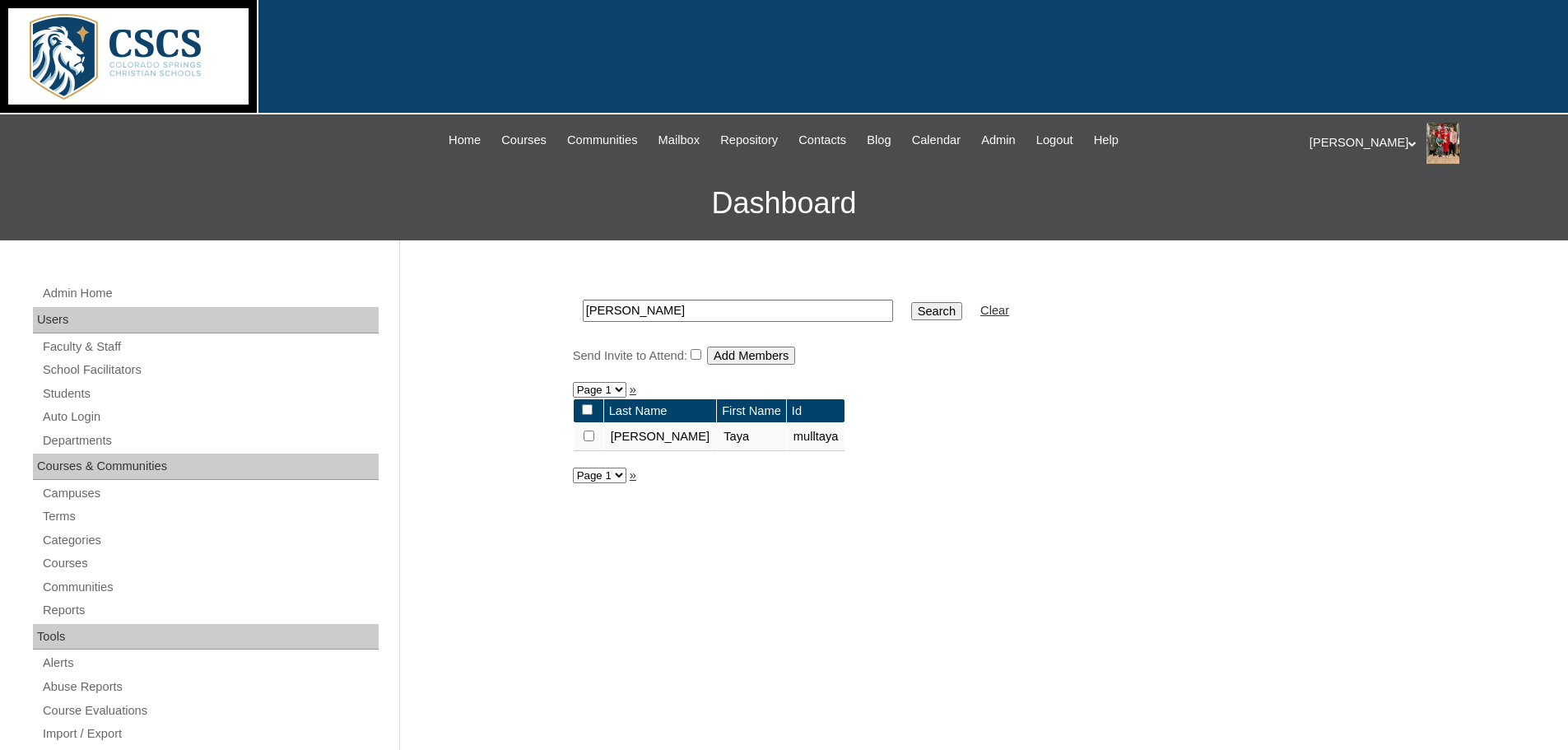
click at [586, 435] on input "checkbox" at bounding box center [589, 435] width 11 height 11
checkbox input "true"
click at [762, 347] on input "Add Members" at bounding box center [751, 355] width 88 height 18
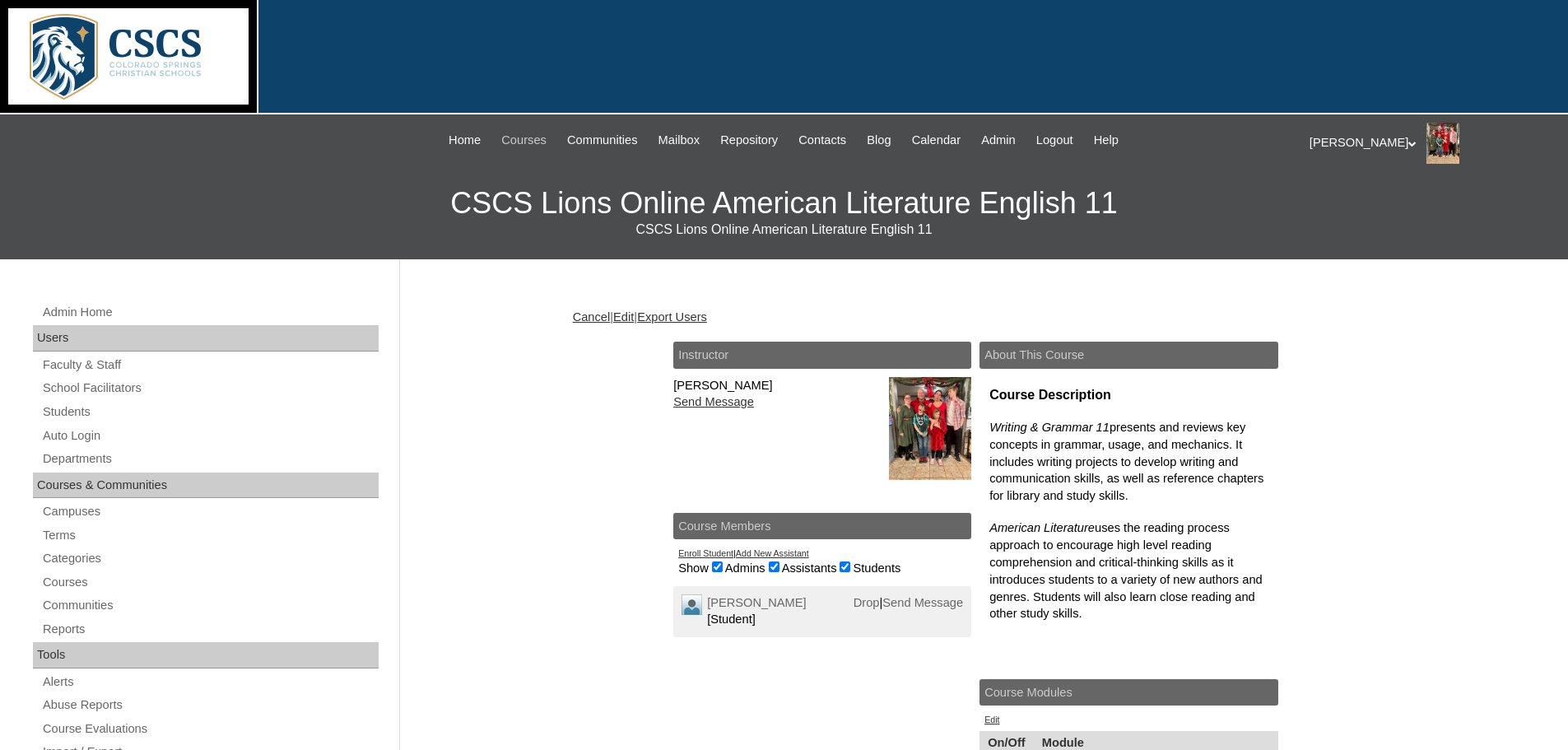
click at [503, 136] on span "Courses" at bounding box center [524, 140] width 45 height 19
